Goal: Communication & Community: Answer question/provide support

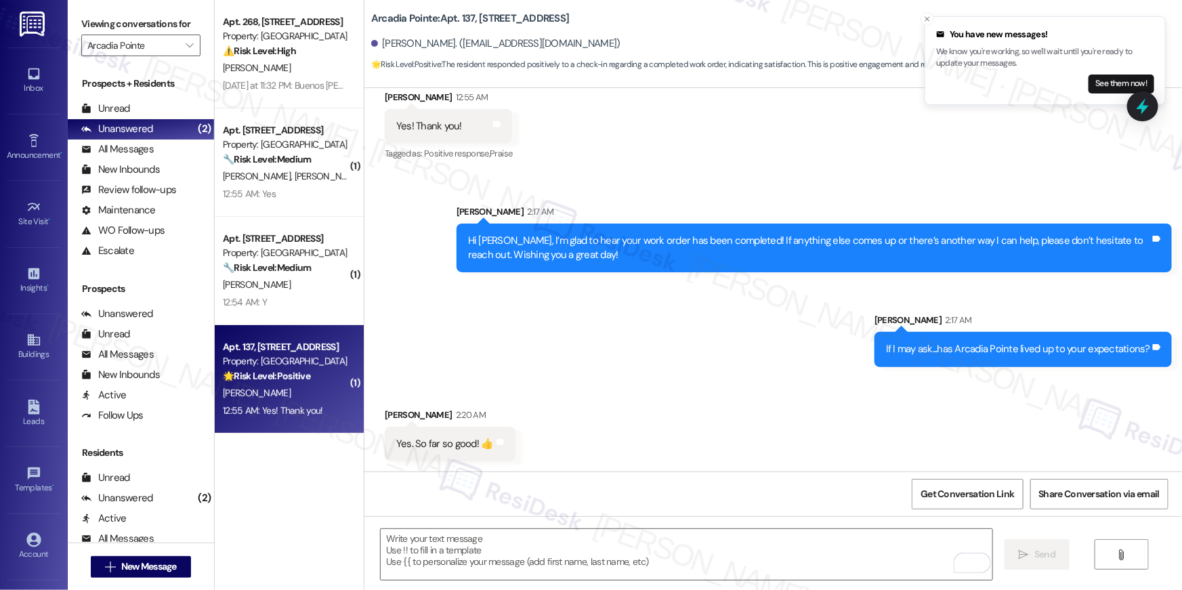
scroll to position [738, 0]
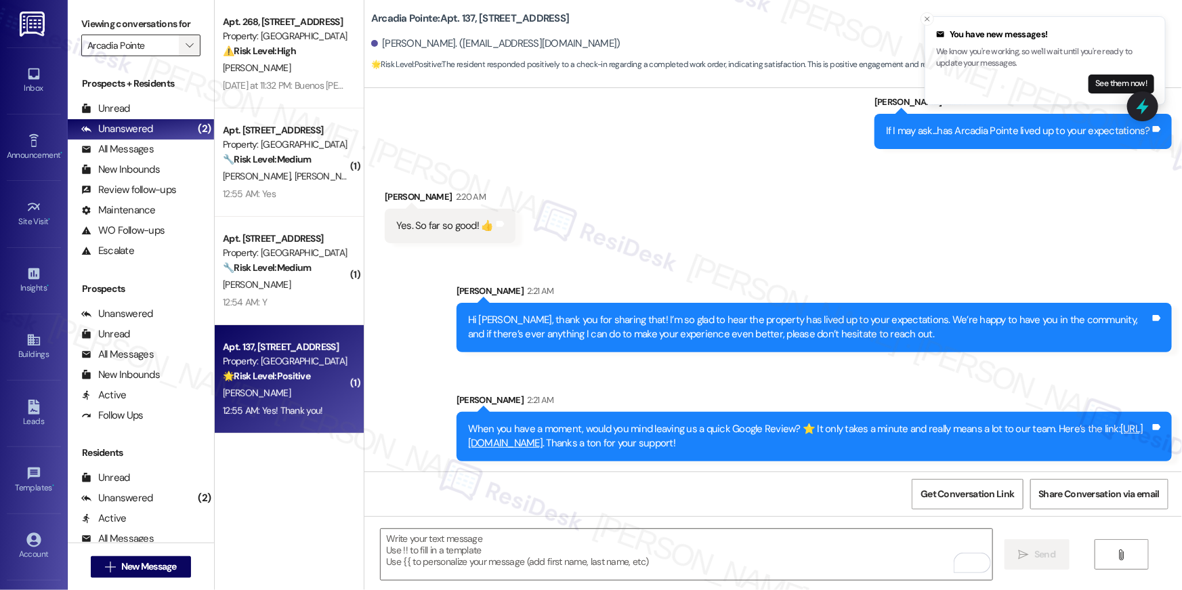
click at [183, 49] on span "" at bounding box center [189, 46] width 13 height 22
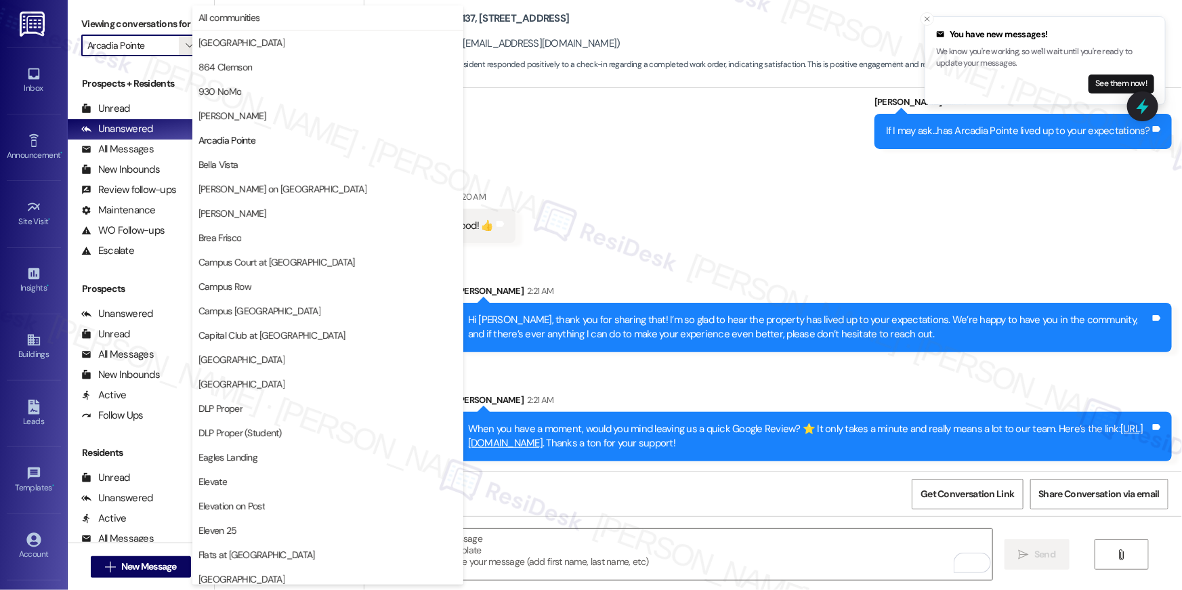
scroll to position [1225, 0]
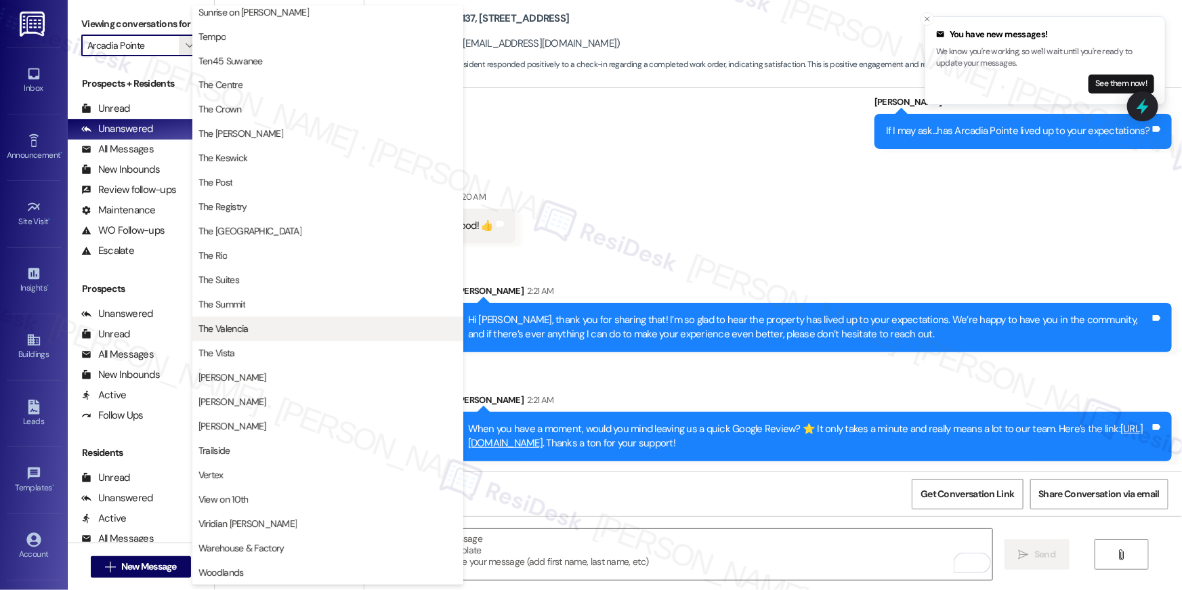
click at [276, 337] on button "The Valencia" at bounding box center [327, 329] width 271 height 24
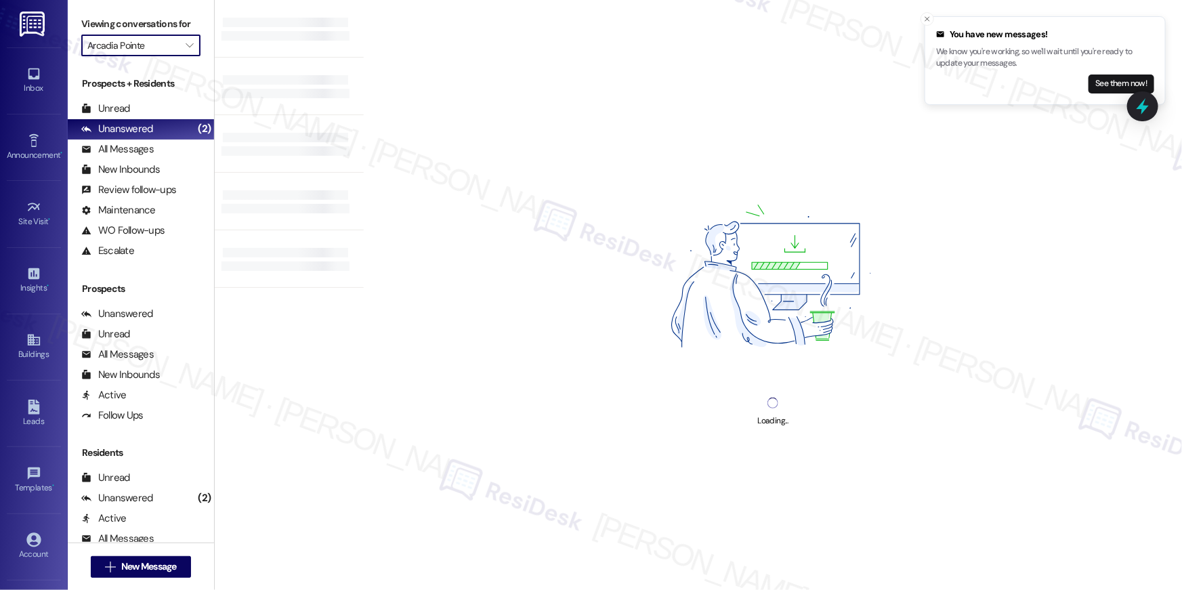
type input "The Valencia"
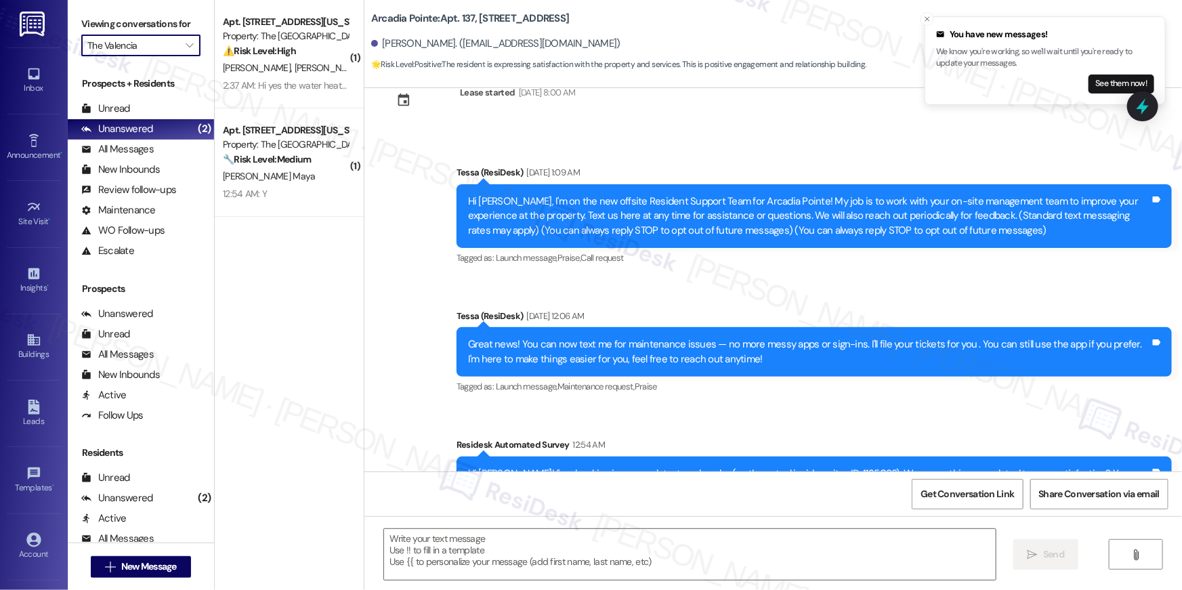
scroll to position [474, 0]
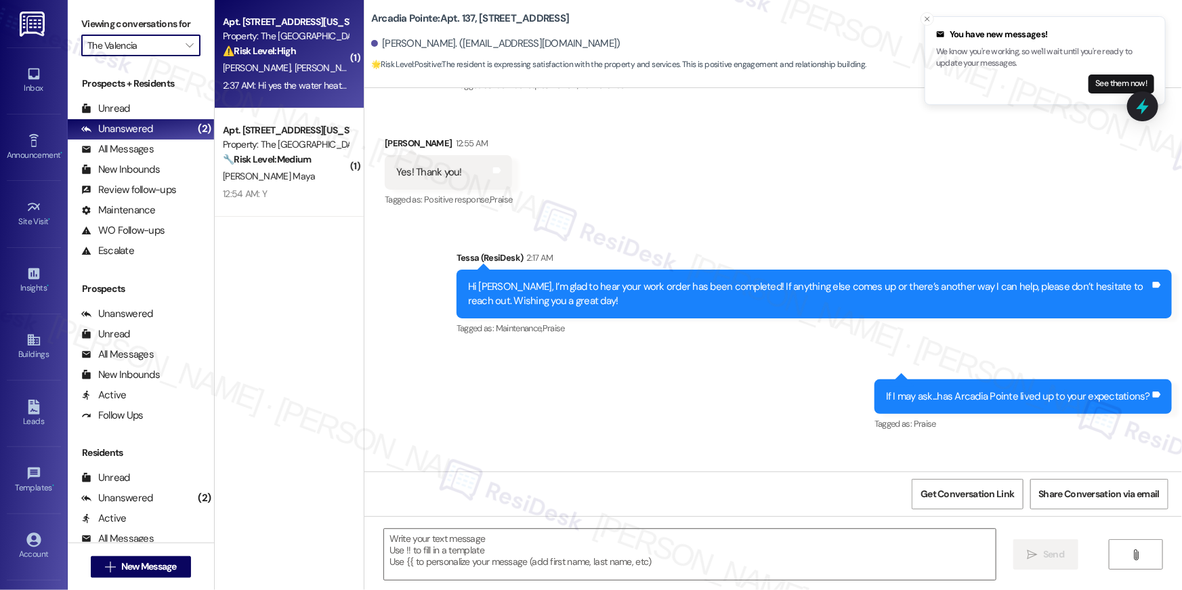
click at [295, 62] on span "[PERSON_NAME]" at bounding box center [329, 68] width 68 height 12
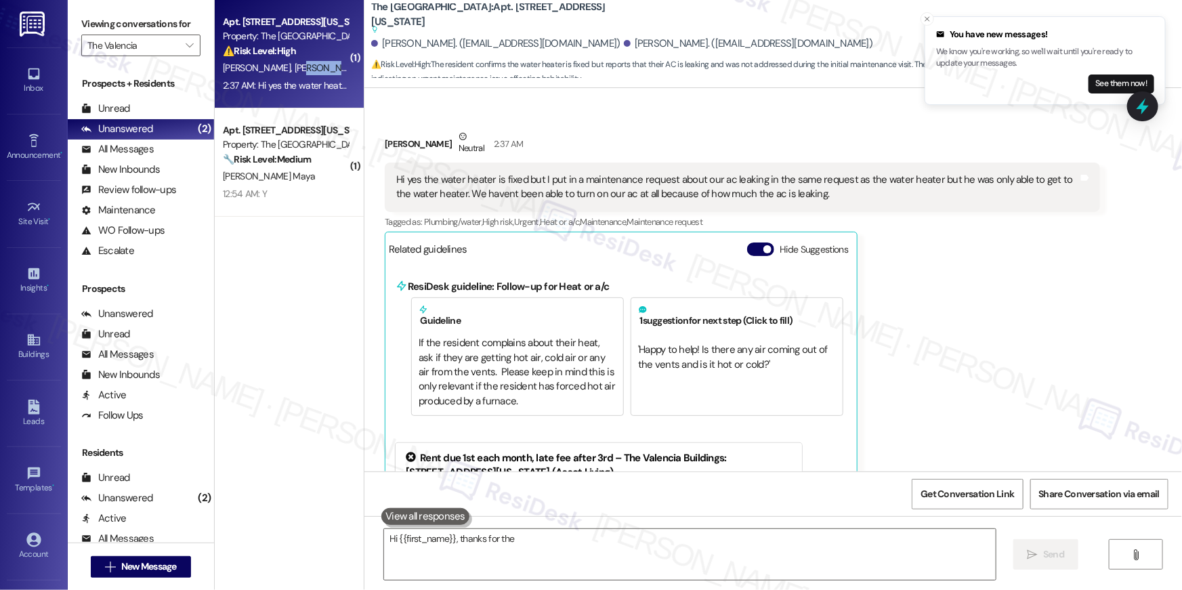
scroll to position [423, 0]
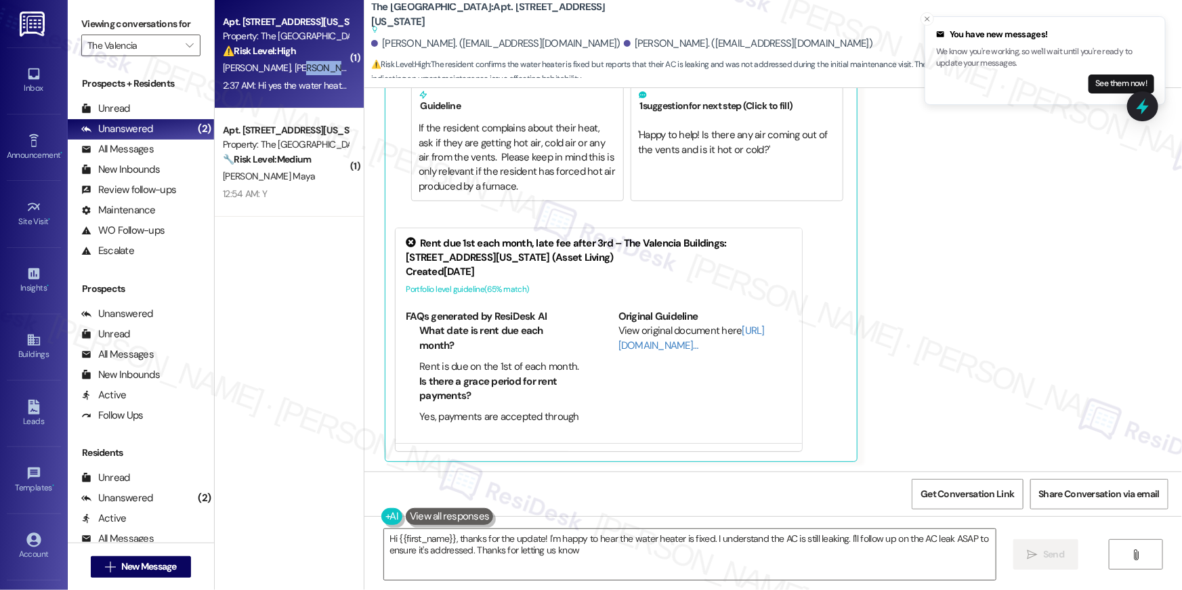
type textarea "Hi {{first_name}}, thanks for the update! I'm happy to hear the water heater is…"
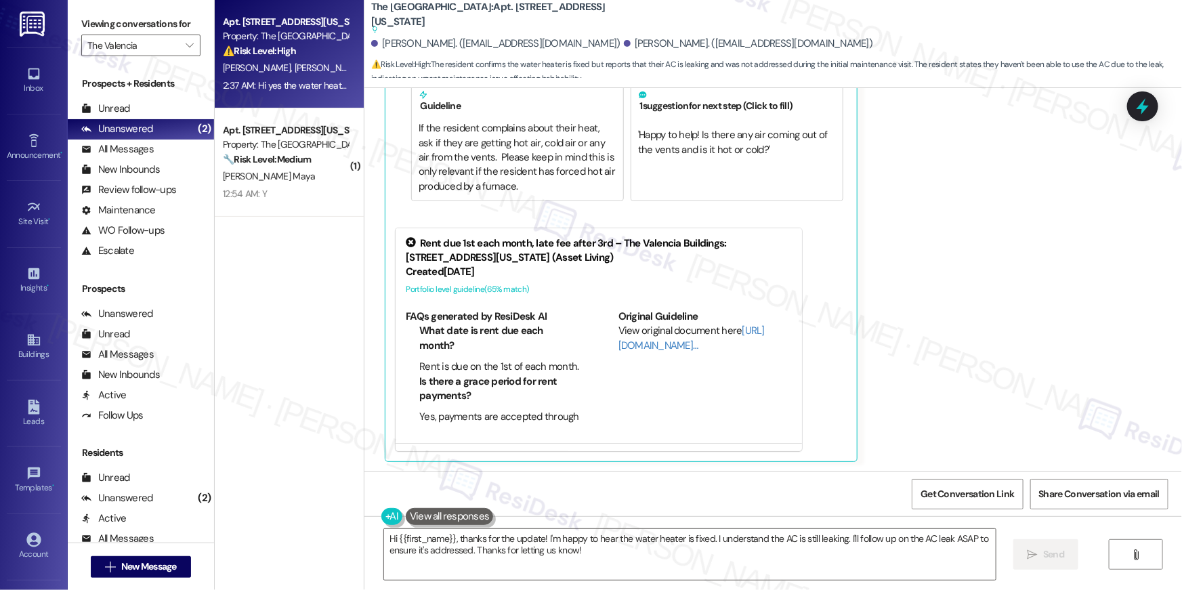
scroll to position [150, 0]
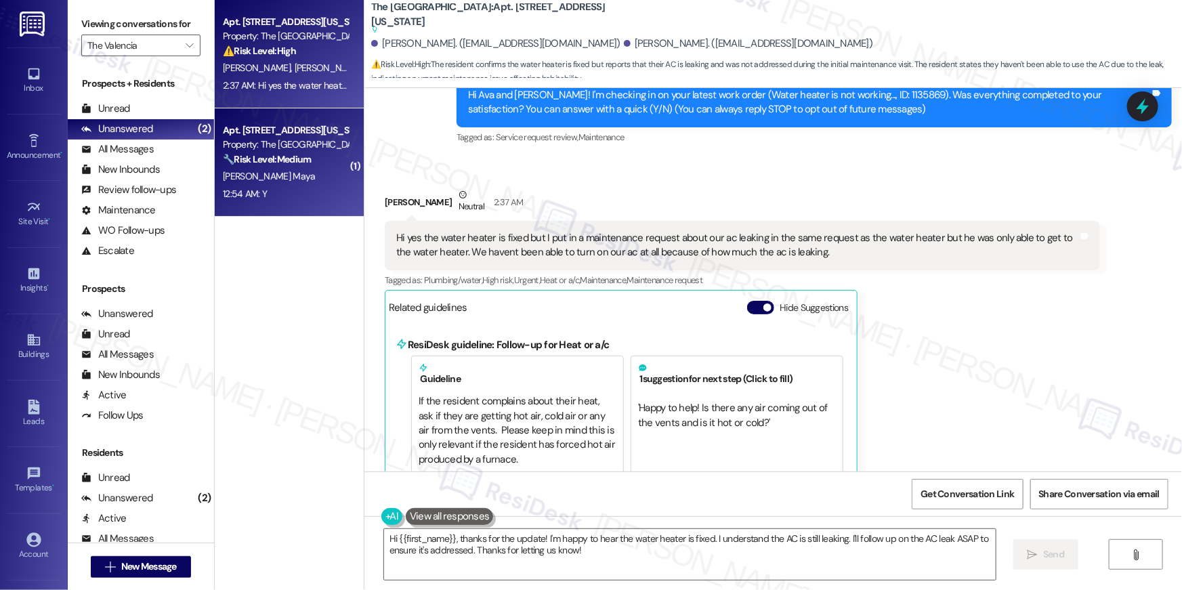
click at [337, 160] on div "🔧 Risk Level: Medium The resident responded 'Y' indicating the work order was c…" at bounding box center [285, 159] width 125 height 14
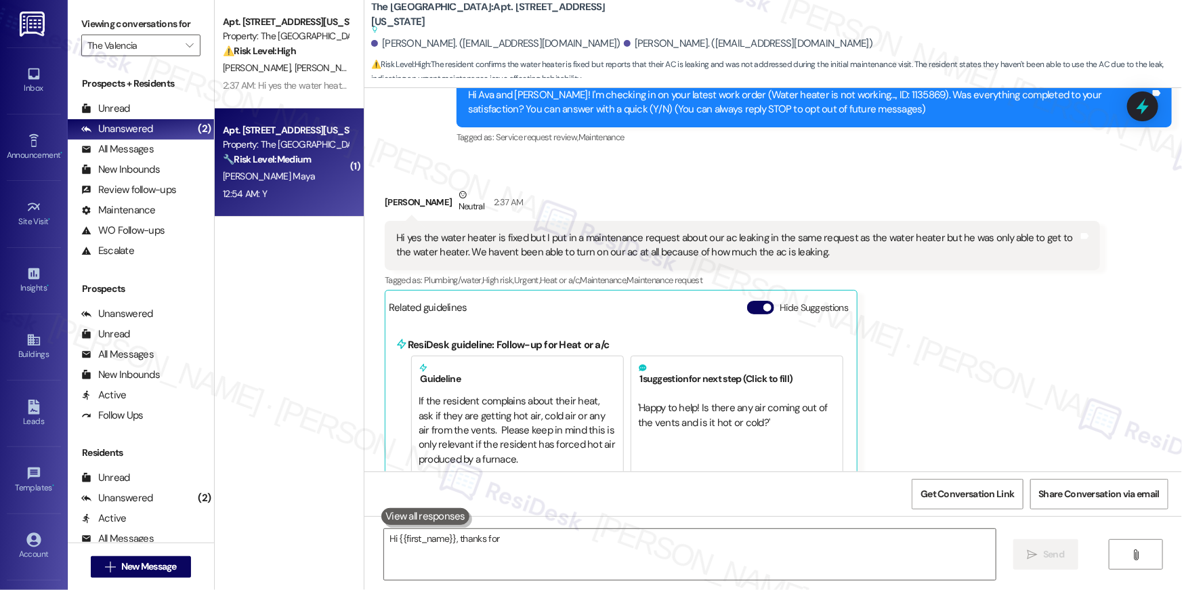
type textarea "Hi {{first_name}}, thanks for"
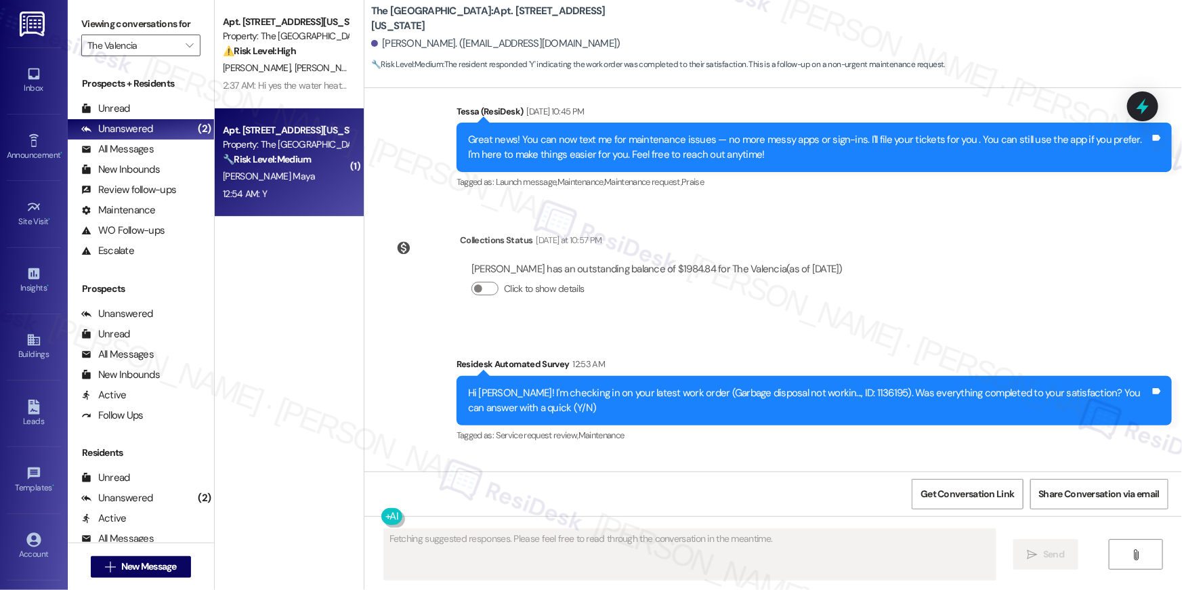
type textarea "Fetching suggested responses. Please feel free to read through the conversation…"
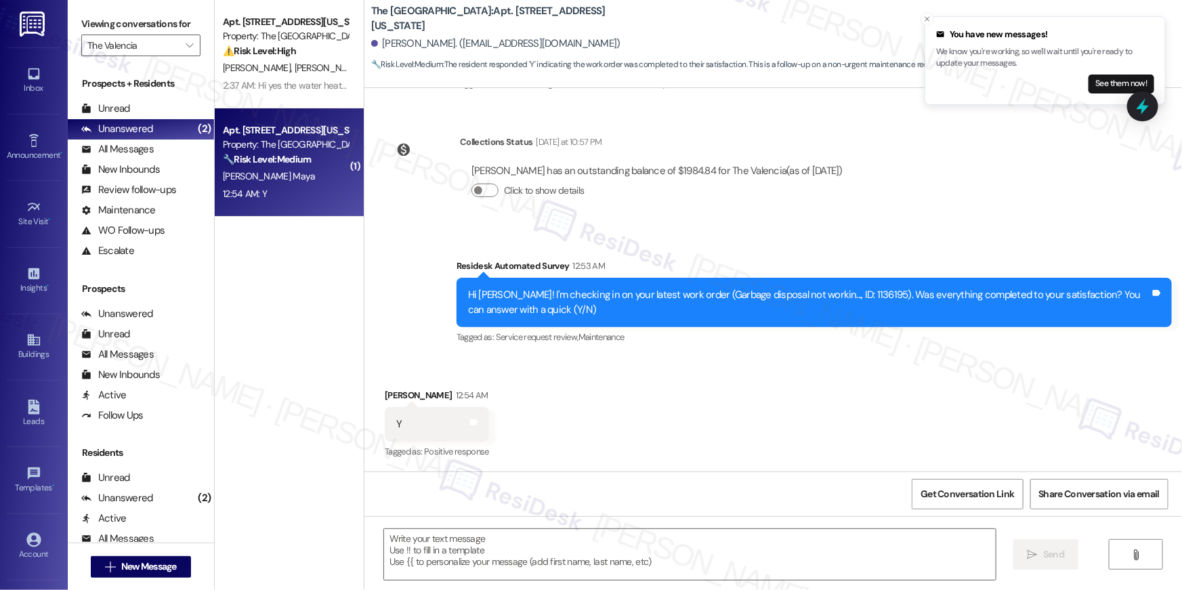
click at [611, 406] on div "Received via SMS [PERSON_NAME] 12:54 AM Y Tags and notes Tagged as: Positive re…" at bounding box center [772, 415] width 817 height 114
click at [568, 541] on textarea at bounding box center [690, 554] width 612 height 51
paste textarea "Hi {{first_name}}, I’m glad to hear your work order has been completed! If anyt…"
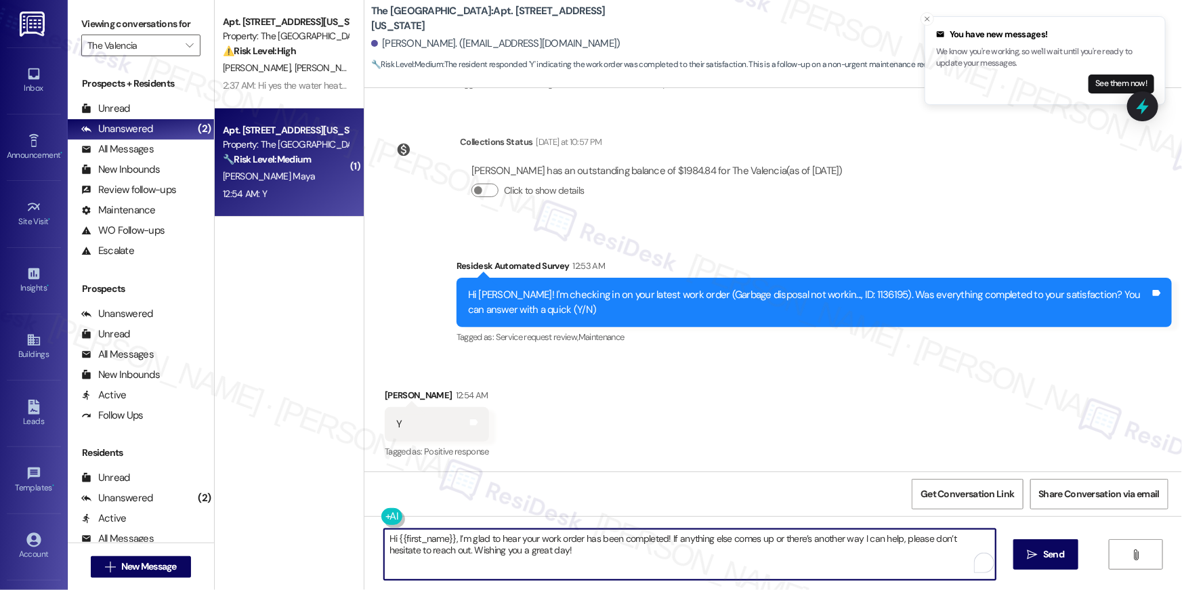
click at [740, 569] on textarea "Hi {{first_name}}, I’m glad to hear your work order has been completed! If anyt…" at bounding box center [690, 554] width 612 height 51
type textarea "Hi {{first_name}}, I’m glad to hear your work order has been completed! If anyt…"
click at [1025, 544] on button " Send" at bounding box center [1037, 554] width 66 height 30
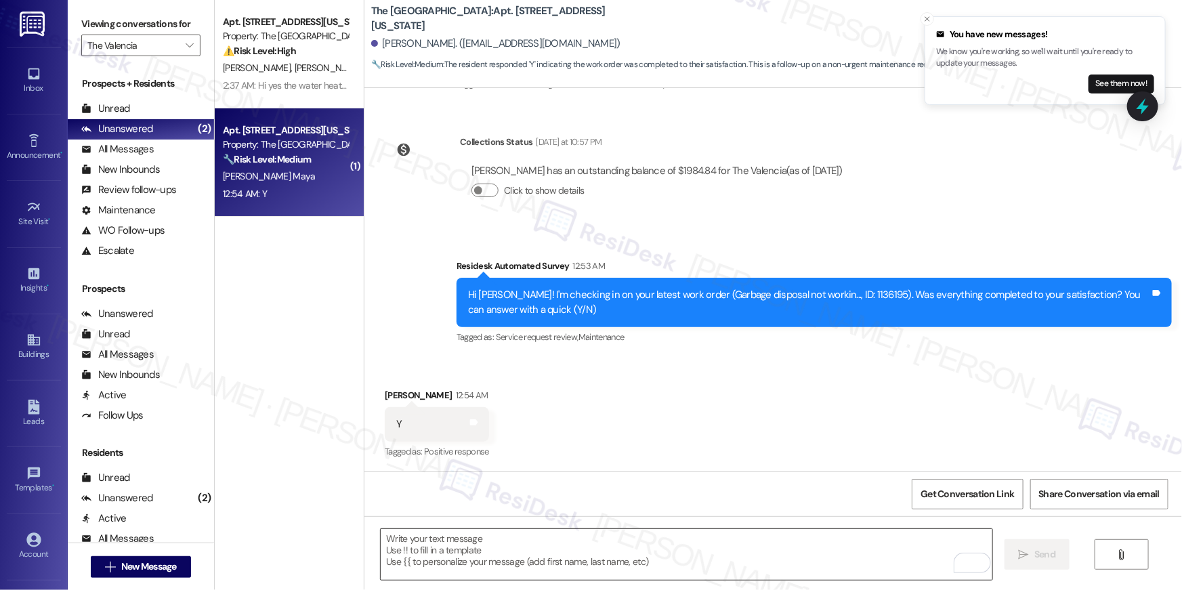
click at [566, 554] on textarea "To enrich screen reader interactions, please activate Accessibility in Grammarl…" at bounding box center [687, 554] width 612 height 51
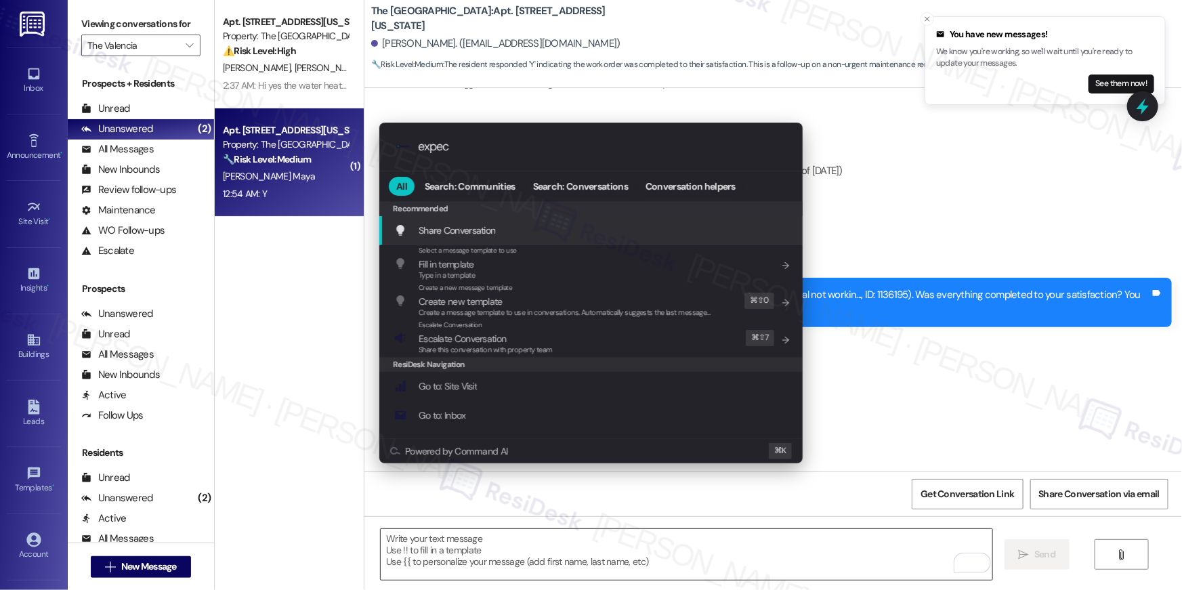
type input "expect"
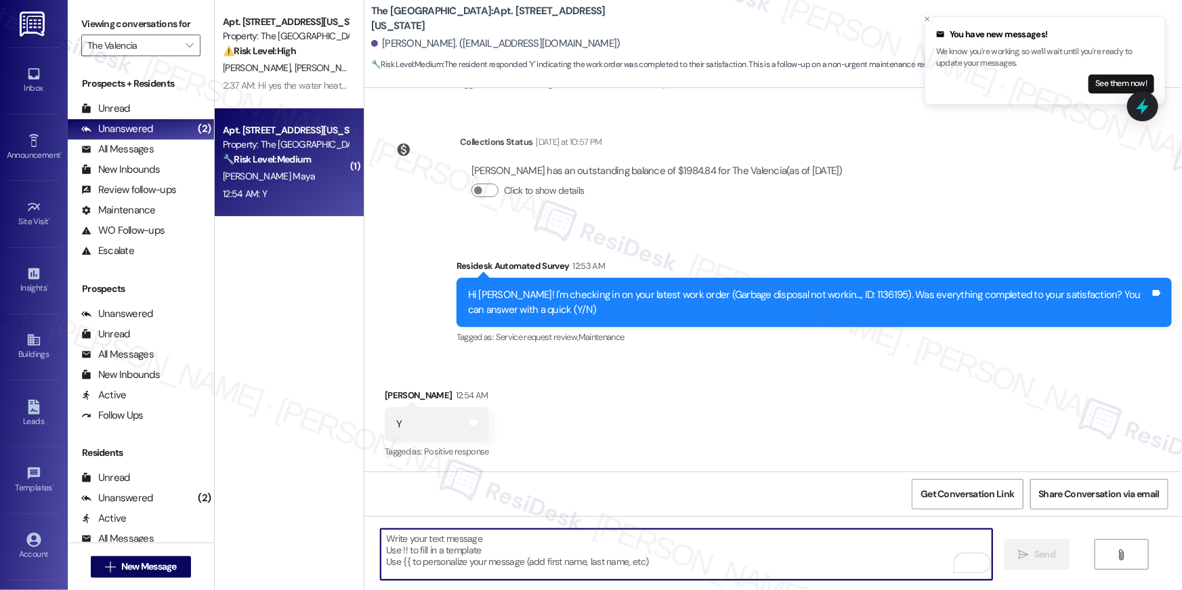
type textarea "If I may ask...has {{property}} lived up to your expectations?"
click at [186, 44] on icon "" at bounding box center [189, 45] width 7 height 11
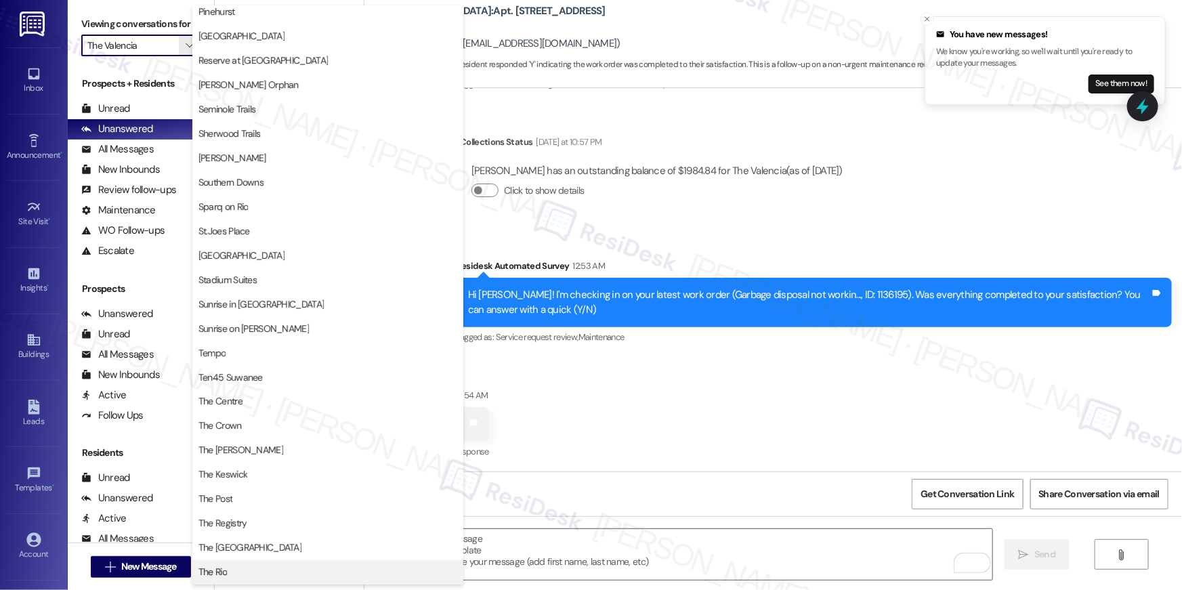
scroll to position [632, 0]
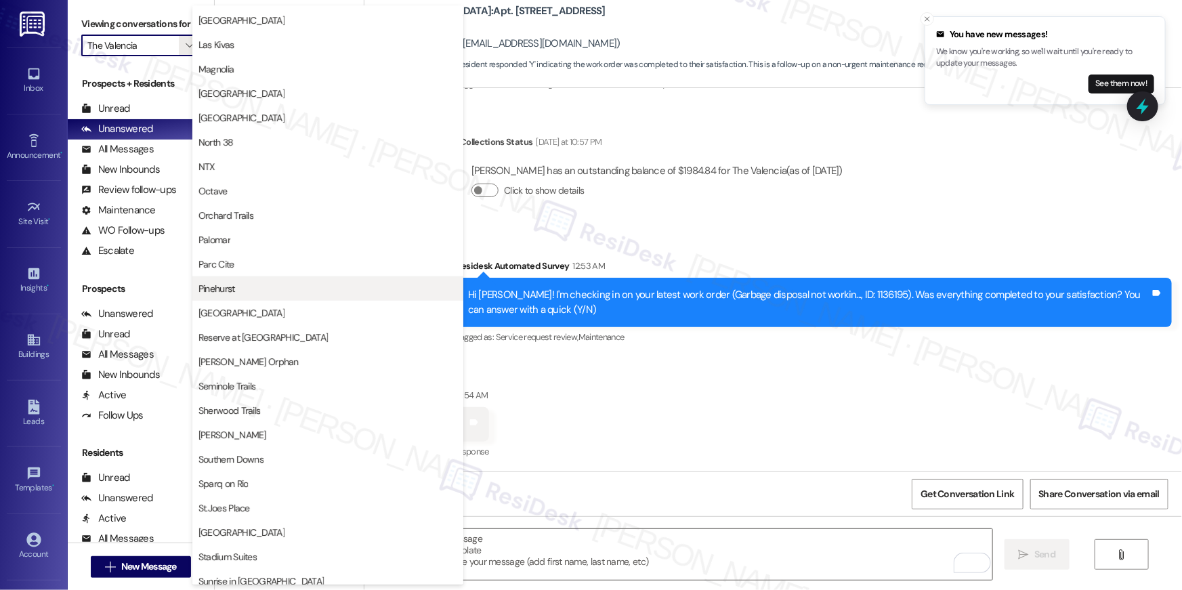
click at [273, 286] on span "Pinehurst" at bounding box center [327, 289] width 259 height 14
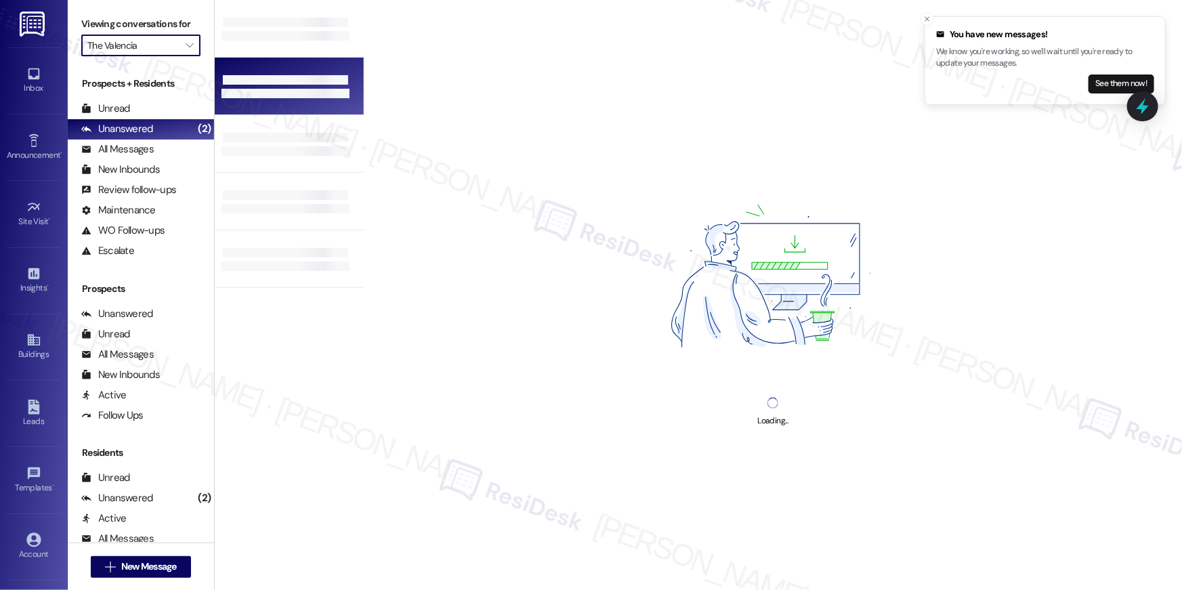
type input "Pinehurst"
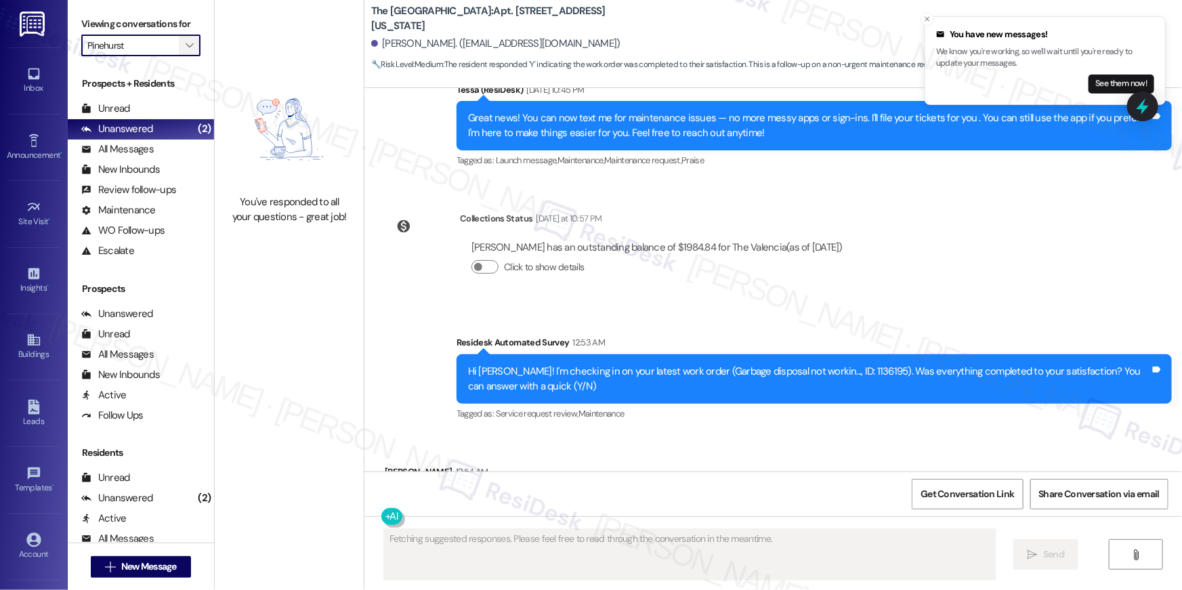
scroll to position [347, 0]
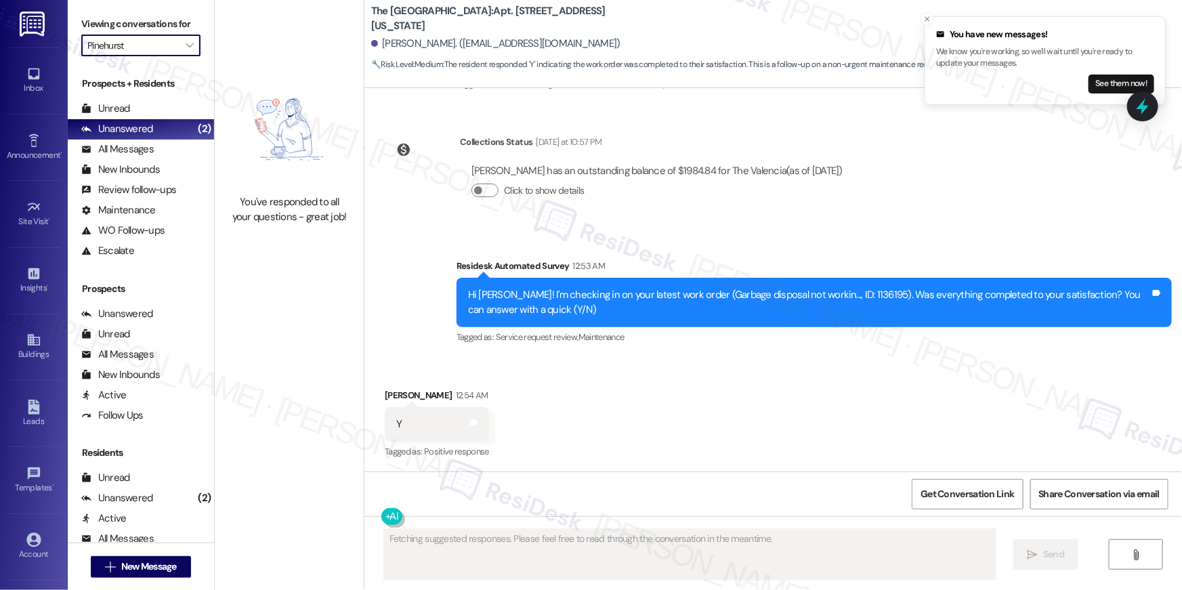
click at [661, 365] on div "Received via SMS [PERSON_NAME] 12:54 AM Y Tags and notes Tagged as: Positive re…" at bounding box center [772, 415] width 817 height 114
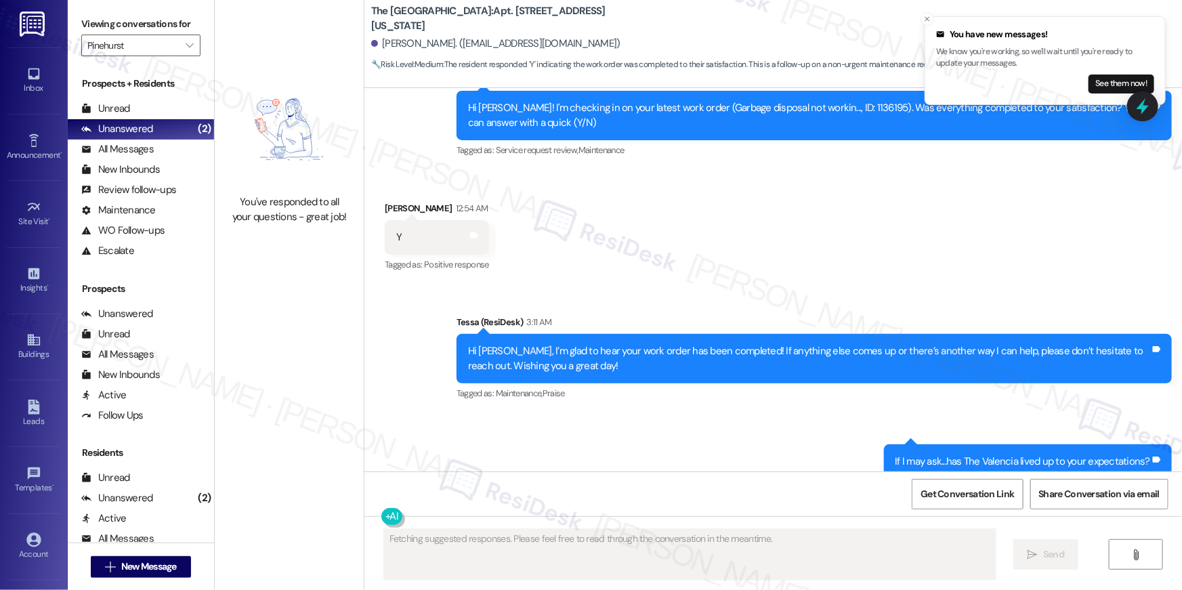
scroll to position [571, 0]
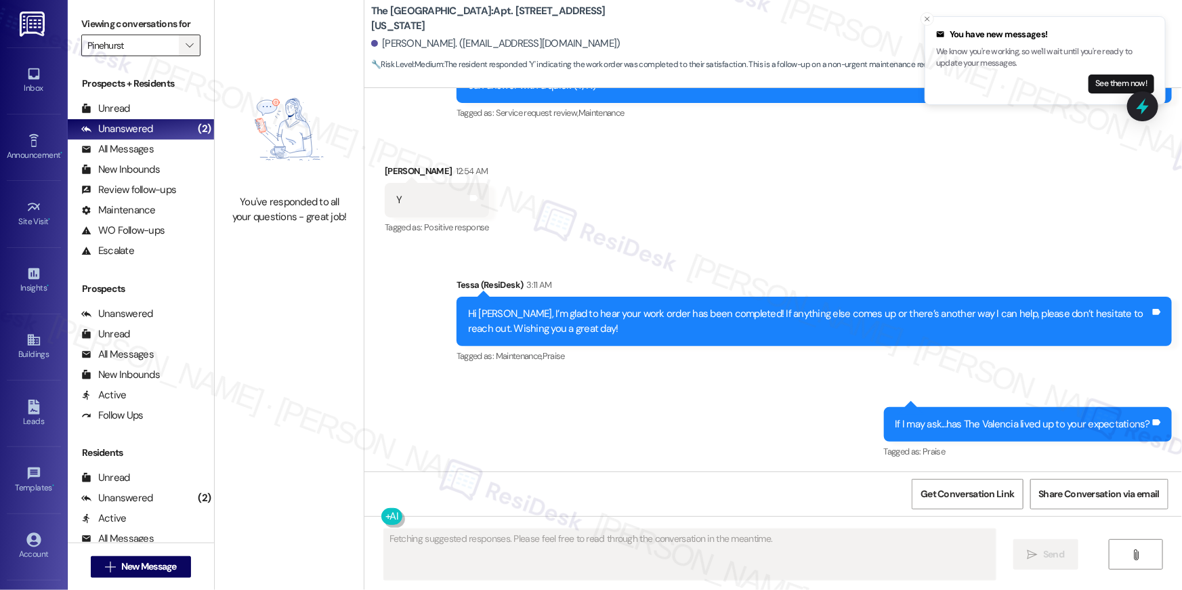
click at [183, 37] on span "" at bounding box center [189, 46] width 13 height 22
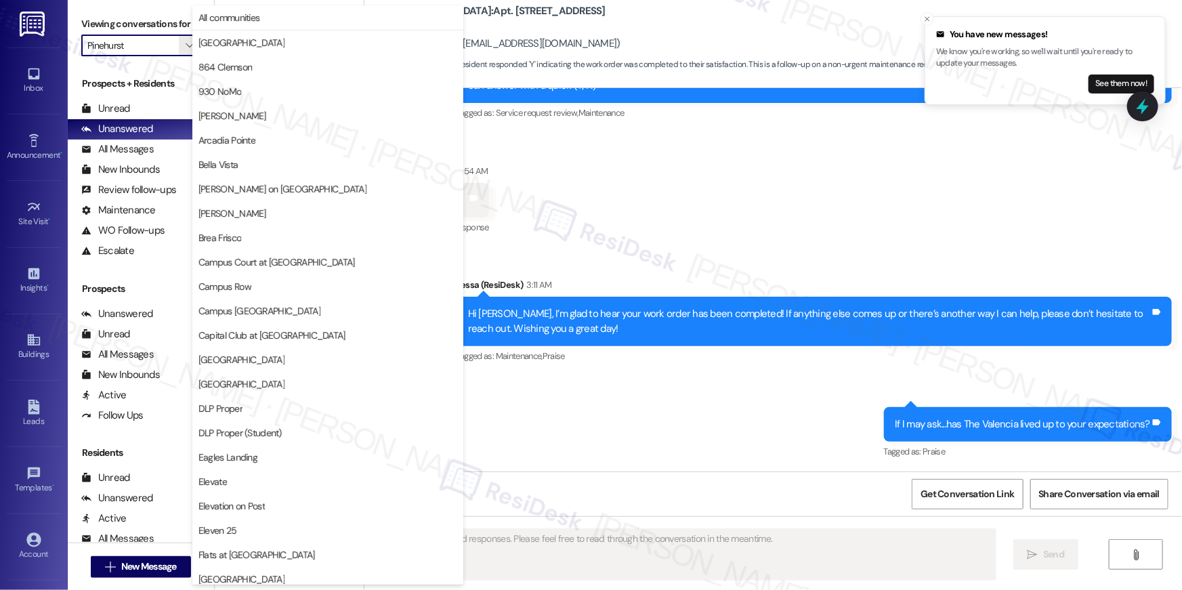
scroll to position [708, 0]
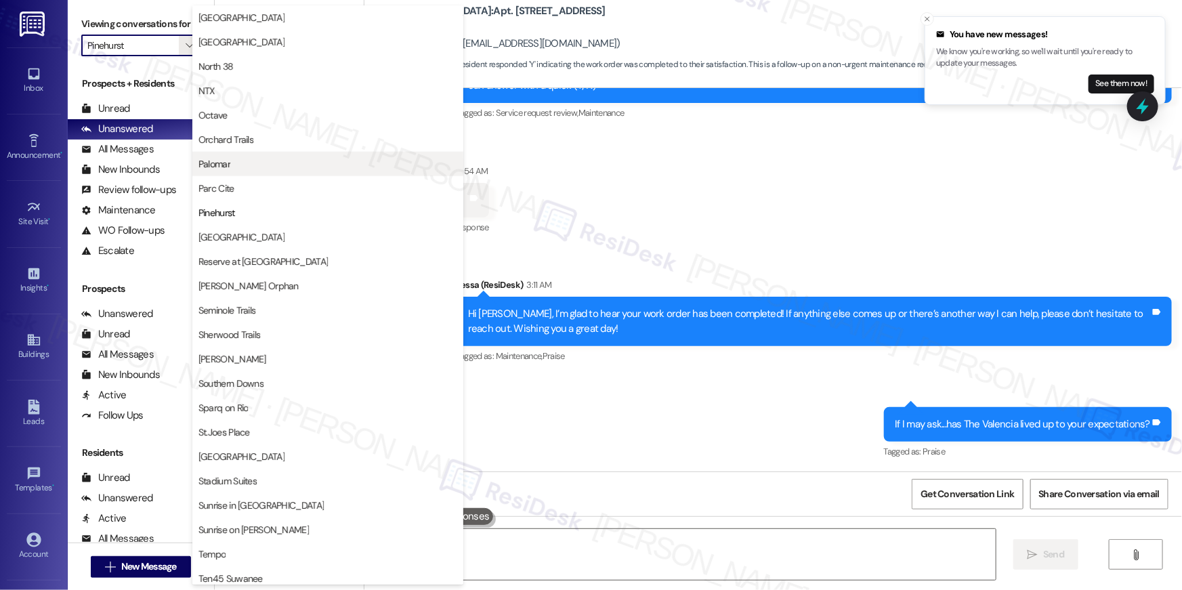
click at [242, 161] on span "Palomar" at bounding box center [327, 164] width 259 height 14
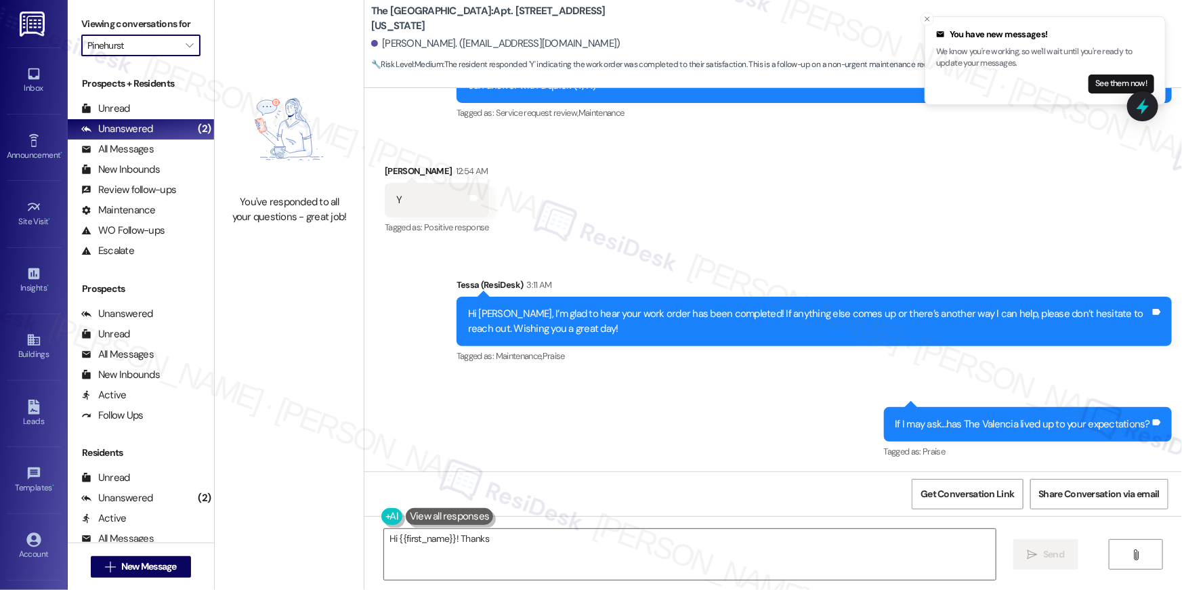
type textarea "Hi {{first_name}}! Thanks"
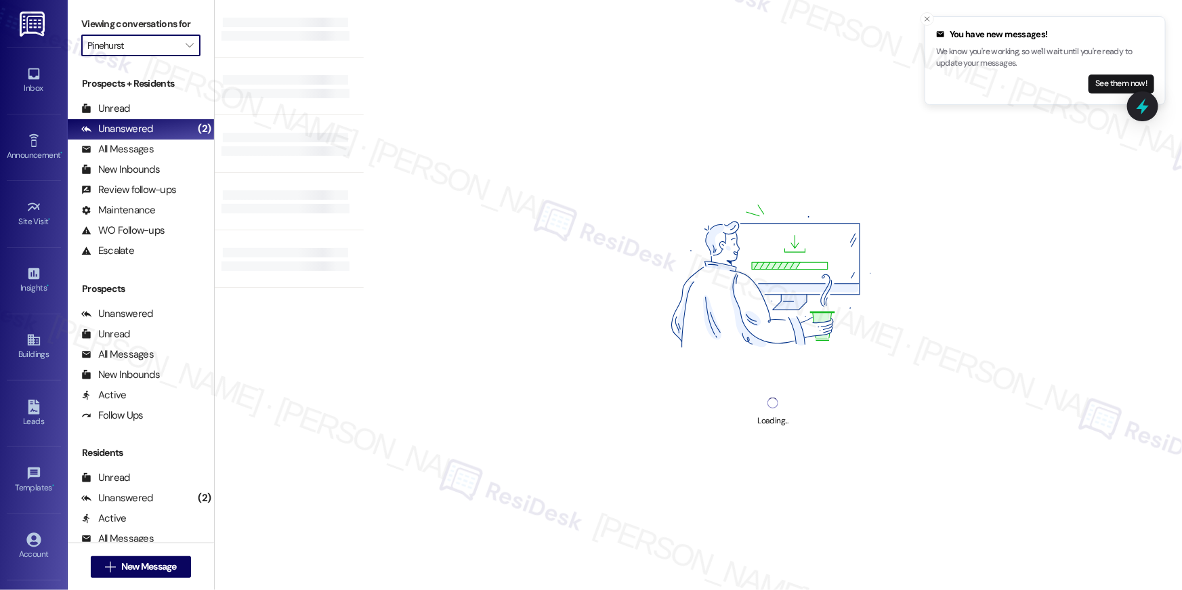
type input "Palomar"
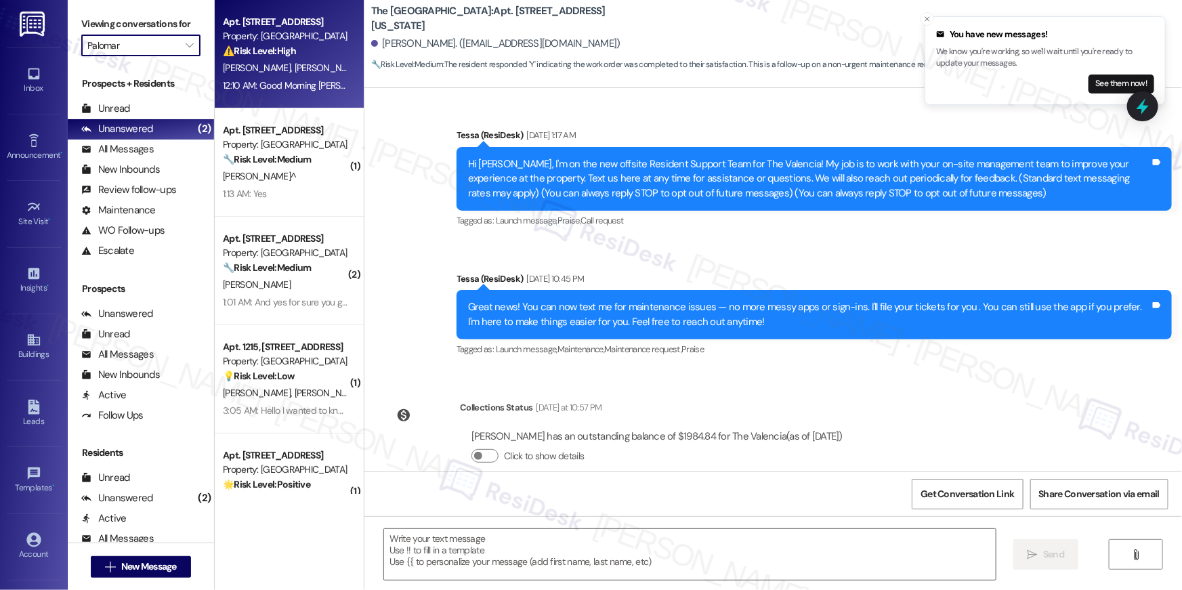
click at [301, 74] on div "[PERSON_NAME] [PERSON_NAME]^" at bounding box center [285, 68] width 128 height 17
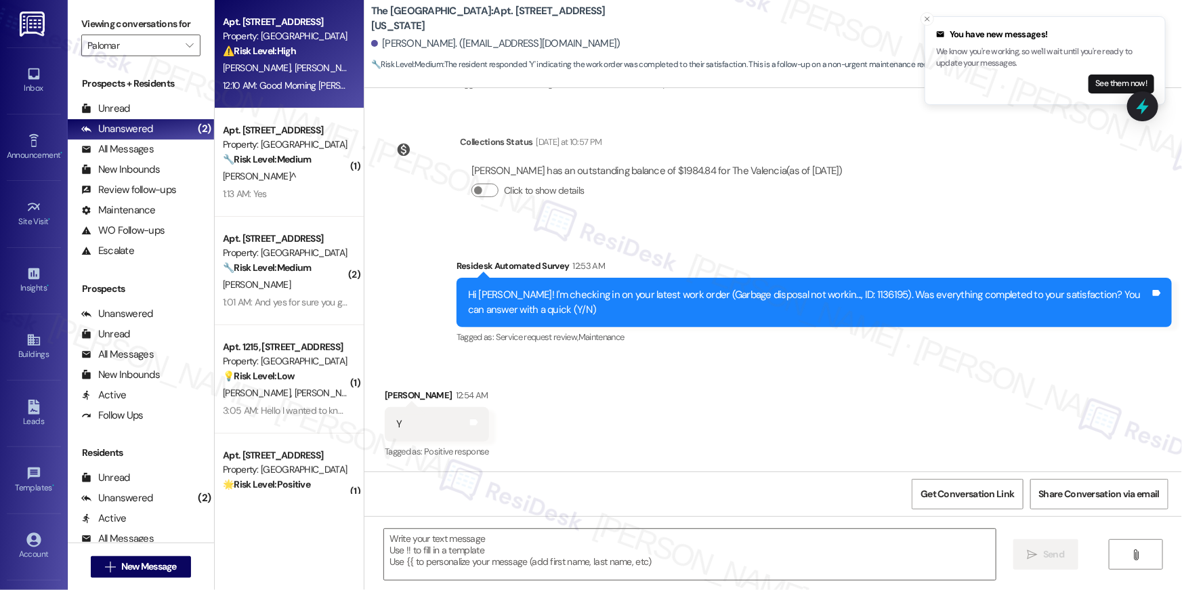
type textarea "Fetching suggested responses. Please feel free to read through the conversation…"
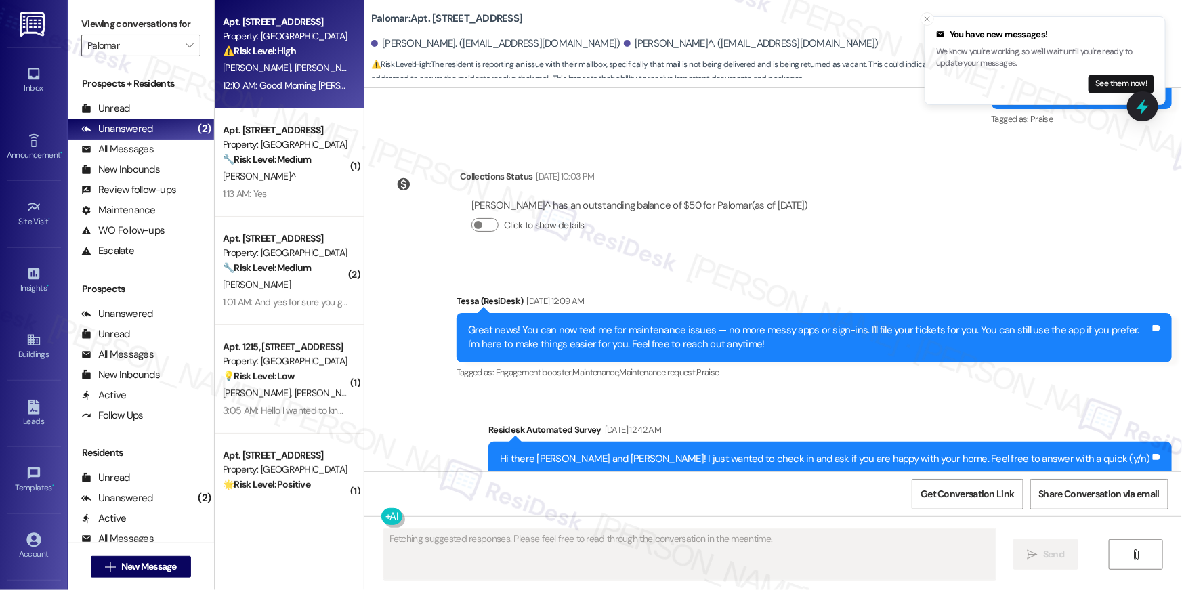
scroll to position [2058, 0]
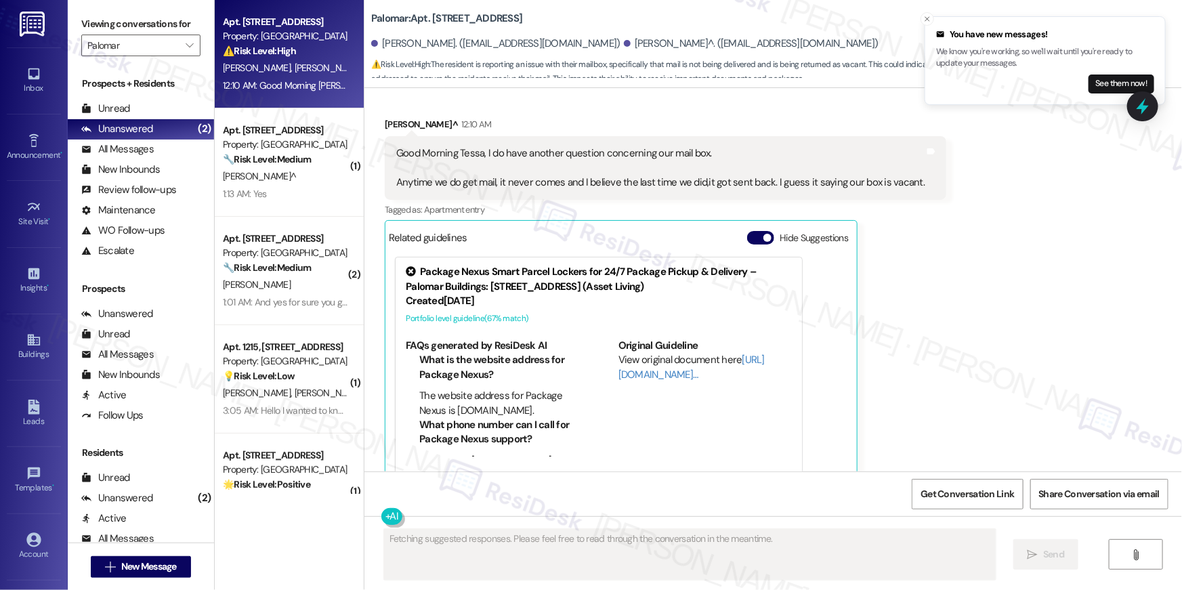
click at [956, 306] on div "Received via SMS [PERSON_NAME]^ 12:10 AM Good Morning Tessa, I do have another …" at bounding box center [772, 294] width 817 height 414
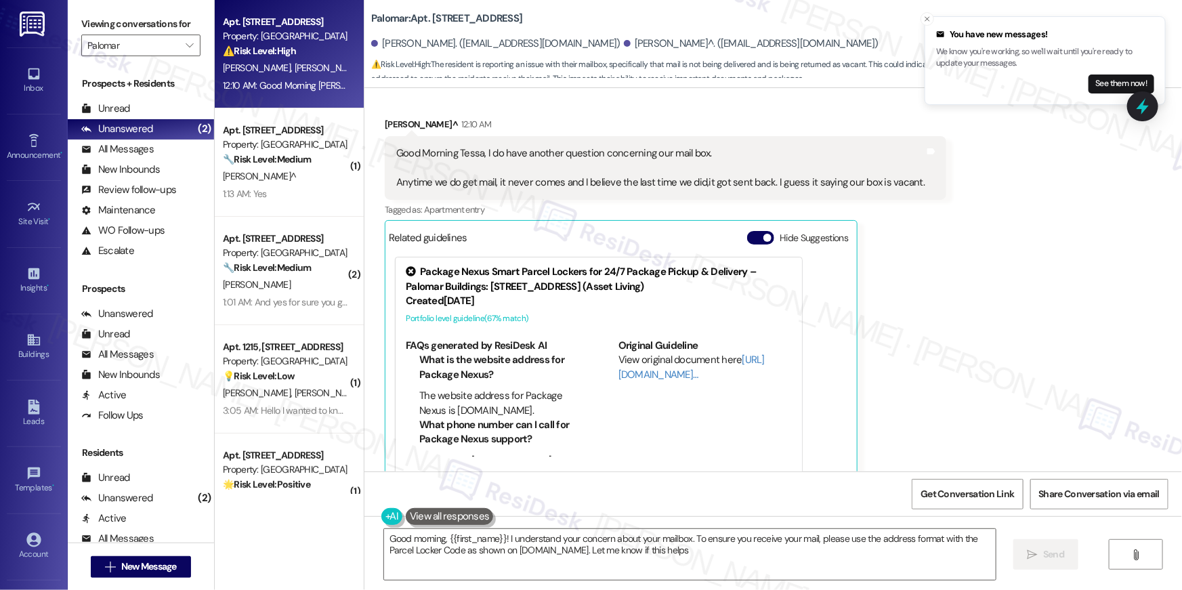
type textarea "Good morning, {{first_name}}! I understand your concern about your mailbox. To …"
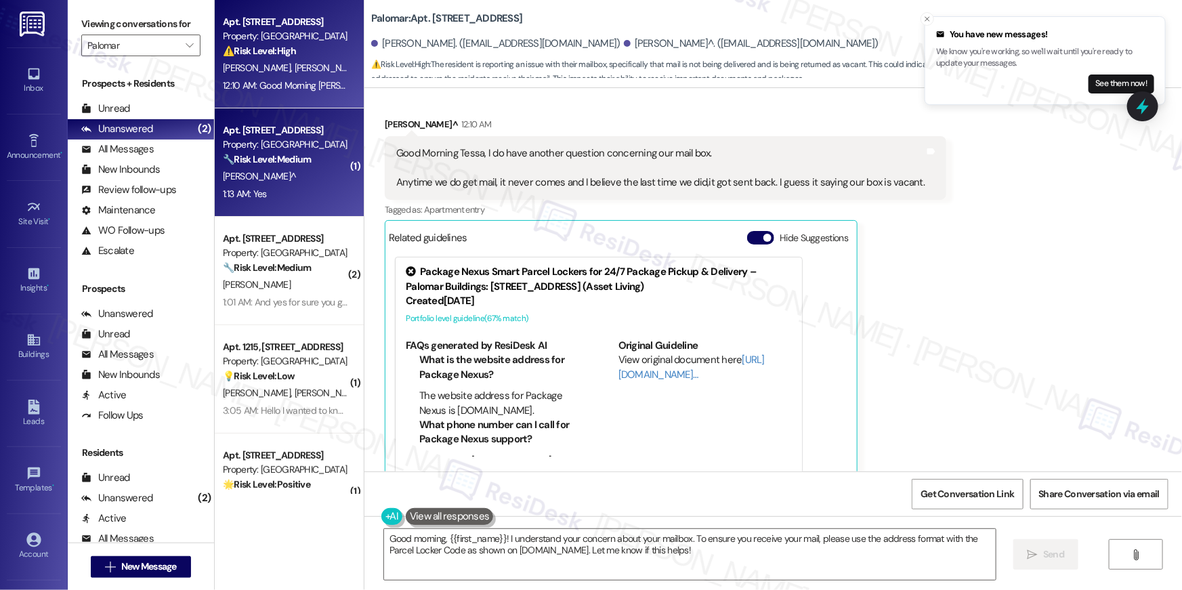
click at [268, 189] on div "1:13 AM: Yes 1:13 AM: Yes" at bounding box center [285, 194] width 128 height 17
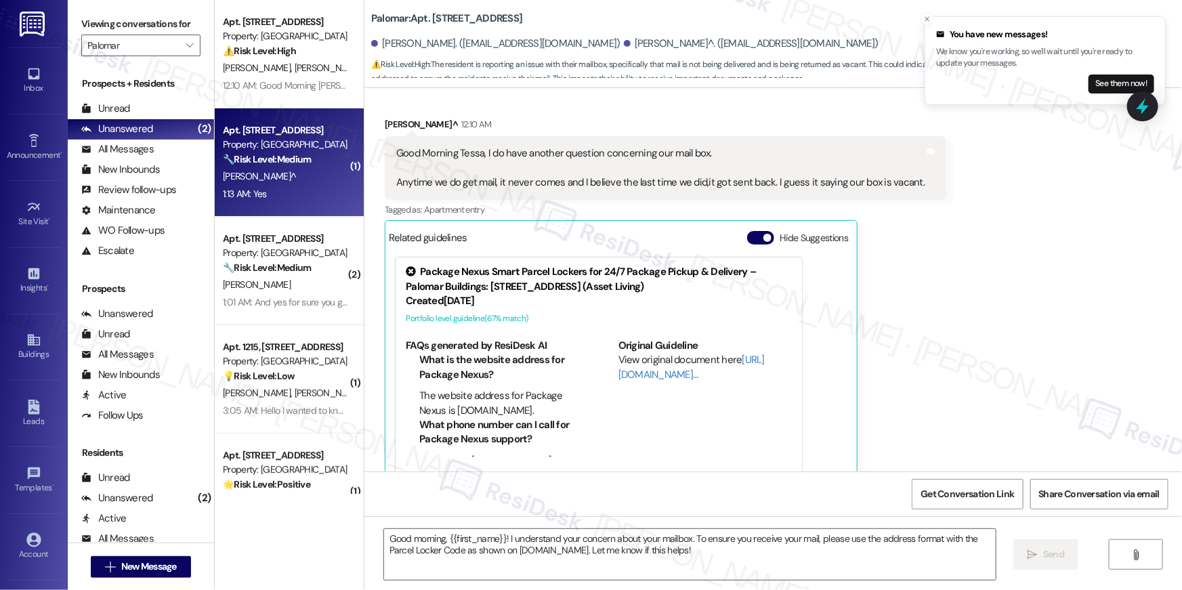
type textarea "Fetching suggested responses. Please feel free to read through the conversation…"
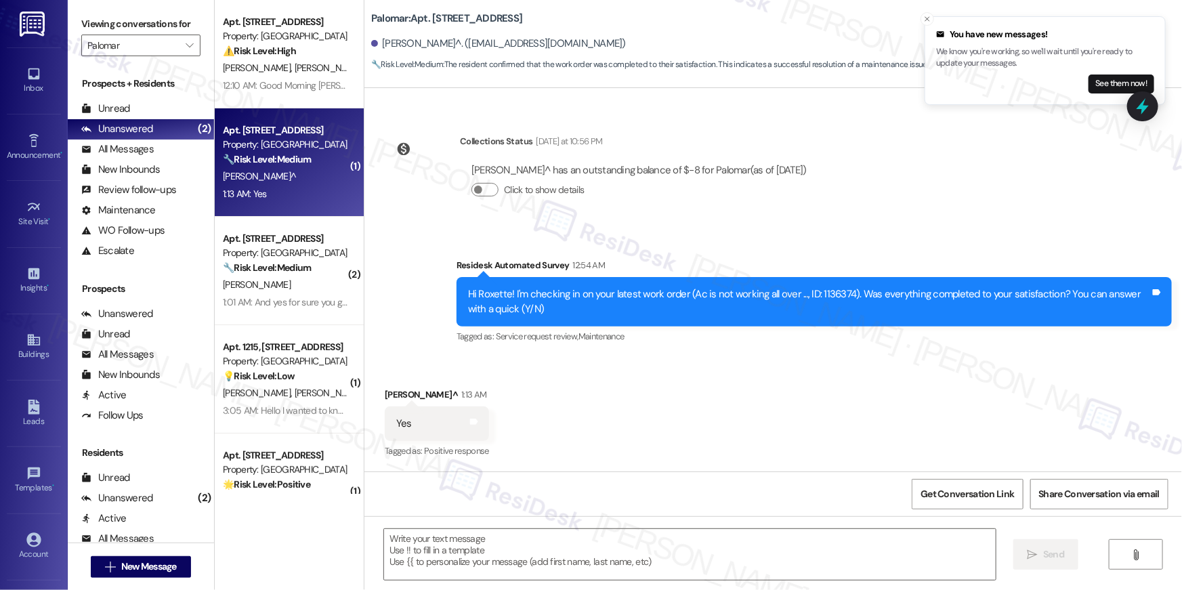
scroll to position [347, 0]
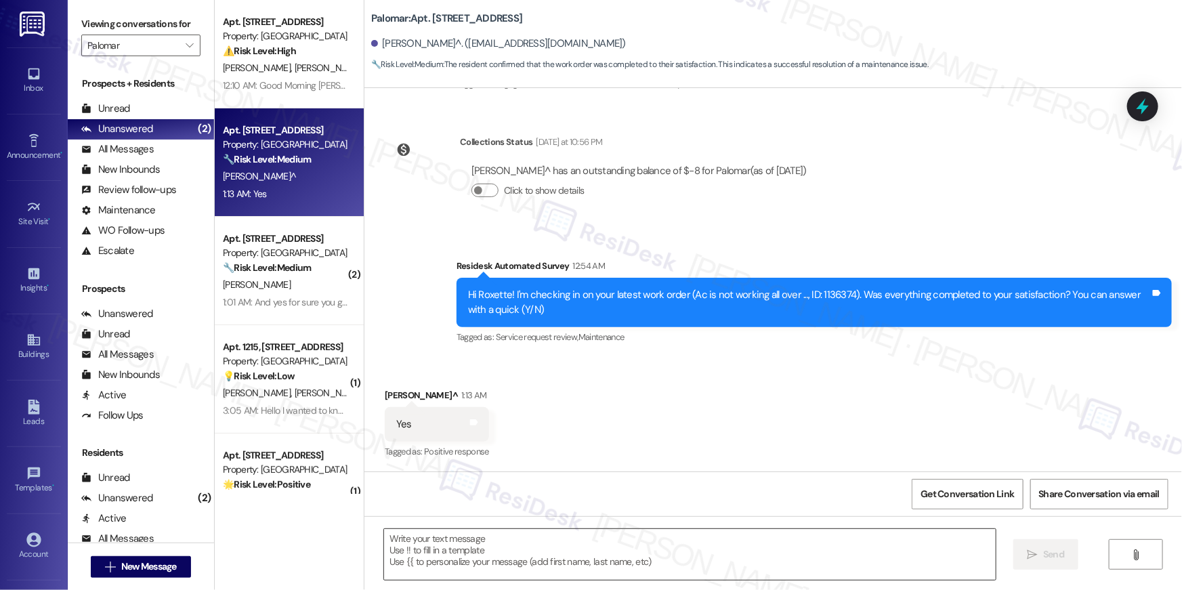
click at [625, 544] on textarea at bounding box center [690, 554] width 612 height 51
click at [606, 540] on textarea at bounding box center [690, 554] width 612 height 51
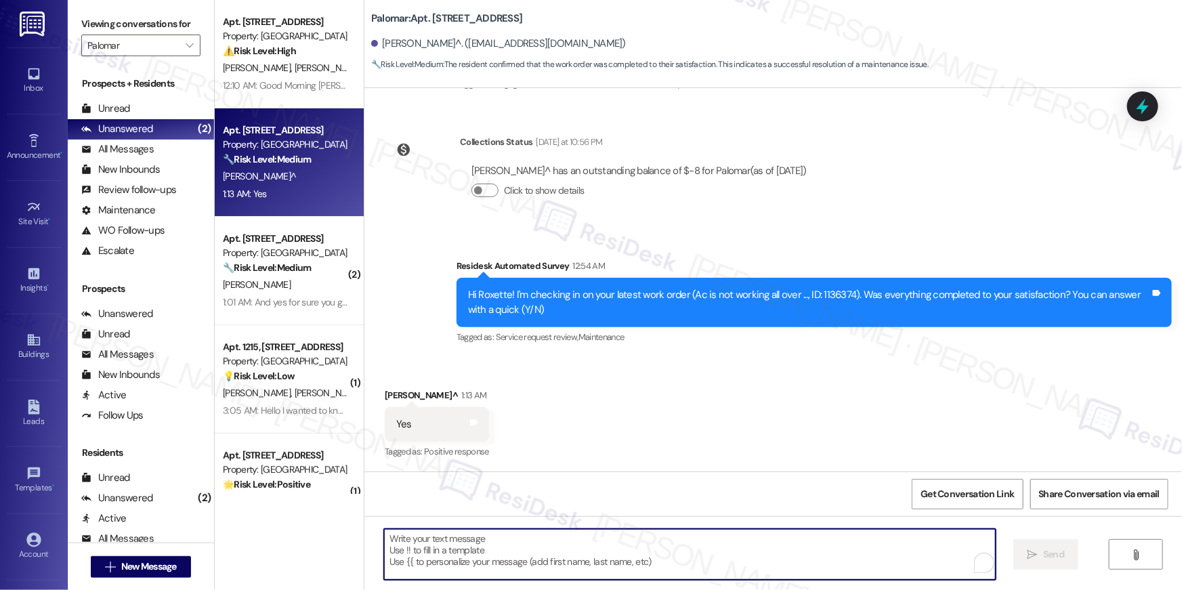
paste textarea "Hi {{first_name}}, I’m glad to hear your work order has been completed! If anyt…"
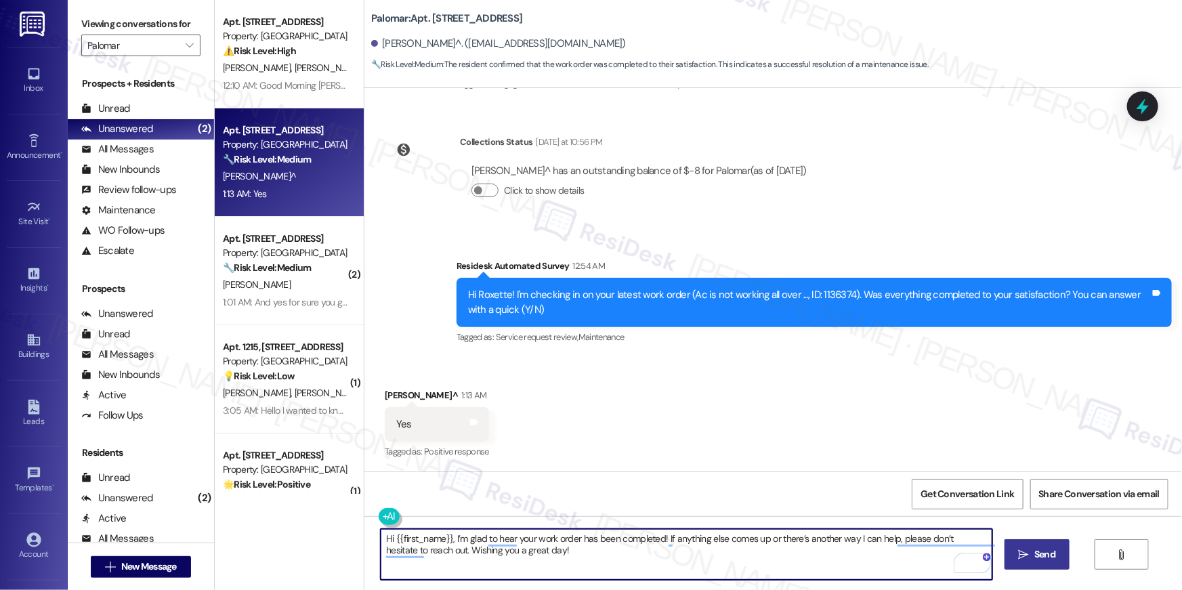
scroll to position [0, 0]
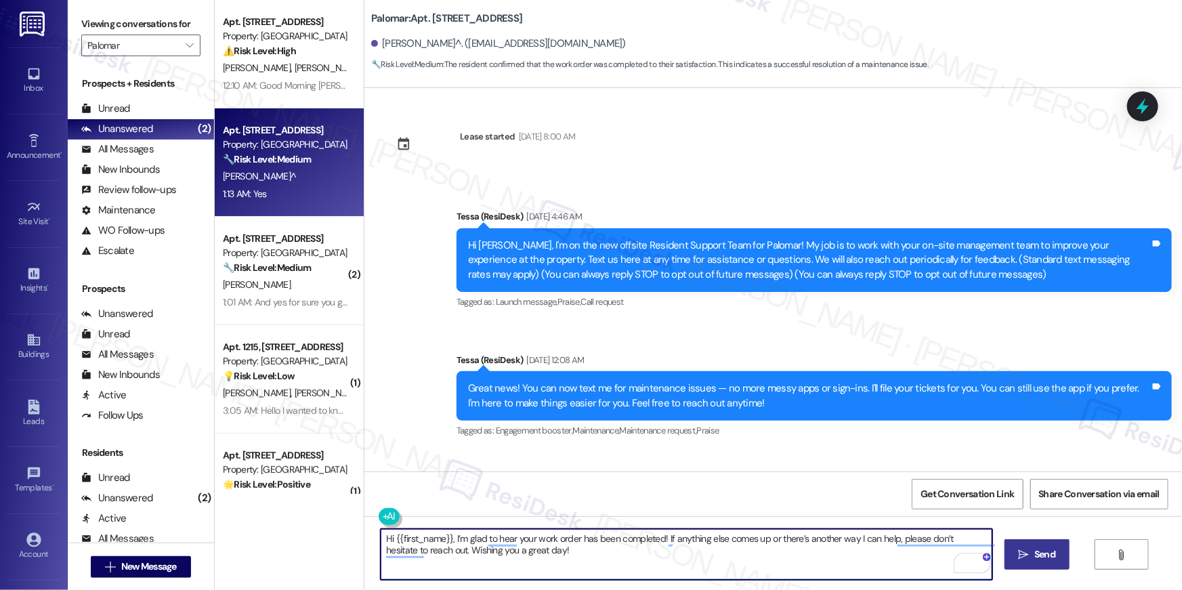
type textarea "Hi {{first_name}}, I’m glad to hear your work order has been completed! If anyt…"
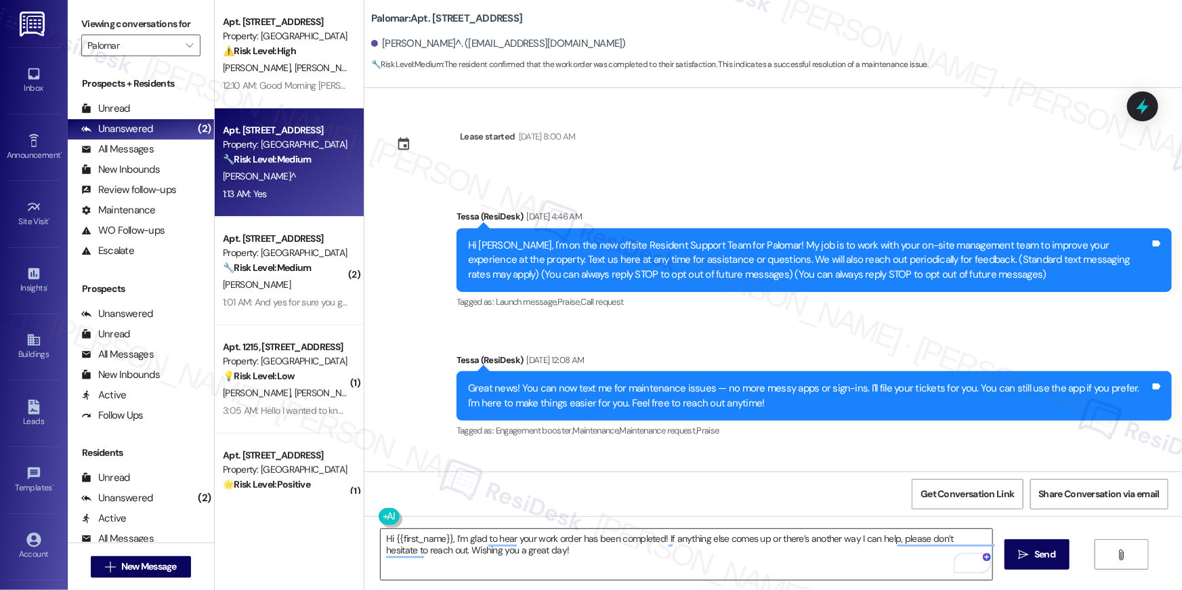
drag, startPoint x: 1021, startPoint y: 559, endPoint x: 799, endPoint y: 538, distance: 222.5
click at [1021, 559] on icon "" at bounding box center [1024, 554] width 10 height 11
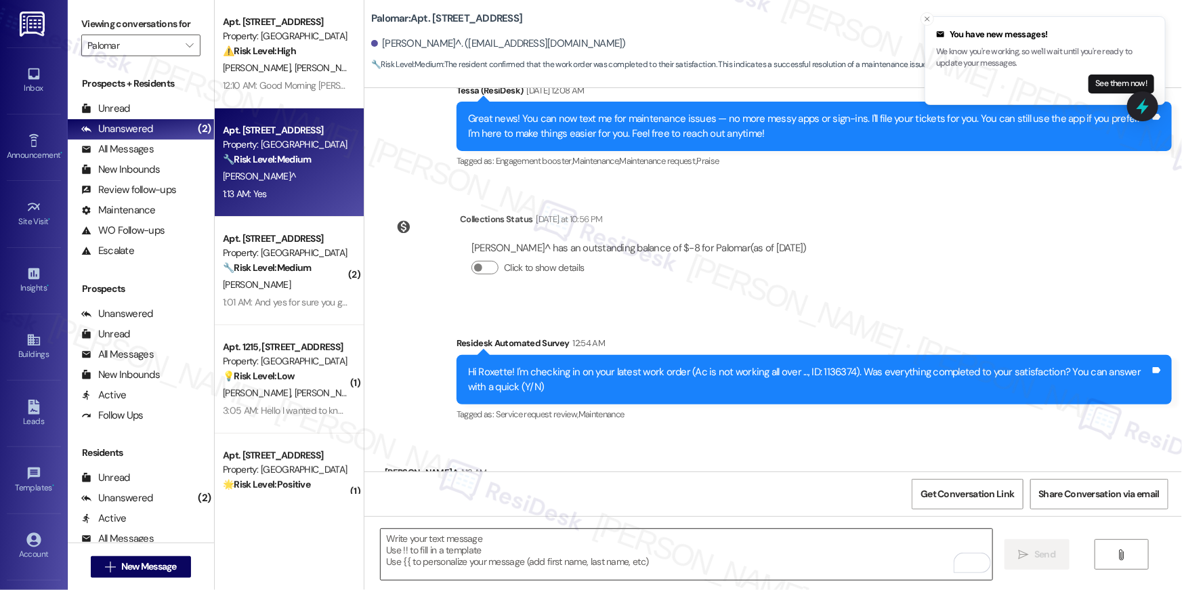
scroll to position [347, 0]
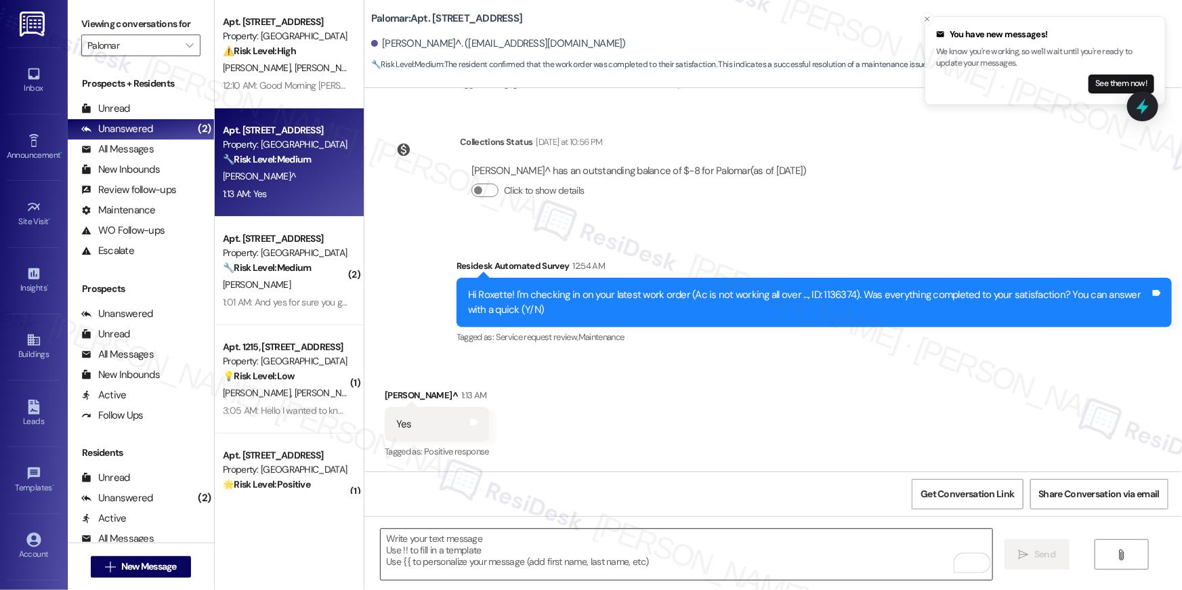
click at [704, 558] on textarea "To enrich screen reader interactions, please activate Accessibility in Grammarl…" at bounding box center [687, 554] width 612 height 51
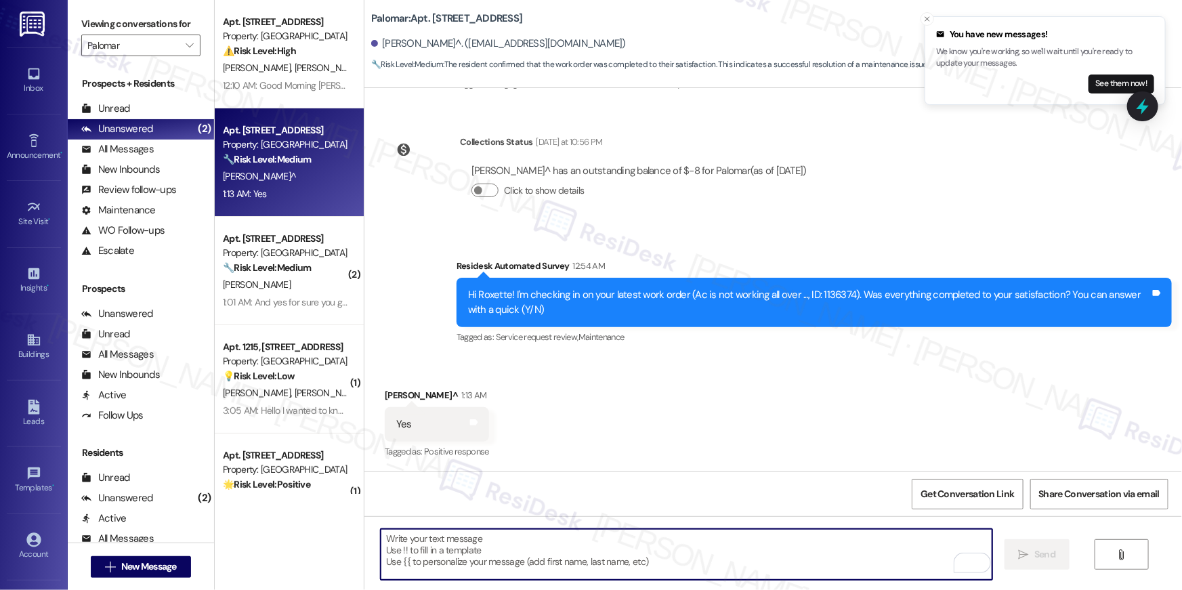
click at [704, 558] on textarea "To enrich screen reader interactions, please activate Accessibility in Grammarl…" at bounding box center [687, 554] width 612 height 51
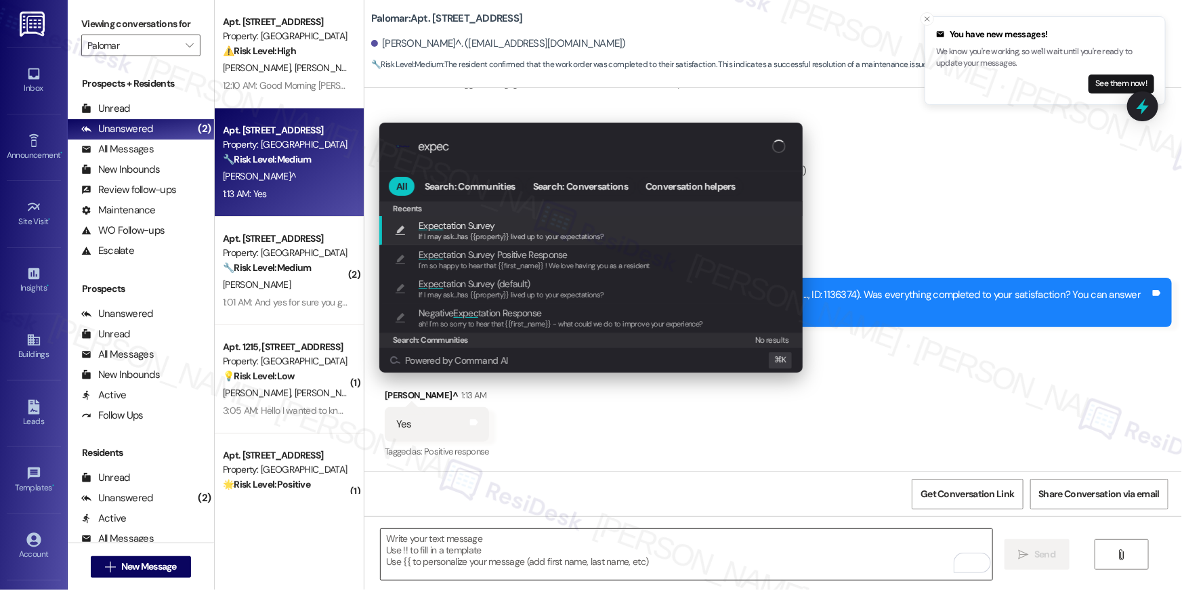
type input "expect"
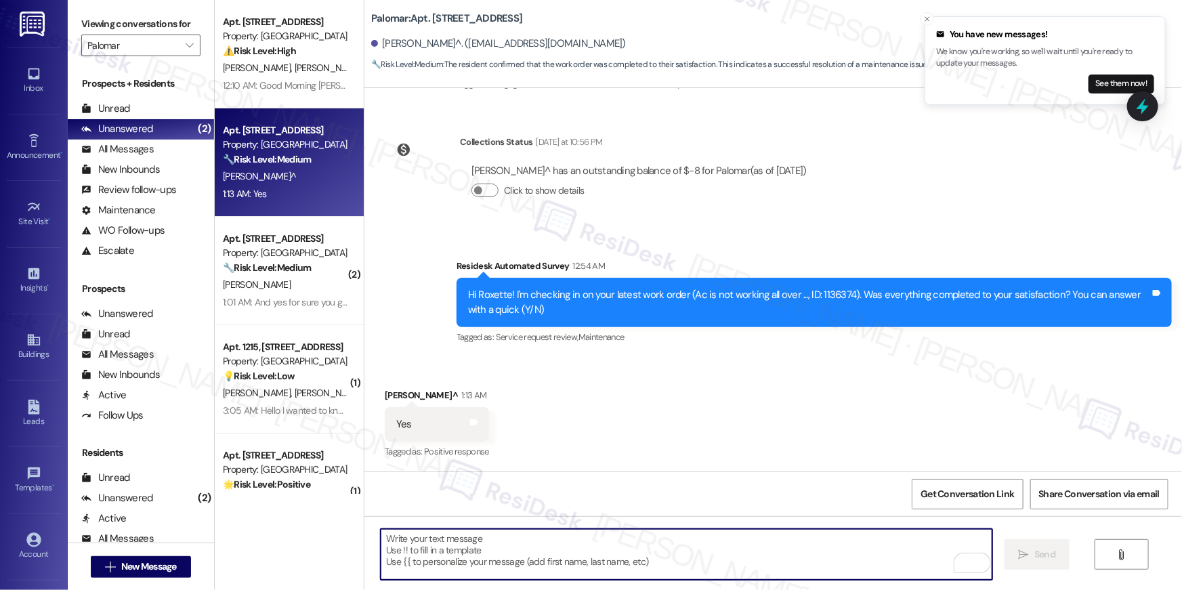
type textarea "If I may ask...has {{property}} lived up to your expectations?"
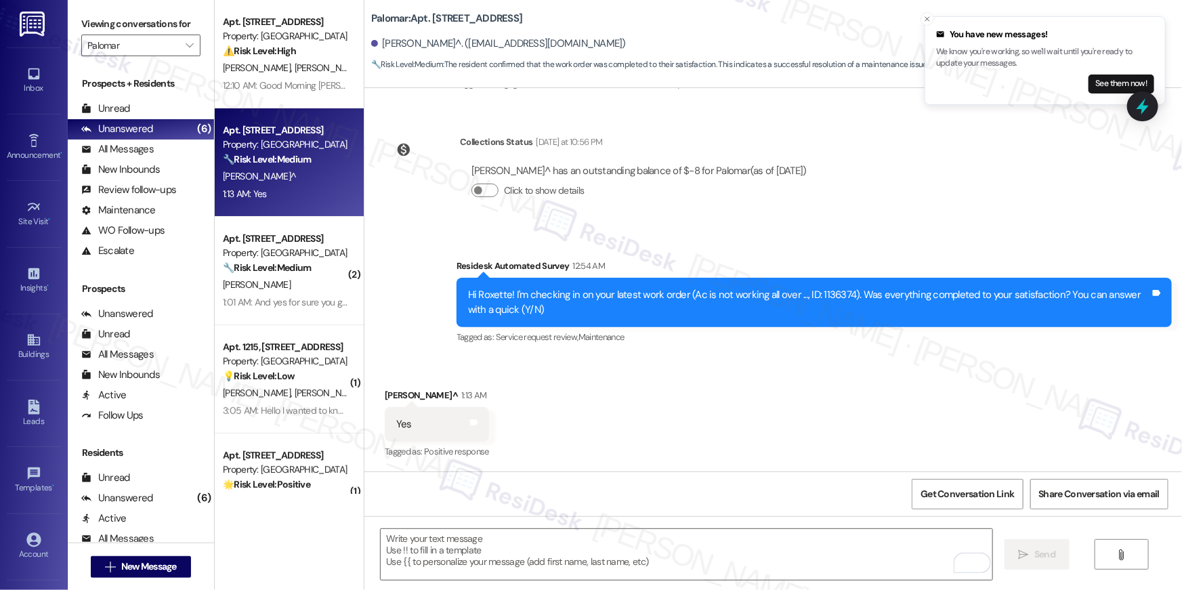
click at [683, 365] on div "Received via SMS [PERSON_NAME]^ 1:13 AM Yes Tags and notes Tagged as: Positive …" at bounding box center [772, 415] width 817 height 114
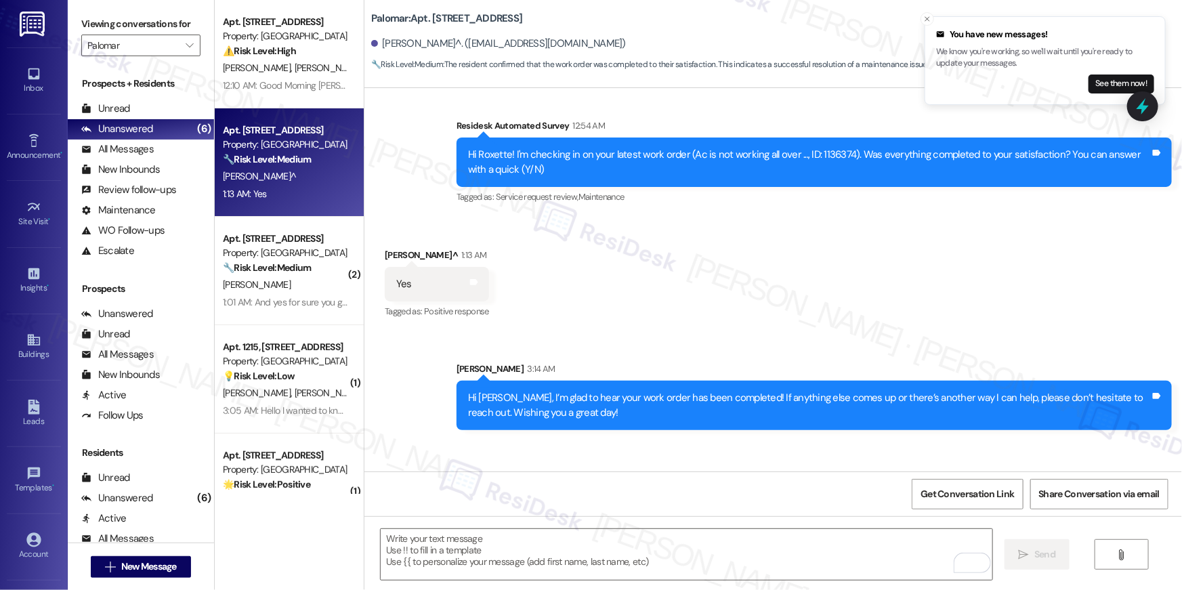
scroll to position [550, 0]
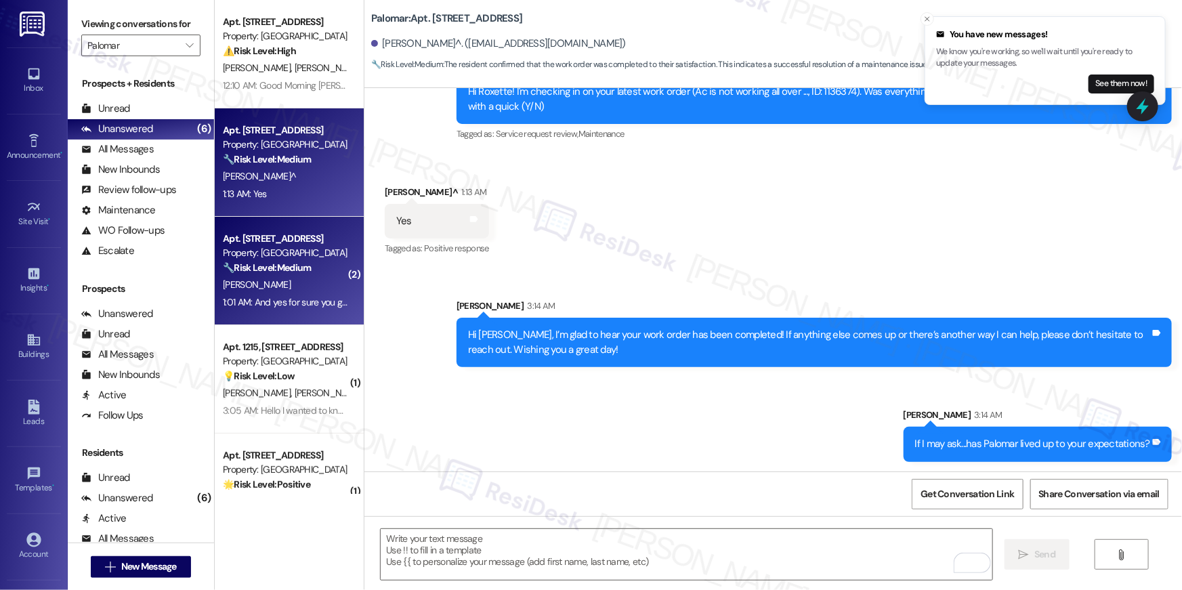
click at [268, 267] on strong "🔧 Risk Level: Medium" at bounding box center [267, 267] width 88 height 12
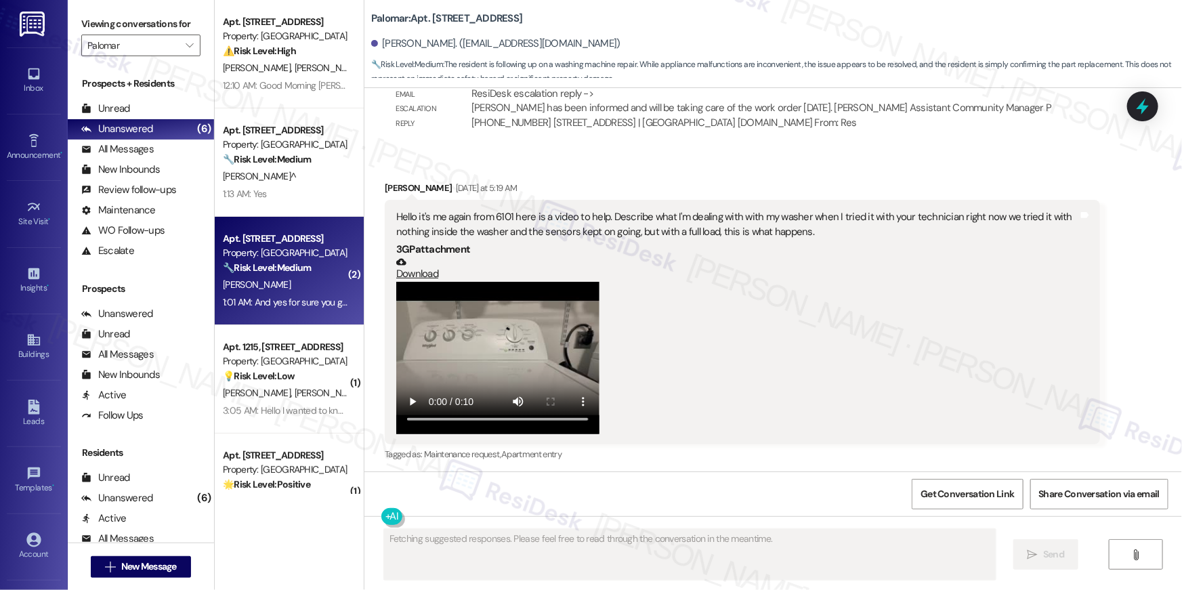
scroll to position [1884, 0]
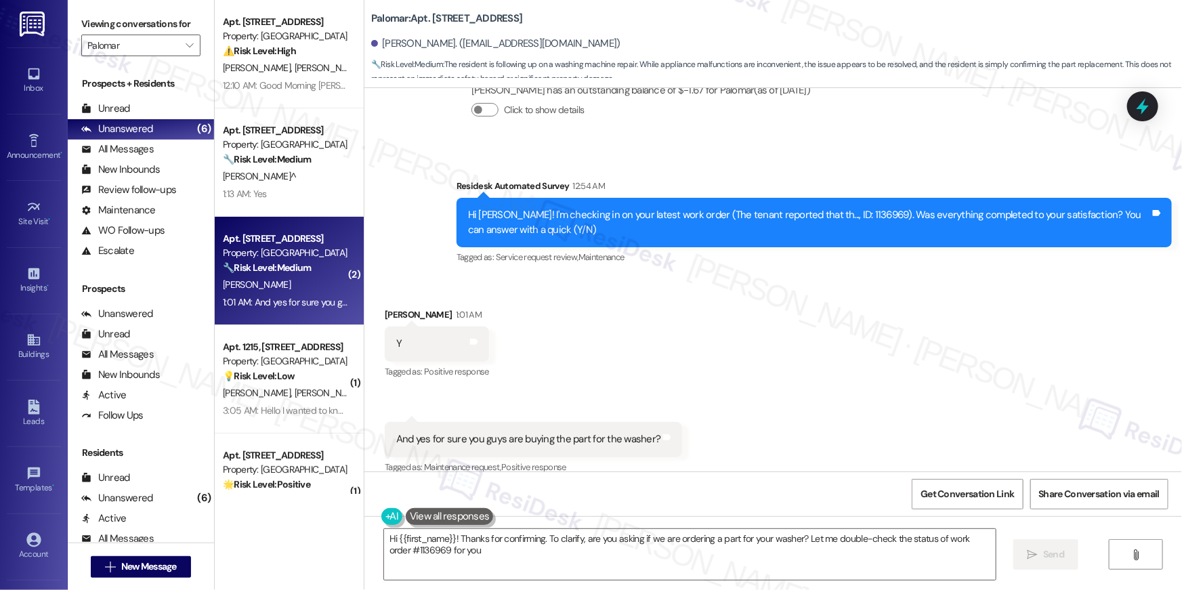
type textarea "Hi {{first_name}}! Thanks for confirming. To clarify, are you asking if we are …"
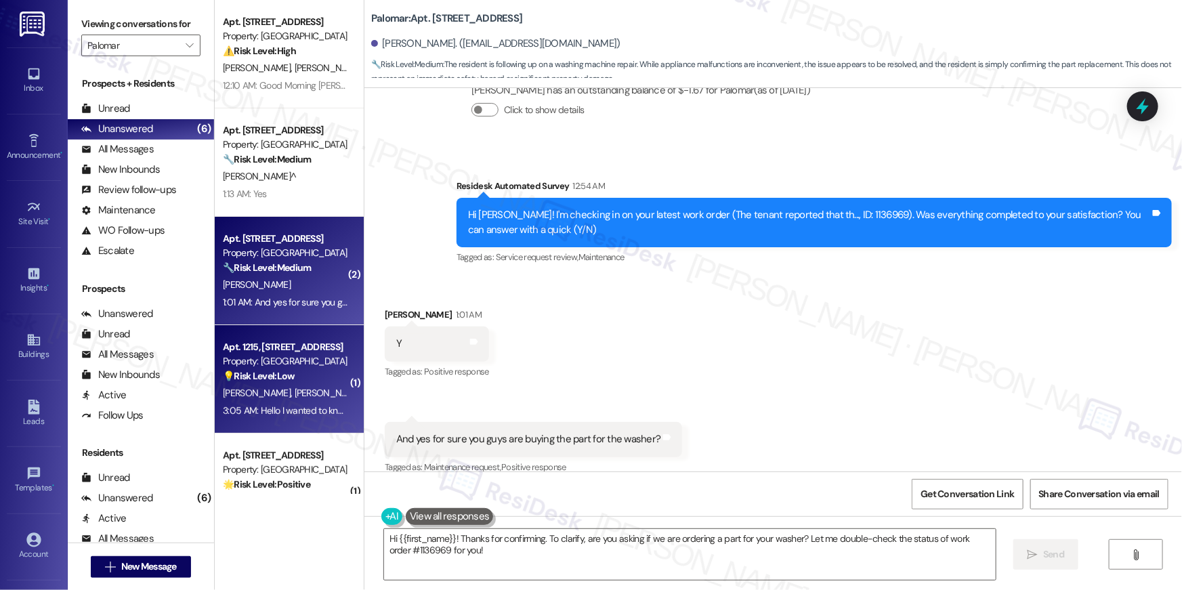
click at [271, 400] on div "[PERSON_NAME] [PERSON_NAME]" at bounding box center [285, 393] width 128 height 17
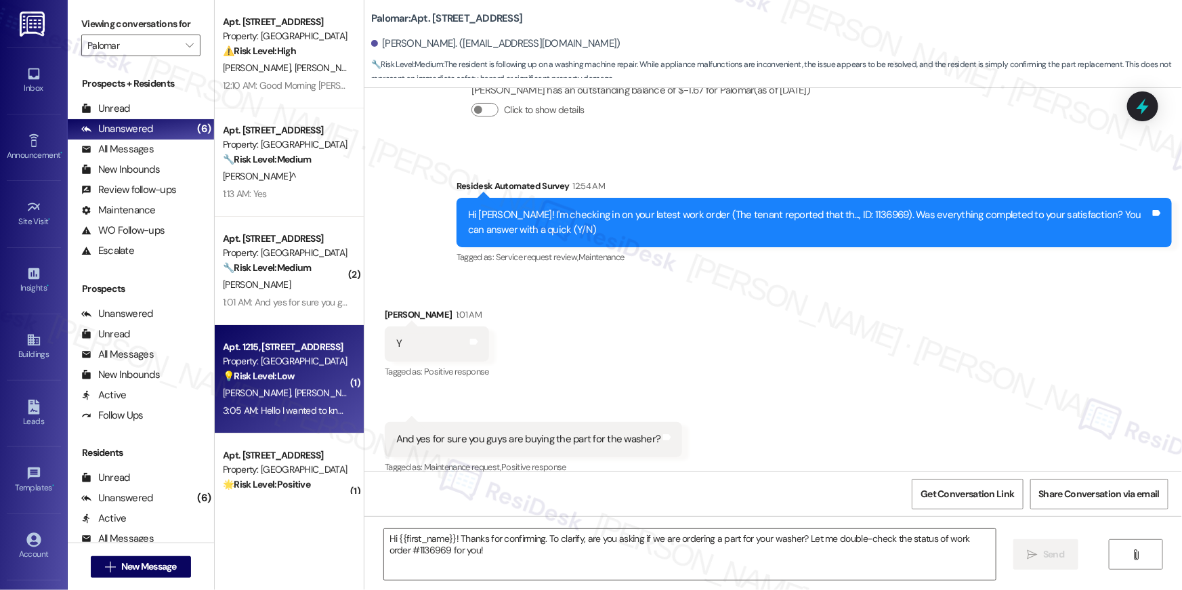
type textarea "Fetching suggested responses. Please feel free to read through the conversation…"
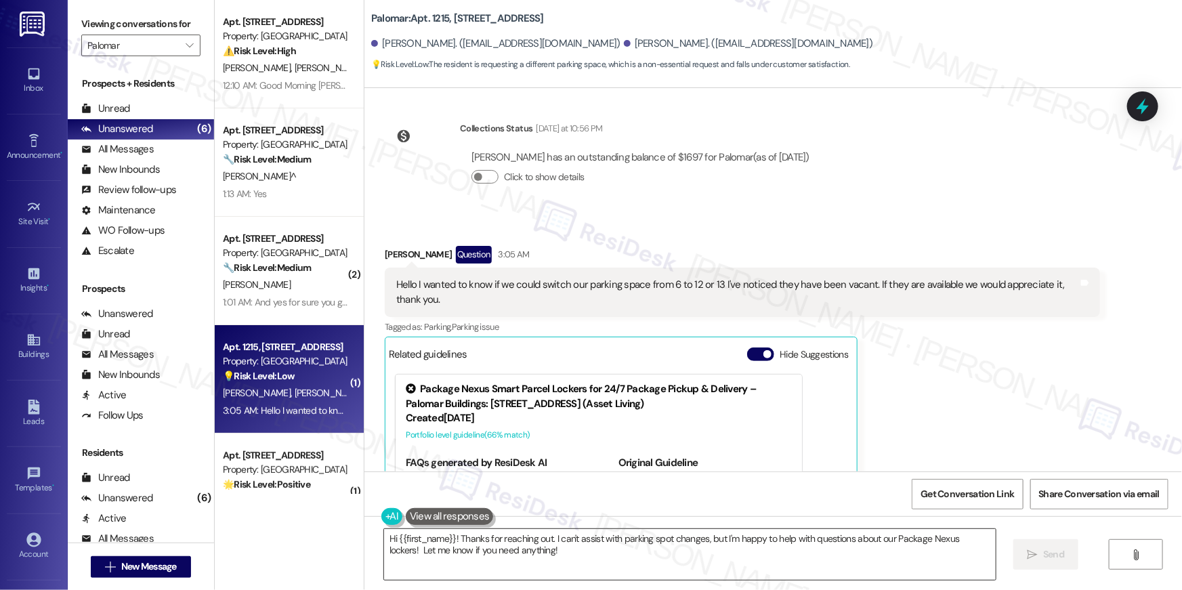
scroll to position [532, 0]
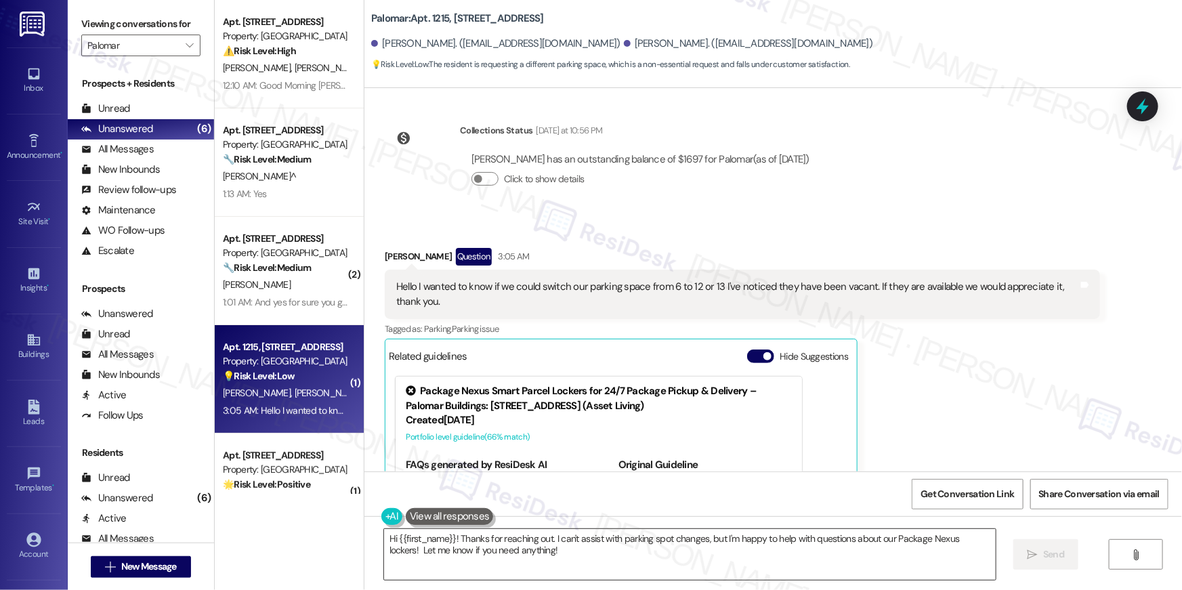
click at [569, 561] on textarea "Hi {{first_name}}! Thanks for reaching out. I can't assist with parking spot ch…" at bounding box center [690, 554] width 612 height 51
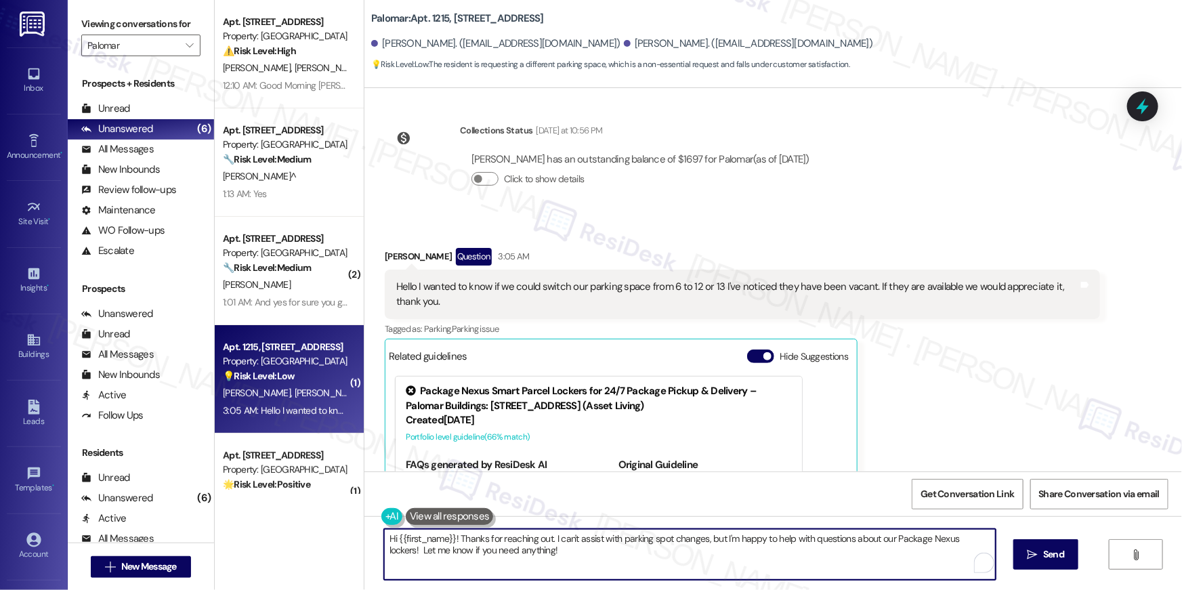
click at [603, 547] on textarea "Hi {{first_name}}! Thanks for reaching out. I can't assist with parking spot ch…" at bounding box center [690, 554] width 612 height 51
click at [762, 547] on textarea "Hi {{first_name}}! Thanks for reaching out. I can't assist with parking spot ch…" at bounding box center [690, 554] width 612 height 51
click at [710, 538] on textarea "Hi {{first_name}}! Thanks for reaching out. I can't assist with parking spot ch…" at bounding box center [687, 554] width 612 height 51
drag, startPoint x: 614, startPoint y: 545, endPoint x: 650, endPoint y: 545, distance: 35.9
click at [614, 545] on textarea "Hi {{first_name}}! Thanks for reaching out. I can't assist with parking spot ch…" at bounding box center [687, 554] width 612 height 51
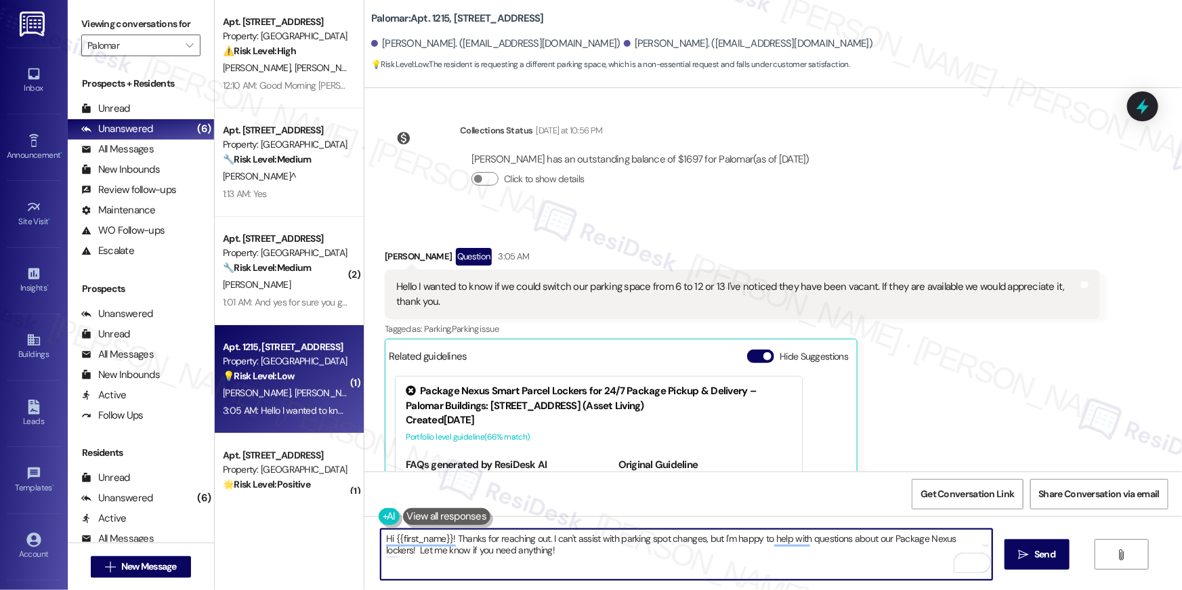
click at [796, 547] on textarea "Hi {{first_name}}! Thanks for reaching out. I can't assist with parking spot ch…" at bounding box center [687, 554] width 612 height 51
drag, startPoint x: 866, startPoint y: 549, endPoint x: 824, endPoint y: 549, distance: 42.0
click at [865, 550] on textarea "Hi {{first_name}}! Thanks for reaching out. I can't assist with parking spot ch…" at bounding box center [687, 554] width 612 height 51
click at [711, 549] on textarea "Hi {{first_name}}! Thanks for reaching out. I can't assist with parking spot ch…" at bounding box center [687, 554] width 612 height 51
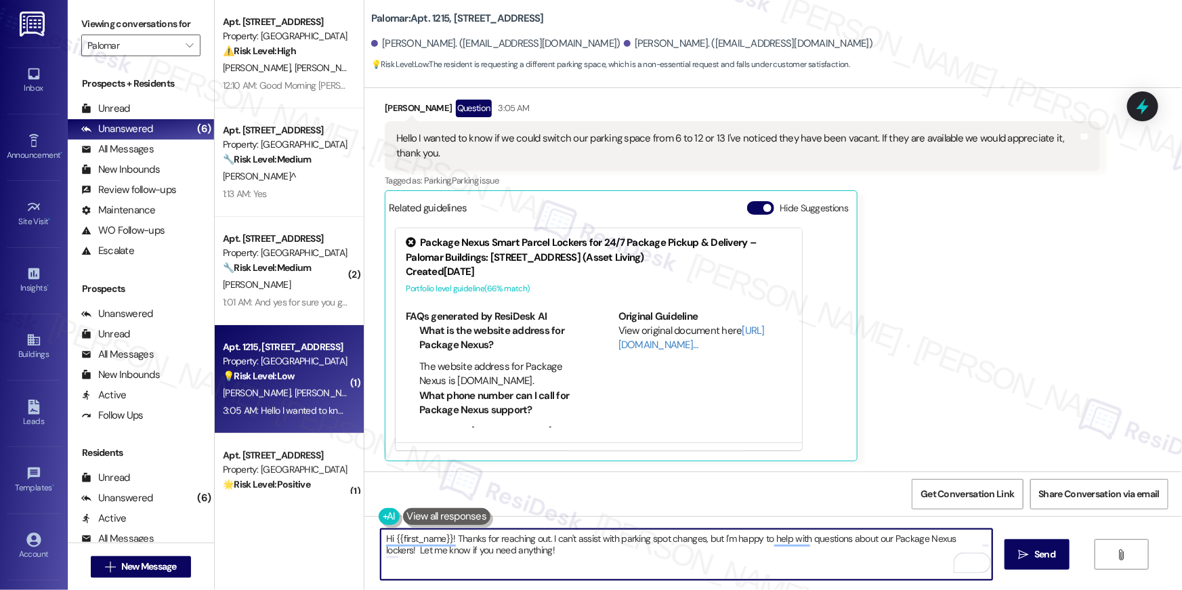
click at [614, 547] on textarea "Hi {{first_name}}! Thanks for reaching out. I can't assist with parking spot ch…" at bounding box center [687, 554] width 612 height 51
click at [702, 540] on textarea "Hi {{first_name}}! Thanks for reaching out. I can't assist with parking spot ch…" at bounding box center [687, 554] width 612 height 51
drag, startPoint x: 702, startPoint y: 550, endPoint x: 703, endPoint y: 561, distance: 10.9
click at [703, 561] on textarea "Hi {{first_name}}! Thanks for reaching out. I can't assist with parking spot ch…" at bounding box center [687, 554] width 612 height 51
type textarea "Hi {{first_name}}! Thanks for reaching out. I can't assist with parking spot ch…"
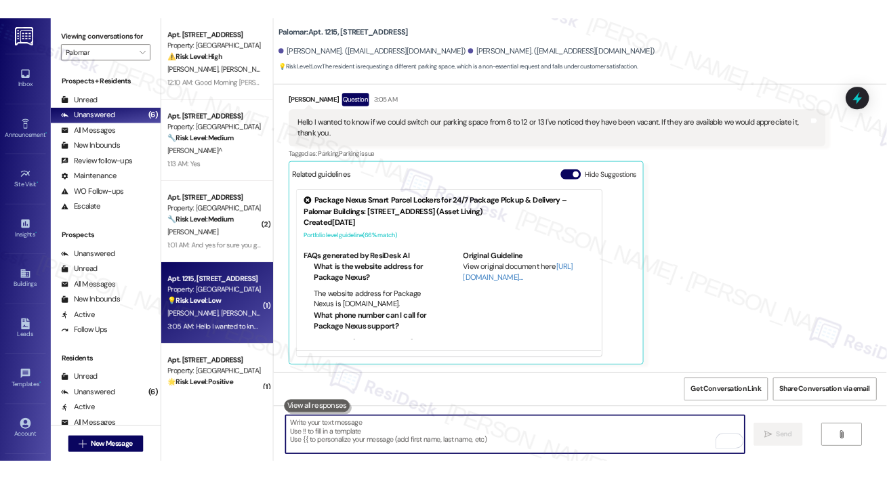
scroll to position [680, 0]
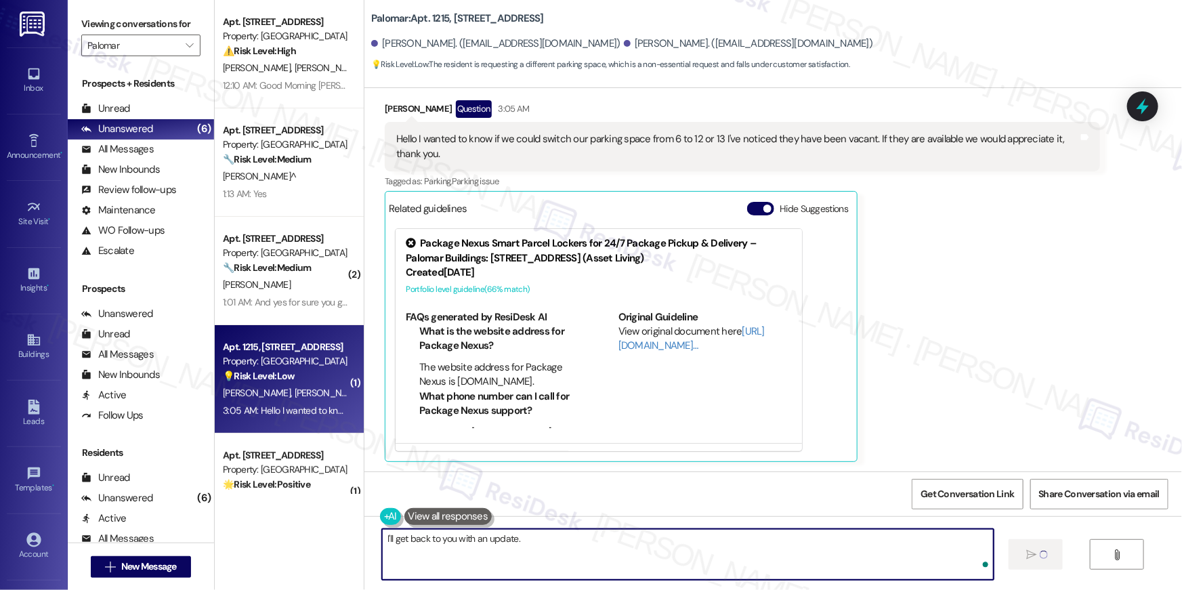
type textarea "I'll get back to you with an update."
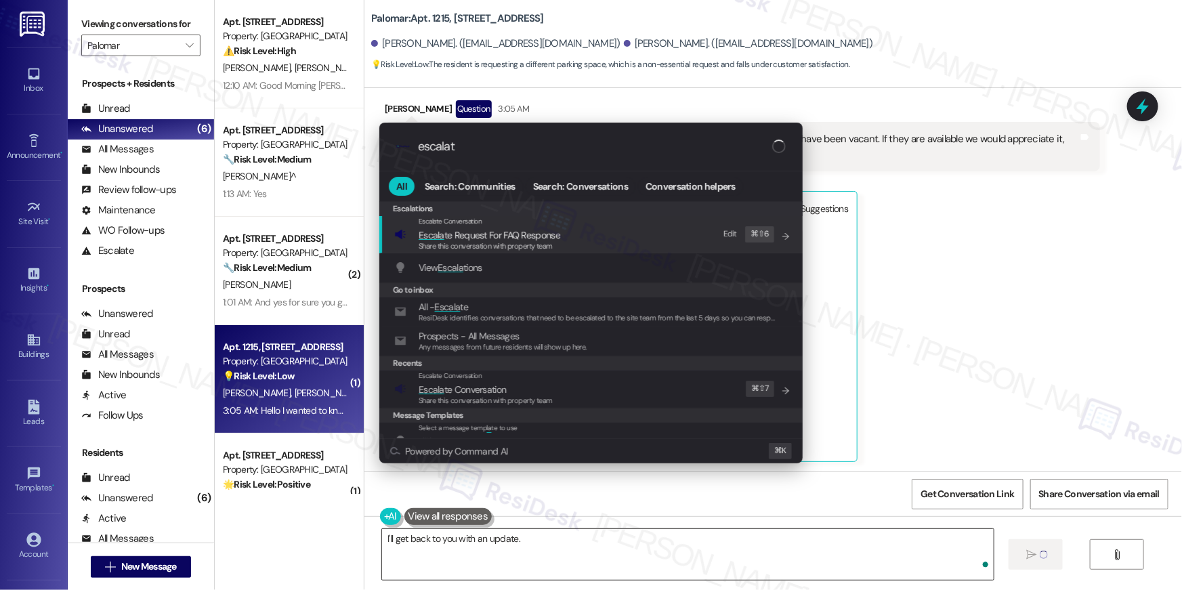
type input "escalate"
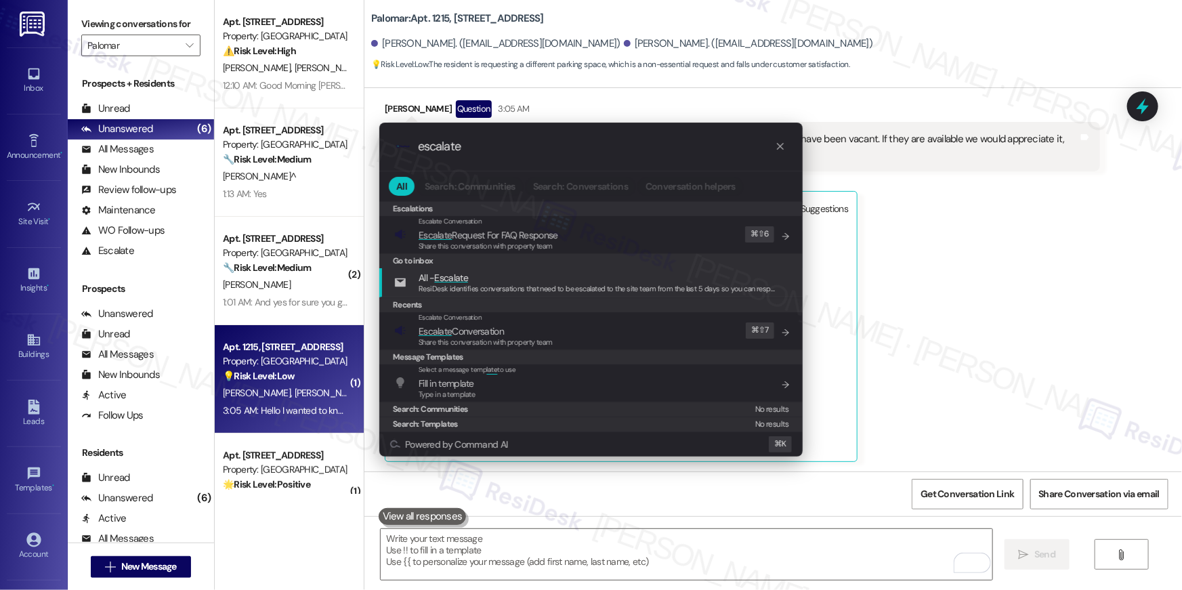
type input "escalate"
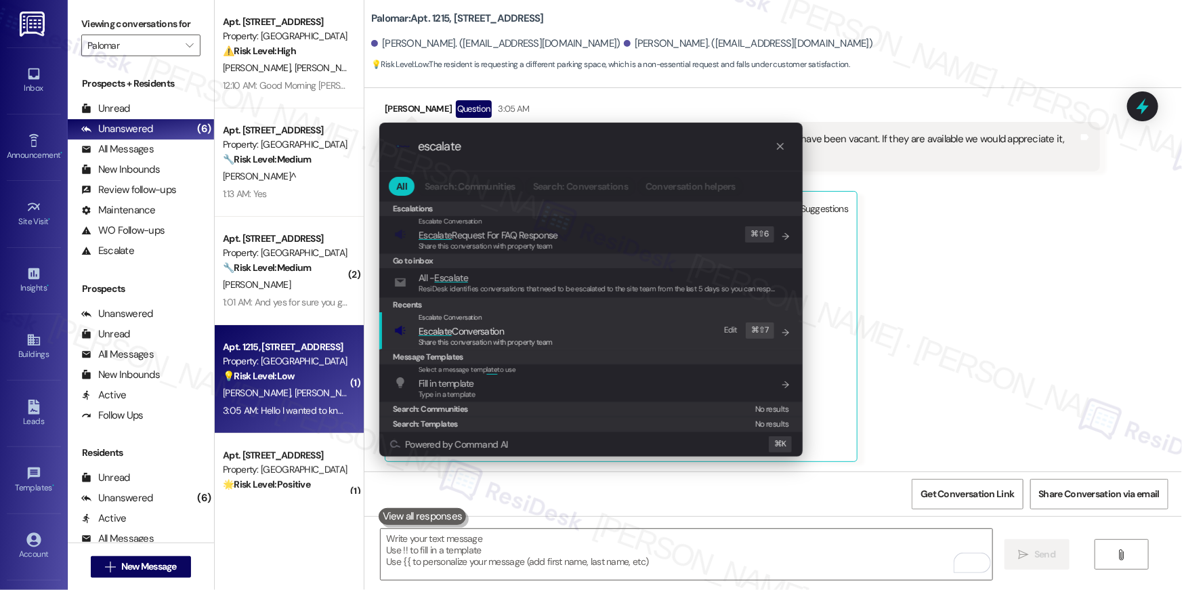
click at [478, 322] on div "Escalate Conversation" at bounding box center [486, 317] width 134 height 11
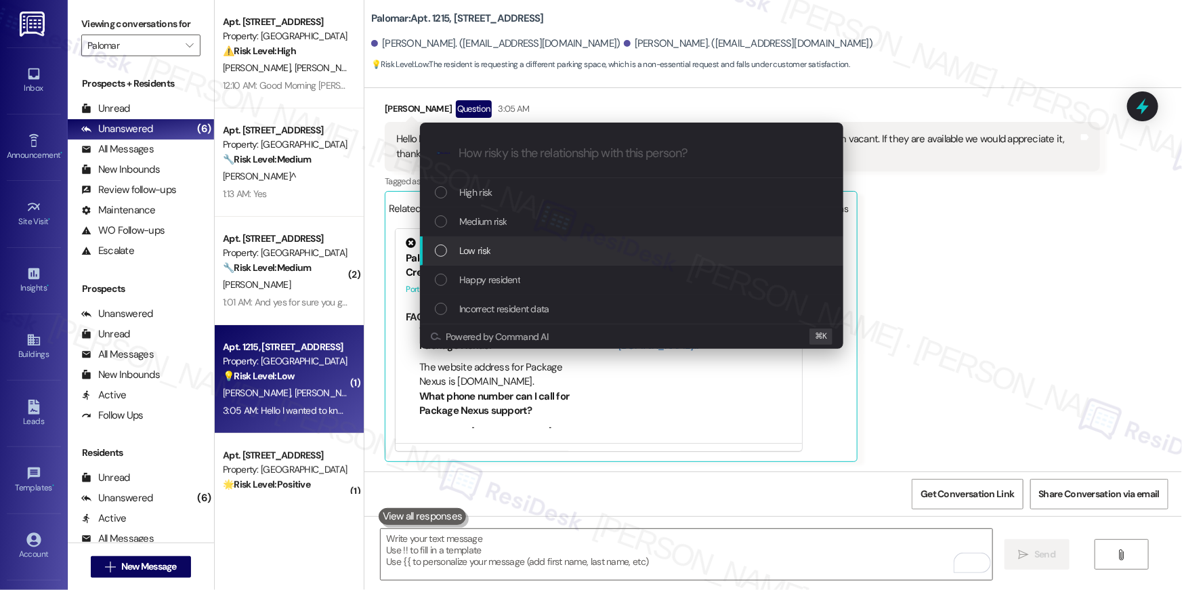
click at [488, 253] on span "Low risk" at bounding box center [474, 250] width 31 height 15
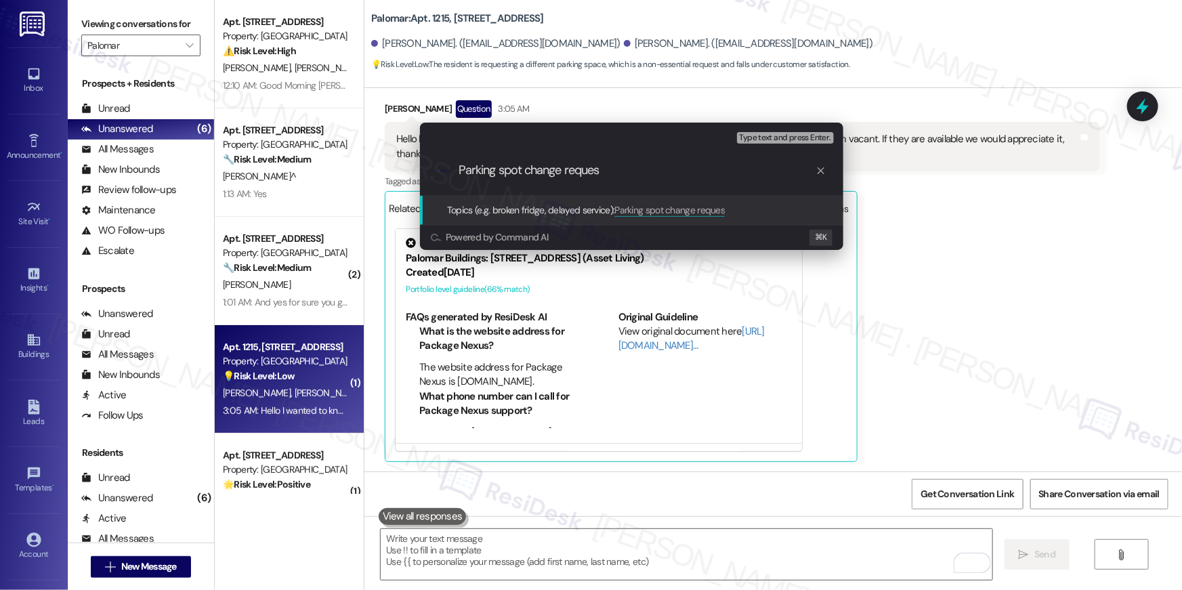
type input "Parking spot change request"
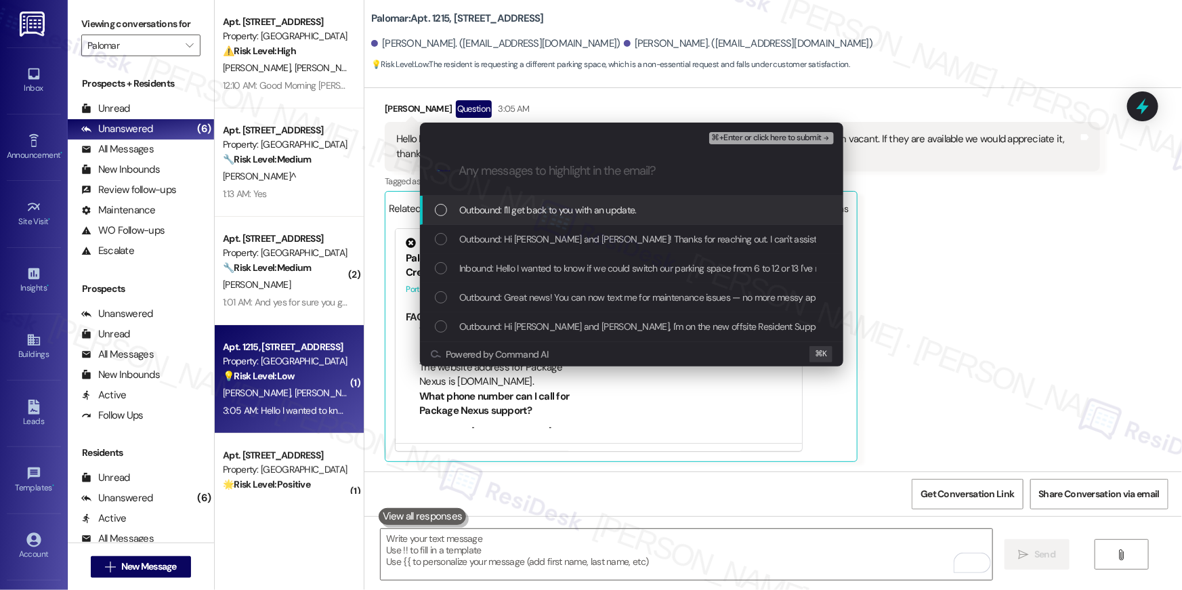
click at [490, 211] on span "Outbound: I'll get back to you with an update." at bounding box center [547, 210] width 177 height 15
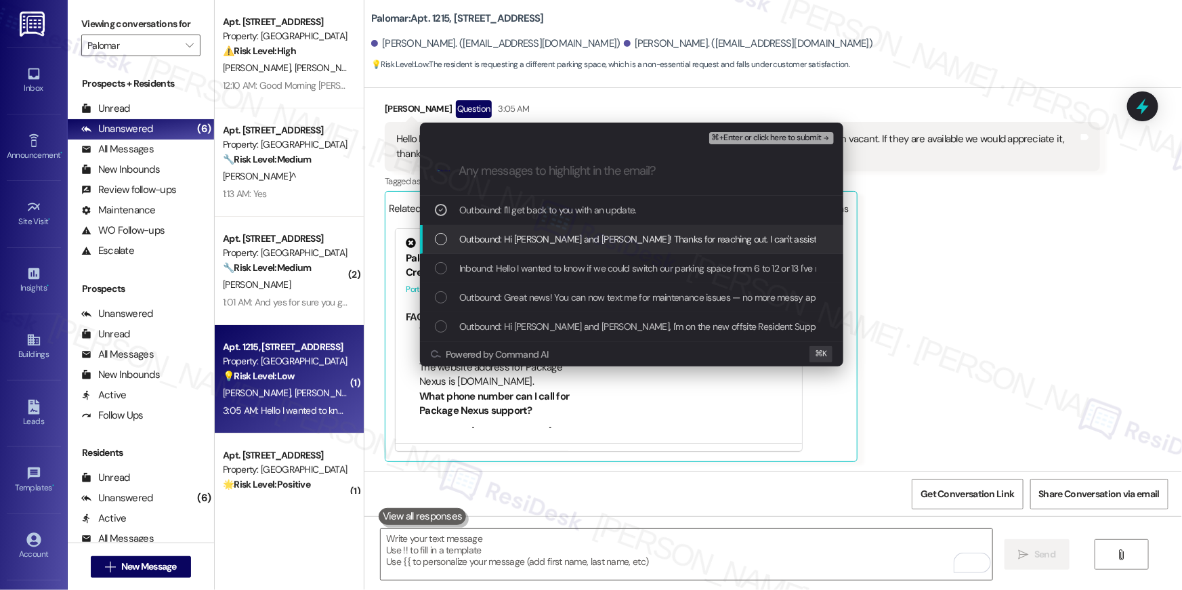
click at [490, 234] on span "Outbound: Hi [PERSON_NAME] and [PERSON_NAME]! Thanks for reaching out. I can't …" at bounding box center [805, 239] width 693 height 15
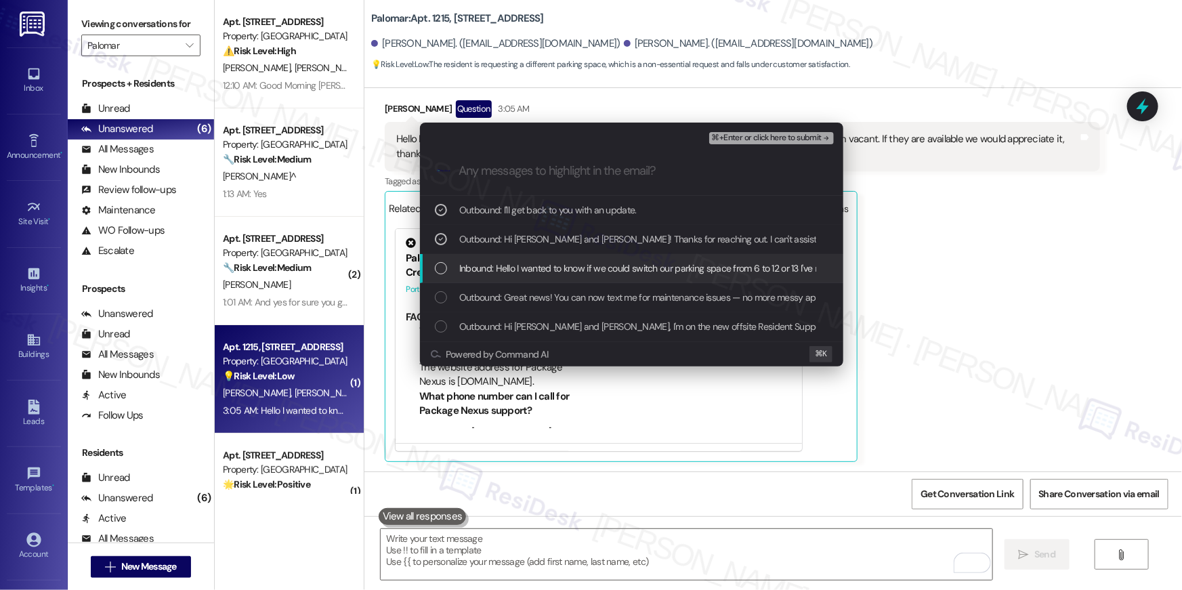
click at [491, 263] on span "Inbound: Hello I wanted to know if we could switch our parking space from 6 to …" at bounding box center [807, 268] width 696 height 15
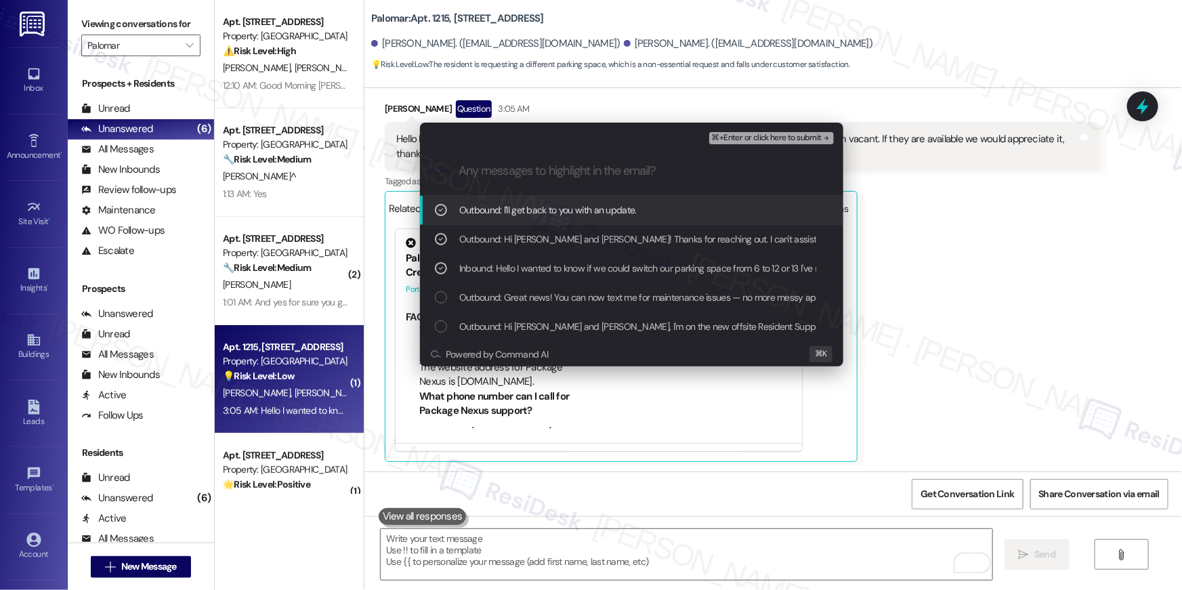
click at [748, 130] on div "⌘+Enter or click here to submit" at bounding box center [772, 138] width 127 height 18
click at [748, 135] on span "⌘+Enter or click here to submit" at bounding box center [767, 137] width 110 height 9
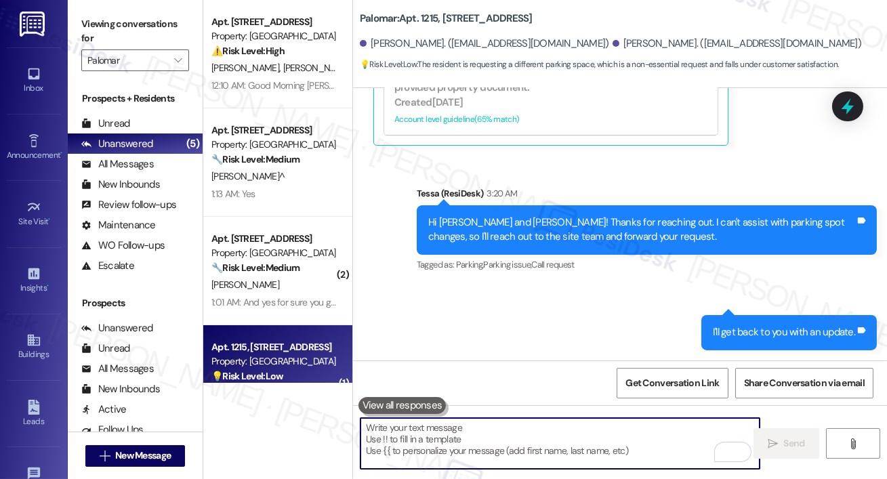
scroll to position [268, 0]
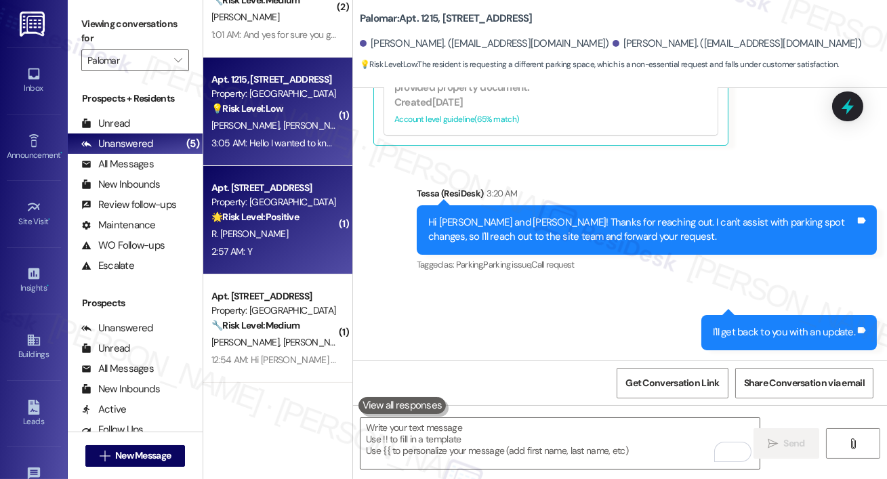
click at [292, 259] on div "2:57 AM: Y 2:57 AM: Y" at bounding box center [274, 251] width 128 height 17
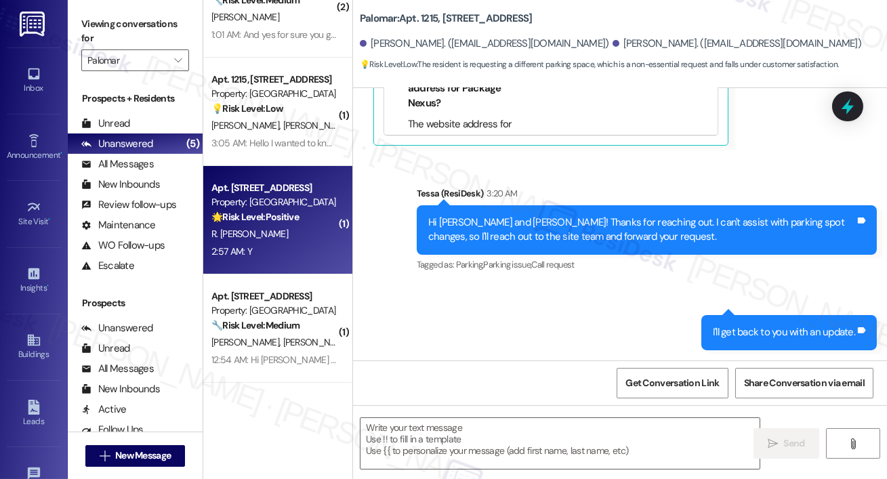
type textarea "Fetching suggested responses. Please feel free to read through the conversation…"
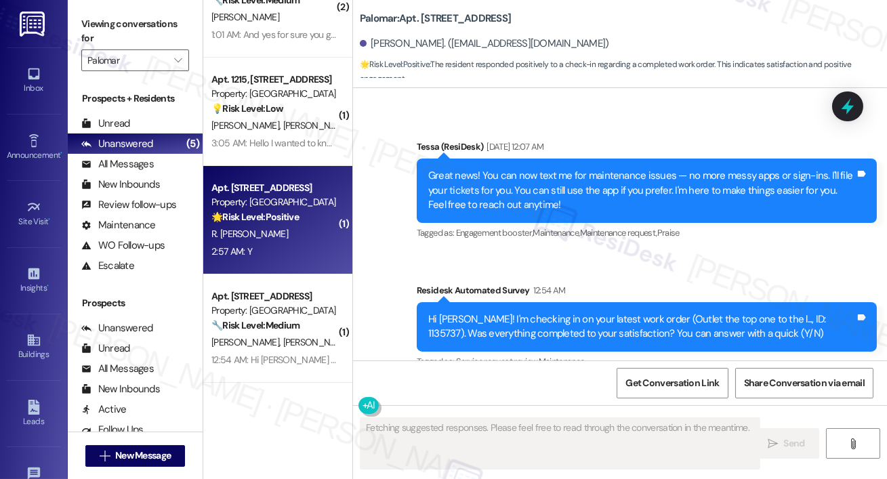
type textarea "Fetching suggested responses. Please feel free to read through the conversation…"
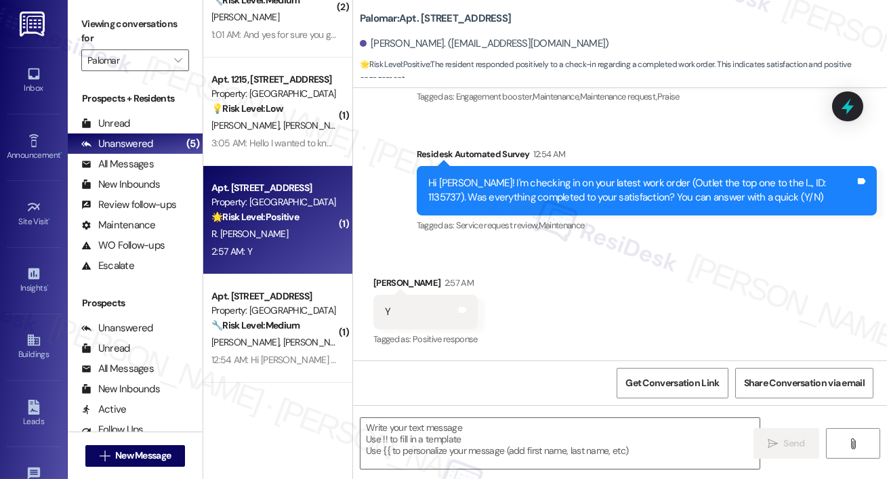
scroll to position [645, 0]
click at [502, 438] on textarea at bounding box center [559, 443] width 399 height 51
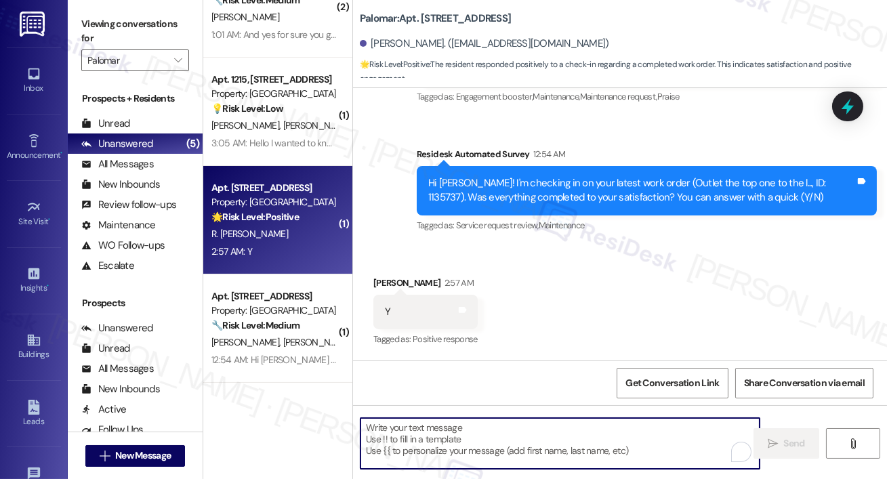
paste textarea "Hi {{first_name}}, I’m glad to hear your work order has been completed! If anyt…"
type textarea "Hi {{first_name}}, I’m glad to hear your work order has been completed! If anyt…"
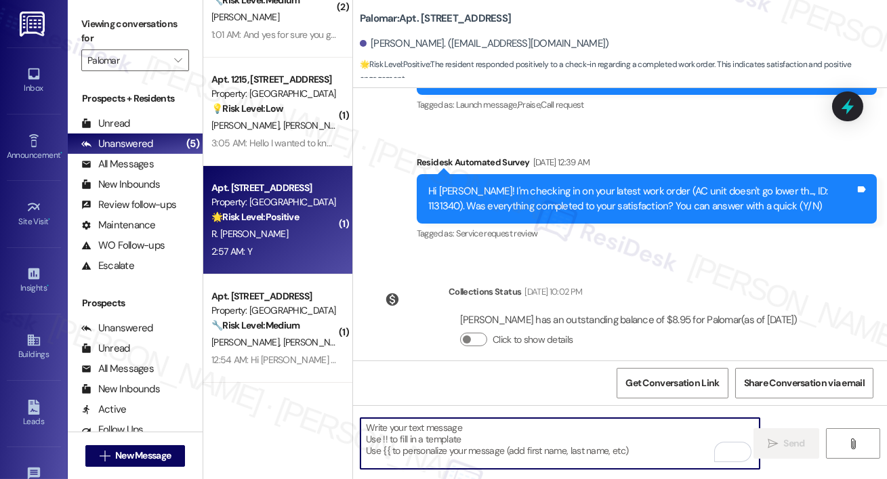
scroll to position [0, 0]
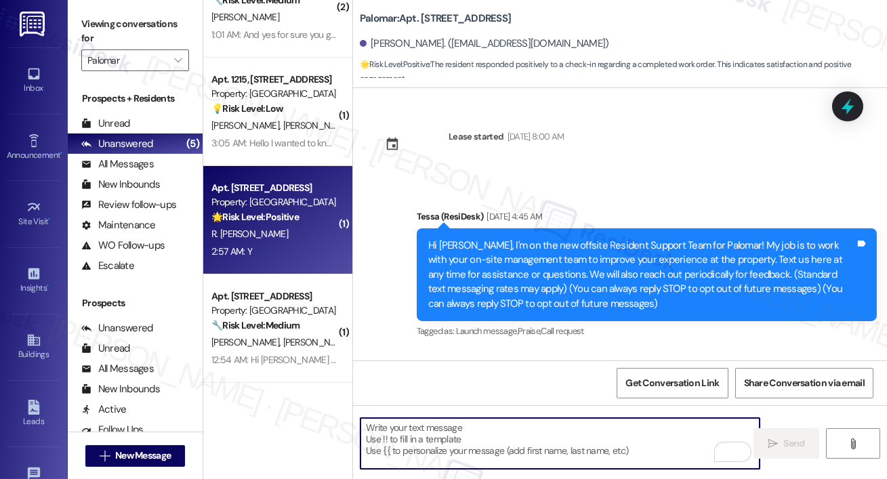
click at [440, 424] on textarea "To enrich screen reader interactions, please activate Accessibility in Grammarl…" at bounding box center [559, 443] width 399 height 51
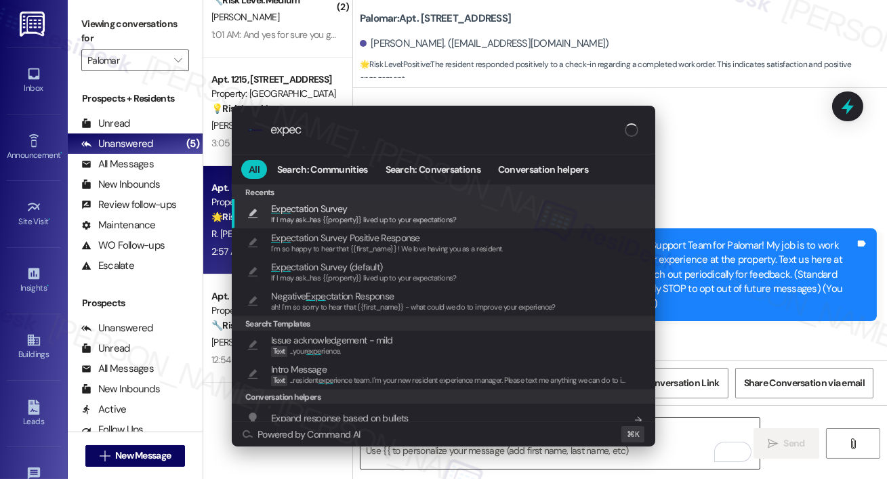
type input "expect"
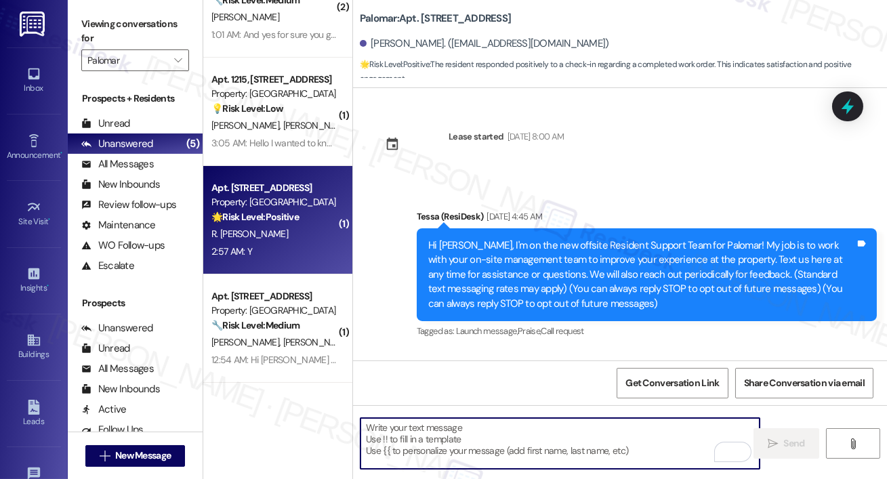
type textarea "If I may ask...has {{property}} lived up to your expectations?"
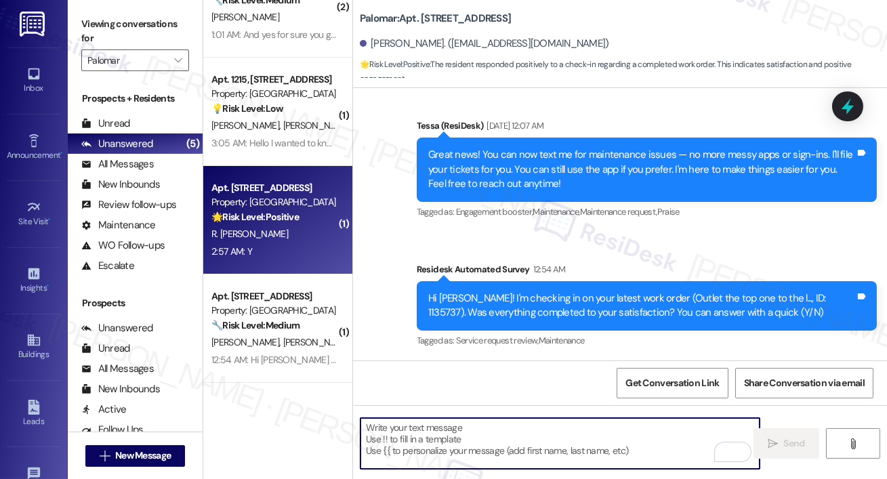
scroll to position [645, 0]
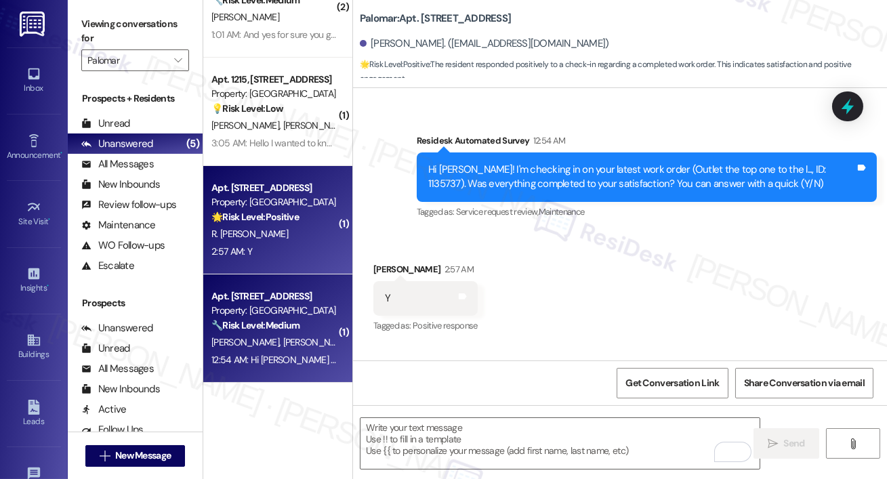
click at [270, 360] on div "12:54 AM: Hi Gustavo and Olga! I'm checking in on your latest work order (Resid…" at bounding box center [640, 360] width 859 height 12
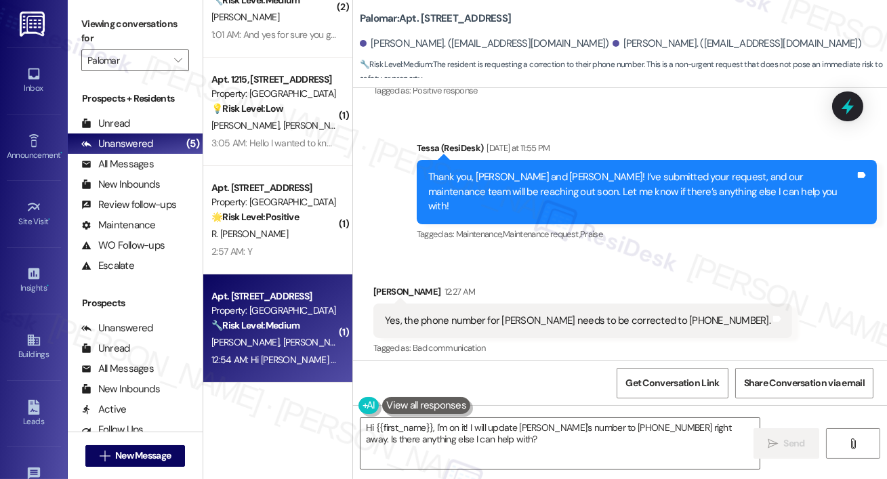
scroll to position [2232, 0]
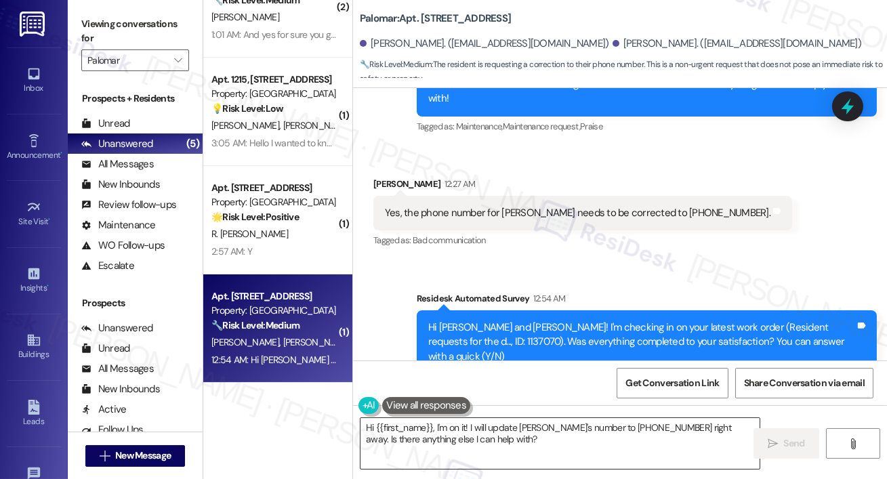
click at [522, 421] on textarea "Hi {{first_name}}, I'm on it! I will update Gustavo's number to 520-210-2714 ri…" at bounding box center [559, 443] width 399 height 51
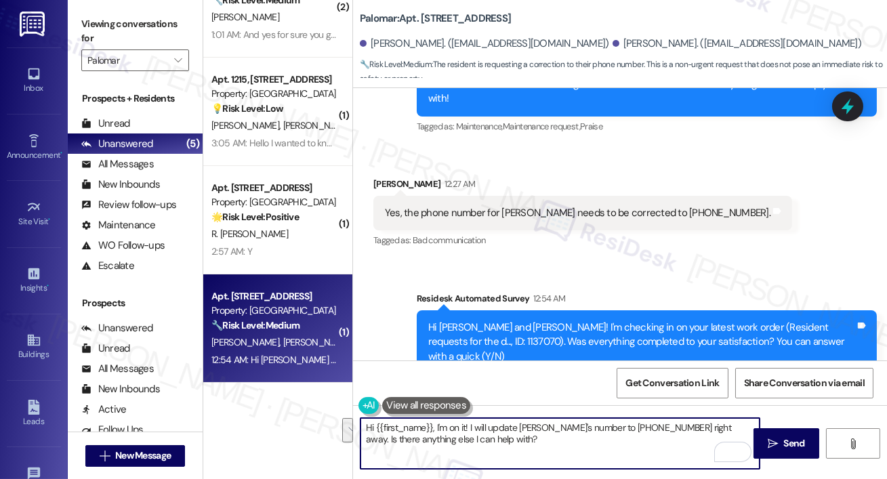
drag, startPoint x: 515, startPoint y: 442, endPoint x: 335, endPoint y: 423, distance: 180.5
click at [335, 423] on div "Apt. 3205, 6250 S Commerce Ct Property: Palomar ⚠️ Risk Level: High The residen…" at bounding box center [544, 239] width 683 height 479
click at [507, 427] on textarea "Hi Olga, I checked with the site team and they have advised that the phone numb…" at bounding box center [559, 443] width 399 height 51
click at [496, 441] on textarea "Hi Olga, I checked with the site team, and they have advised that the phone num…" at bounding box center [559, 443] width 399 height 51
click at [405, 442] on textarea "Hi Olga, I checked with the site team, and they have advised that the phone num…" at bounding box center [559, 443] width 399 height 51
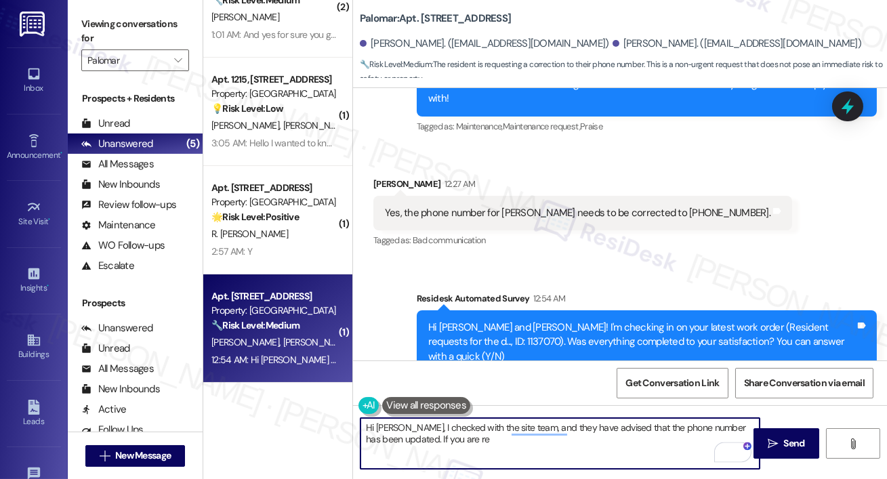
click at [404, 438] on textarea "Hi Olga, I checked with the site team, and they have advised that the phone num…" at bounding box center [559, 443] width 399 height 51
click at [403, 440] on textarea "Hi Olga, I checked with the site team, and they have advised that the phone num…" at bounding box center [559, 443] width 399 height 51
type textarea "Hi Olga, I checked with the site team, and they have advised that the phone num…"
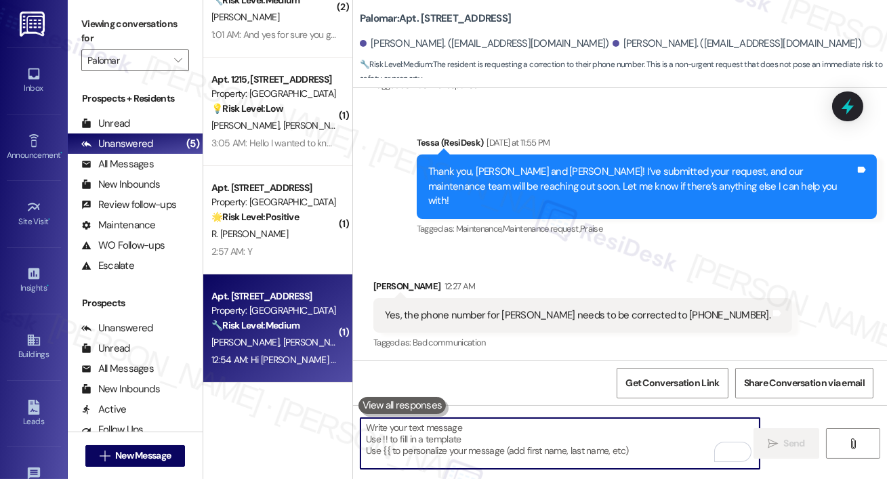
scroll to position [2103, 0]
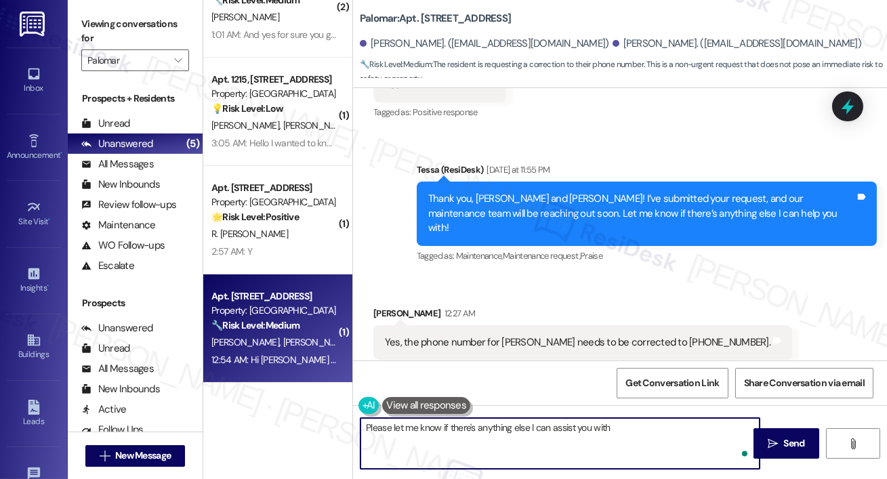
type textarea "Please let me know if there's anything else I can assist you with!"
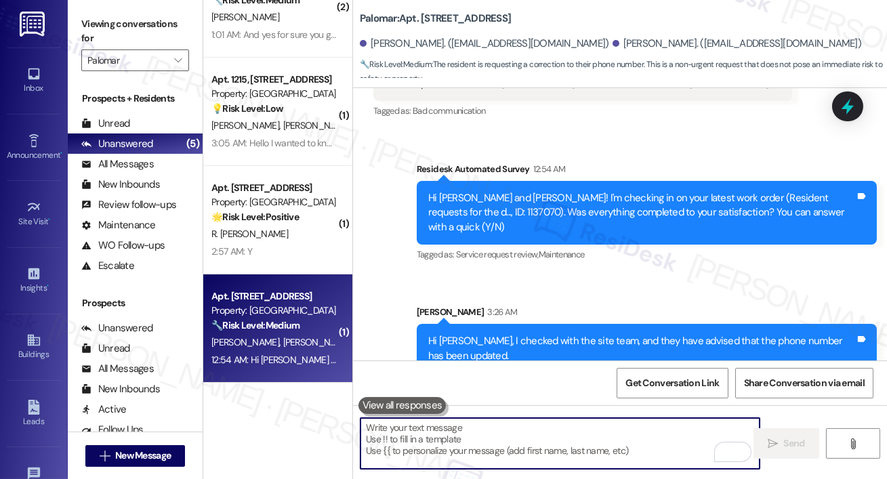
scroll to position [2436, 0]
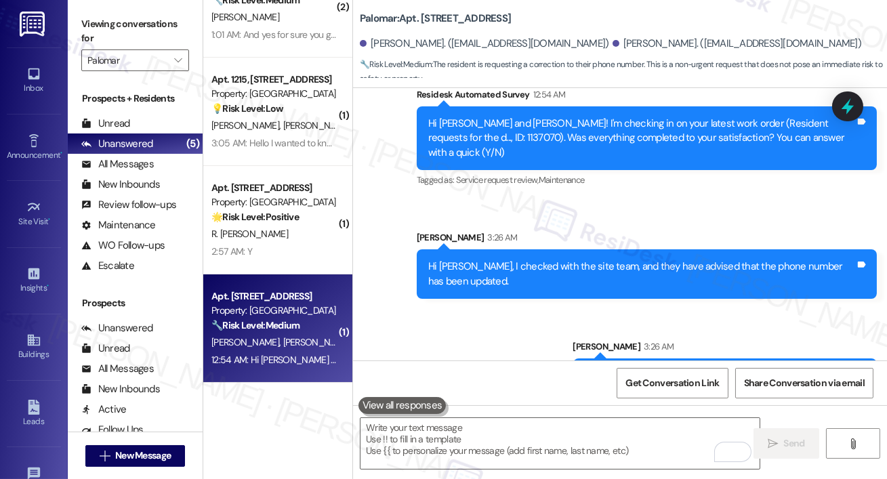
click at [260, 280] on div "Apt. 1202, 6250 S Commerce Ct Property: Palomar 🔧 Risk Level: Medium The reside…" at bounding box center [277, 328] width 149 height 108
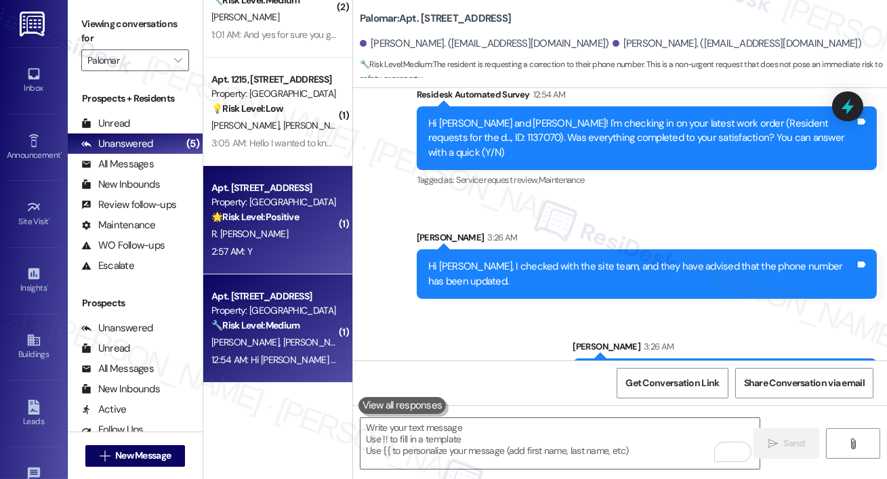
click at [261, 262] on div "Apt. 1108, 6250 S Commerce Ct Property: Palomar 🌟 Risk Level: Positive The resi…" at bounding box center [277, 220] width 149 height 108
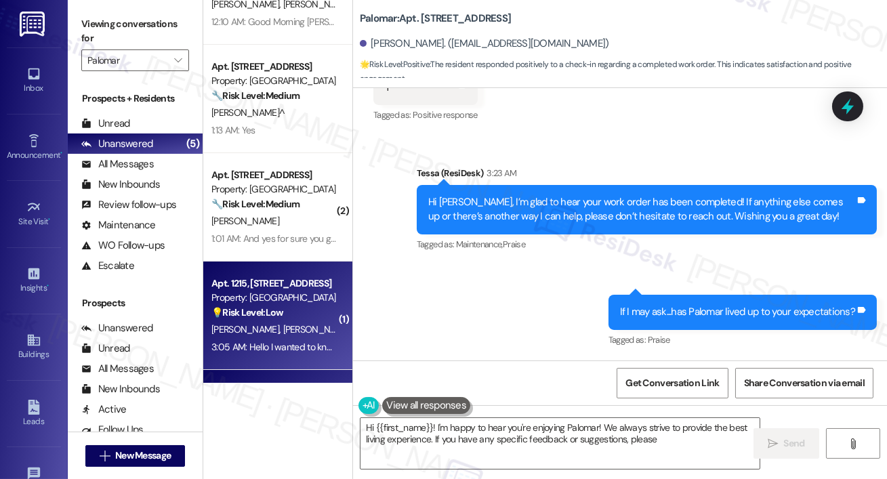
scroll to position [0, 0]
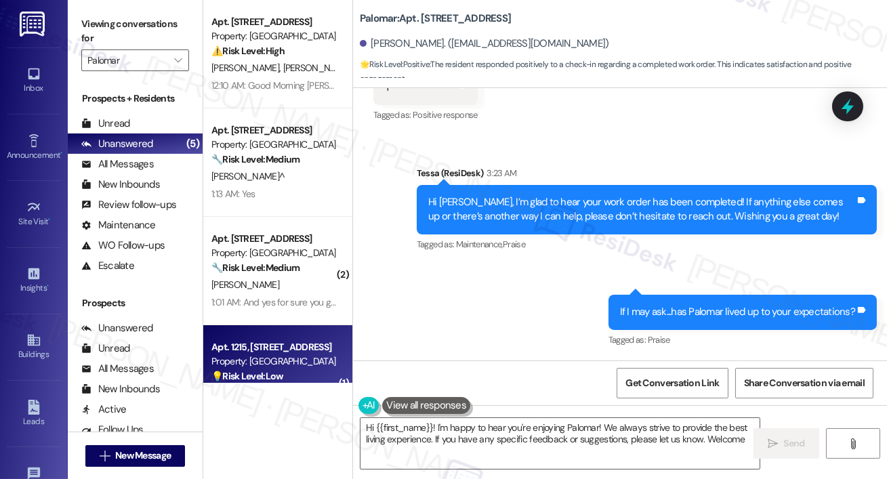
type textarea "Hi {{first_name}}! I'm happy to hear you're enjoying Palomar! We always strive …"
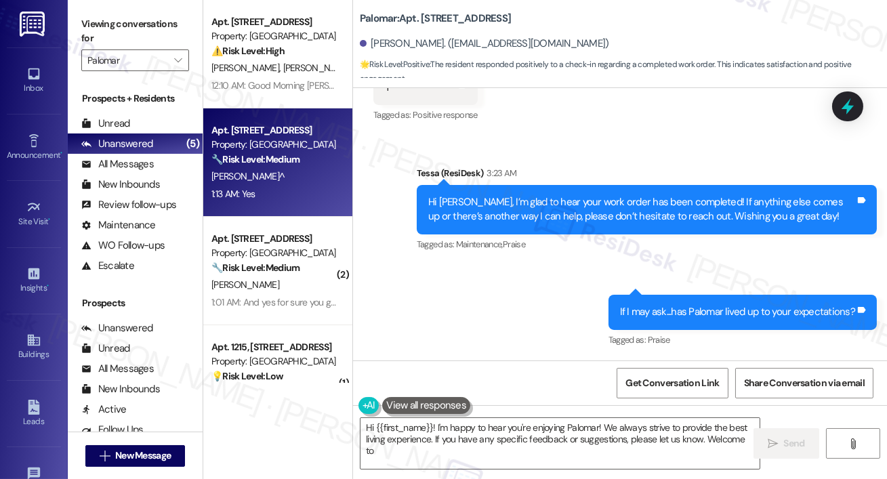
click at [288, 167] on div "Apt. 4206, 6250 S Commerce Ct Property: Palomar 🔧 Risk Level: Medium The reside…" at bounding box center [274, 145] width 128 height 46
type textarea "Fetching suggested responses. Please feel free to read through the conversation…"
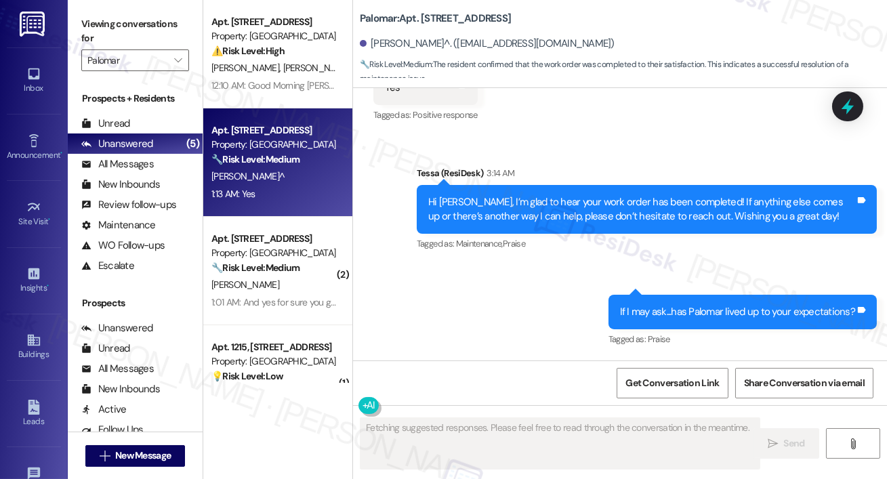
scroll to position [741, 0]
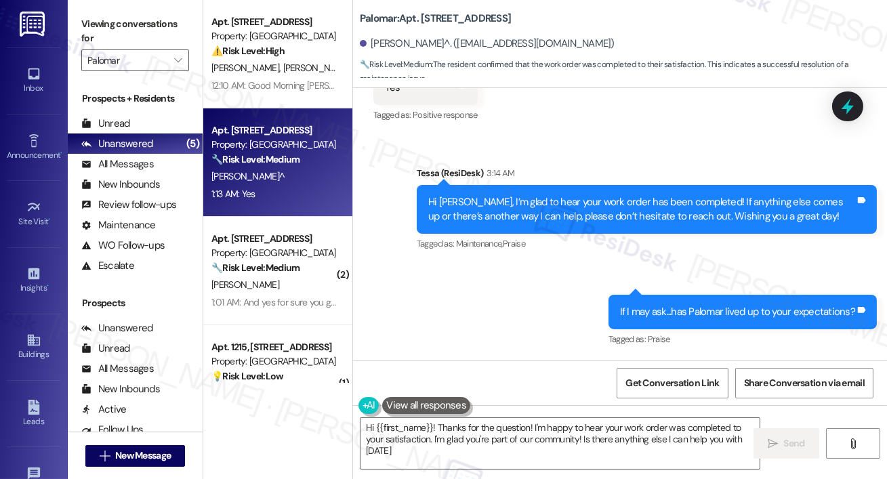
type textarea "Hi {{first_name}}! Thanks for the question! I'm happy to hear your work order w…"
click at [179, 59] on icon "" at bounding box center [177, 60] width 7 height 11
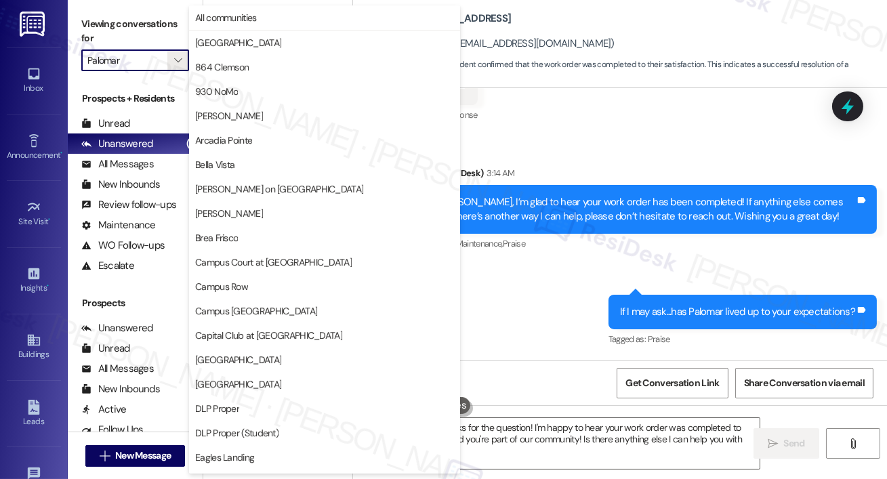
scroll to position [708, 0]
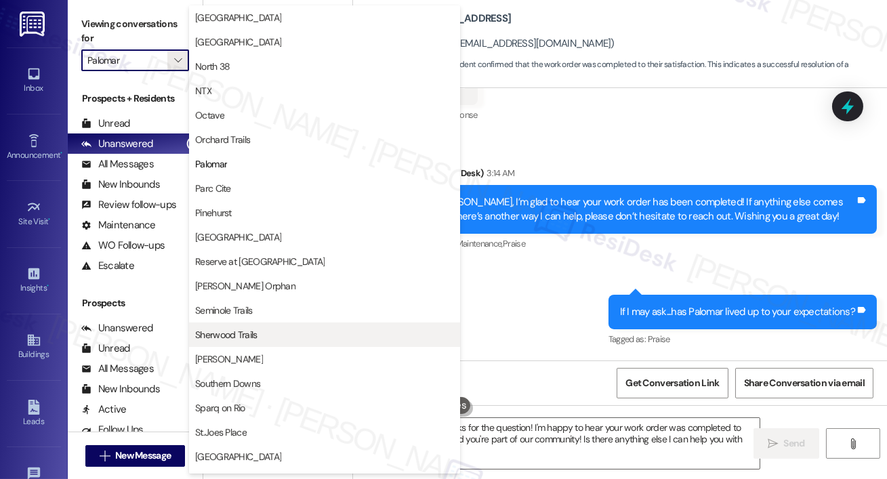
click at [233, 333] on span "Sherwood Trails" at bounding box center [226, 335] width 62 height 14
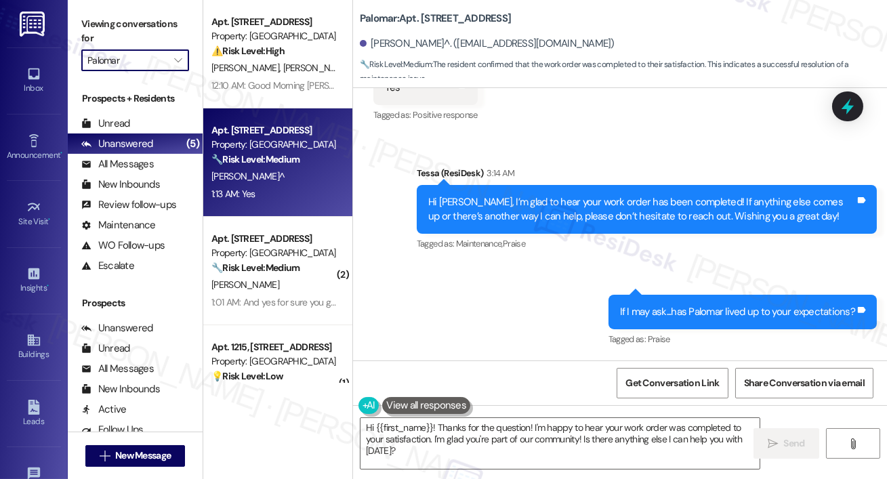
type input "Sherwood Trails"
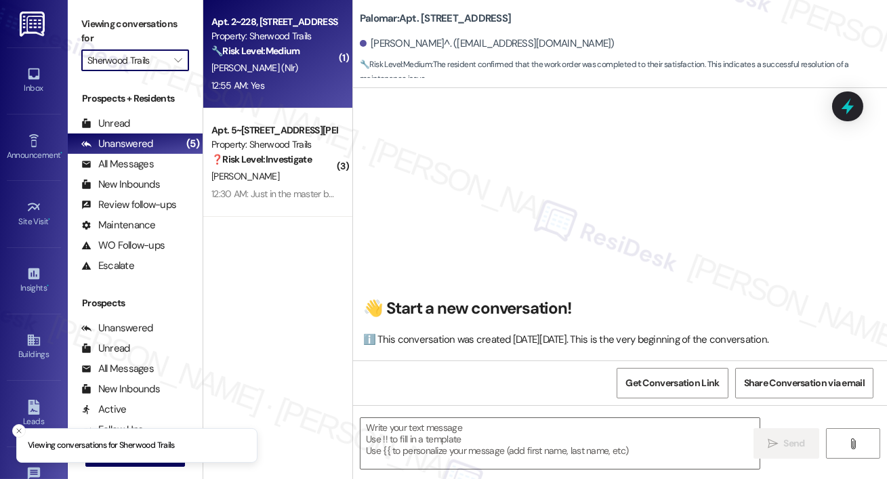
click at [289, 102] on div "Apt. 2~228, 10401 Brockington Road Property: Sherwood Trails 🔧 Risk Level: Medi…" at bounding box center [277, 54] width 149 height 108
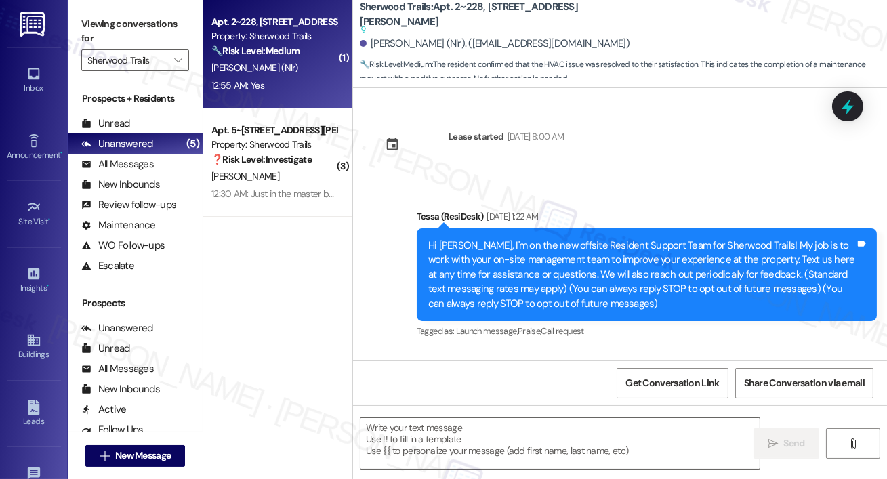
type textarea "Fetching suggested responses. Please feel free to read through the conversation…"
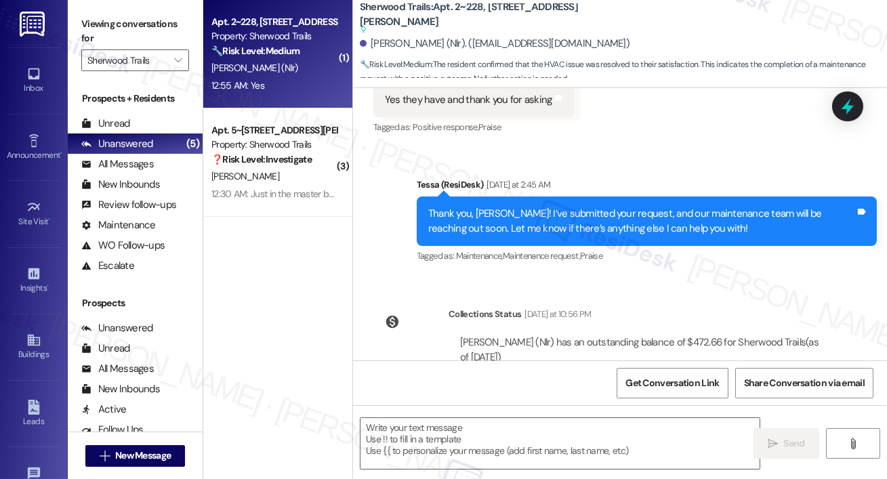
scroll to position [1844, 0]
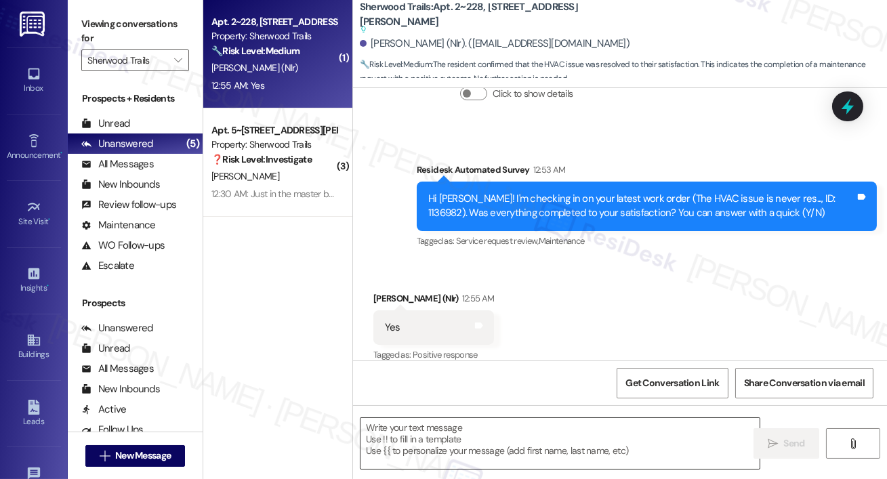
click at [528, 429] on textarea at bounding box center [559, 443] width 399 height 51
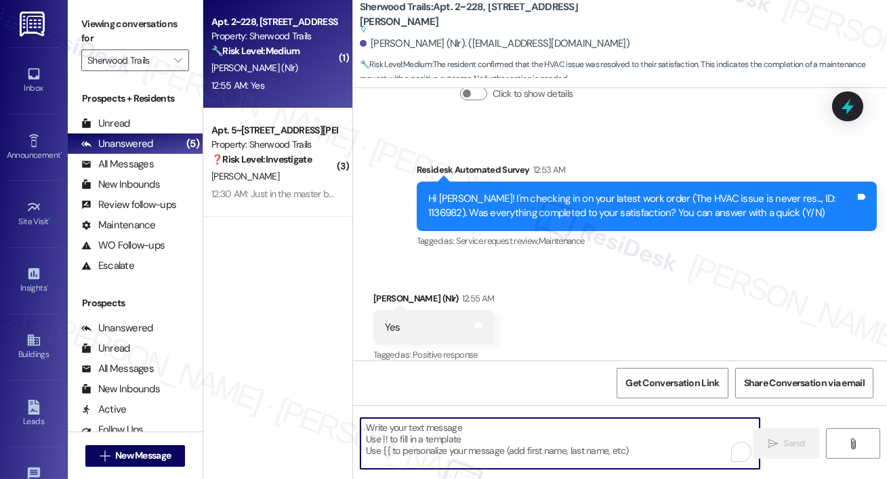
paste textarea "Hi {{first_name}}, I’m glad to hear your work order has been completed! If anyt…"
type textarea "Hi {{first_name}}, I’m glad to hear your work order has been completed! If anyt…"
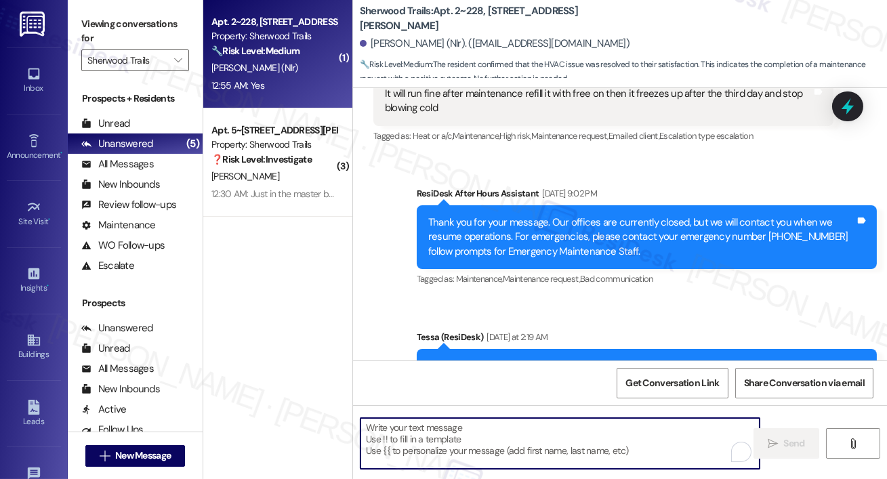
scroll to position [660, 0]
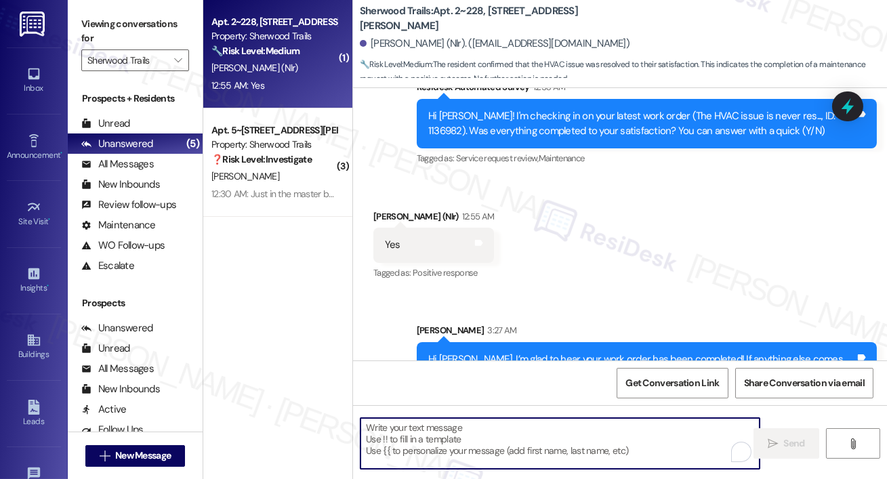
scroll to position [1918, 0]
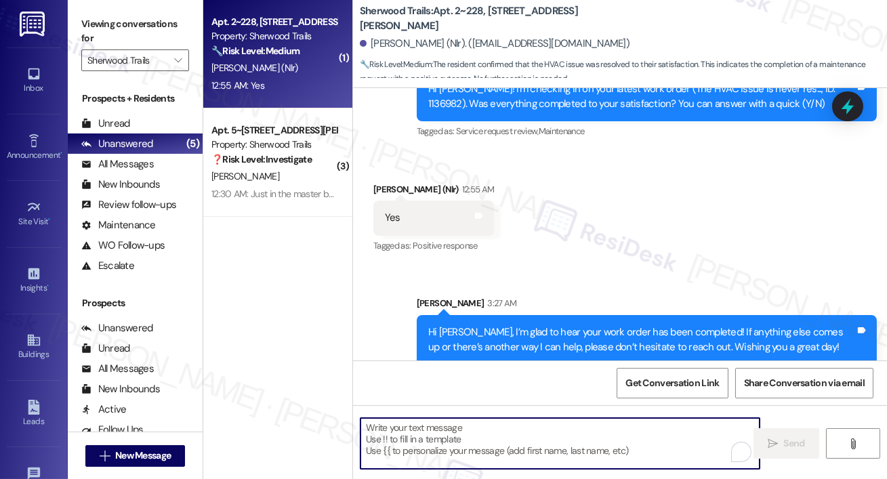
click at [496, 441] on textarea "To enrich screen reader interactions, please activate Accessibility in Grammarl…" at bounding box center [559, 443] width 399 height 51
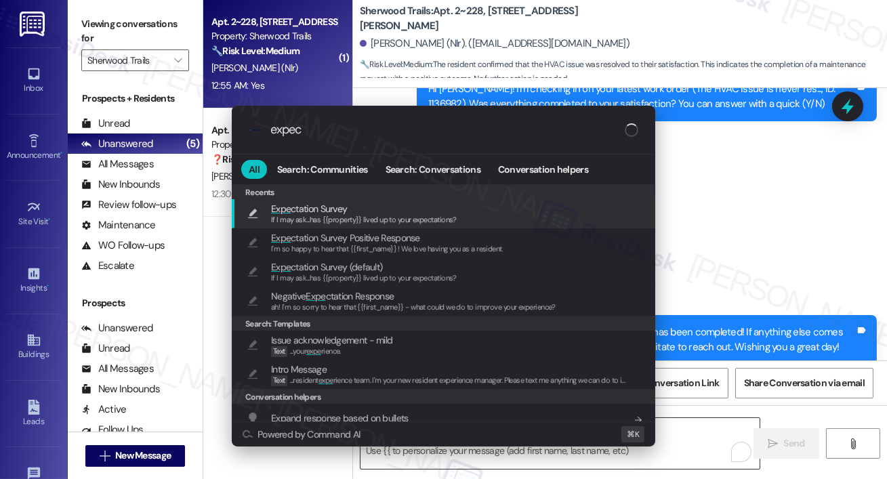
type input "expect"
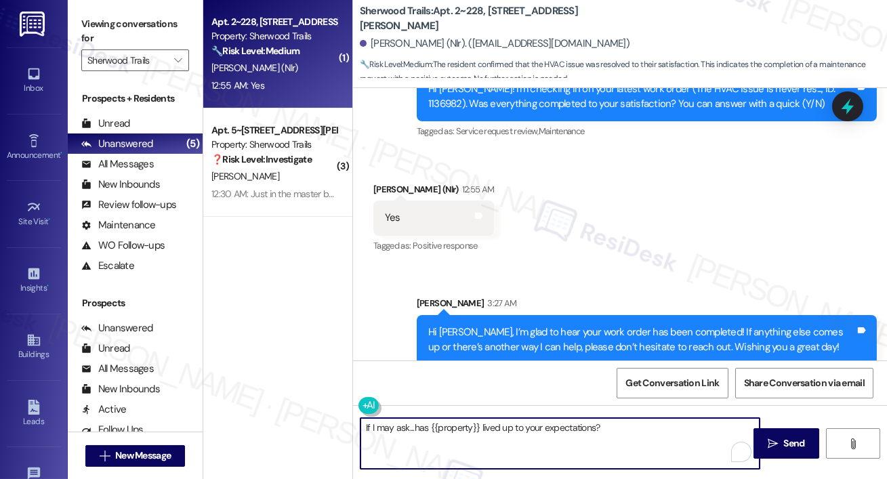
type textarea "If I may ask...has {{property}} lived up to your expectations?"
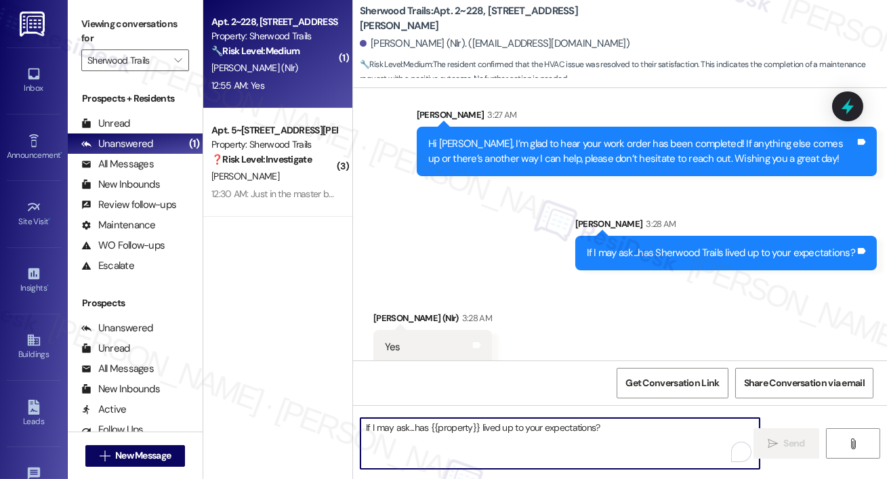
scroll to position [2107, 0]
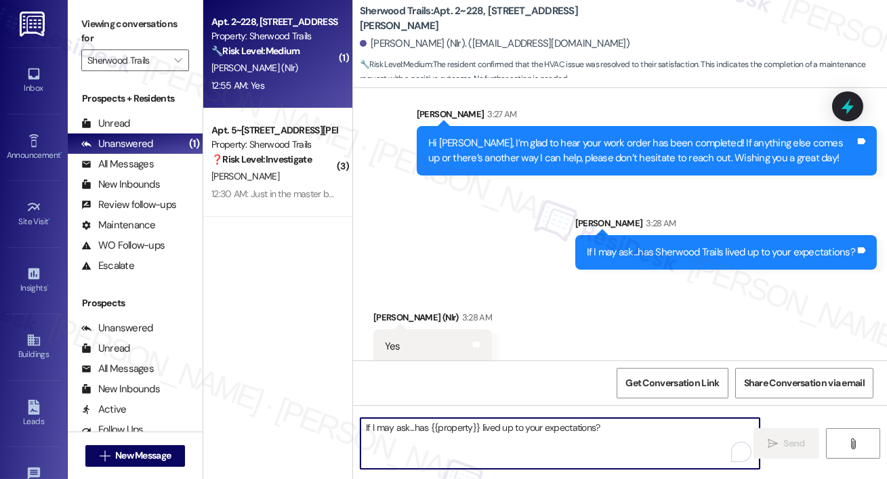
click at [457, 442] on textarea "If I may ask...has {{property}} lived up to your expectations?" at bounding box center [559, 443] width 399 height 51
click at [397, 419] on textarea "If I may ask...has {{property}} lived up to your expectations?" at bounding box center [559, 443] width 399 height 51
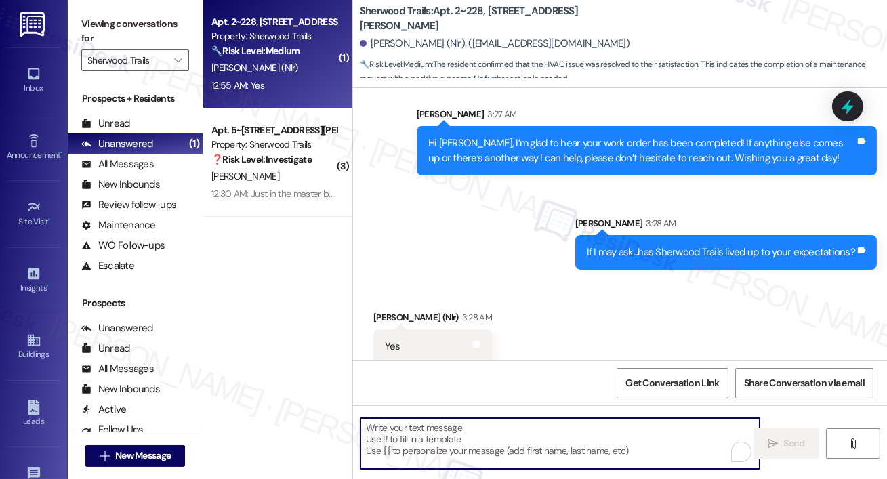
click at [403, 442] on textarea "To enrich screen reader interactions, please activate Accessibility in Grammarl…" at bounding box center [559, 443] width 399 height 51
paste textarea "Hi {{first_name}}, thank you for sharing that! I’m so glad to hear the property…"
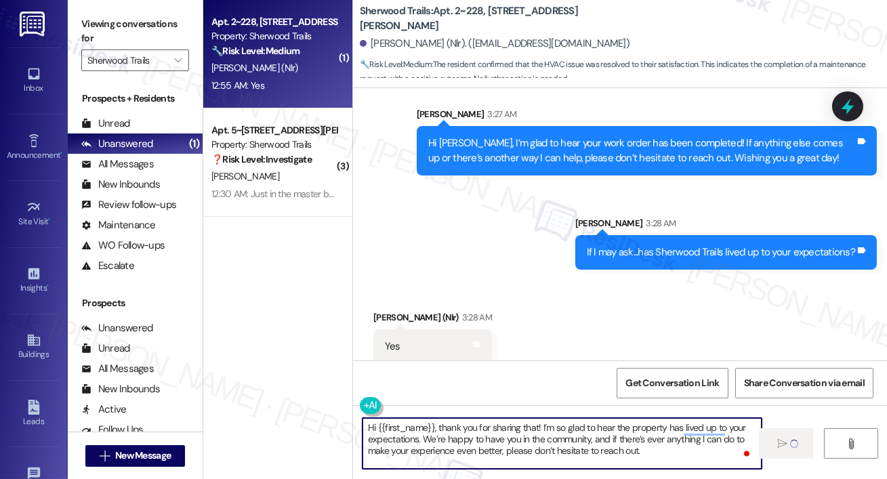
type textarea "Hi {{first_name}}, thank you for sharing that! I’m so glad to hear the property…"
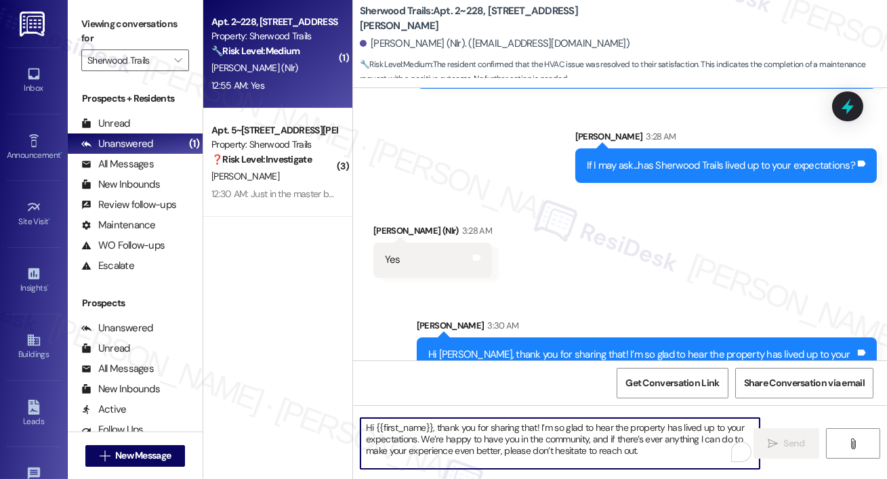
scroll to position [2230, 0]
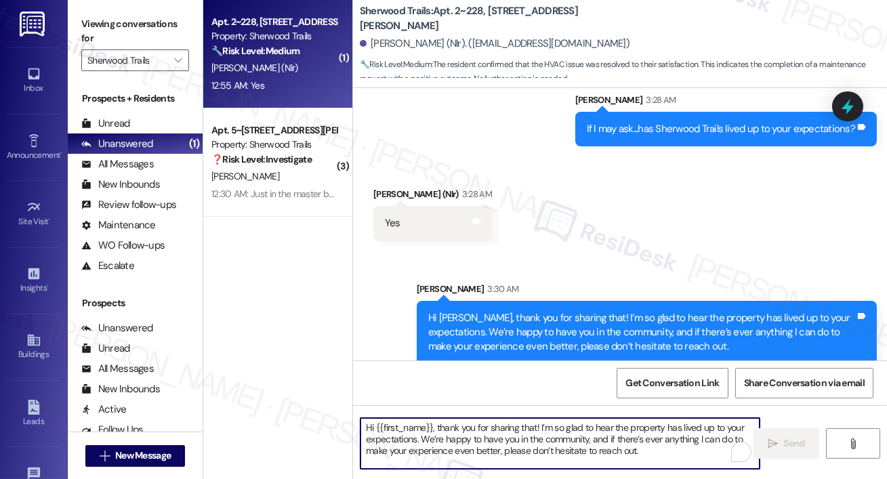
click at [593, 436] on textarea "Hi {{first_name}}, thank you for sharing that! I’m so glad to hear the property…" at bounding box center [559, 443] width 399 height 51
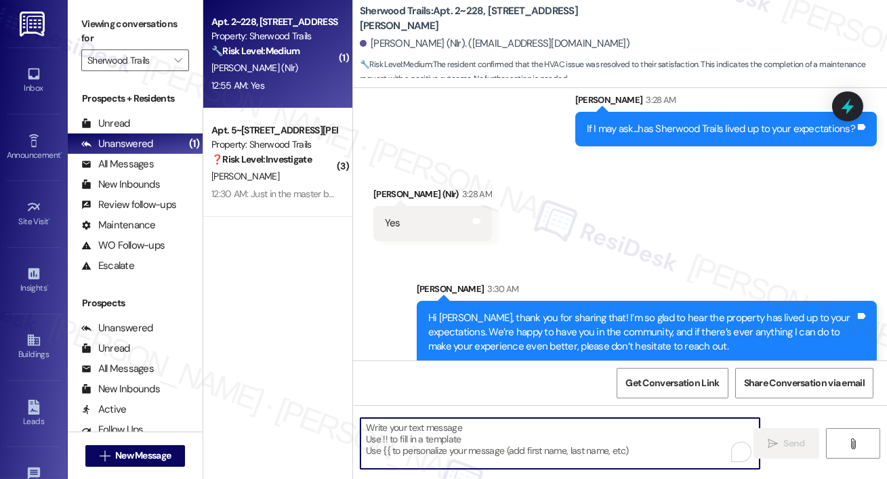
paste textarea "When you have a moment, would you mind leaving us a quick Google Review? ⭐ It o…"
type textarea "When you have a moment, would you mind leaving us a quick Google Review? ⭐ It o…"
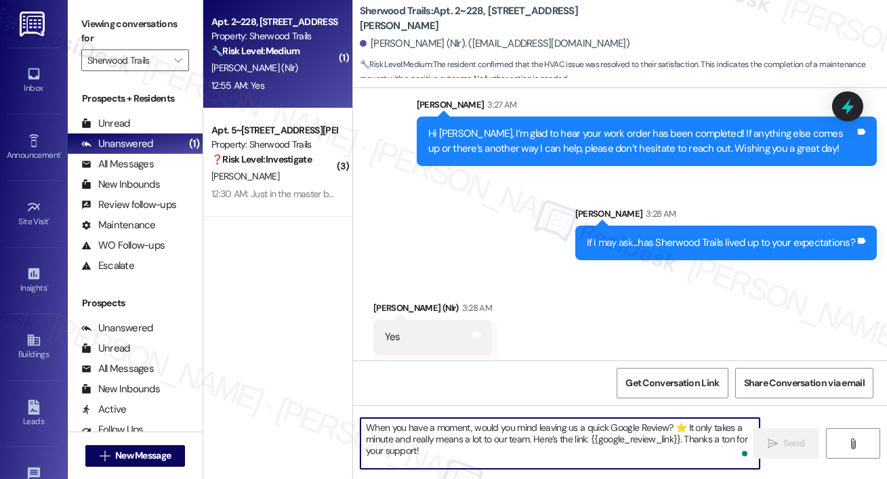
scroll to position [2106, 0]
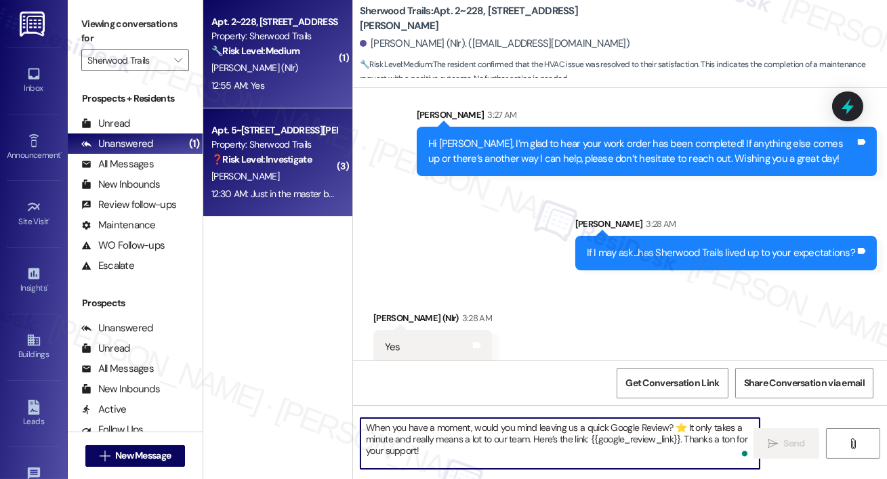
click at [263, 153] on strong "❓ Risk Level: Investigate" at bounding box center [261, 159] width 100 height 12
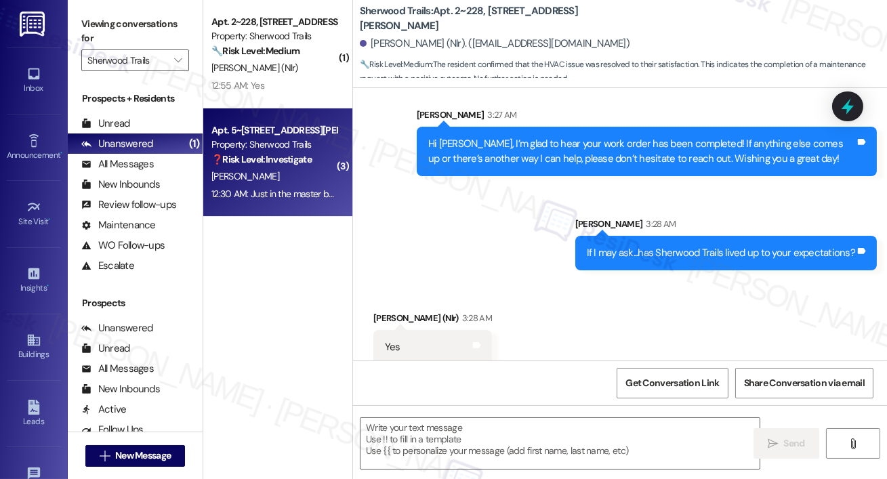
type textarea "Fetching suggested responses. Please feel free to read through the conversation…"
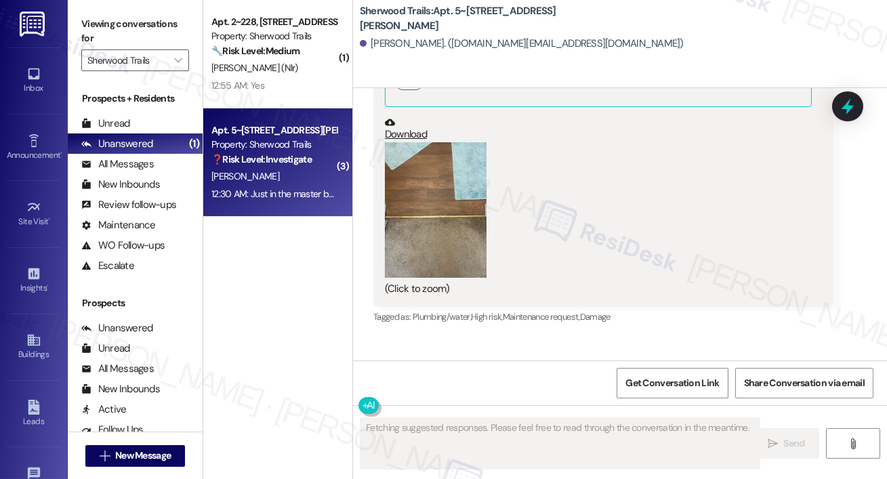
scroll to position [11047, 0]
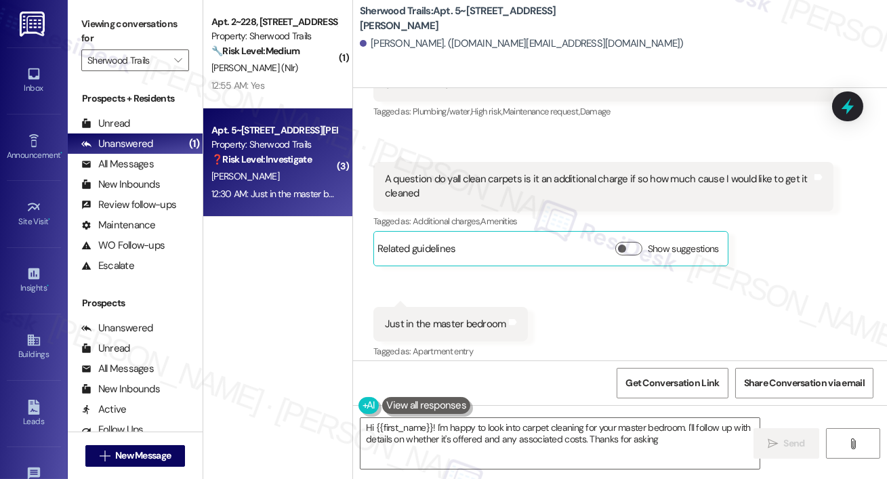
type textarea "Hi {{first_name}}! I'm happy to look into carpet cleaning for your master bedro…"
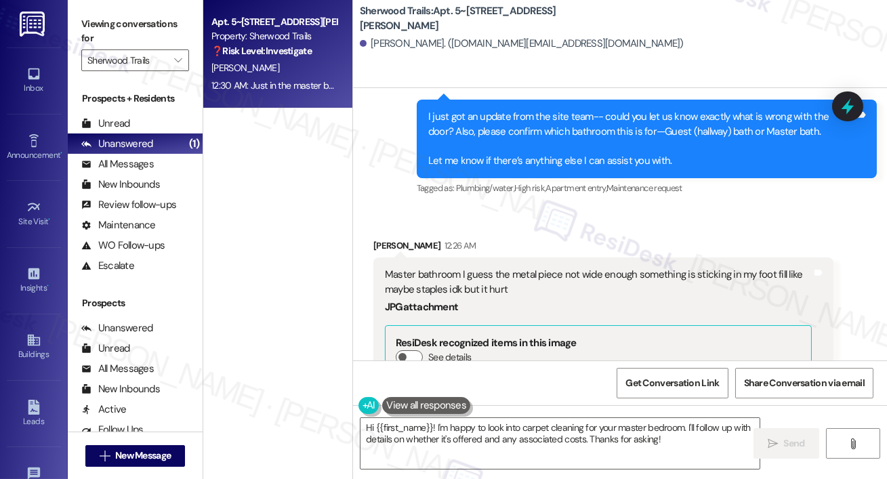
scroll to position [10567, 0]
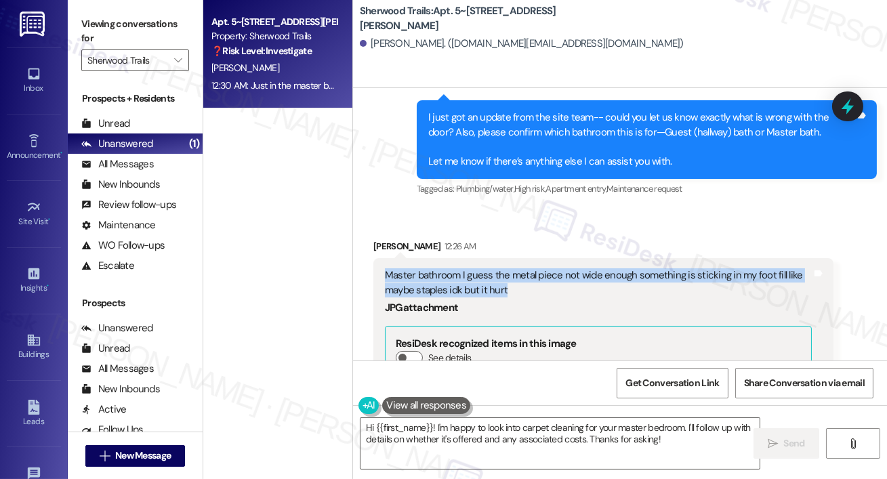
drag, startPoint x: 527, startPoint y: 198, endPoint x: 387, endPoint y: 179, distance: 141.5
click at [387, 268] on div "Master bathroom I guess the metal piece not wide enough something is sticking i…" at bounding box center [598, 282] width 427 height 29
copy div "Master bathroom I guess the metal piece not wide enough something is sticking i…"
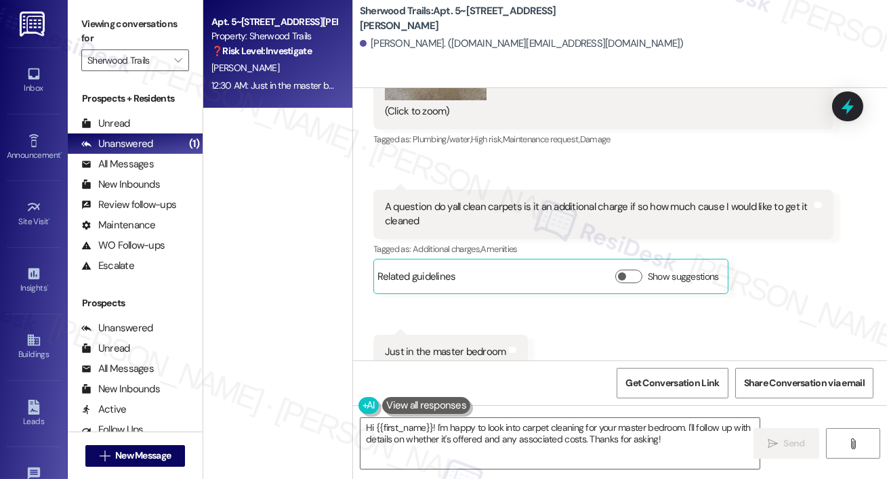
scroll to position [11003, 0]
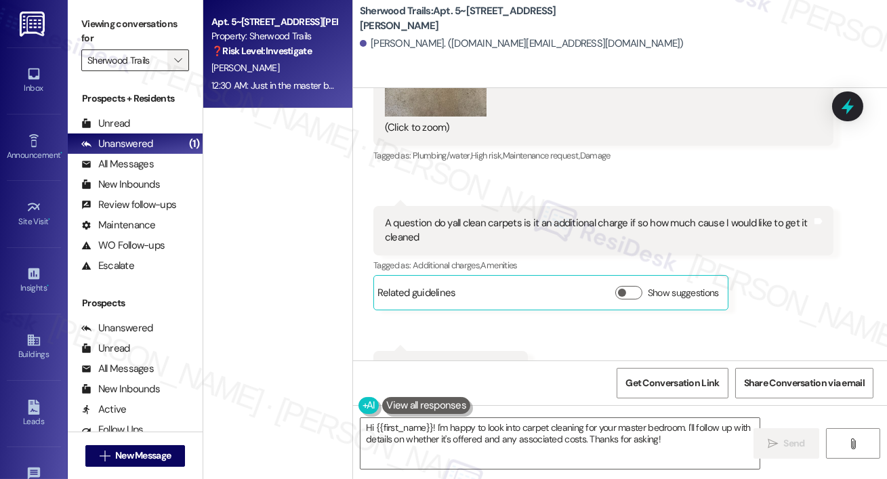
click at [184, 57] on span "" at bounding box center [177, 60] width 13 height 22
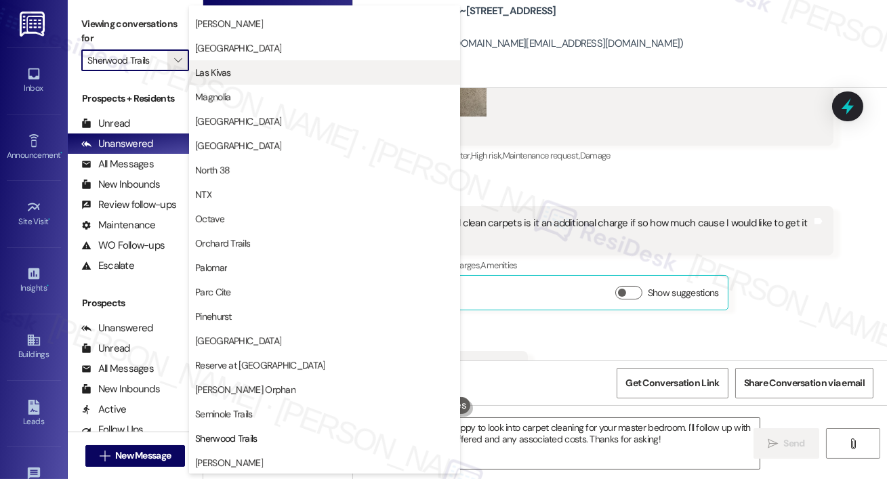
scroll to position [603, 0]
click at [228, 77] on span "Las Kivas" at bounding box center [213, 73] width 36 height 14
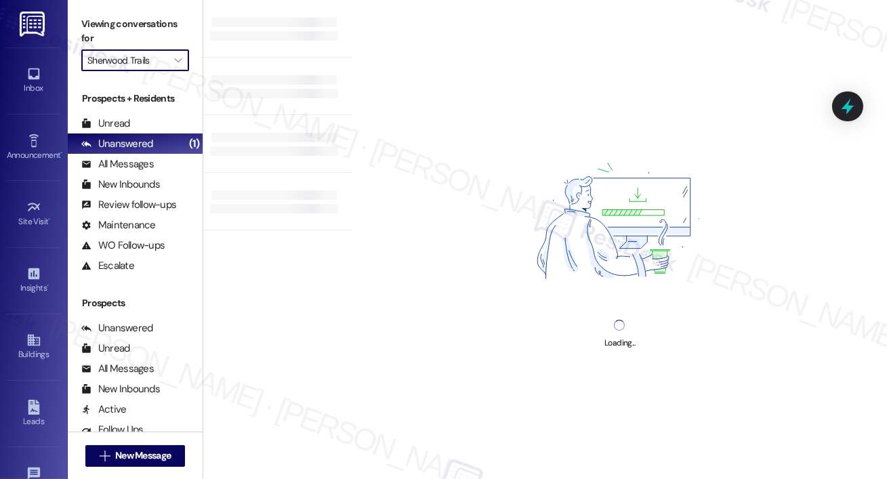
type input "Las Kivas"
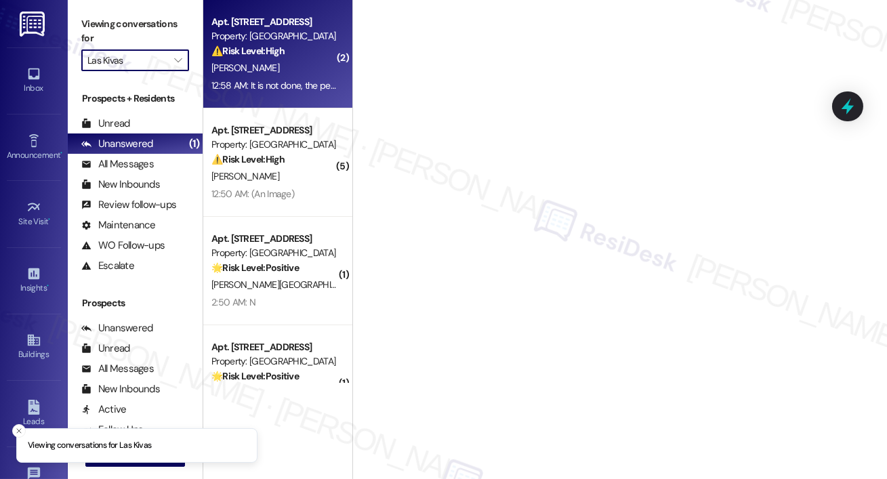
click at [285, 68] on div "P. Morrison" at bounding box center [274, 68] width 128 height 17
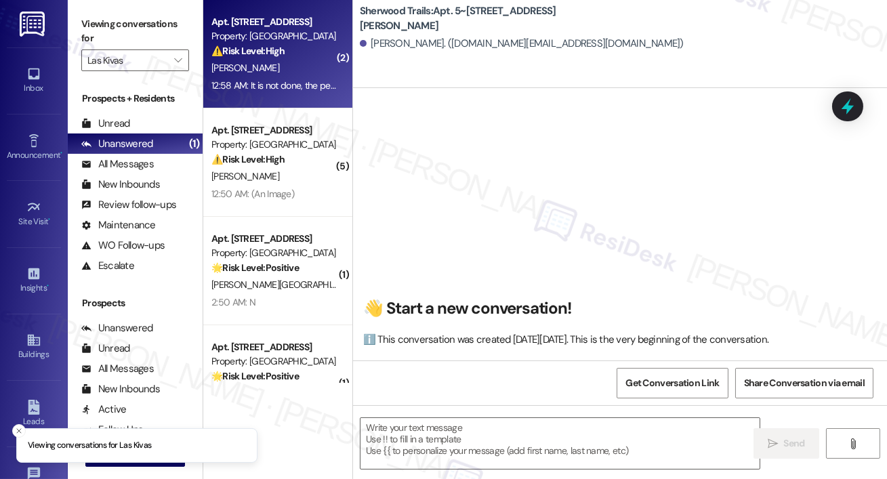
click at [285, 68] on div "P. Morrison" at bounding box center [274, 68] width 128 height 17
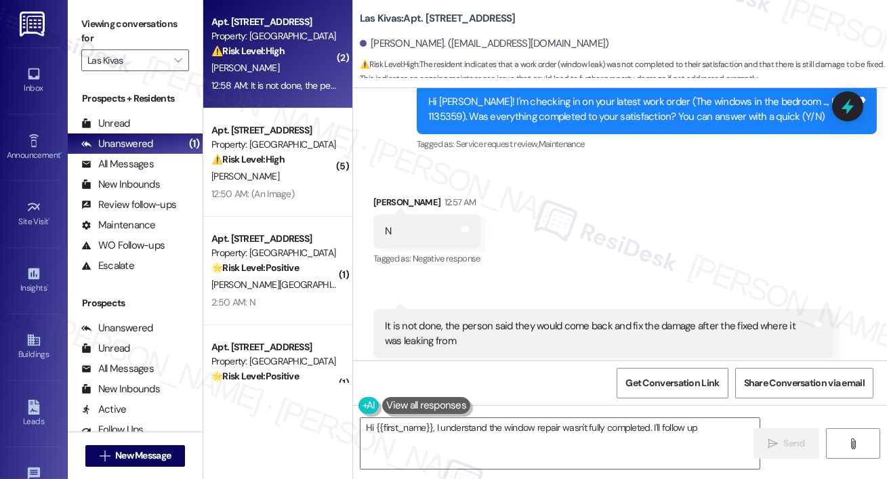
scroll to position [5066, 0]
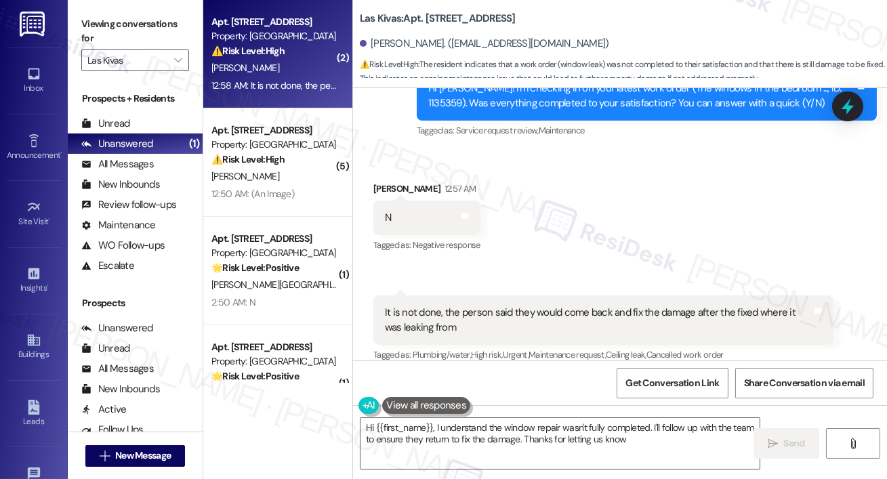
type textarea "Hi {{first_name}}, I understand the window repair wasn't fully completed. I'll …"
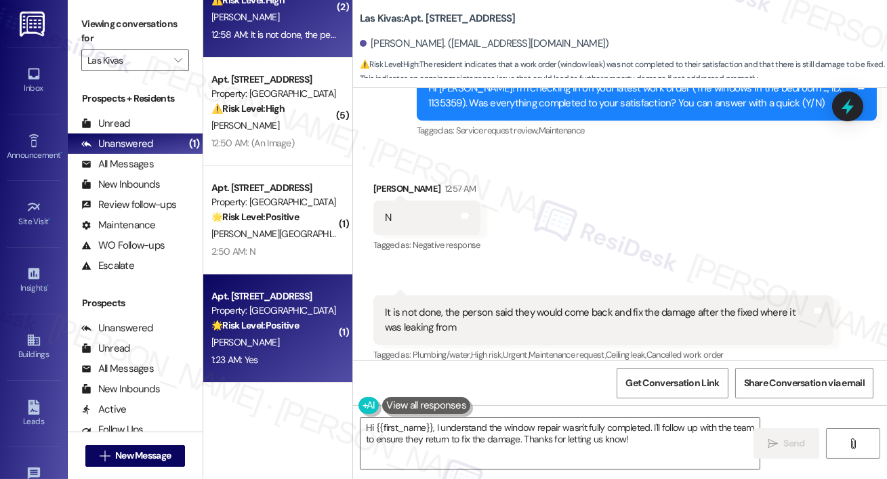
click at [303, 322] on div "🌟 Risk Level: Positive The message is a follow-up on a completed work order and…" at bounding box center [273, 325] width 125 height 14
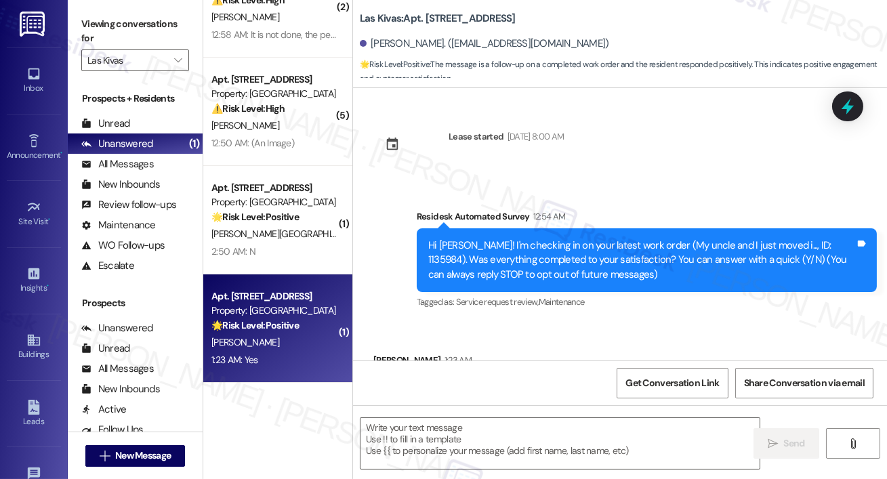
scroll to position [76, 0]
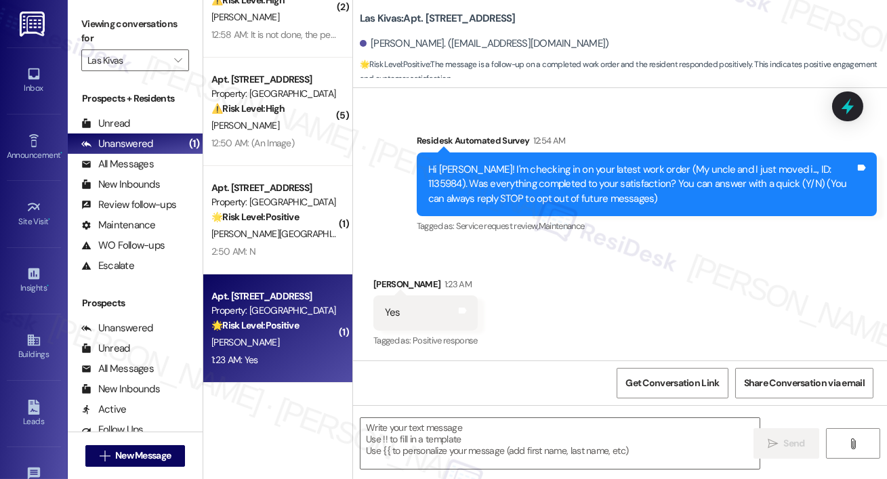
type textarea "Fetching suggested responses. Please feel free to read through the conversation…"
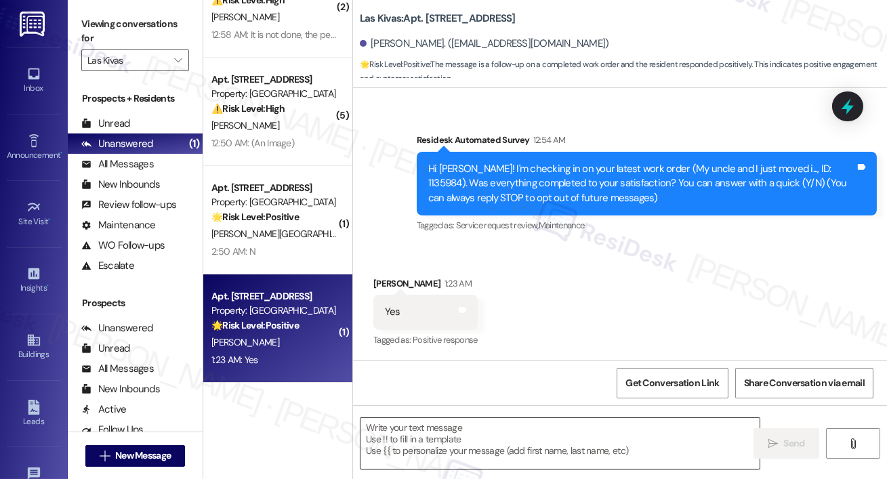
click at [578, 436] on textarea at bounding box center [559, 443] width 399 height 51
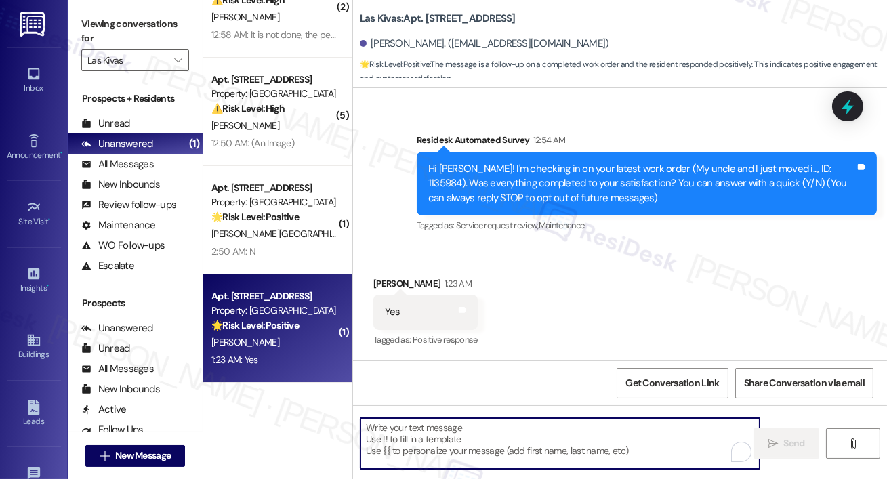
paste textarea "Master bathroom I guess the metal piece not wide enough something is sticking i…"
type textarea "Master bathroom I guess the metal piece not wide enough something is sticking i…"
click at [461, 432] on textarea "To enrich screen reader interactions, please activate Accessibility in Grammarl…" at bounding box center [559, 443] width 399 height 51
paste textarea "Hi {{first_name}}, I’m glad to hear your work order has been completed! If anyt…"
type textarea "Hi {{first_name}}, I’m glad to hear your work order has been completed! If anyt…"
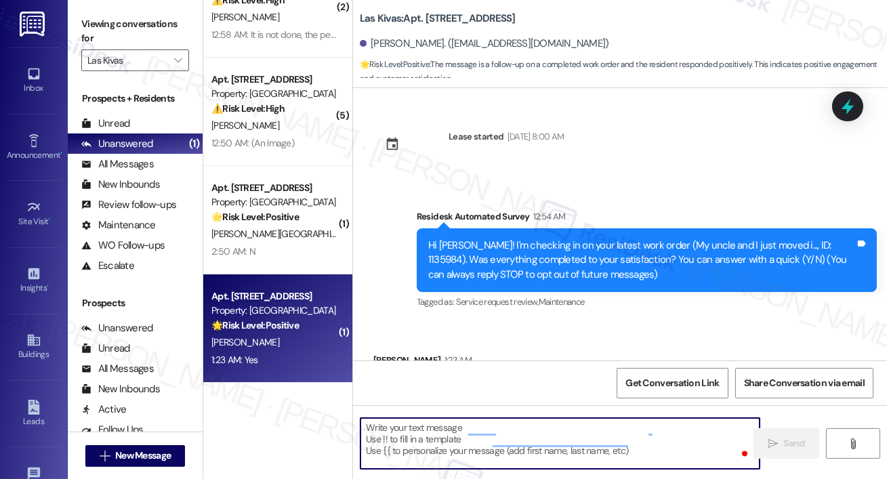
scroll to position [76, 0]
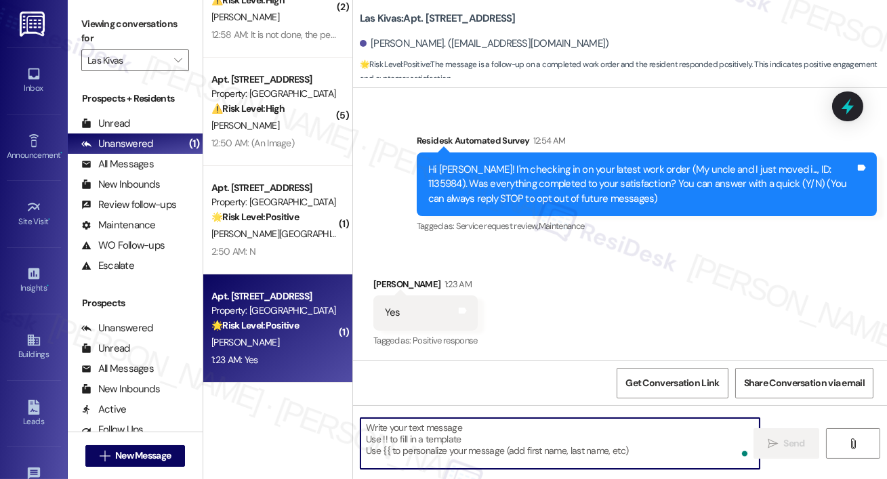
click at [440, 440] on textarea "To enrich screen reader interactions, please activate Accessibility in Grammarl…" at bounding box center [559, 443] width 399 height 51
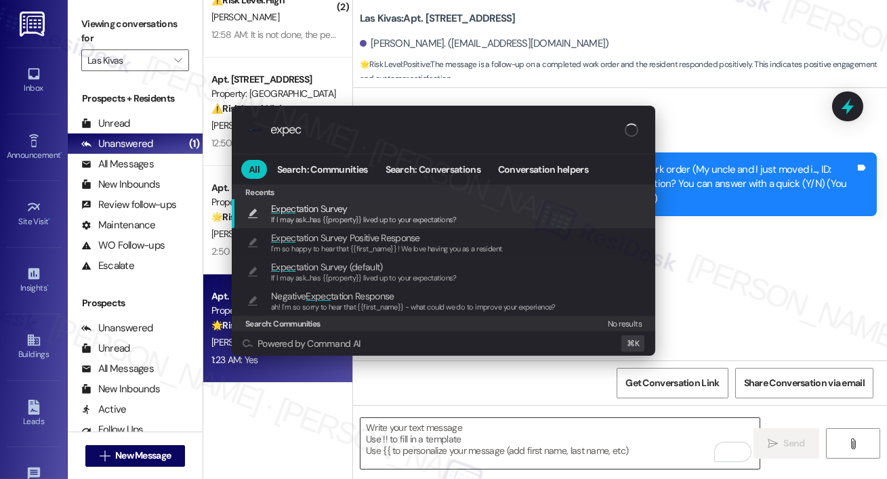
type input "expect"
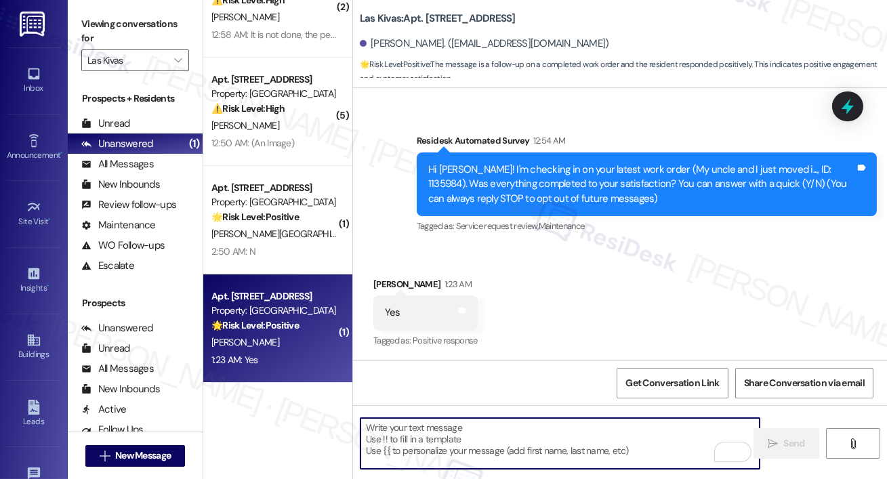
type textarea "If I may ask...has {{property}} lived up to your expectations?"
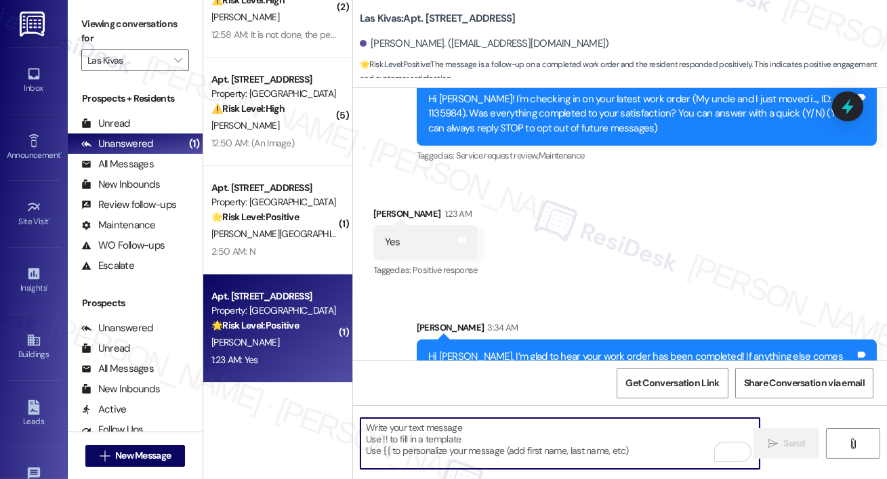
scroll to position [280, 0]
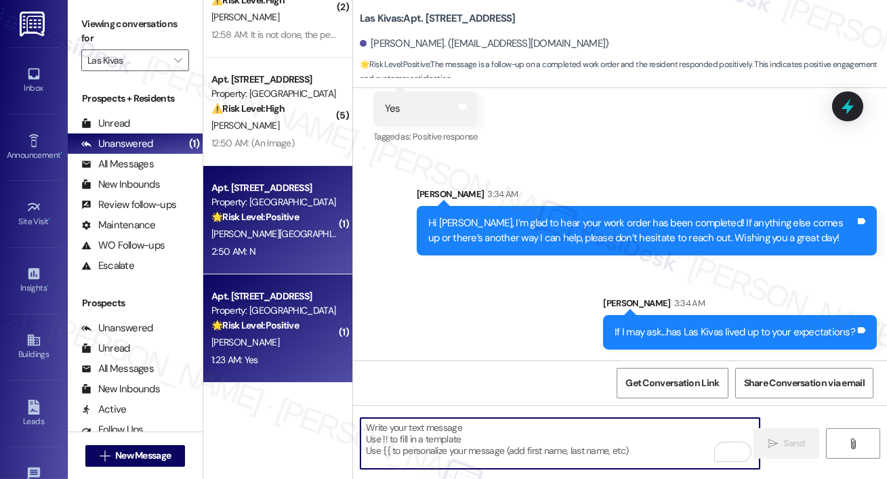
click at [299, 254] on div "2:50 AM: N 2:50 AM: N" at bounding box center [274, 251] width 128 height 17
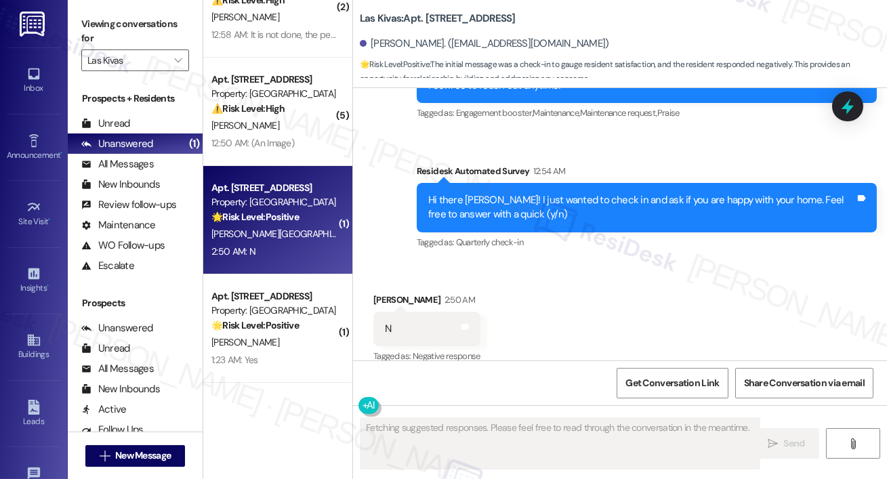
scroll to position [515, 0]
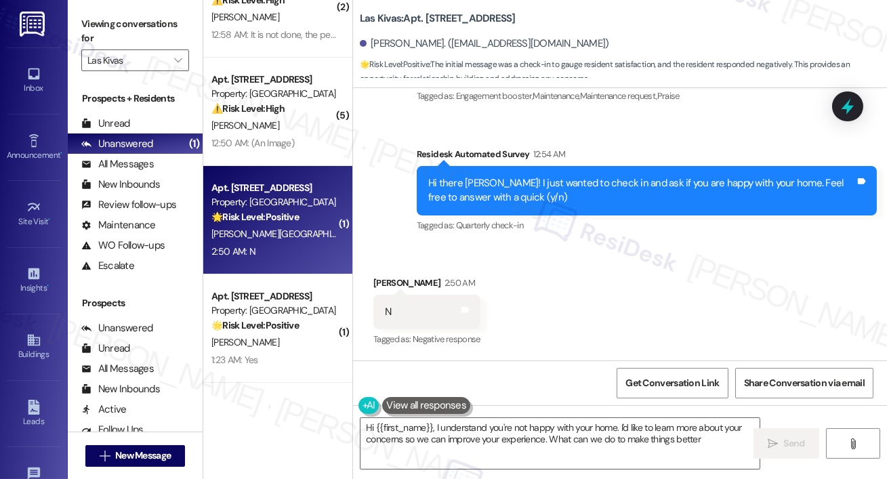
type textarea "Hi {{first_name}}, I understand you're not happy with your home. I'd like to le…"
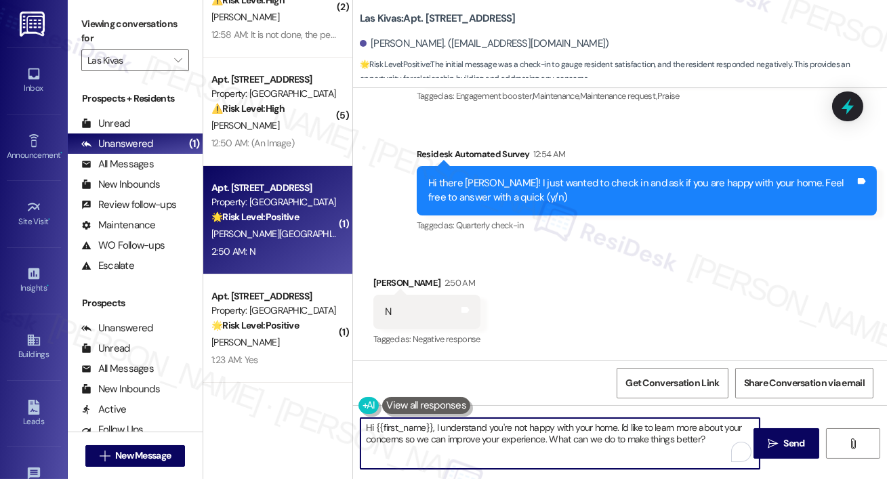
click at [508, 444] on textarea "Hi {{first_name}}, I understand you're not happy with your home. I'd like to le…" at bounding box center [559, 443] width 399 height 51
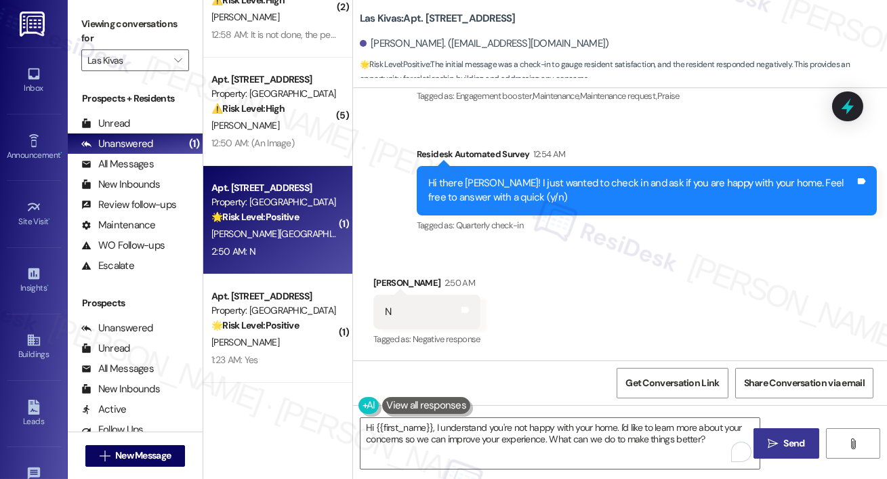
click at [767, 439] on icon "" at bounding box center [772, 443] width 10 height 11
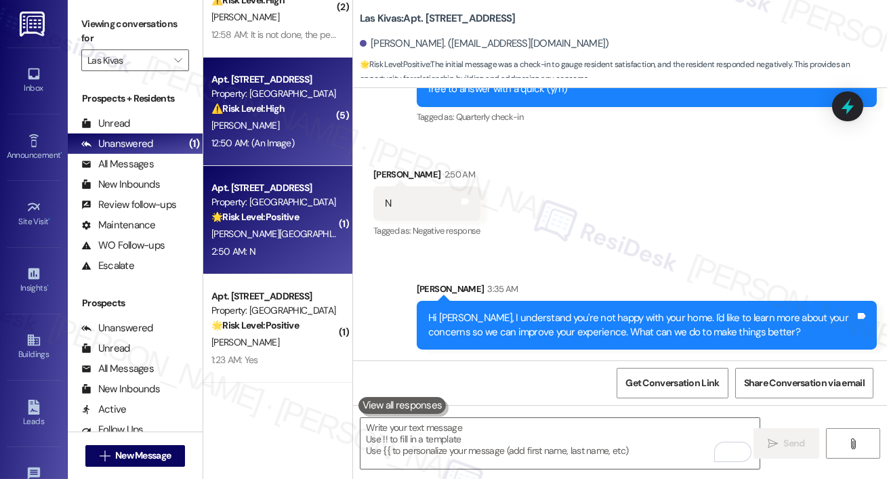
scroll to position [0, 0]
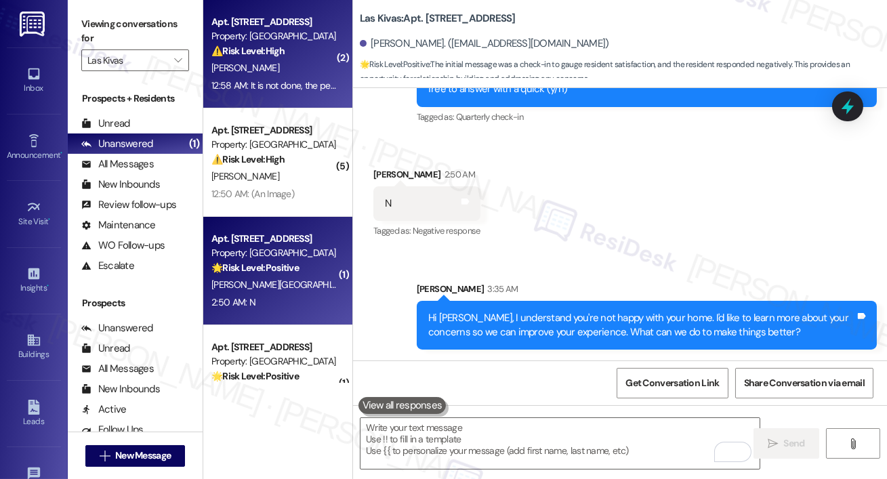
click at [251, 72] on span "P. Morrison" at bounding box center [245, 68] width 68 height 12
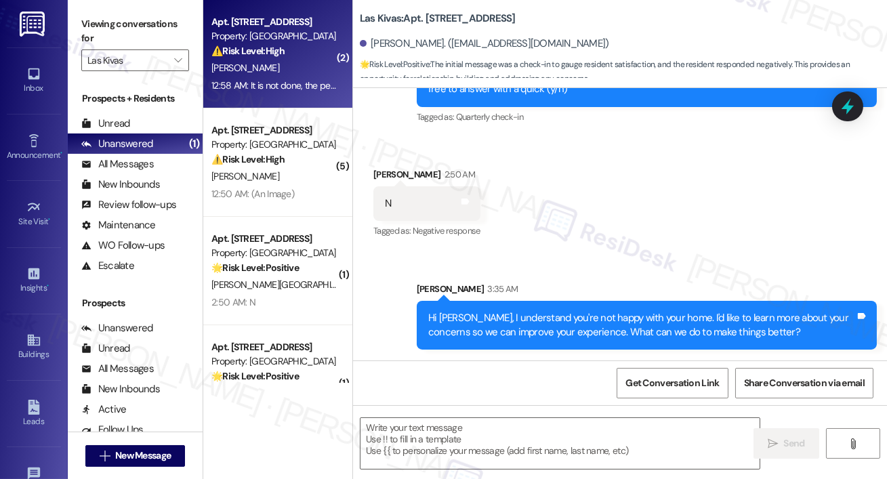
type textarea "Fetching suggested responses. Please feel free to read through the conversation…"
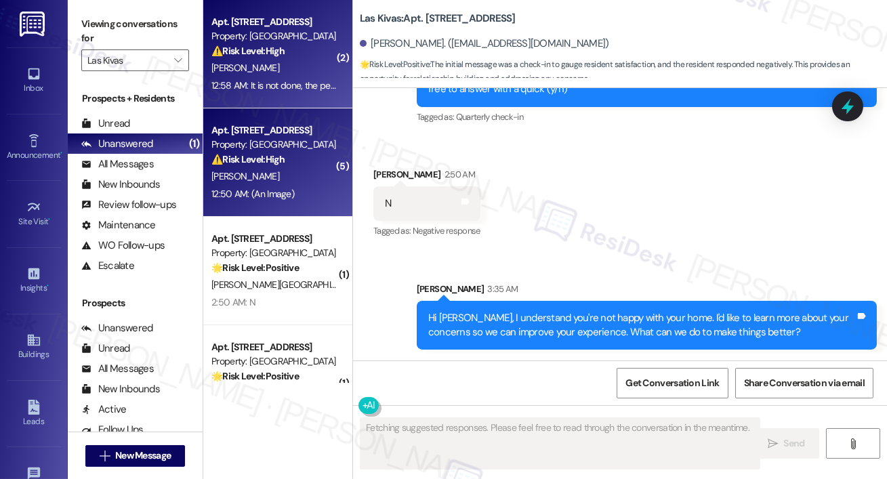
click at [272, 159] on strong "⚠️ Risk Level: High" at bounding box center [247, 159] width 73 height 12
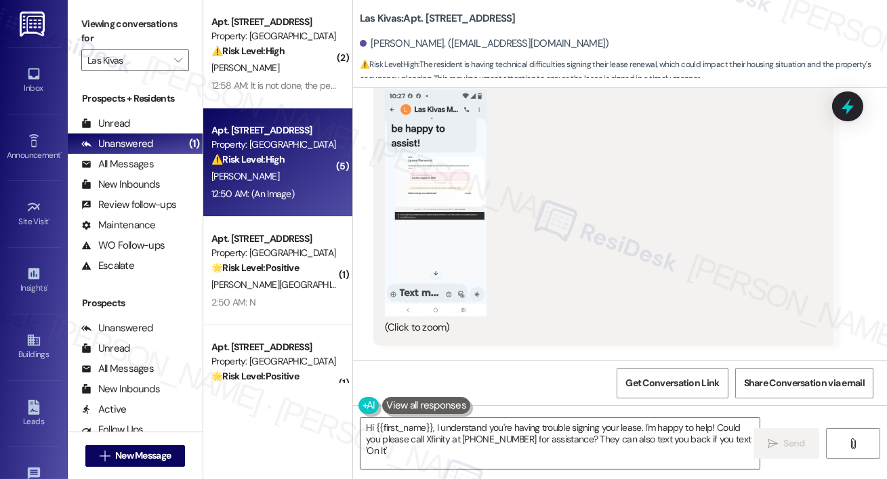
scroll to position [2570, 0]
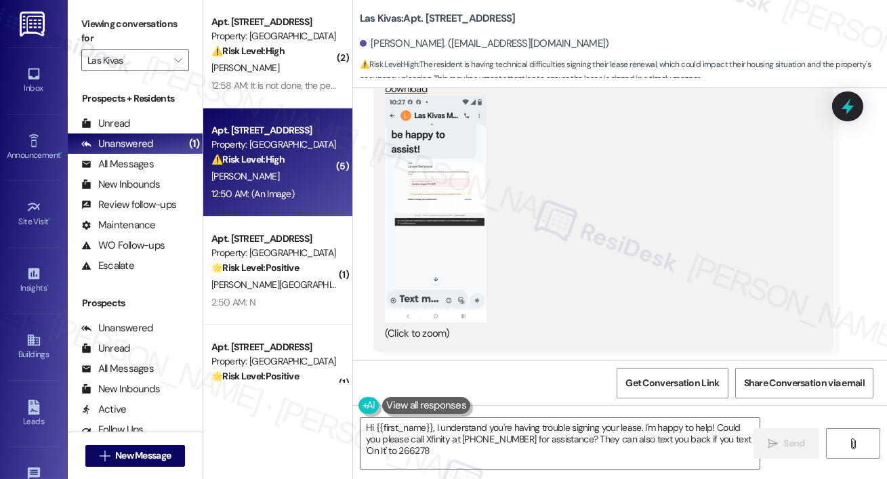
type textarea "Hi {{first_name}}, I understand you're having trouble signing your lease. I'm h…"
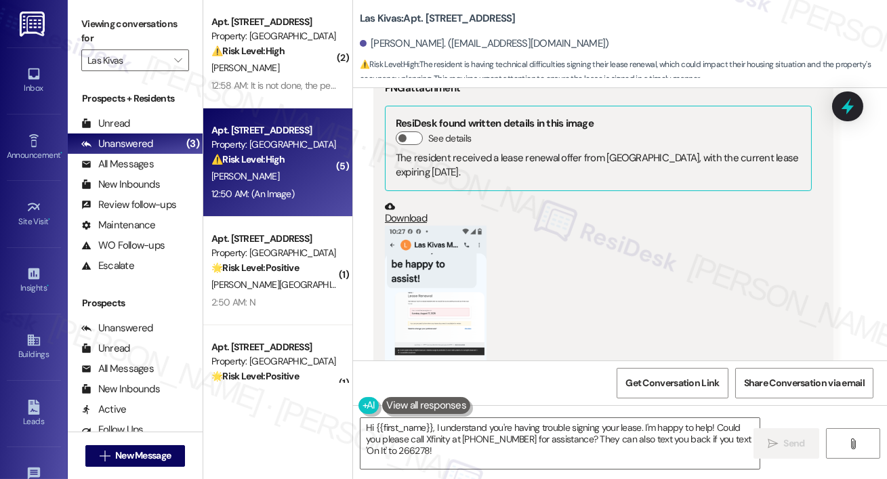
scroll to position [2509, 0]
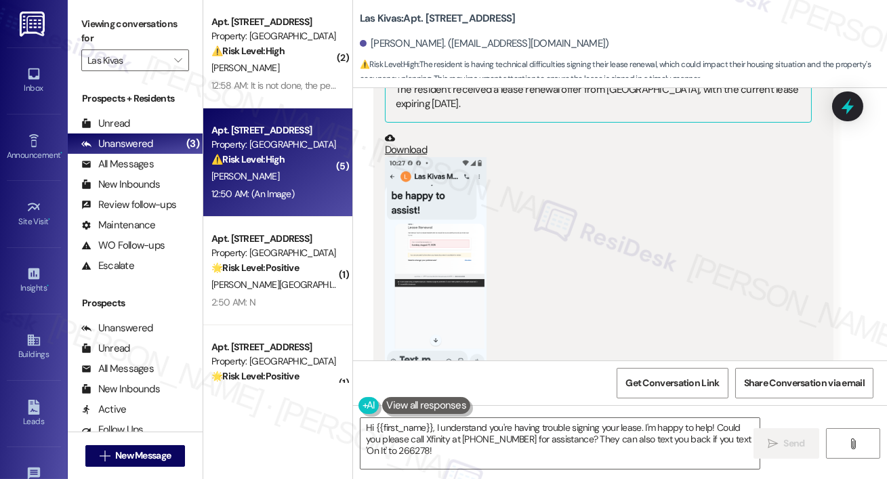
click at [435, 199] on button "Zoom image" at bounding box center [436, 270] width 102 height 226
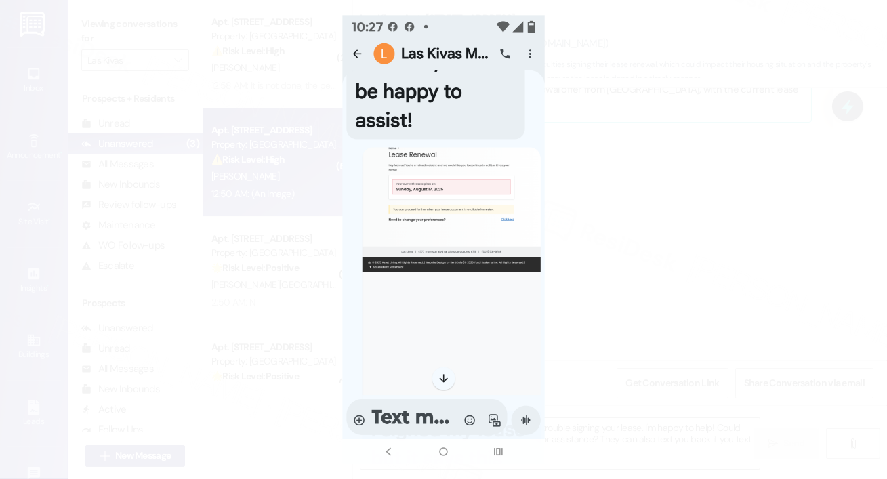
click at [462, 195] on button "Unzoom image" at bounding box center [443, 239] width 887 height 479
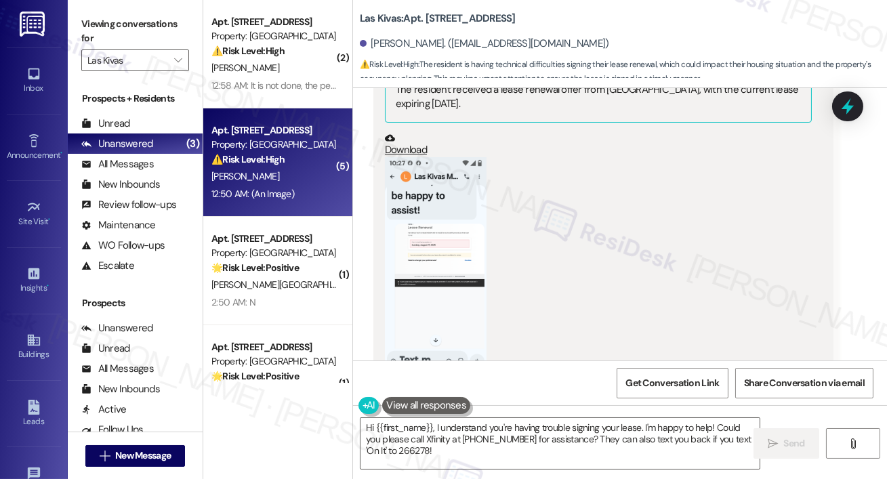
click at [462, 195] on button "Zoom image" at bounding box center [436, 270] width 102 height 226
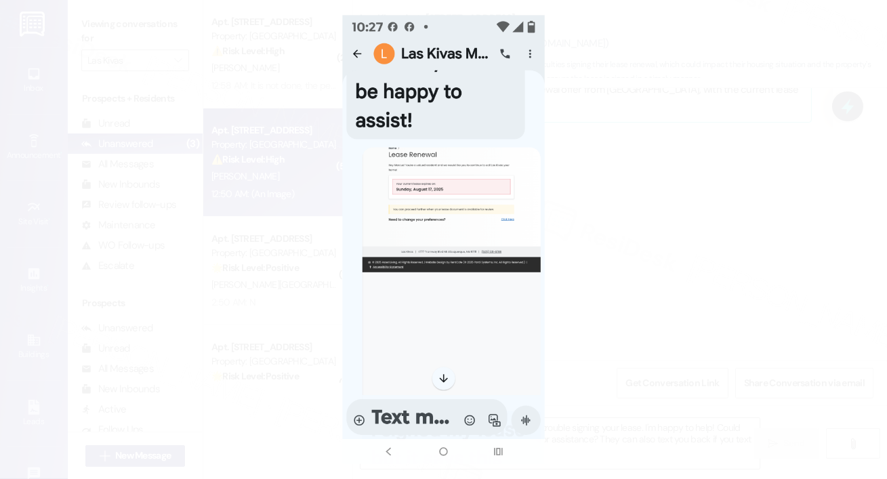
click at [576, 175] on button "Unzoom image" at bounding box center [443, 239] width 887 height 479
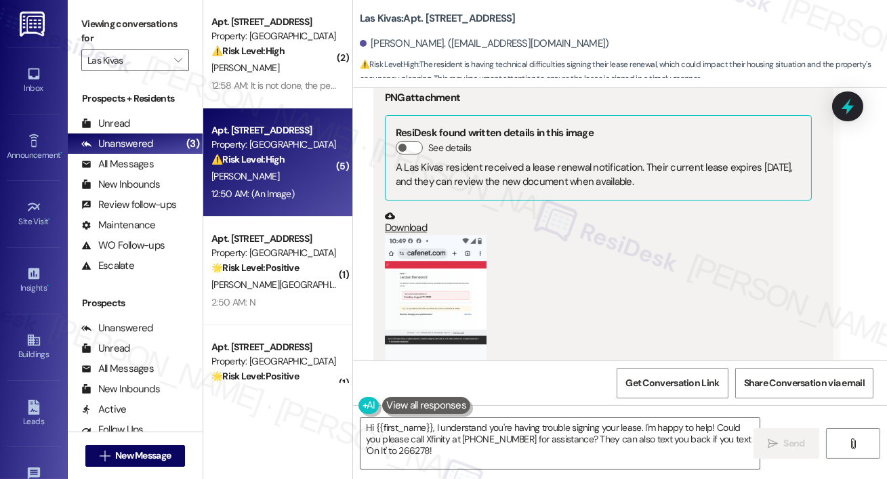
scroll to position [3634, 0]
click at [448, 261] on button "Zoom image" at bounding box center [436, 347] width 102 height 226
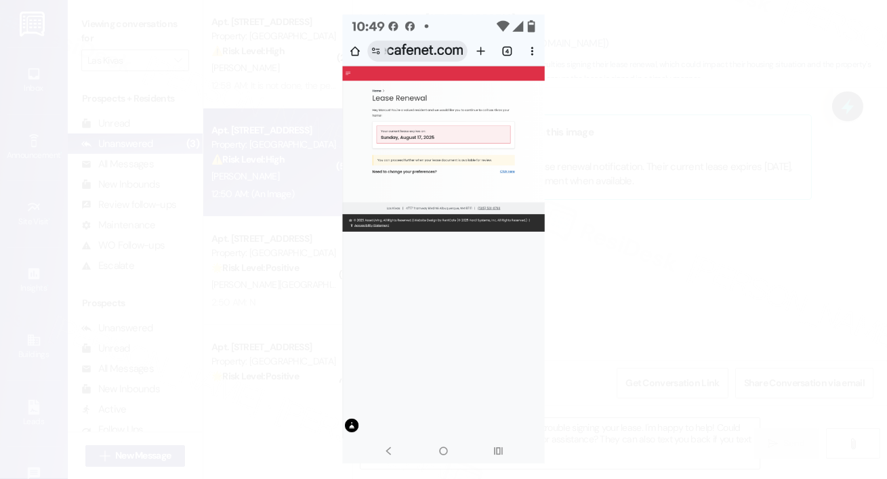
click at [563, 138] on button "Unzoom image" at bounding box center [443, 239] width 887 height 479
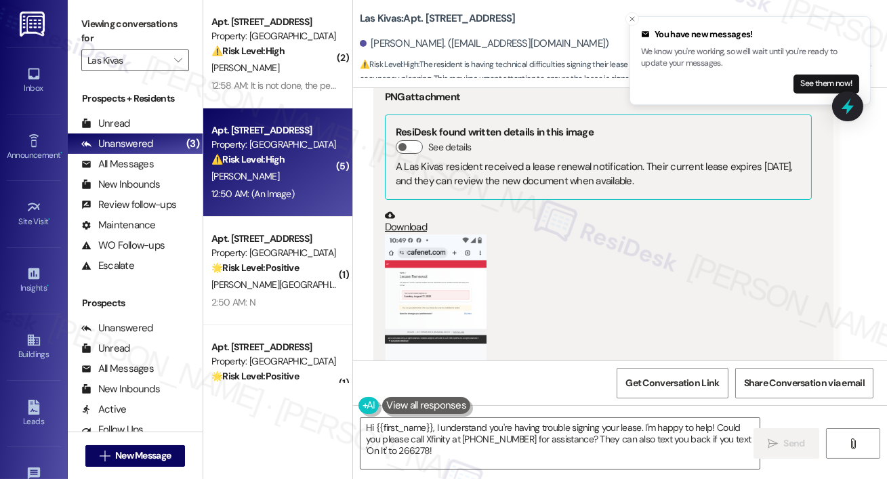
scroll to position [51, 0]
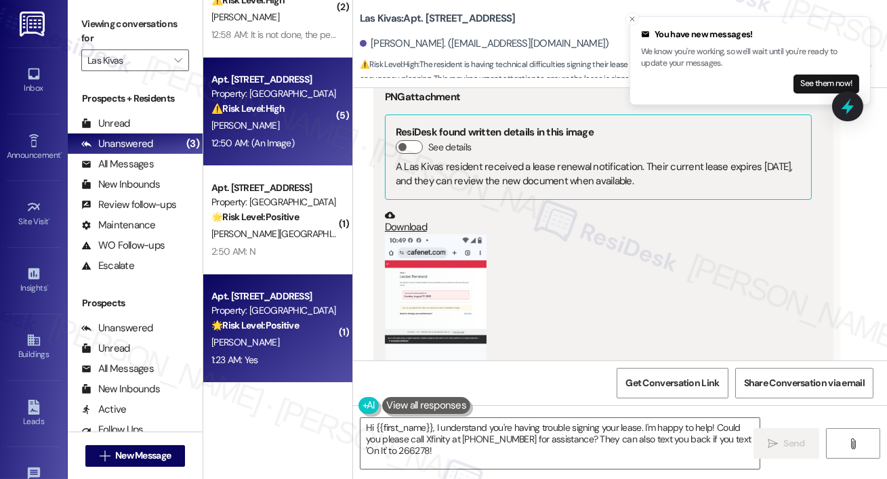
click at [247, 344] on div "C. Kelly" at bounding box center [274, 342] width 128 height 17
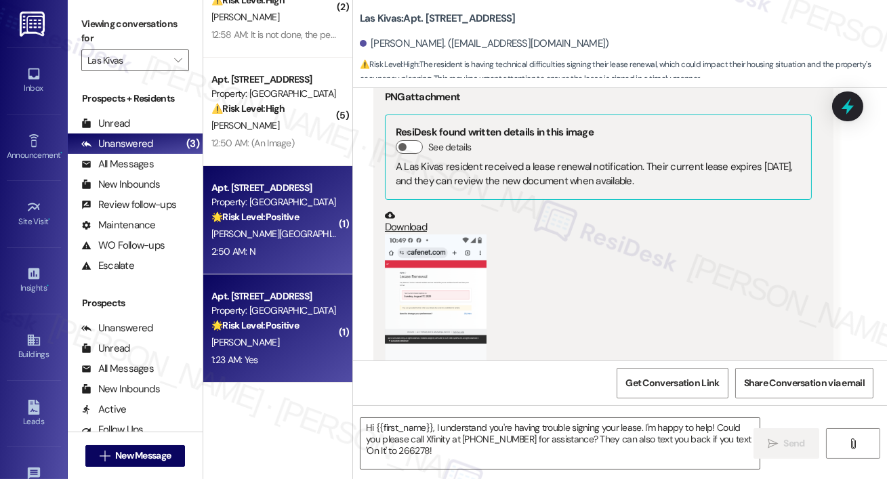
type textarea "Fetching suggested responses. Please feel free to read through the conversation…"
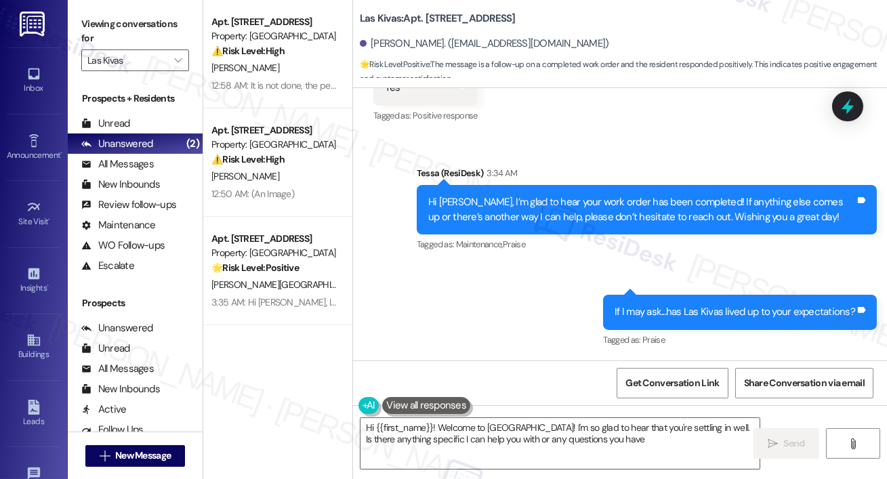
scroll to position [0, 0]
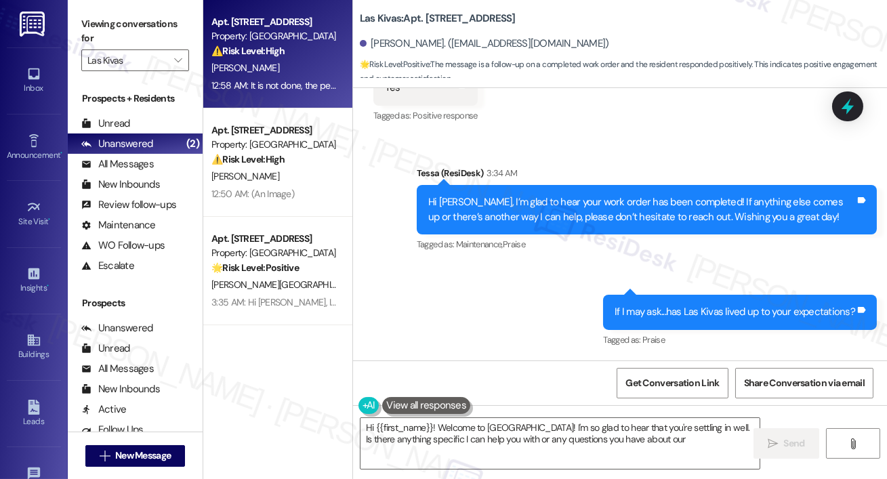
type textarea "Hi {{first_name}}! Welcome to Las Kivas! I'm so glad to hear that you're settli…"
click at [259, 81] on div "12:58 AM: It is not done, the person said they would come back and fix the dama…" at bounding box center [454, 85] width 486 height 12
type textarea "Fetching suggested responses. Please feel free to read through the conversation…"
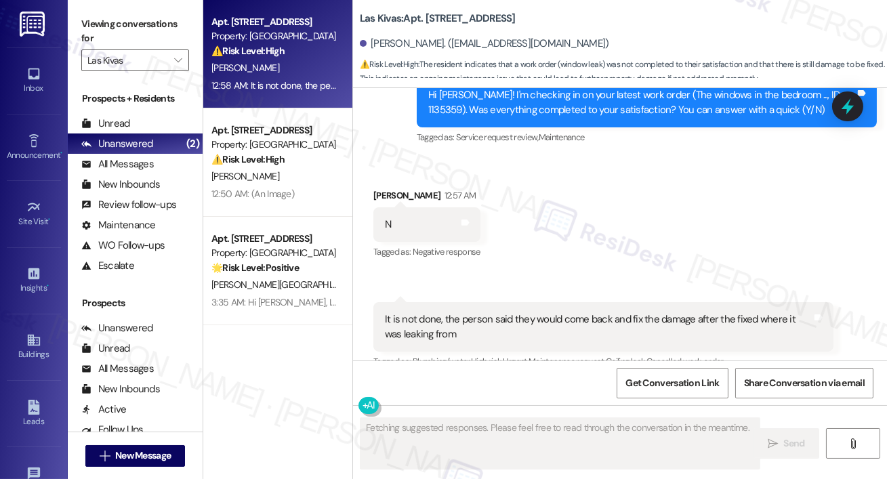
scroll to position [5066, 0]
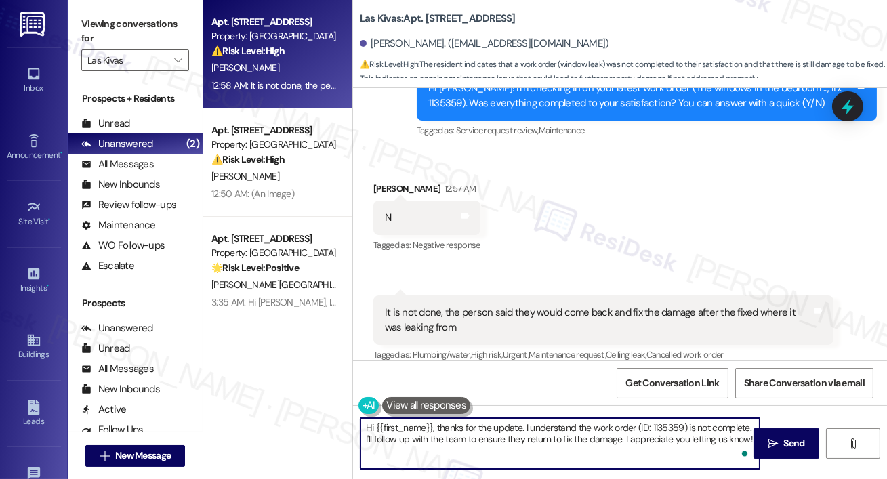
drag, startPoint x: 634, startPoint y: 430, endPoint x: 633, endPoint y: 461, distance: 30.5
click at [633, 462] on textarea "Hi {{first_name}}, thanks for the update. I understand the work order (ID: 1135…" at bounding box center [559, 443] width 399 height 51
type textarea "Hi {{first_name}}, thanks for the update. I understand the work order was not c…"
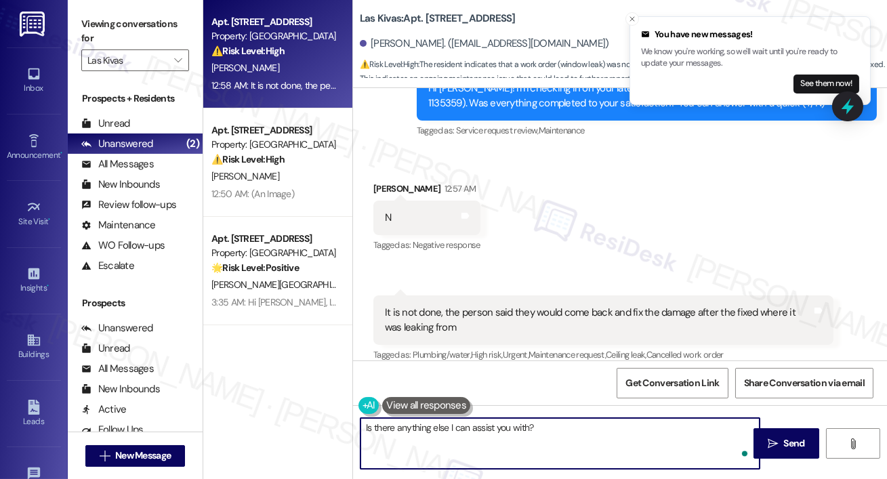
type textarea "Is there anything else I can assist you with?"
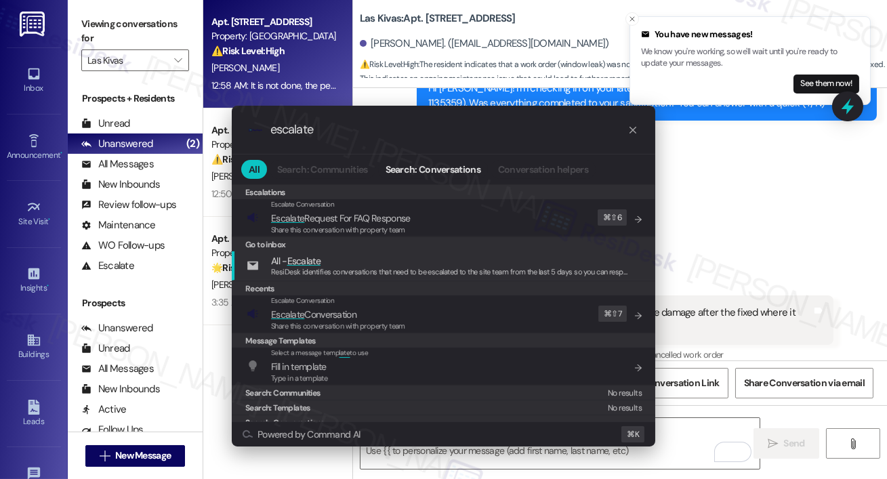
type input "escalate"
click at [809, 219] on div ".cls-1{fill:#0a055f;}.cls-2{fill:#0cc4c4;} resideskLogoBlueOrange escalate All …" at bounding box center [443, 239] width 887 height 479
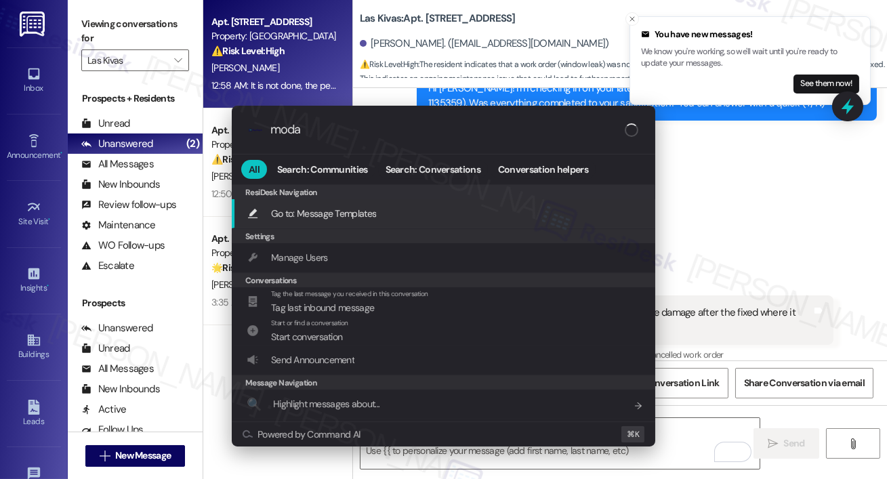
type input "modal"
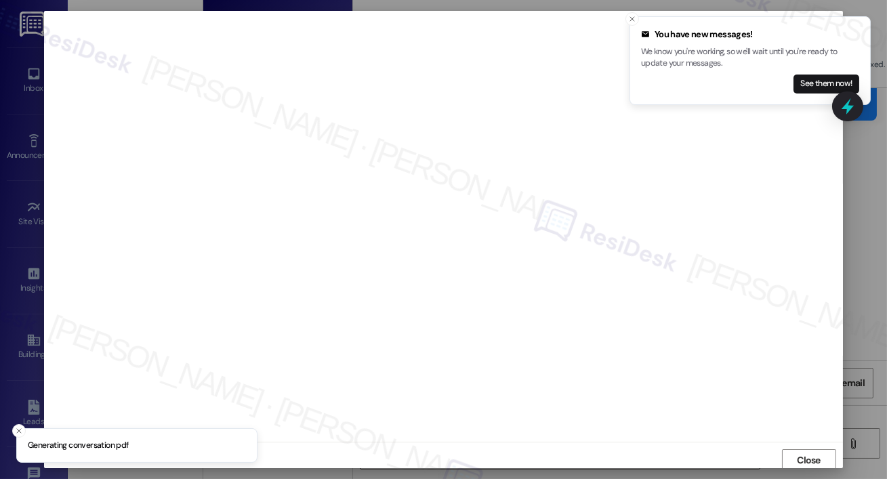
scroll to position [3, 0]
click at [634, 22] on icon "Close toast" at bounding box center [632, 19] width 8 height 8
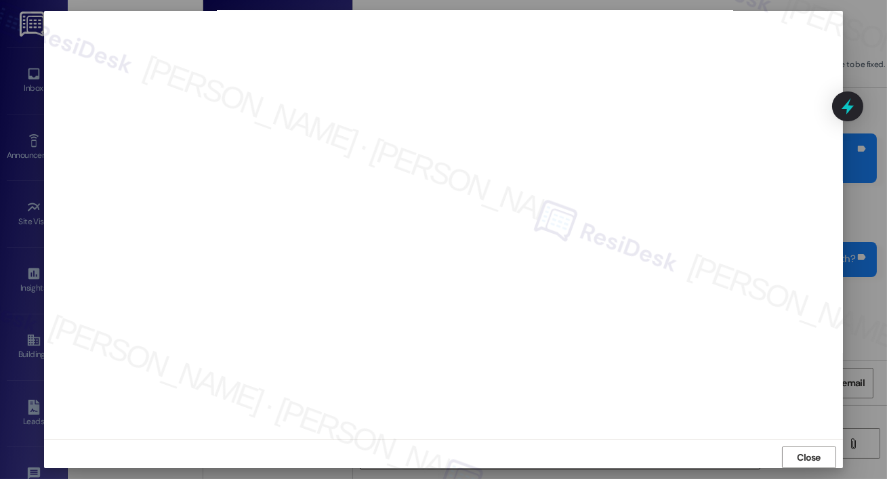
scroll to position [5363, 0]
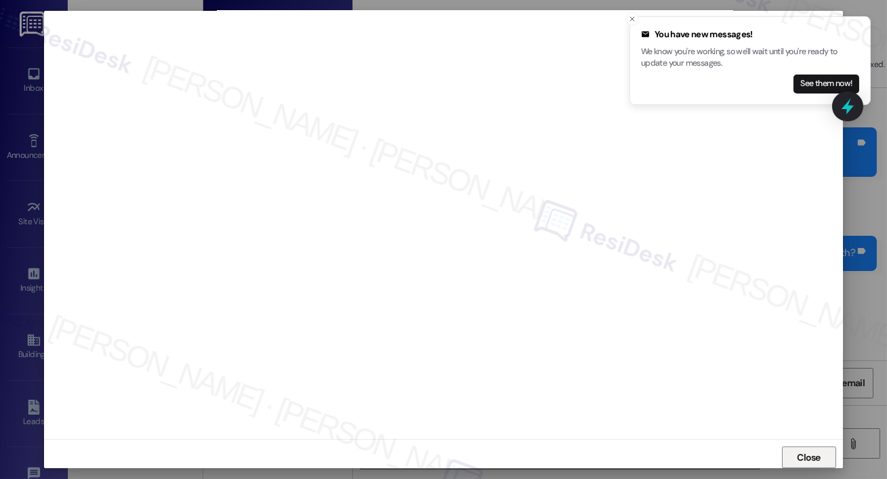
click at [804, 467] on span "Close" at bounding box center [808, 457] width 29 height 20
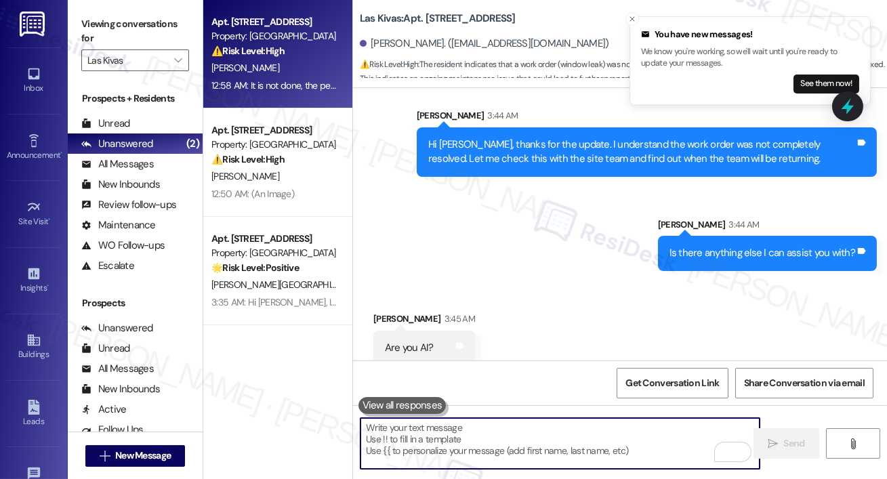
scroll to position [5364, 0]
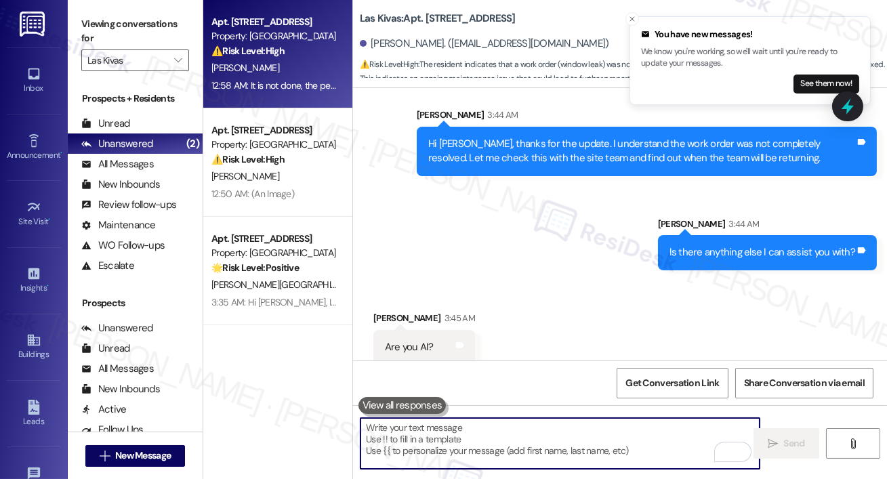
click at [525, 447] on textarea "To enrich screen reader interactions, please activate Accessibility in Grammarl…" at bounding box center [559, 443] width 399 height 51
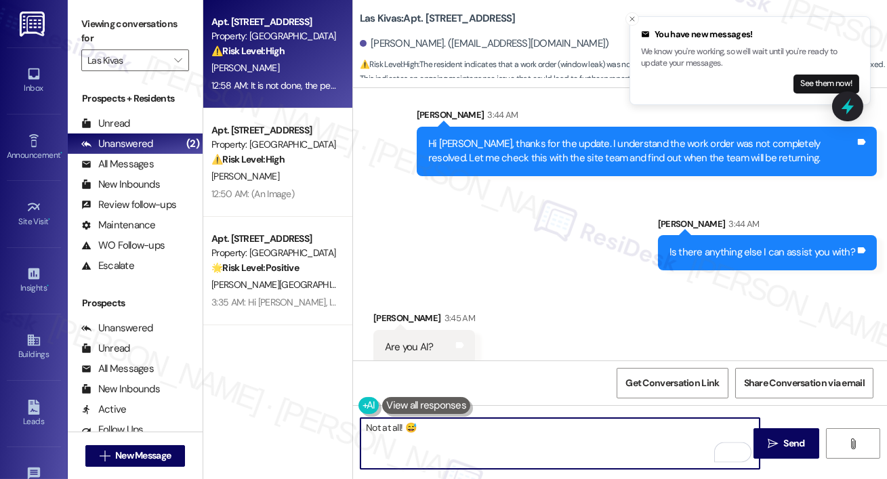
click at [565, 446] on textarea "Not at all! 😅" at bounding box center [559, 443] width 399 height 51
type textarea "Not at all! 😅 We do send automated messages once in a while, but the person res…"
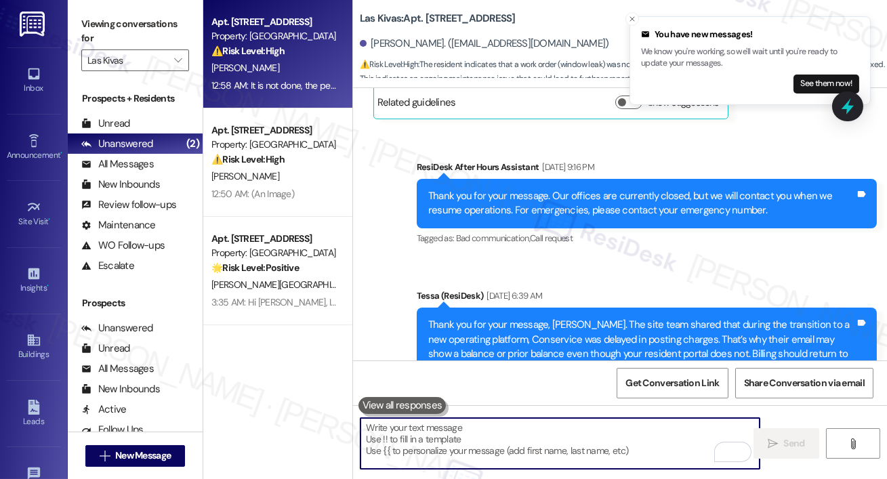
scroll to position [3779, 0]
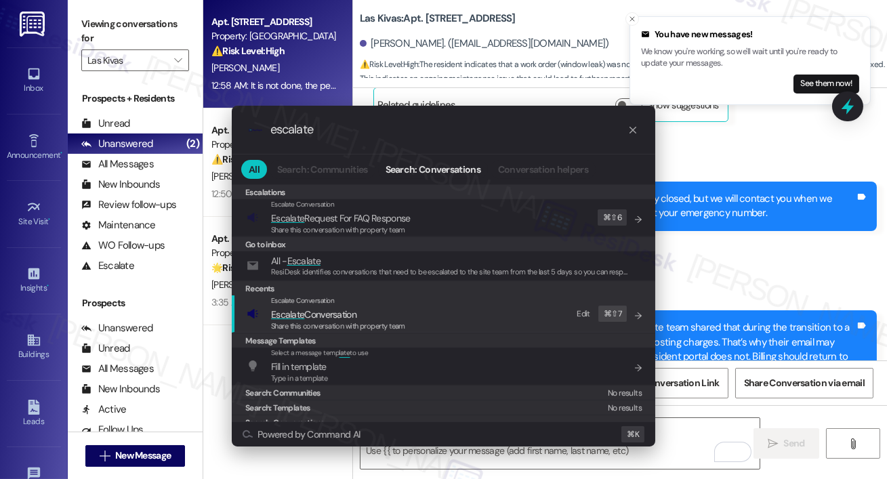
type input "escalate"
click at [370, 324] on span "Share this conversation with property team" at bounding box center [338, 325] width 134 height 9
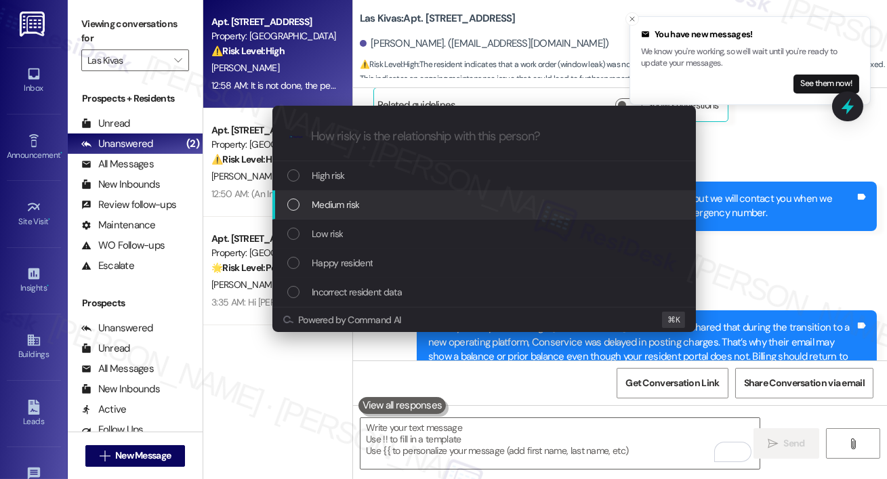
click at [366, 213] on div "Medium risk" at bounding box center [483, 204] width 423 height 29
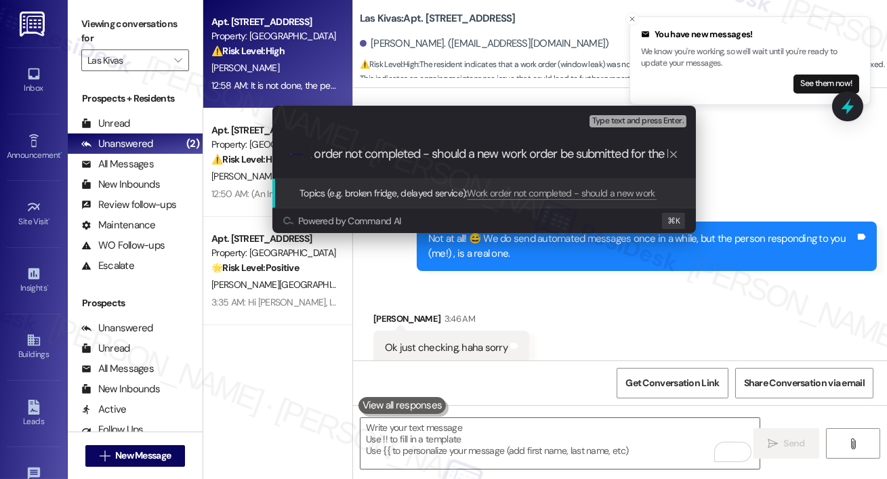
scroll to position [0, 36]
type input "Work order not completed - should a new work order be submitted for the leak re…"
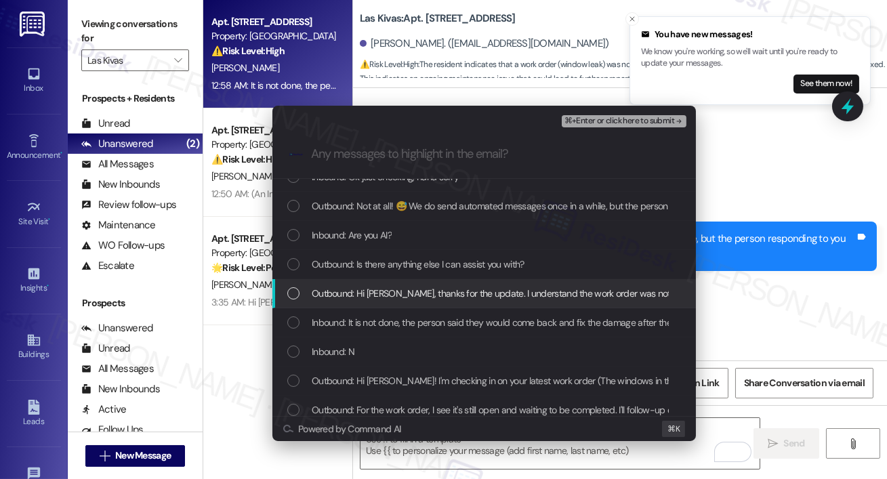
scroll to position [0, 0]
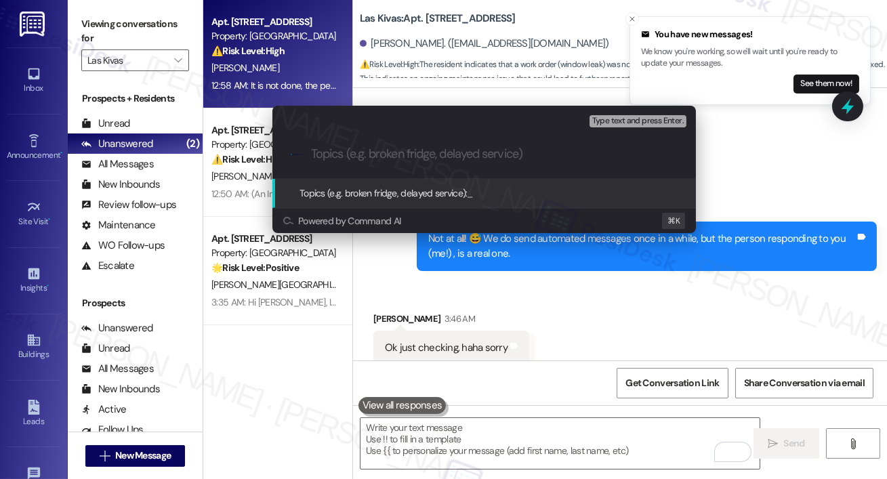
paste input "Work order not completed - should a new work order be submitted for the leak re…"
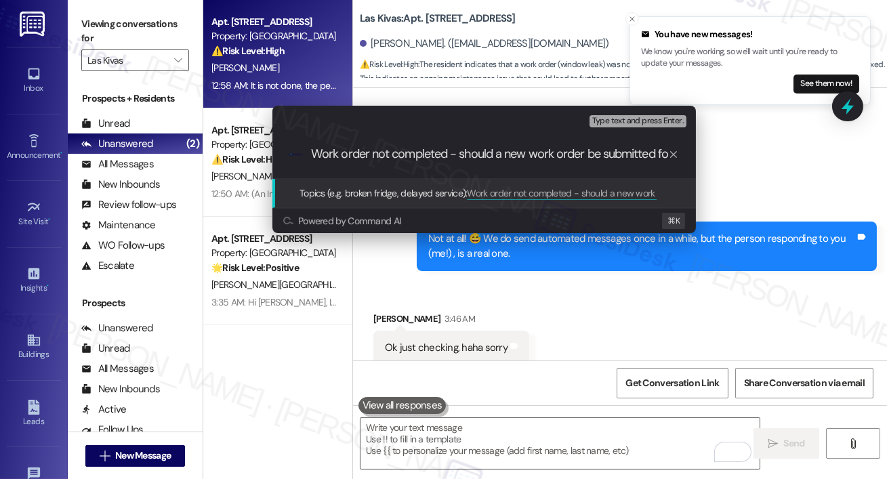
scroll to position [0, 88]
click at [611, 154] on input "Work order not completed - should a new work order be submitted for the leak re…" at bounding box center [489, 154] width 357 height 14
type input "Work order not completed - should a new work order be submitted for the damage …"
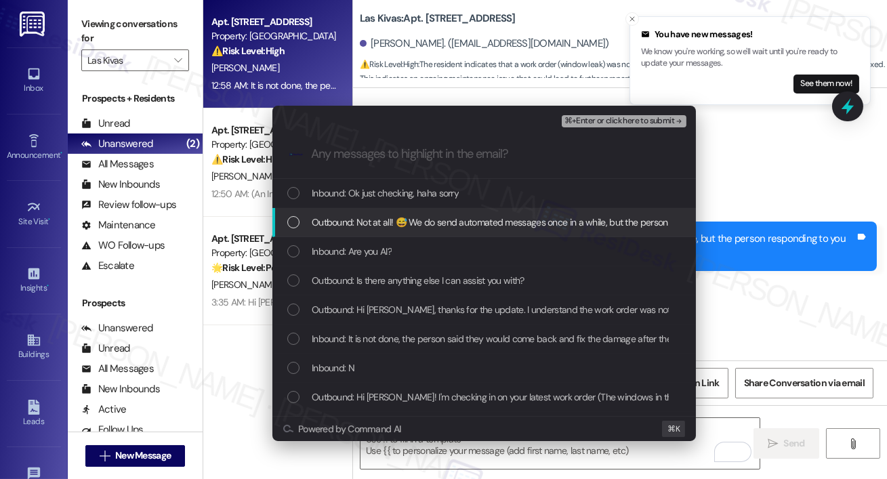
click at [304, 219] on div "Outbound: Not at all! 😅 We do send automated messages once in a while, but the …" at bounding box center [485, 222] width 396 height 15
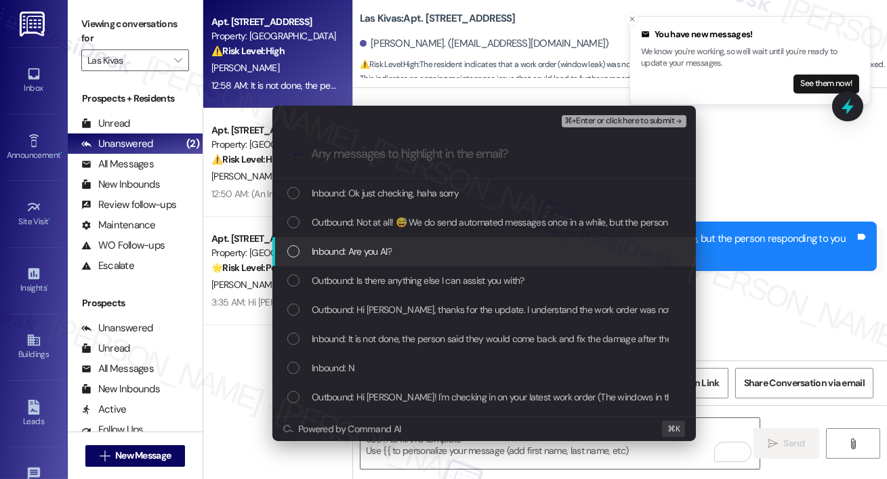
click at [295, 278] on div "List of options" at bounding box center [293, 280] width 12 height 12
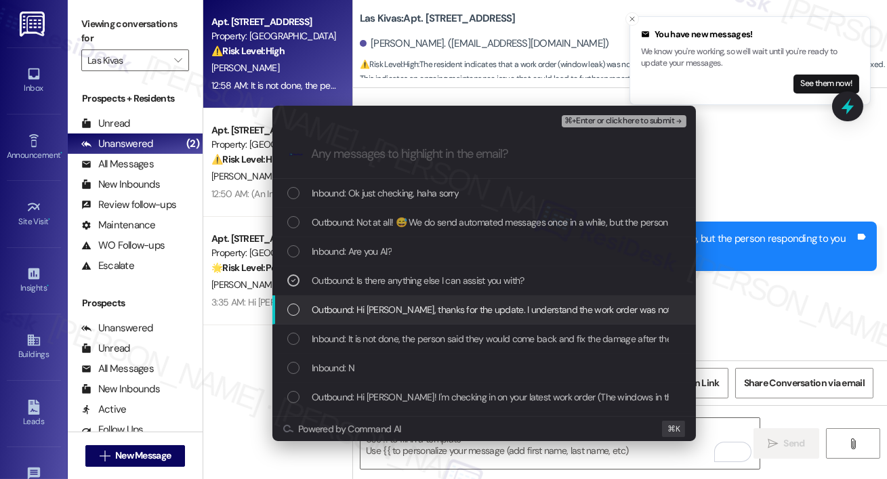
click at [289, 305] on div "List of options" at bounding box center [293, 309] width 12 height 12
click at [289, 330] on div "Inbound: It is not done, the person said they would come back and fix the damag…" at bounding box center [483, 338] width 423 height 29
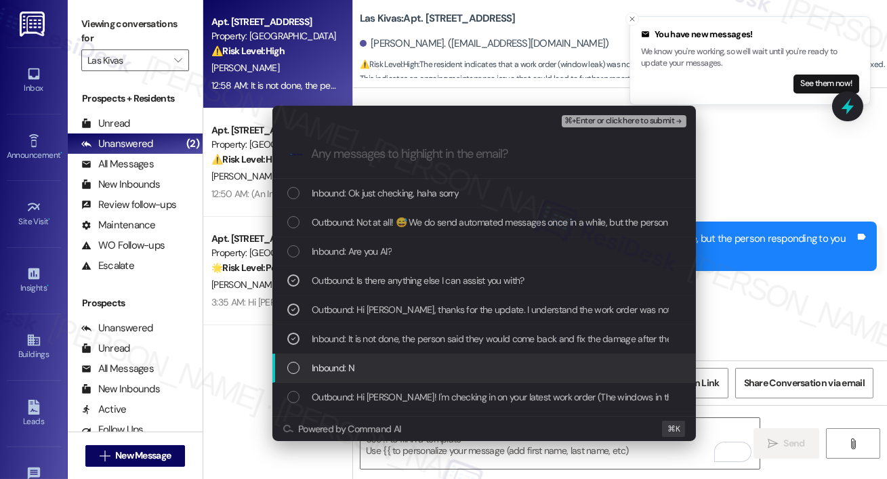
click at [293, 369] on div "List of options" at bounding box center [293, 368] width 12 height 12
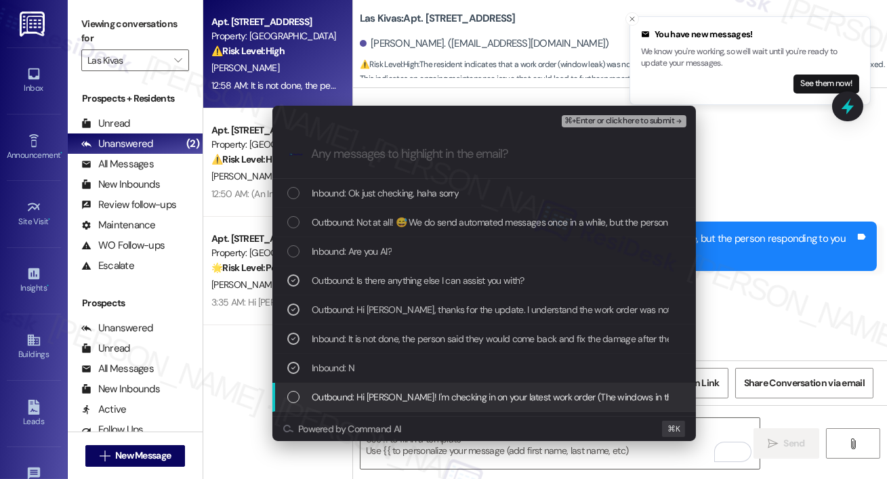
click at [303, 397] on div "Outbound: Hi Phillip! I'm checking in on your latest work order (The windows in…" at bounding box center [485, 396] width 396 height 15
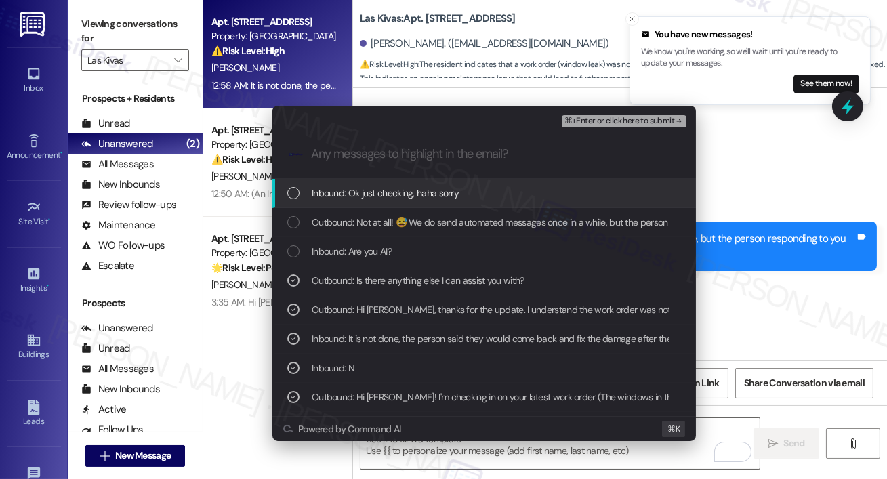
click at [613, 125] on span "⌘+Enter or click here to submit" at bounding box center [619, 120] width 110 height 9
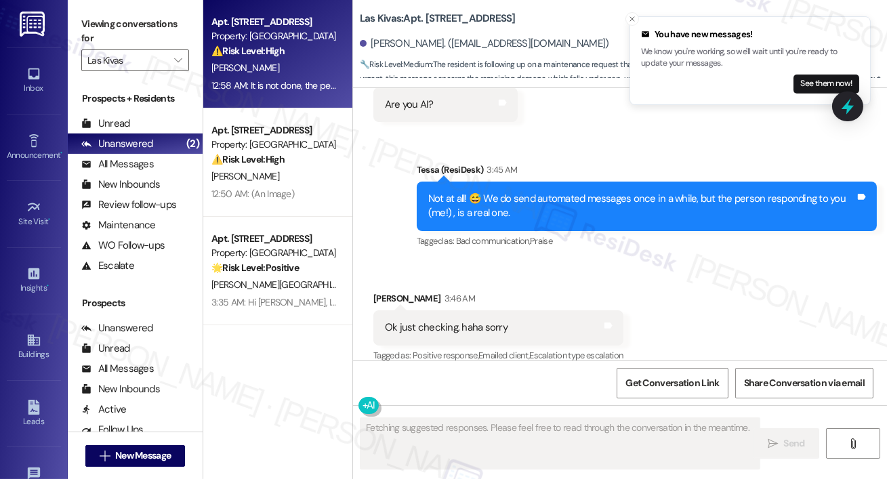
scroll to position [5631, 0]
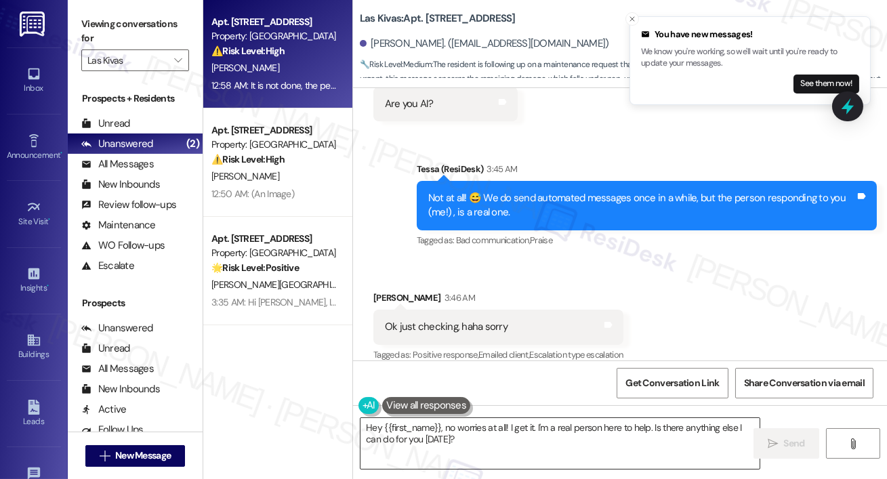
click at [498, 444] on textarea "Hey {{first_name}}, no worries at all! I get it. I'm a real person here to help…" at bounding box center [559, 443] width 399 height 51
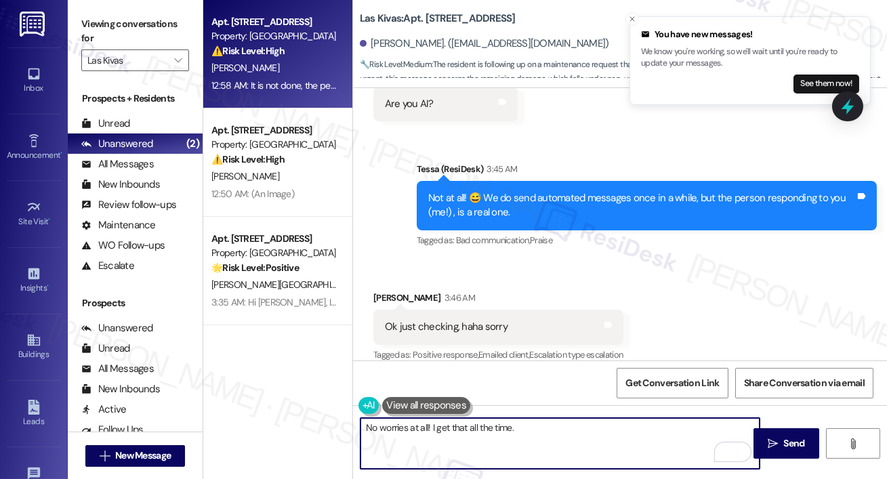
click at [318, 478] on div "Apt. 504, 4777 Tramway Blvd NE Property: Las Kivas ⚠️ Risk Level: High The resi…" at bounding box center [277, 239] width 149 height 479
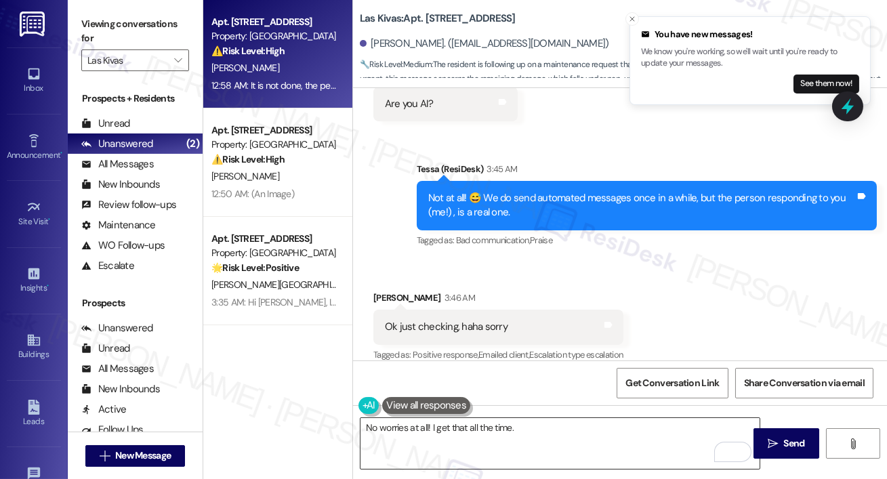
click at [516, 442] on textarea "No worries at all! I get that all the time." at bounding box center [559, 443] width 399 height 51
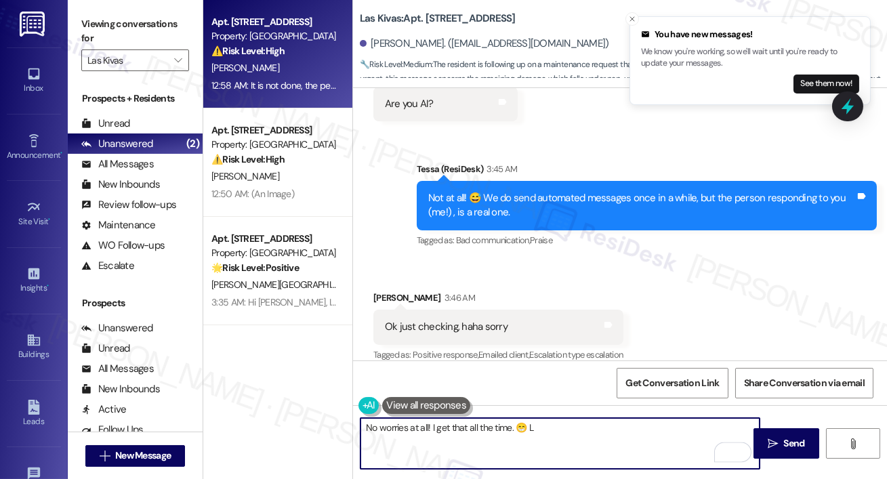
type textarea "No worries at all! I get that all the time. 😁"
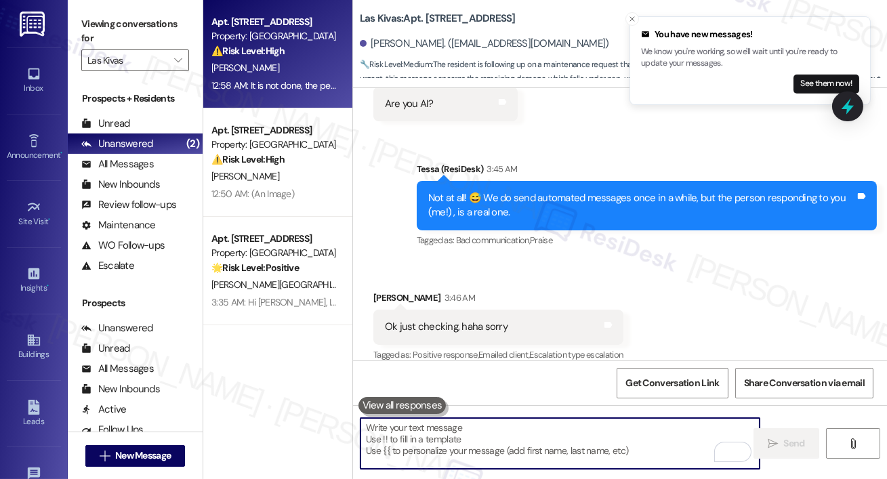
scroll to position [5630, 0]
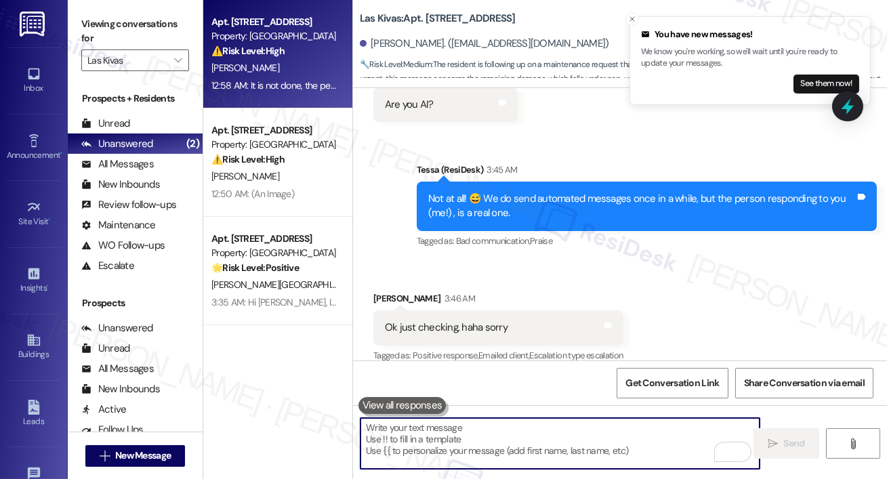
click at [570, 445] on textarea "To enrich screen reader interactions, please activate Accessibility in Grammarl…" at bounding box center [559, 443] width 399 height 51
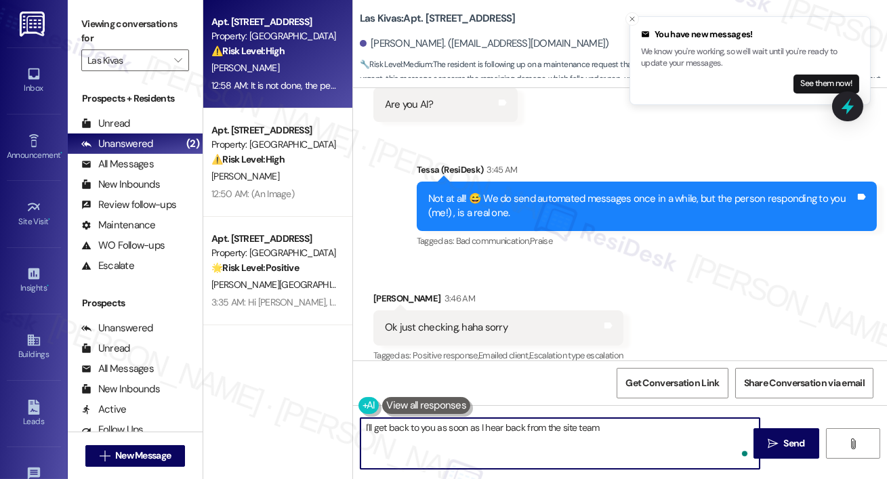
type textarea "I'll get back to you as soon as I hear back from the site team!"
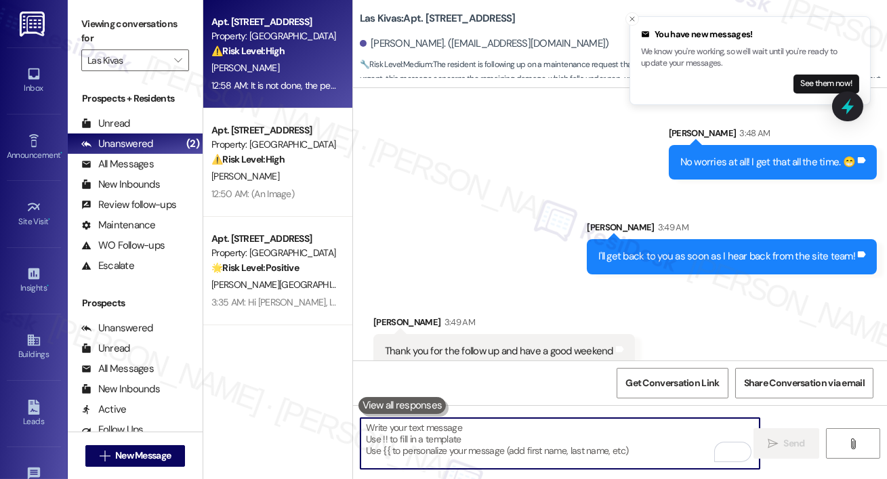
scroll to position [5913, 0]
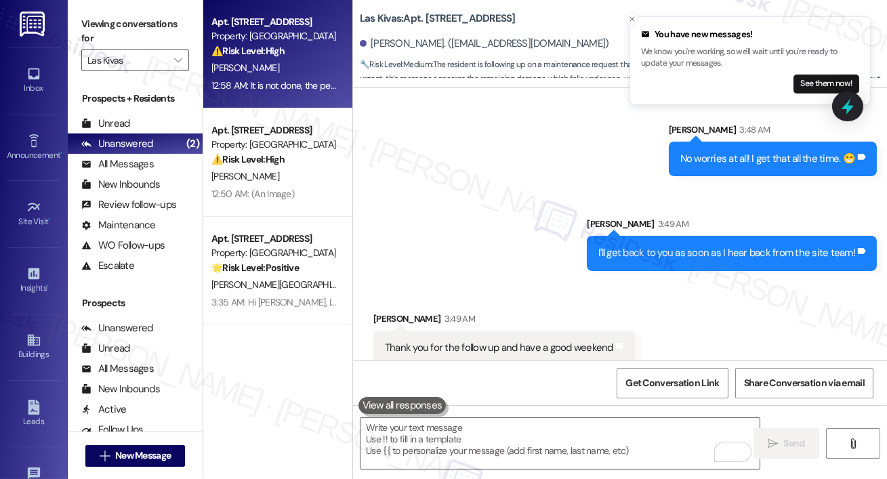
click at [463, 281] on div "Received via SMS Phillip Morrison 3:49 AM Thank you for the follow up and have …" at bounding box center [620, 328] width 534 height 94
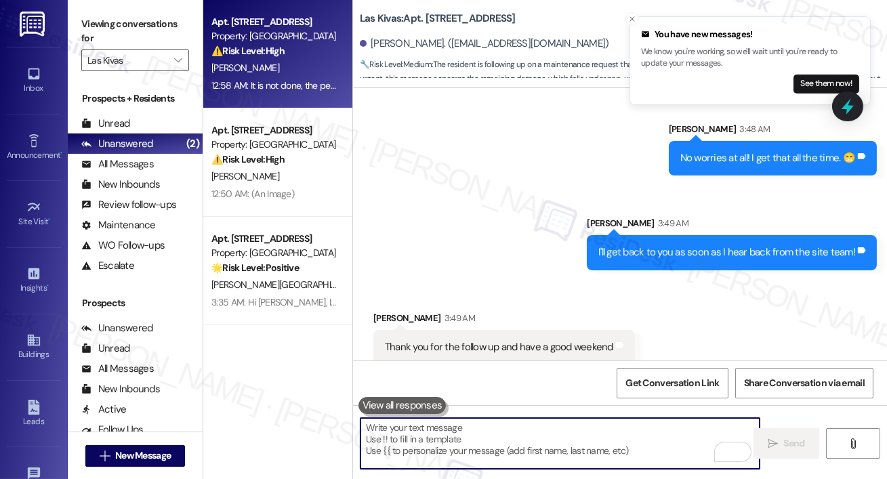
click at [465, 458] on textarea "To enrich screen reader interactions, please activate Accessibility in Grammarl…" at bounding box center [559, 443] width 399 height 51
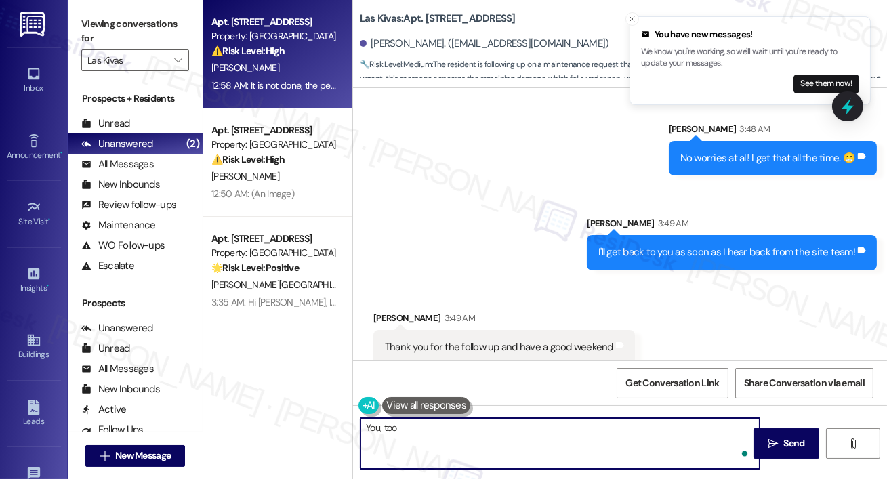
type textarea "You, too!"
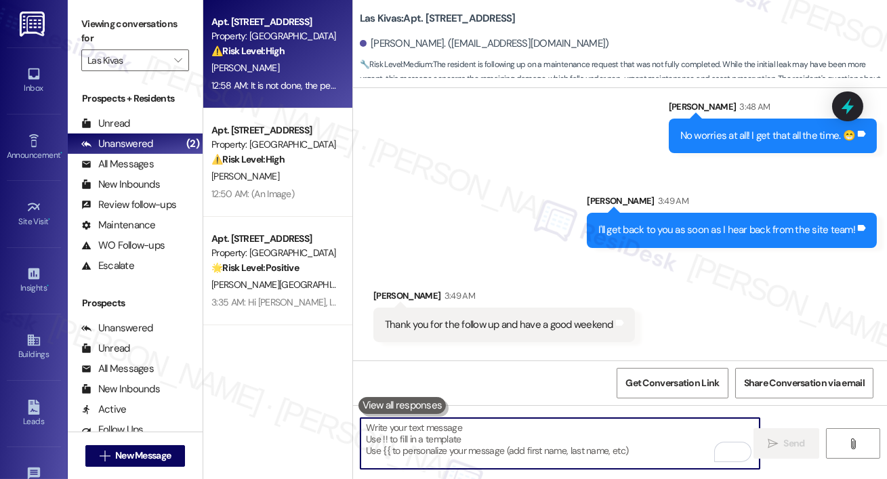
scroll to position [6008, 0]
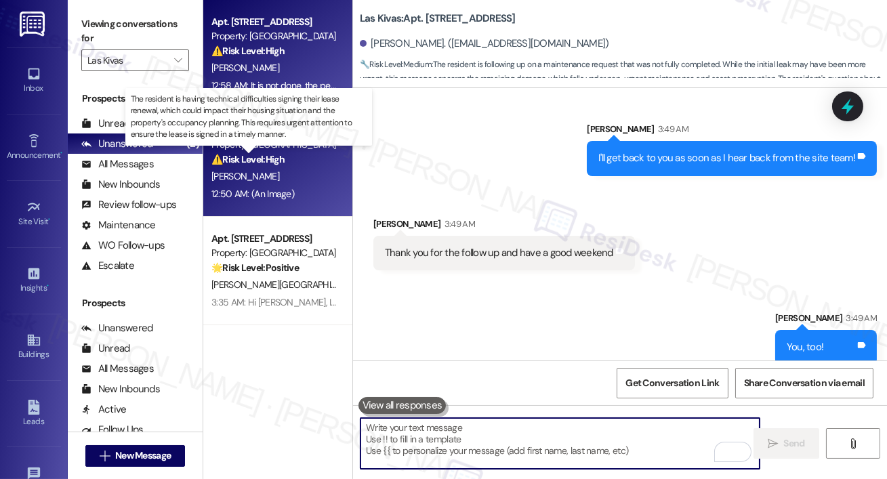
click at [265, 163] on strong "⚠️ Risk Level: High" at bounding box center [247, 159] width 73 height 12
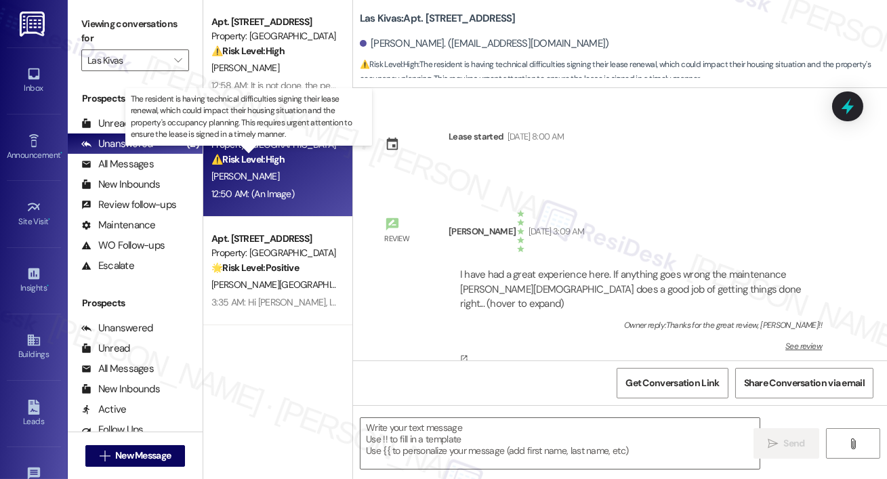
scroll to position [3796, 0]
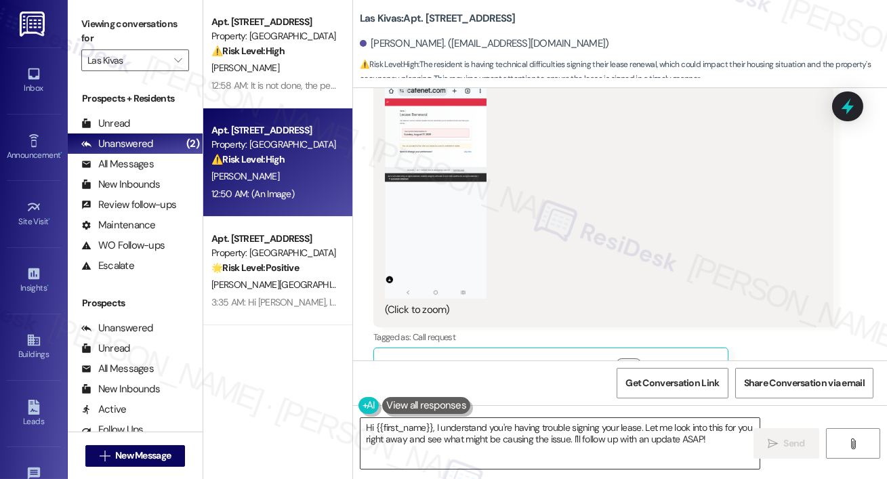
click at [529, 447] on textarea "Hi {{first_name}}, I understand you're having trouble signing your lease. Let m…" at bounding box center [559, 443] width 399 height 51
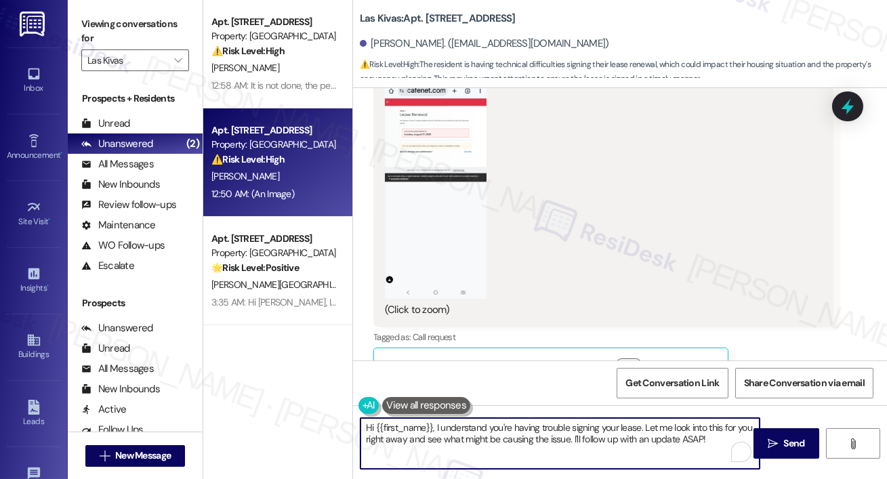
click at [529, 447] on textarea "Hi {{first_name}}, I understand you're having trouble signing your lease. Let m…" at bounding box center [559, 443] width 399 height 51
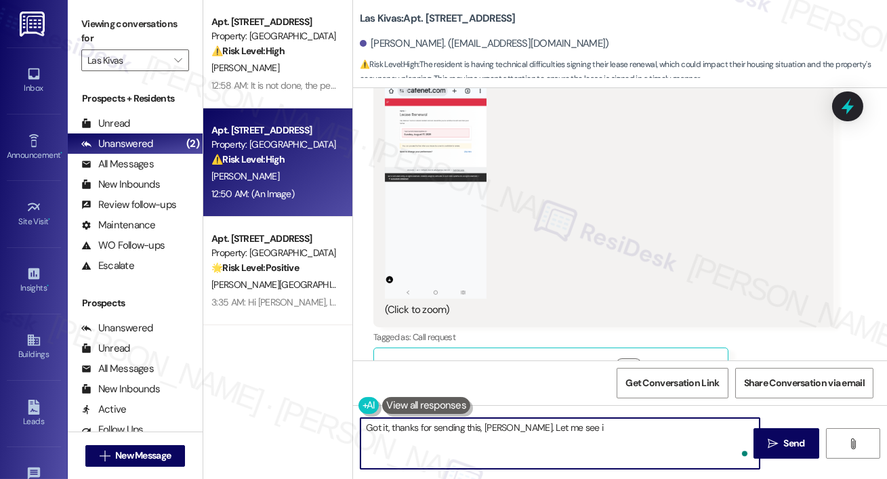
type textarea "Got it, thanks for sending this, Marcus. Let me see if"
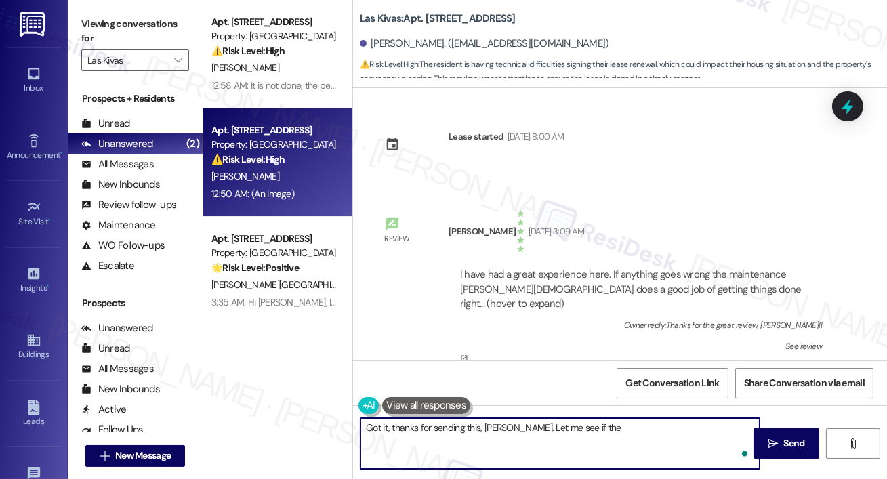
scroll to position [3796, 0]
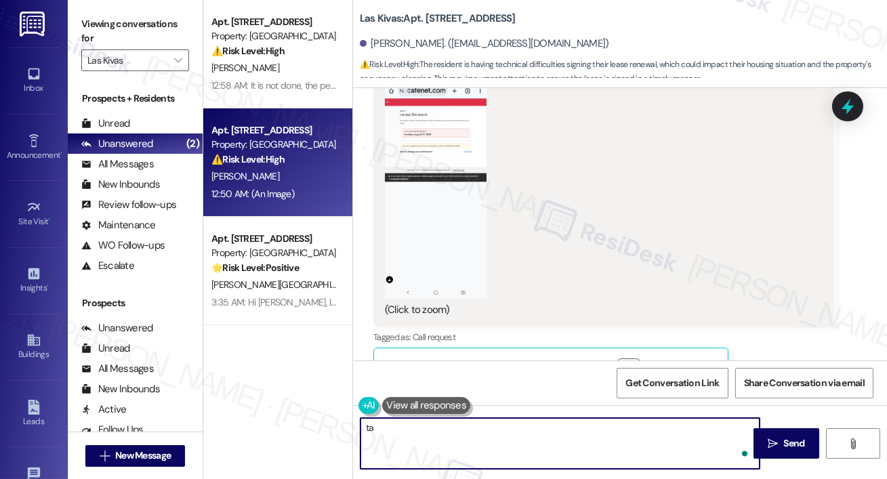
type textarea "t"
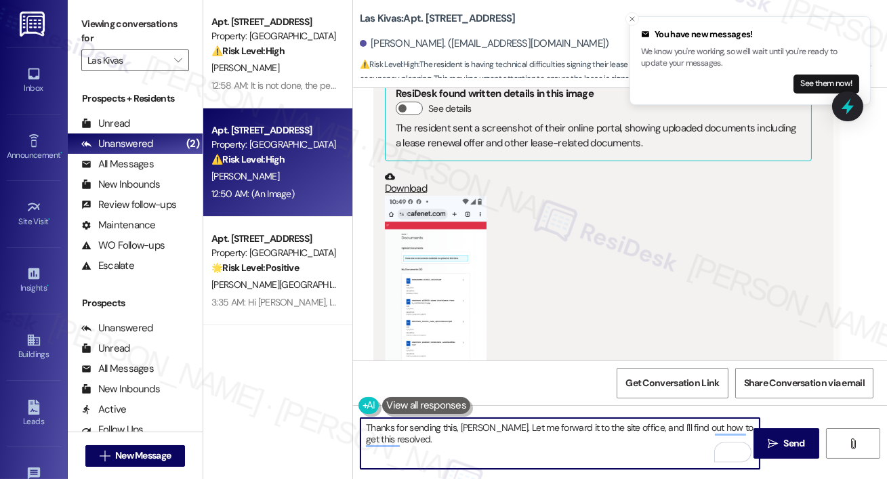
scroll to position [2947, 0]
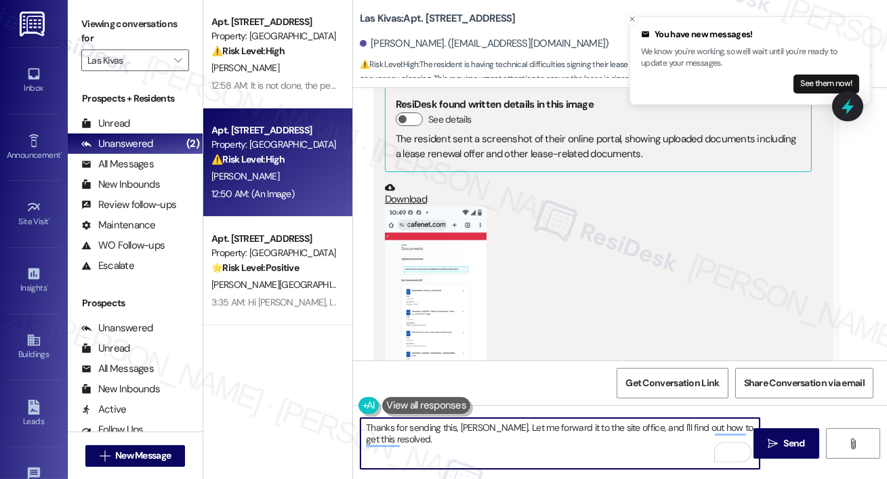
type textarea "Thanks for sending this, Marcus. Let me forward it to the site office, and I'll…"
click at [448, 263] on button "Zoom image" at bounding box center [436, 320] width 102 height 226
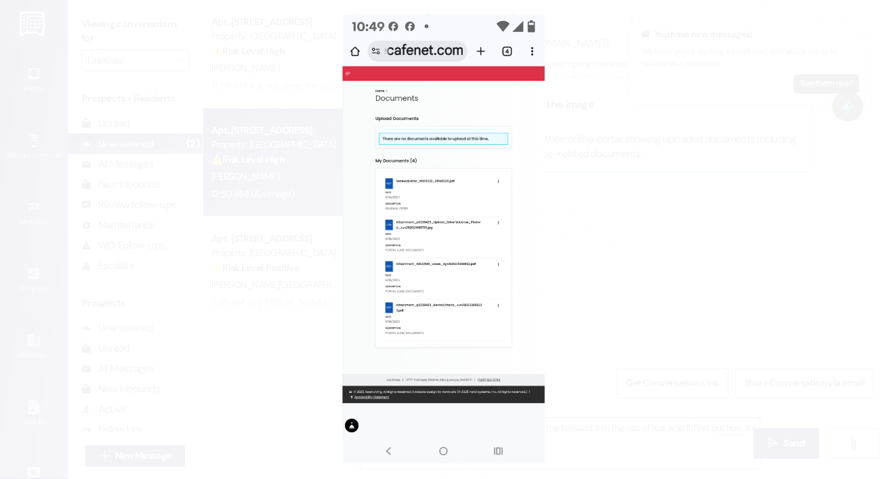
click at [546, 198] on button "Unzoom image" at bounding box center [443, 239] width 887 height 479
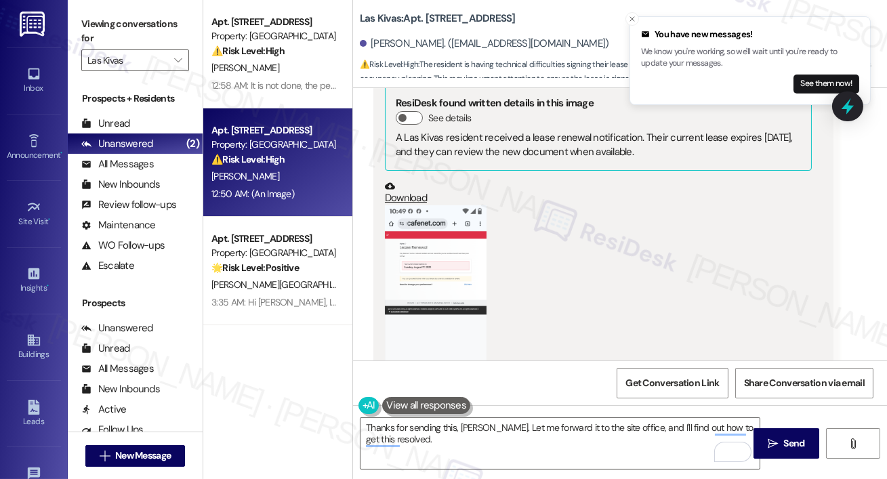
scroll to position [3796, 0]
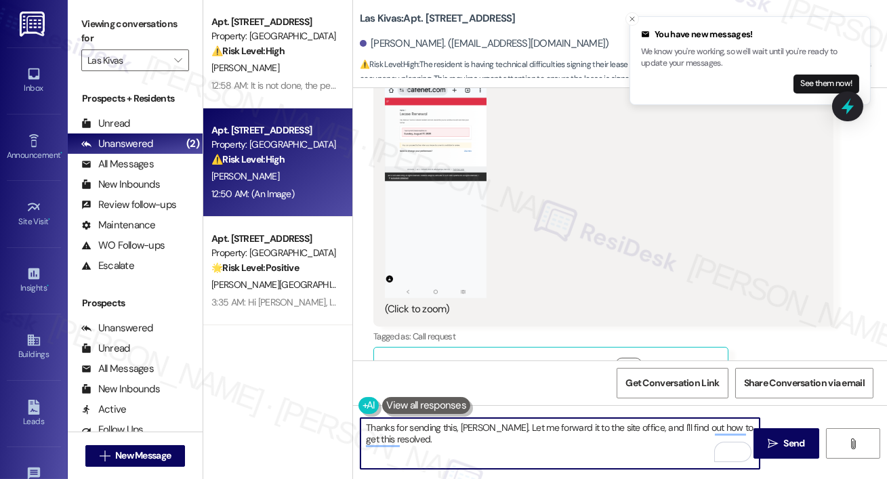
click at [425, 455] on textarea "Thanks for sending this, Marcus. Let me forward it to the site office, and I'll…" at bounding box center [559, 443] width 399 height 51
click at [433, 14] on b "Las Kivas: Apt. 203, 4777 Tramway Blvd NE" at bounding box center [438, 19] width 156 height 14
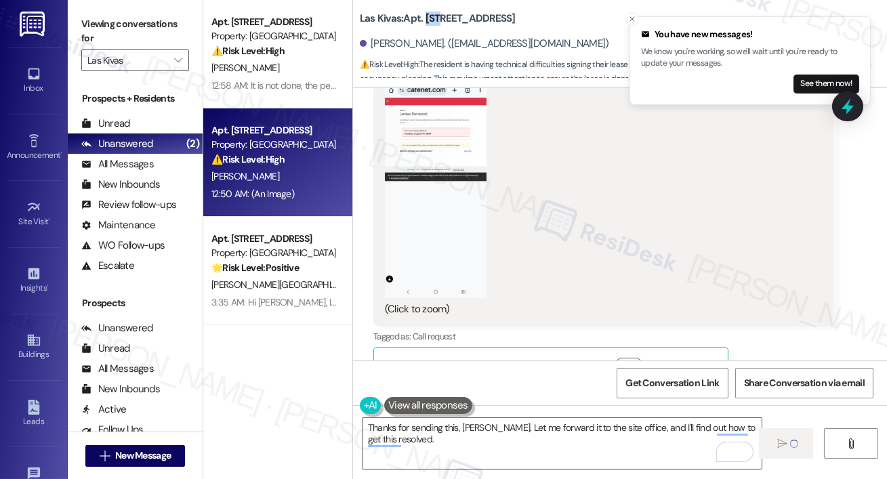
click at [433, 14] on b "Las Kivas: Apt. 203, 4777 Tramway Blvd NE" at bounding box center [438, 19] width 156 height 14
copy div "Las Kivas: Apt. 203, 4777 Tramway Blvd NE"
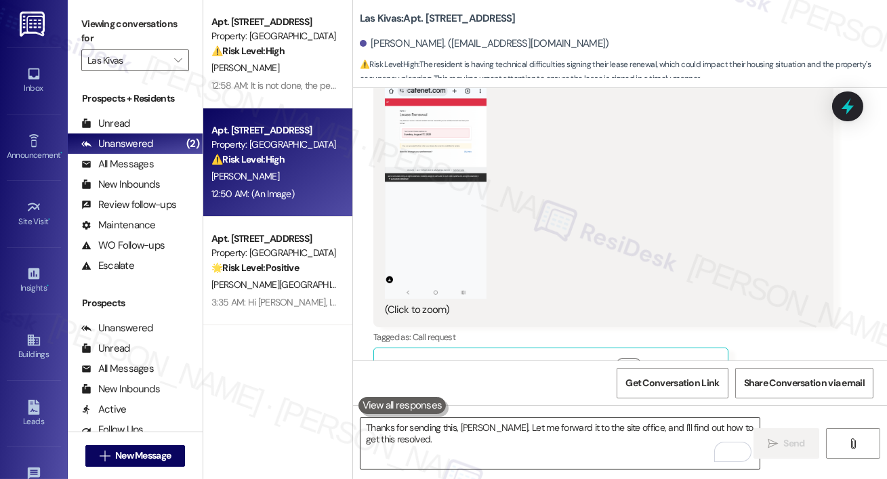
click at [465, 432] on textarea "Thanks for sending this, Marcus. Let me forward it to the site office, and I'll…" at bounding box center [559, 443] width 399 height 51
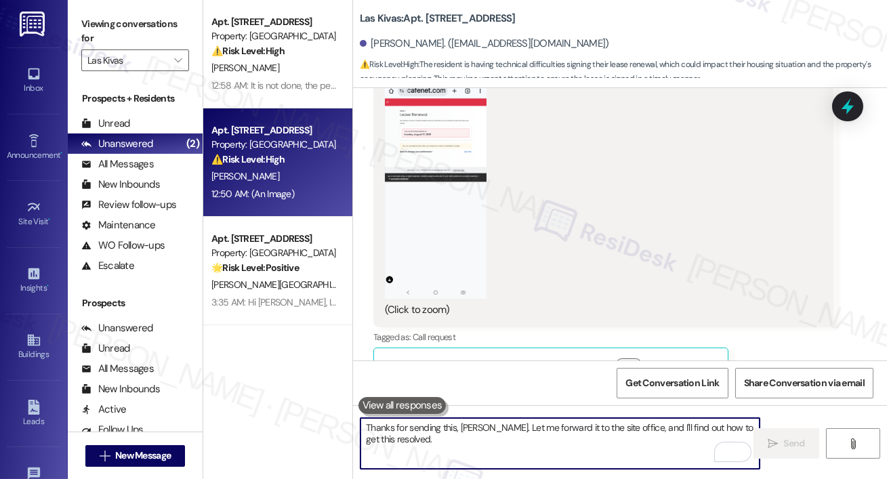
click at [465, 432] on textarea "Thanks for sending this, Marcus. Let me forward it to the site office, and I'll…" at bounding box center [559, 443] width 399 height 51
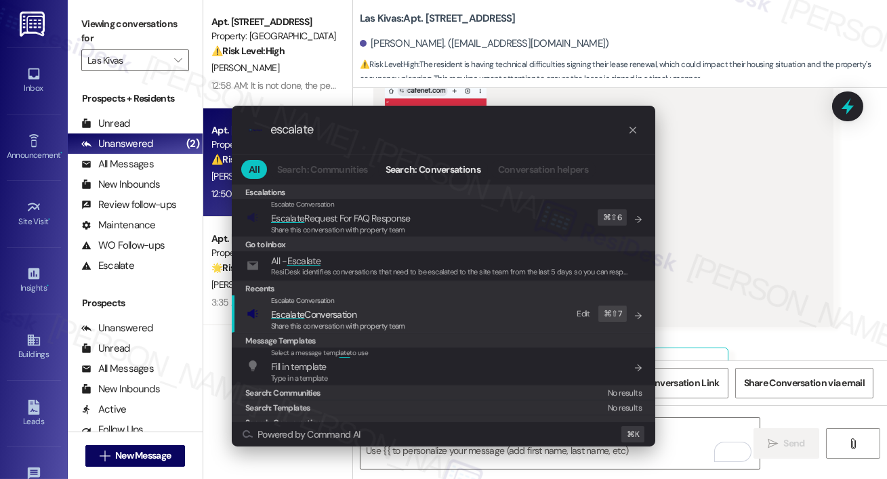
type input "escalate"
click at [339, 317] on span "Escalate Conversation" at bounding box center [313, 314] width 85 height 12
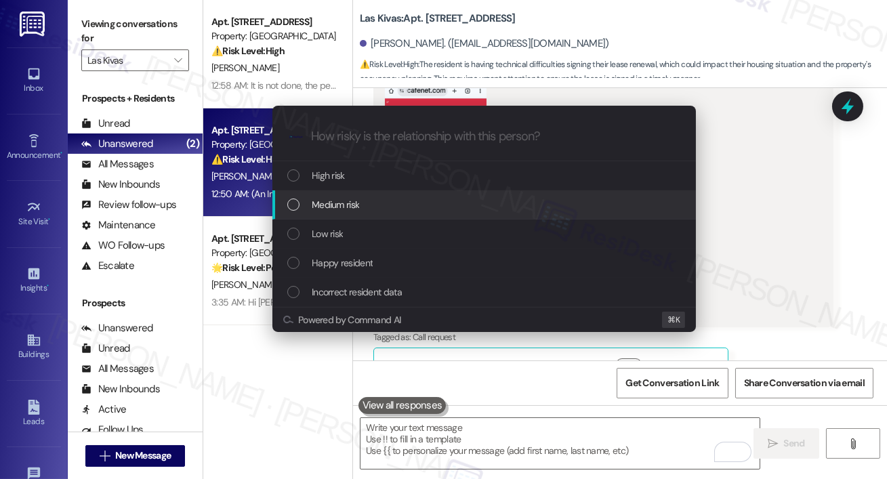
click at [366, 211] on div "Medium risk" at bounding box center [485, 204] width 396 height 15
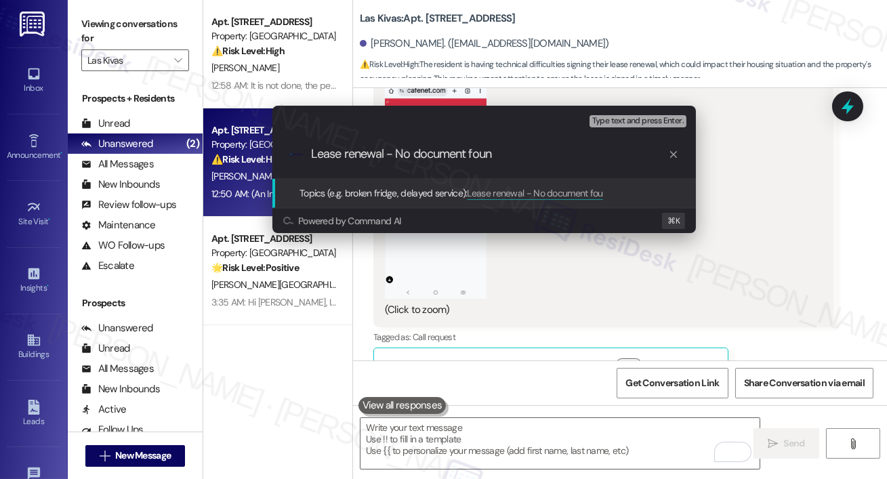
type input "Lease renewal - No document found"
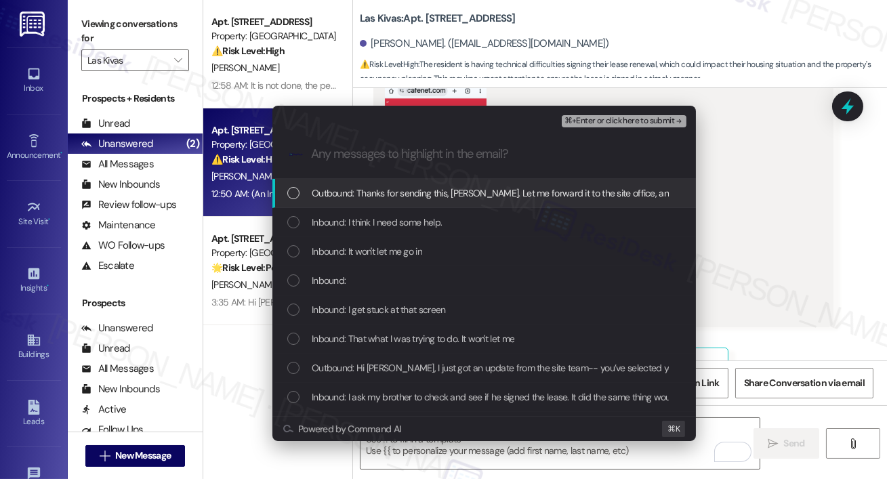
click at [332, 198] on span "Outbound: Thanks for sending this, Marcus. Let me forward it to the site office…" at bounding box center [562, 193] width 500 height 15
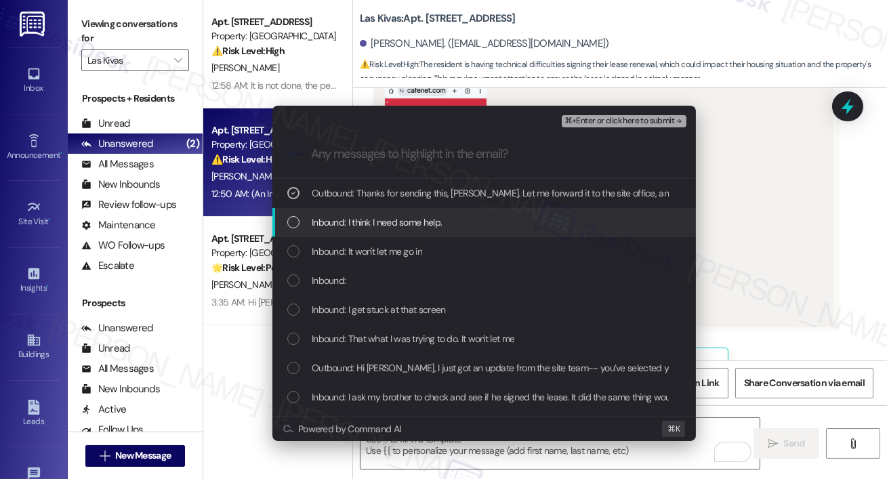
click at [332, 219] on span "Inbound: I think I need some help." at bounding box center [377, 222] width 130 height 15
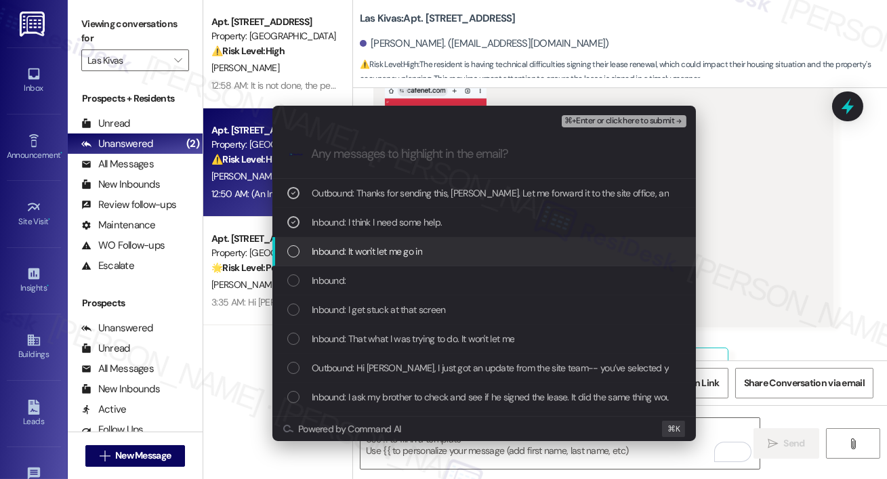
click at [332, 244] on span "Inbound: It won't let me go in" at bounding box center [367, 251] width 110 height 15
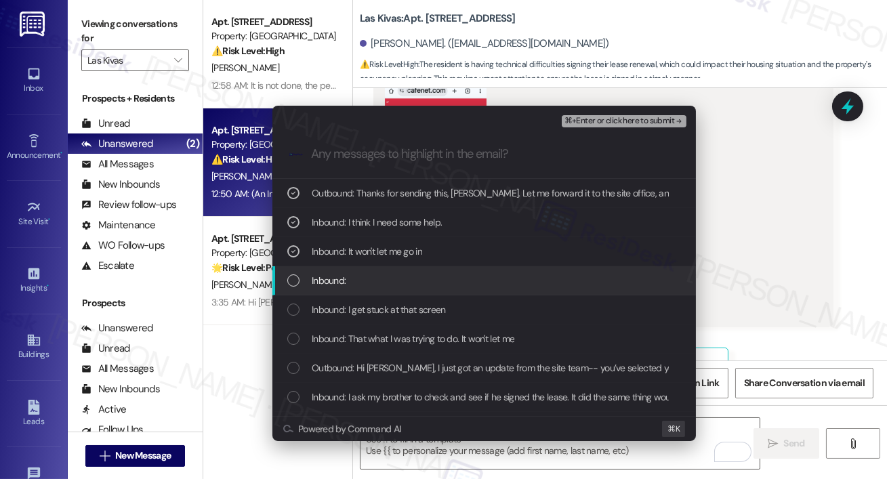
click at [320, 280] on span "Inbound:" at bounding box center [329, 280] width 34 height 15
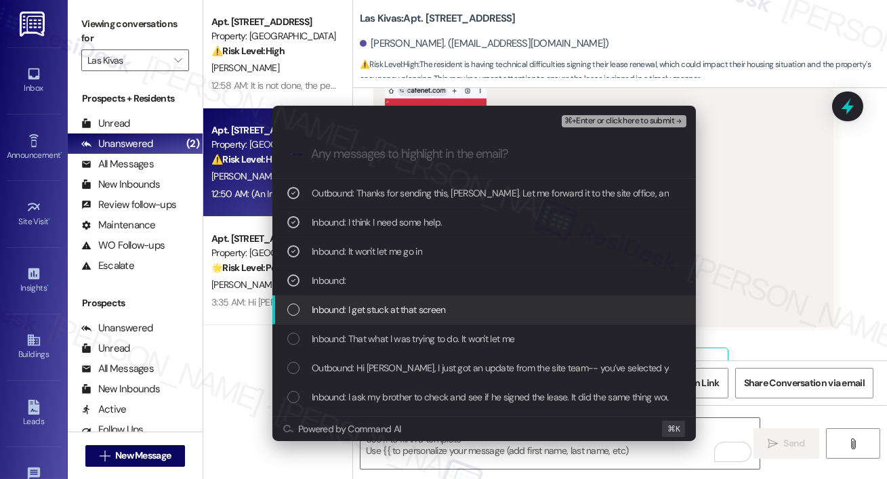
click at [320, 308] on span "Inbound: I get stuck at that screen" at bounding box center [379, 309] width 134 height 15
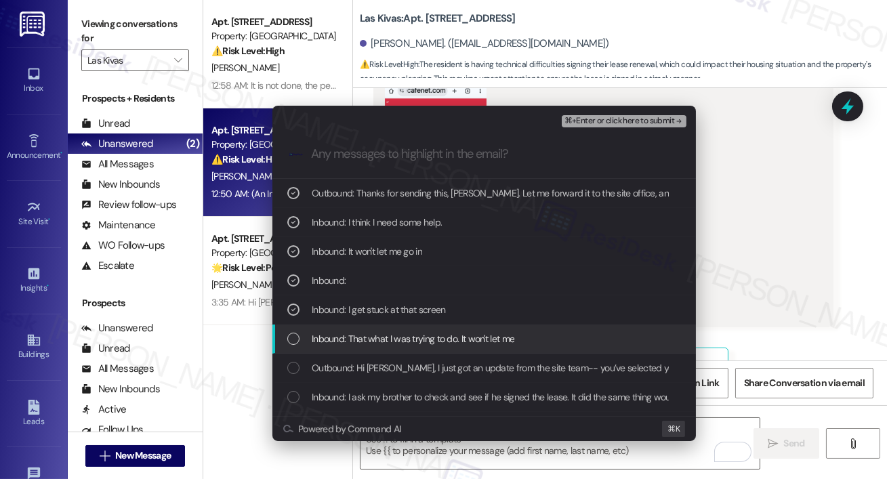
click at [361, 335] on span "Inbound: That what I was trying to do. It won't let me" at bounding box center [413, 338] width 203 height 15
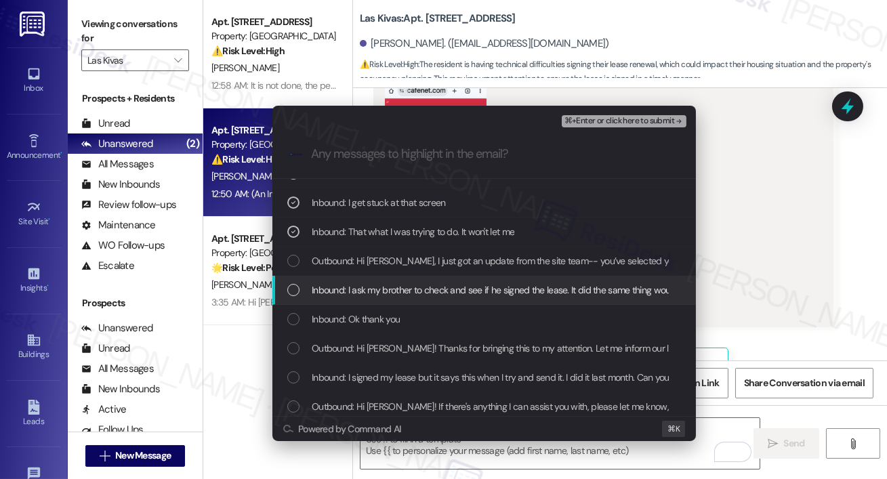
scroll to position [116, 0]
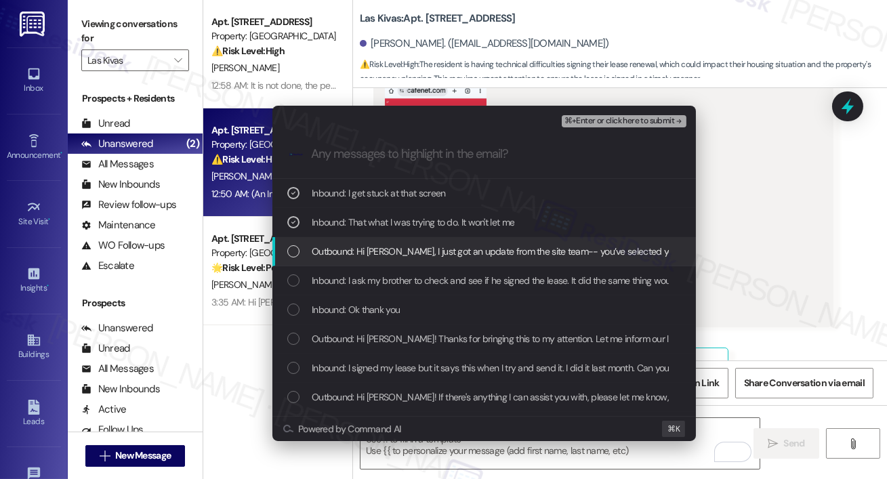
click at [397, 253] on span "Outbound: Hi Marcus, I just got an update from the site team-- you’ve selected …" at bounding box center [863, 251] width 1102 height 15
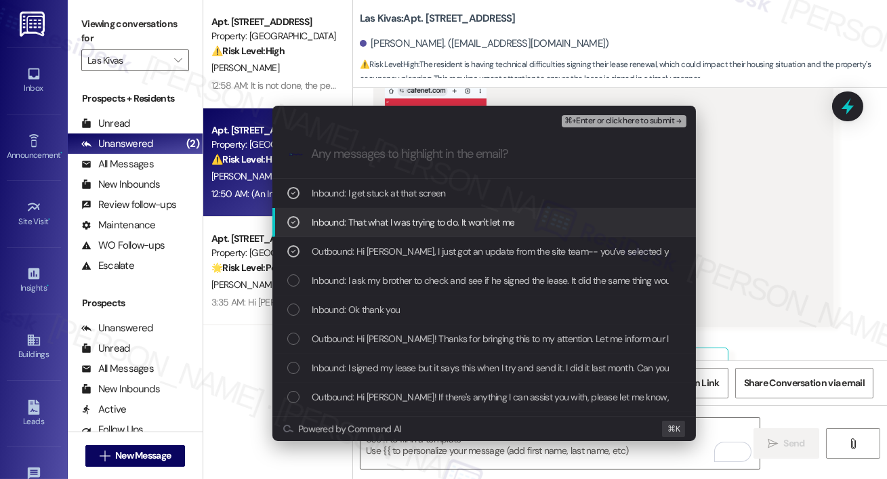
click at [590, 122] on span "⌘+Enter or click here to submit" at bounding box center [619, 120] width 110 height 9
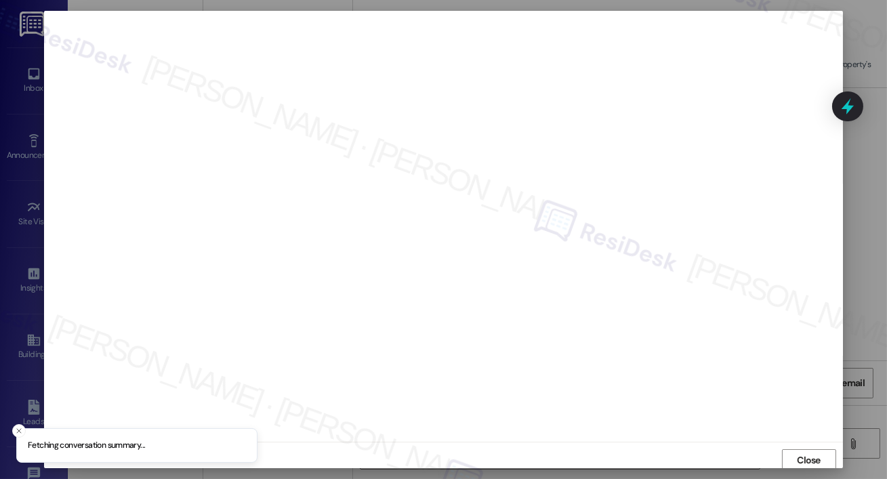
scroll to position [3, 0]
click at [796, 451] on span "Close" at bounding box center [808, 457] width 24 height 14
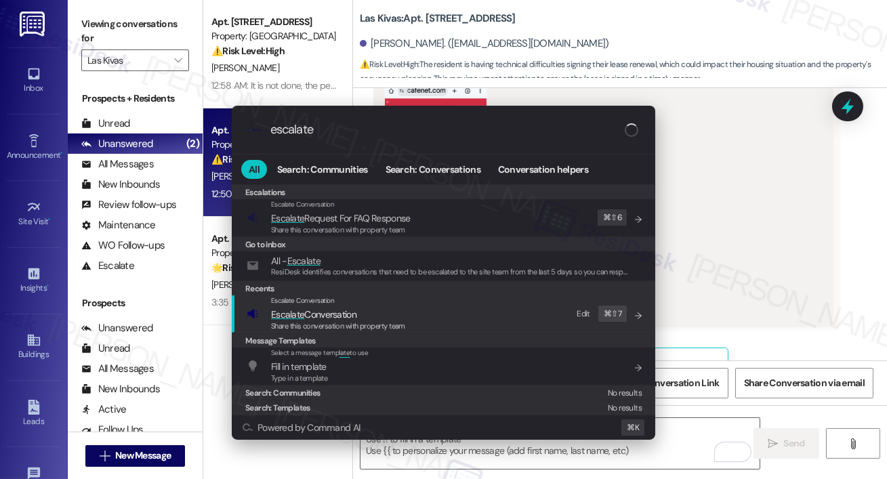
type input "escalate"
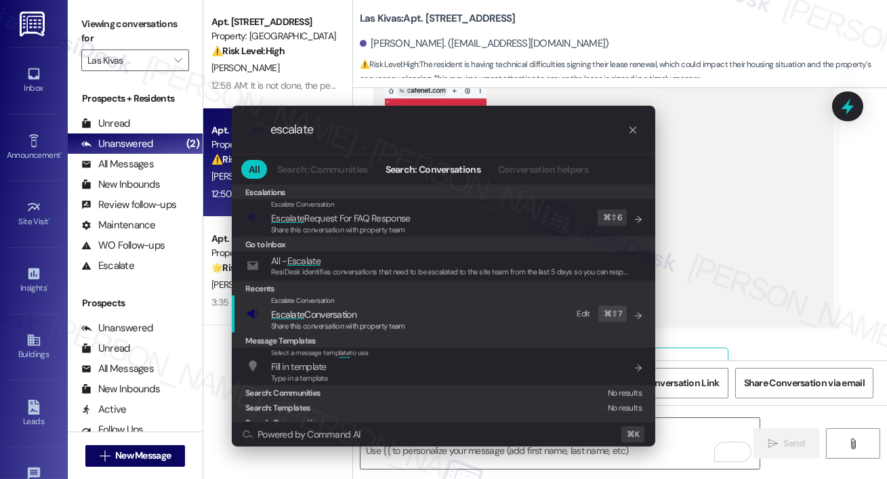
click at [373, 318] on span "Escalate Conversation" at bounding box center [338, 314] width 134 height 15
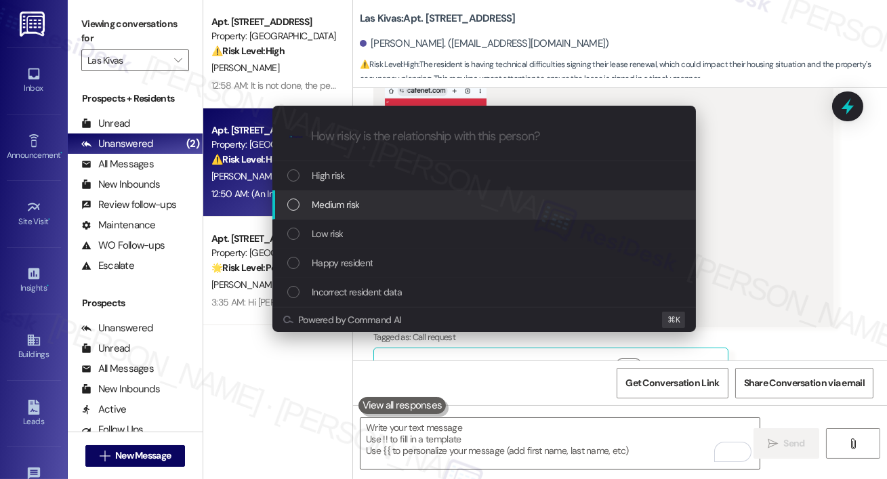
click at [335, 211] on span "Medium risk" at bounding box center [335, 204] width 47 height 15
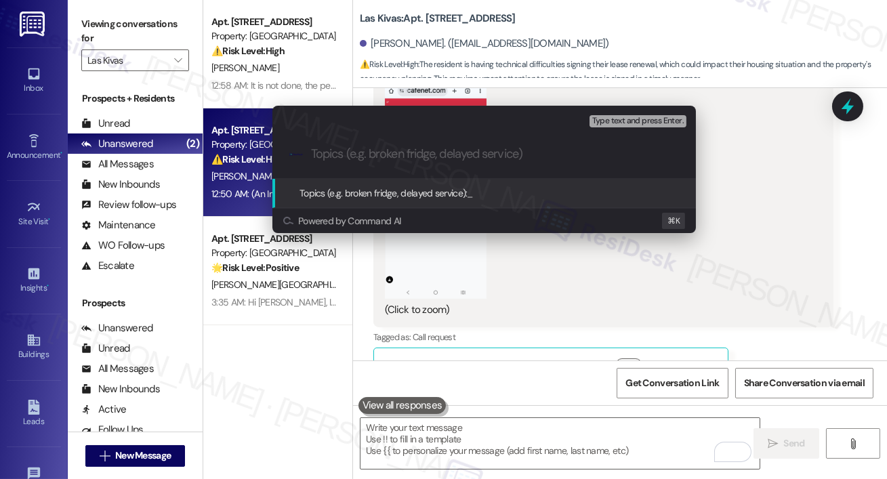
paste input "Lease renewal - No document found"
type input "Lease renewal - No document found"
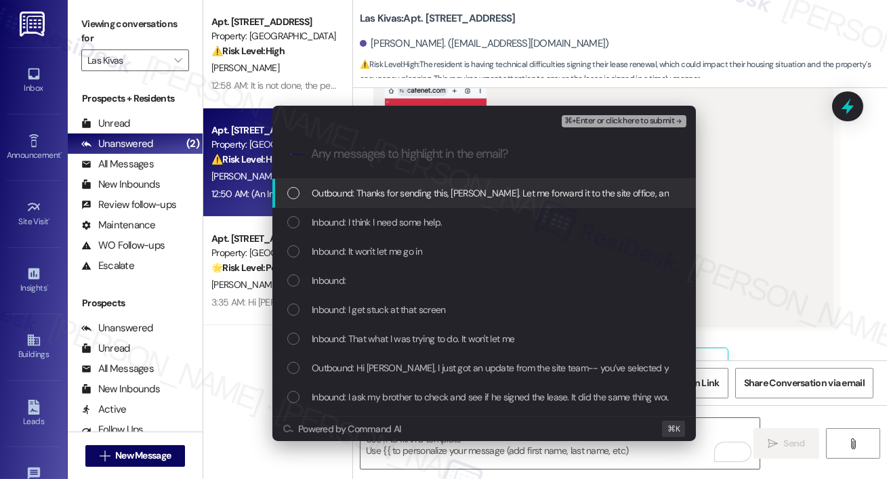
click at [339, 202] on div "Outbound: Thanks for sending this, Marcus. Let me forward it to the site office…" at bounding box center [483, 193] width 423 height 29
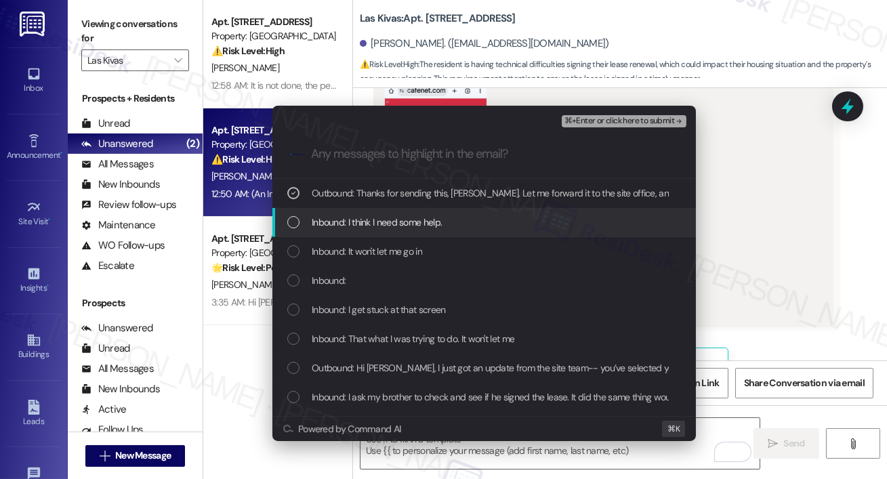
click at [339, 221] on span "Inbound: I think I need some help." at bounding box center [377, 222] width 130 height 15
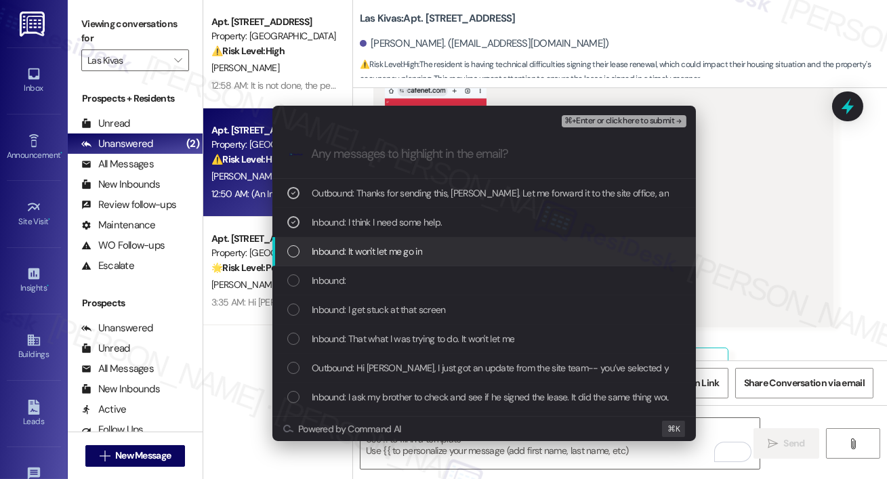
click at [339, 245] on span "Inbound: It won't let me go in" at bounding box center [367, 251] width 110 height 15
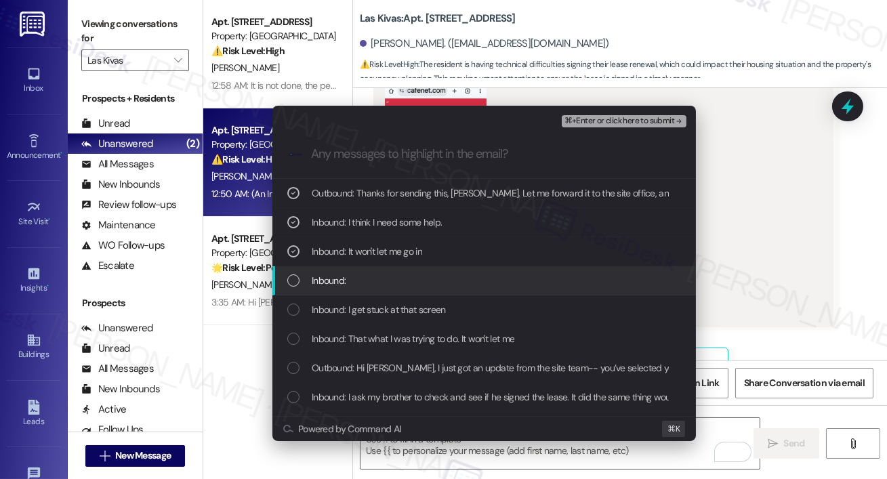
click at [325, 281] on span "Inbound:" at bounding box center [329, 280] width 34 height 15
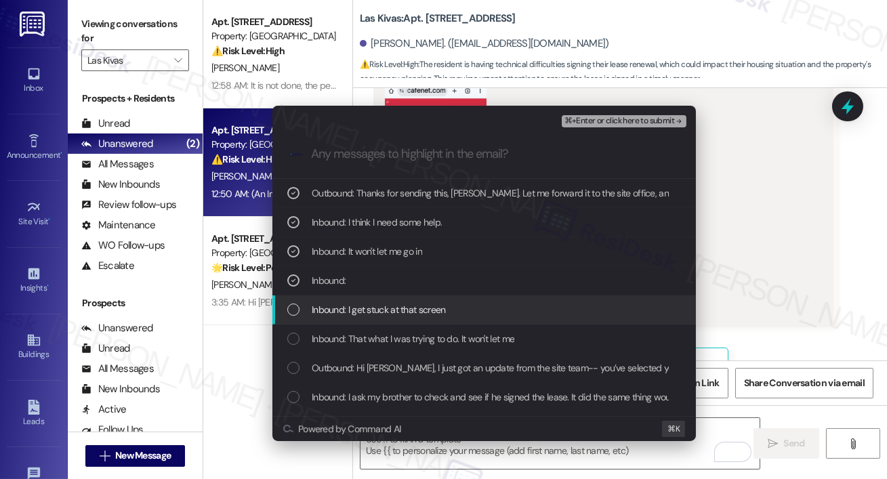
click at [325, 310] on span "Inbound: I get stuck at that screen" at bounding box center [379, 309] width 134 height 15
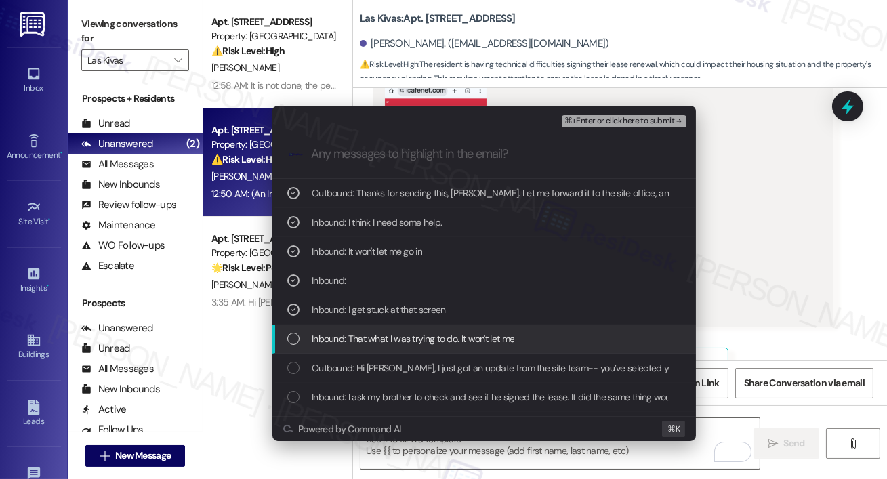
click at [321, 338] on span "Inbound: That what I was trying to do. It won't let me" at bounding box center [413, 338] width 203 height 15
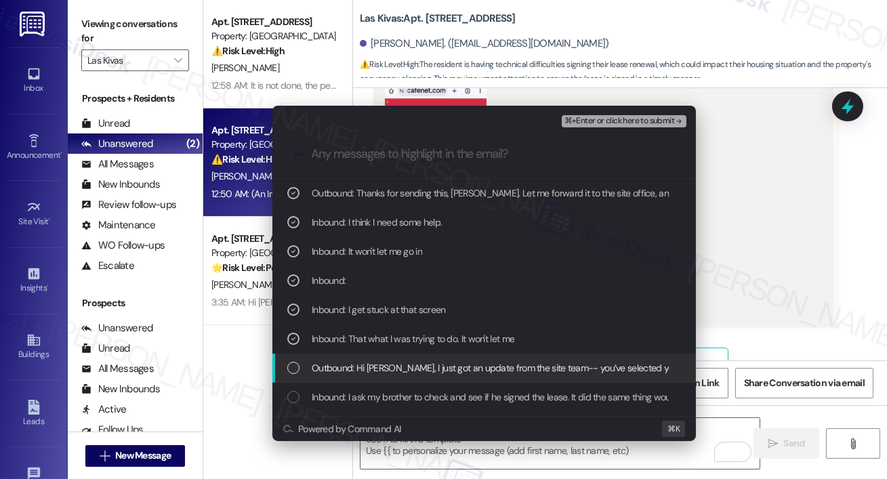
click at [319, 363] on span "Outbound: Hi Marcus, I just got an update from the site team-- you’ve selected …" at bounding box center [863, 367] width 1102 height 15
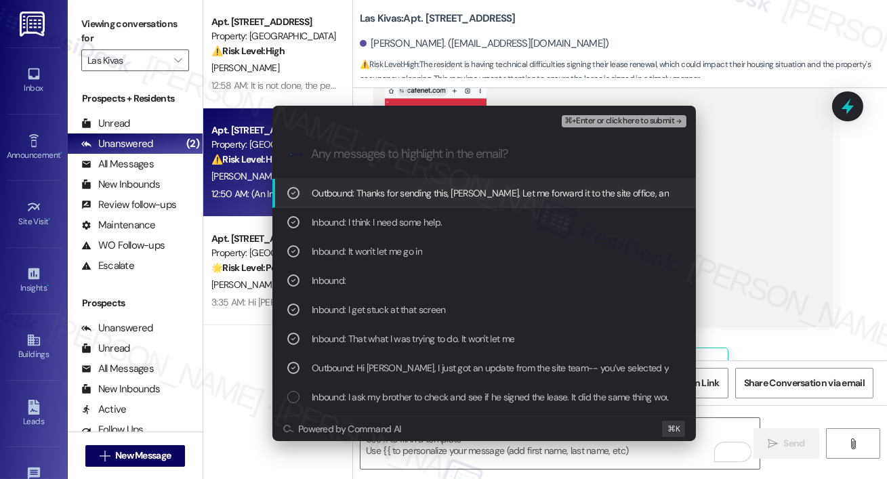
click at [616, 121] on span "⌘+Enter or click here to submit" at bounding box center [619, 120] width 110 height 9
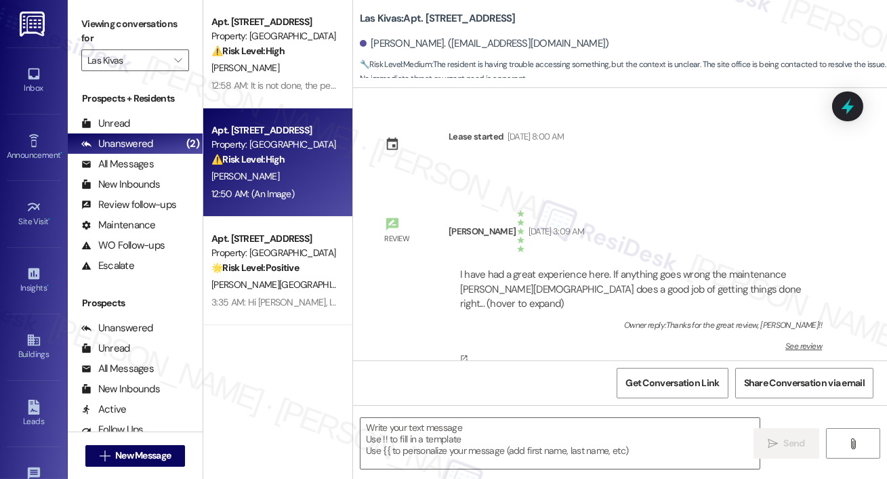
scroll to position [3847, 0]
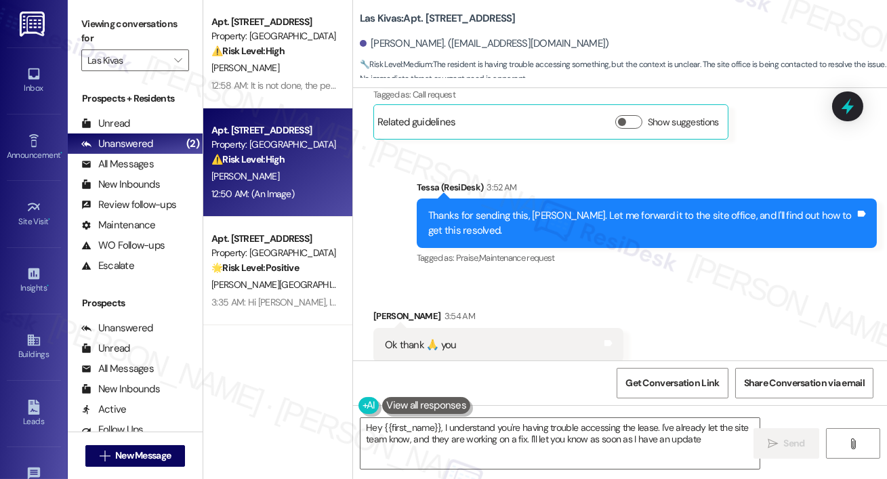
type textarea "Hey {{first_name}}, I understand you're having trouble accessing the lease. I'v…"
click at [177, 60] on icon "" at bounding box center [177, 60] width 7 height 11
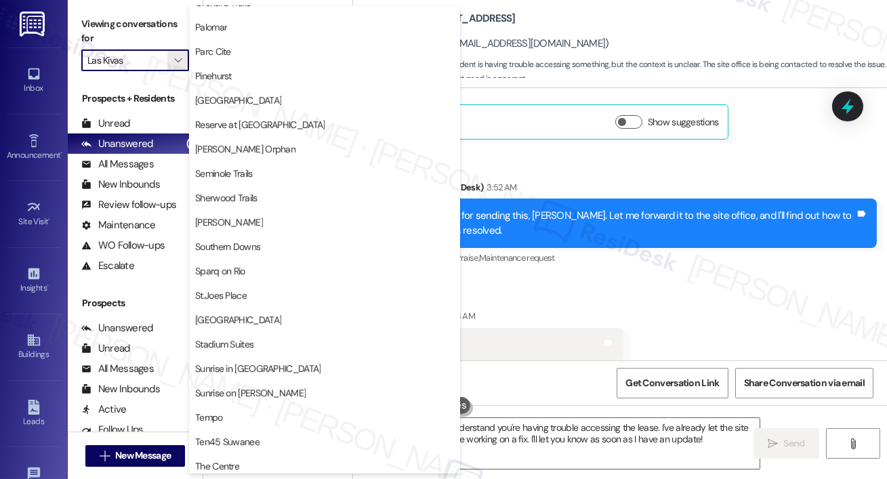
scroll to position [860, 0]
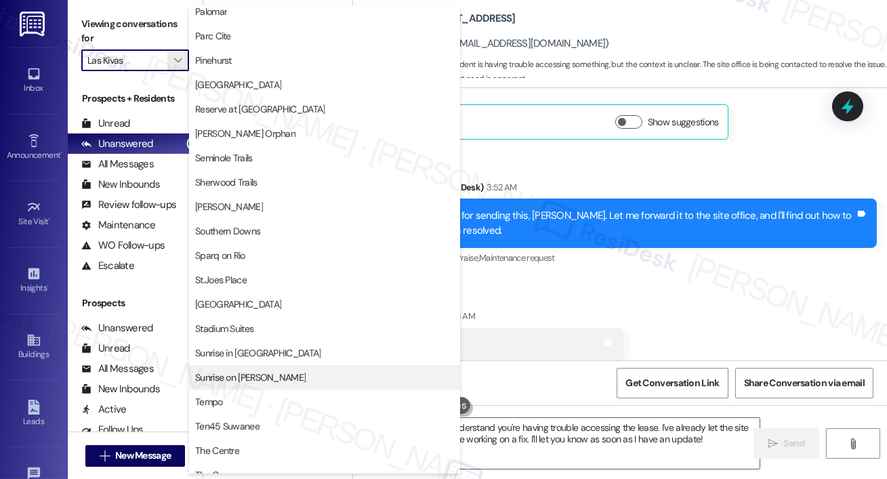
click at [224, 369] on button "Sunrise on [PERSON_NAME]" at bounding box center [324, 377] width 271 height 24
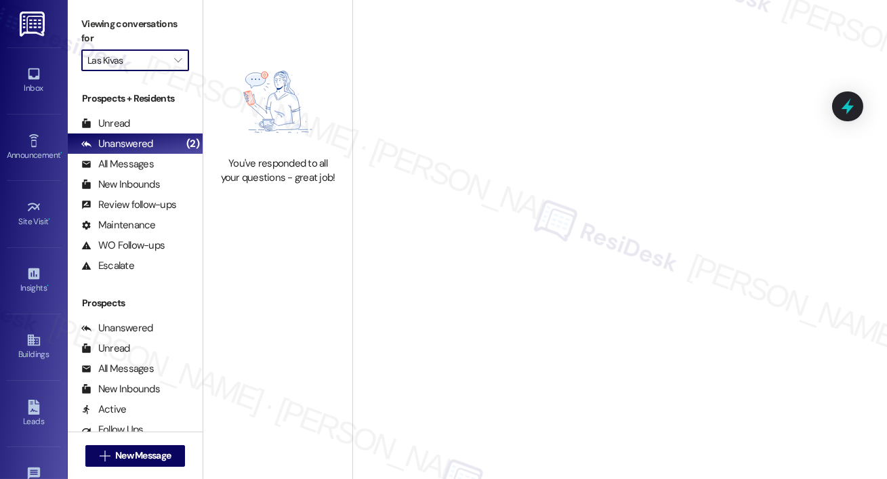
type input "Sunrise on [PERSON_NAME]"
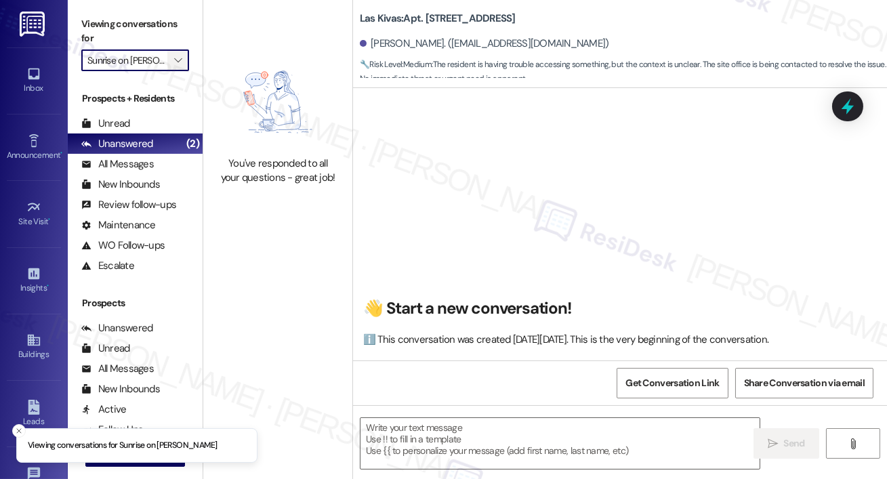
click at [179, 62] on icon "" at bounding box center [177, 60] width 7 height 11
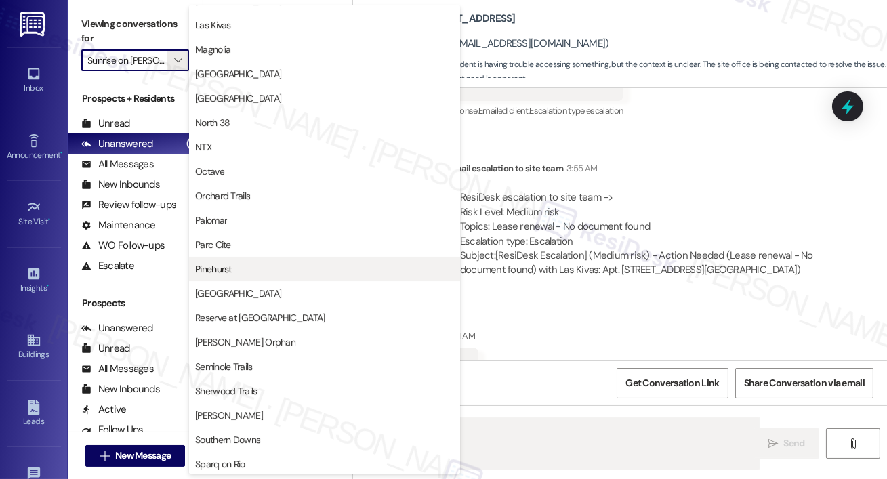
scroll to position [707, 0]
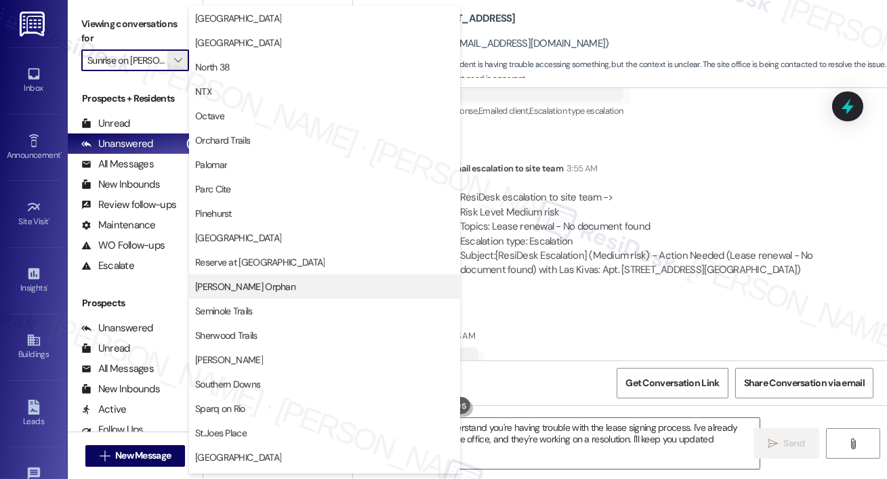
type textarea "Hi {{first_name}}, I understand you're having trouble with the lease signing pr…"
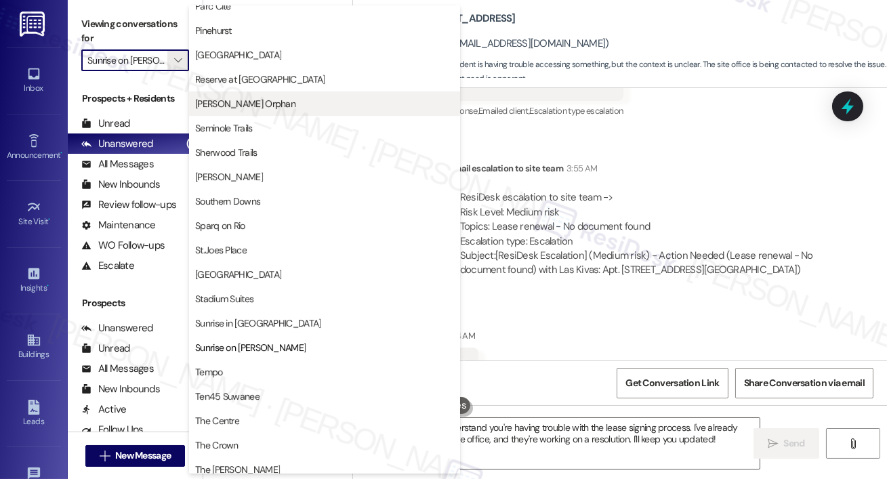
scroll to position [905, 0]
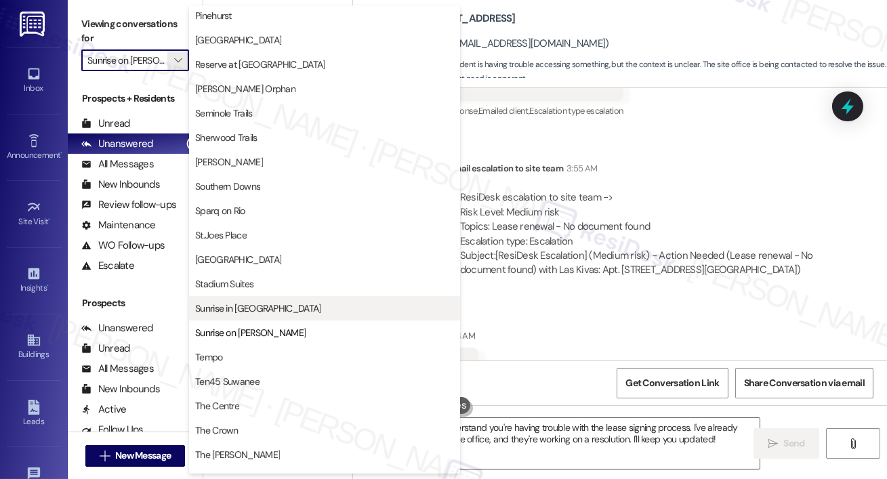
click at [249, 312] on span "Sunrise in [GEOGRAPHIC_DATA]" at bounding box center [257, 308] width 125 height 14
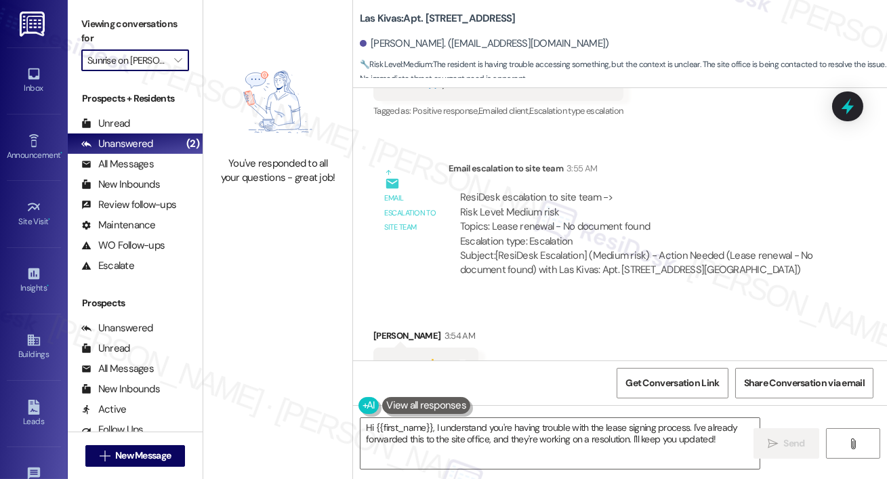
type input "Sunrise in [GEOGRAPHIC_DATA]"
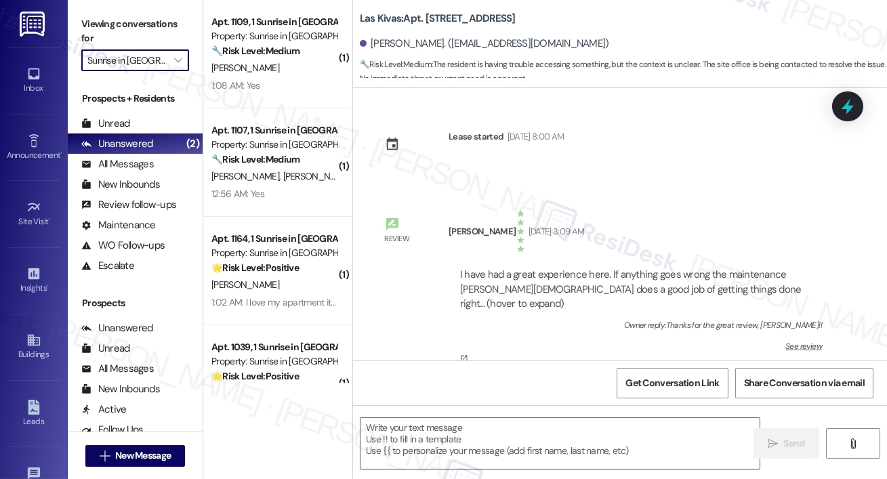
scroll to position [4108, 0]
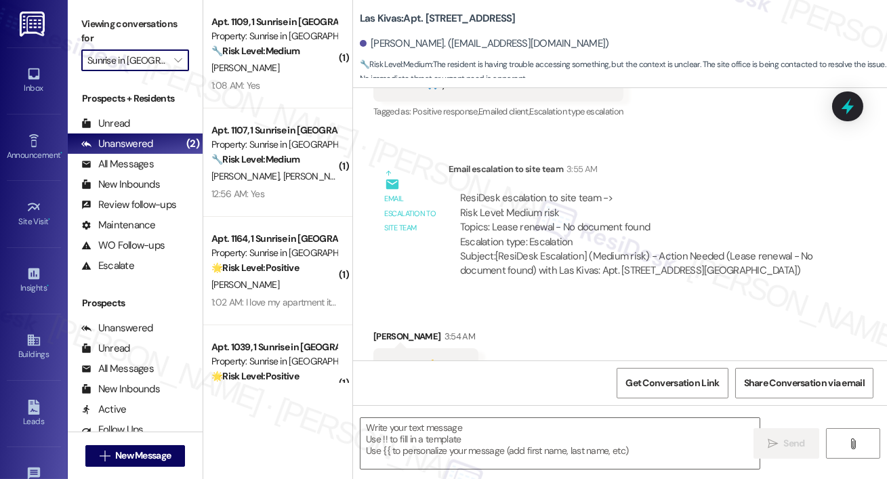
type textarea "Fetching suggested responses. Please feel free to read through the conversation…"
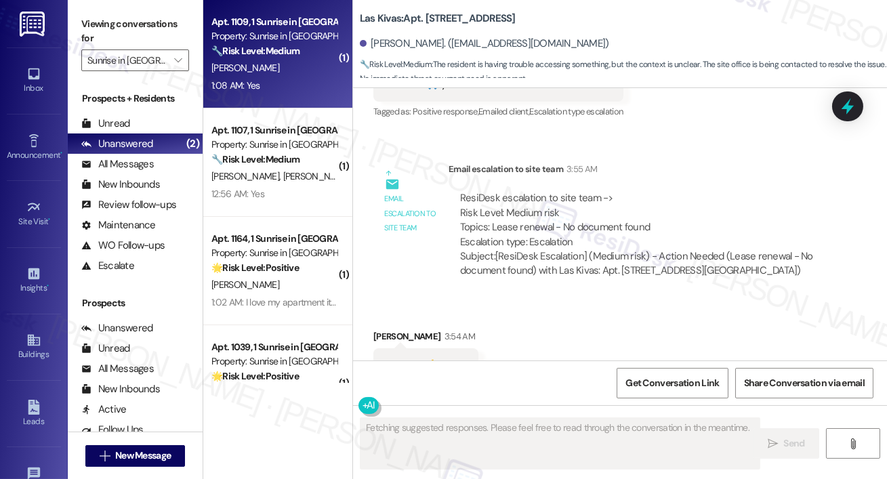
click at [289, 93] on div "1:08 AM: Yes 1:08 AM: Yes" at bounding box center [274, 85] width 128 height 17
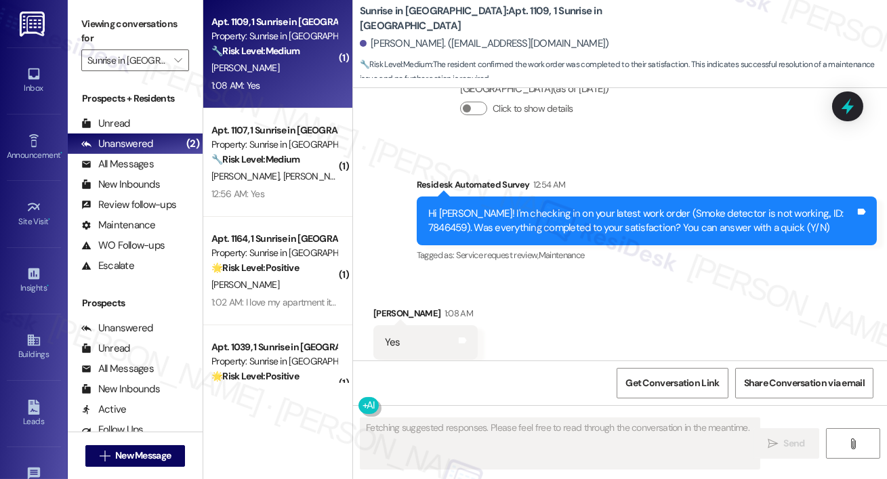
scroll to position [1267, 0]
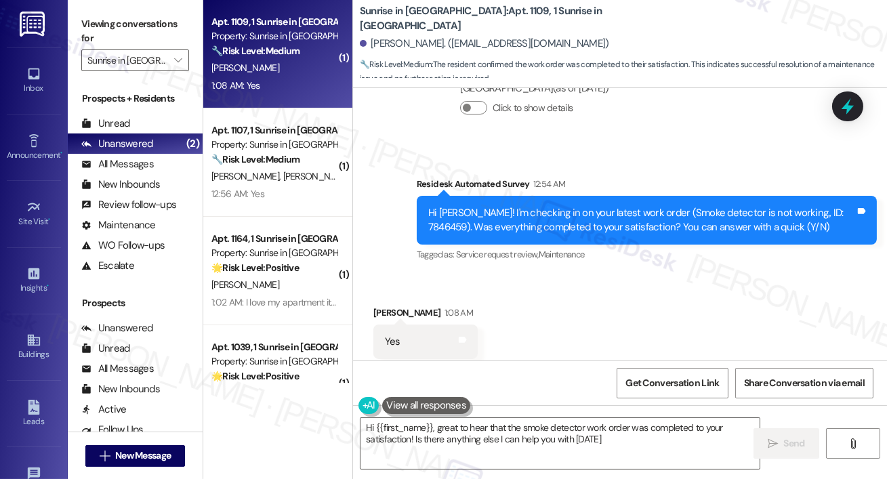
type textarea "Hi {{first_name}}, great to hear that the smoke detector work order was complet…"
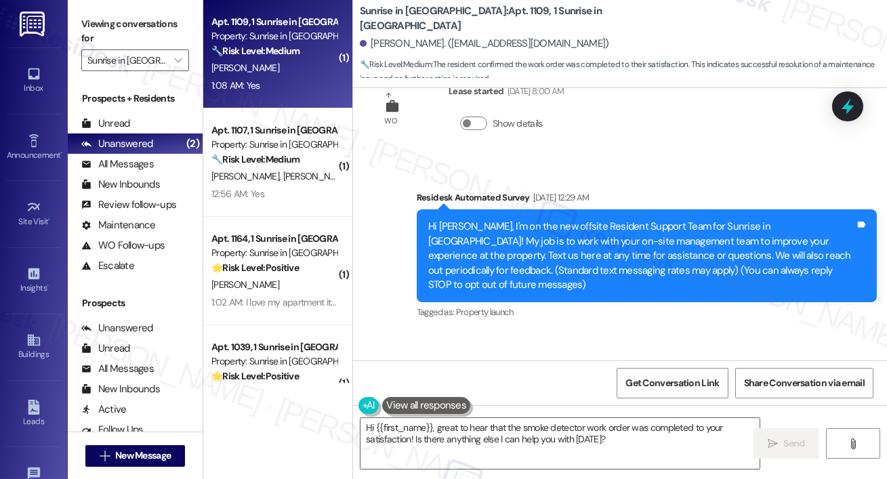
scroll to position [0, 0]
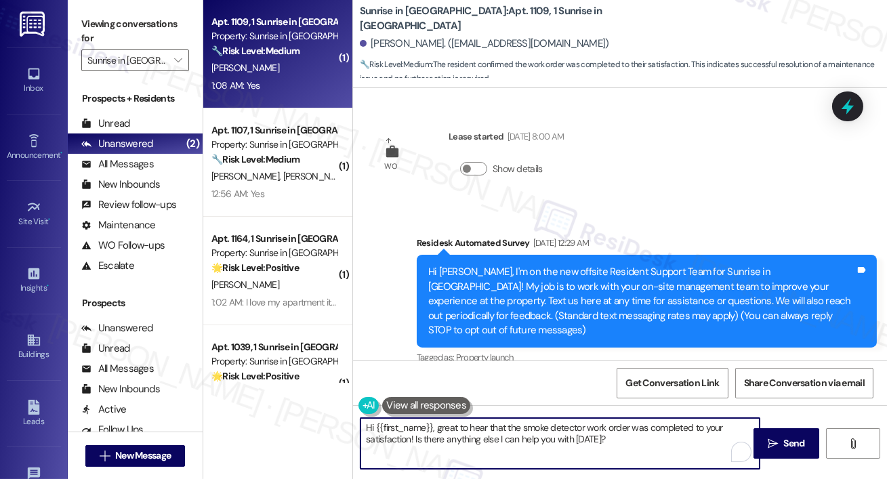
click at [605, 434] on textarea "Hi {{first_name}}, great to hear that the smoke detector work order was complet…" at bounding box center [559, 443] width 399 height 51
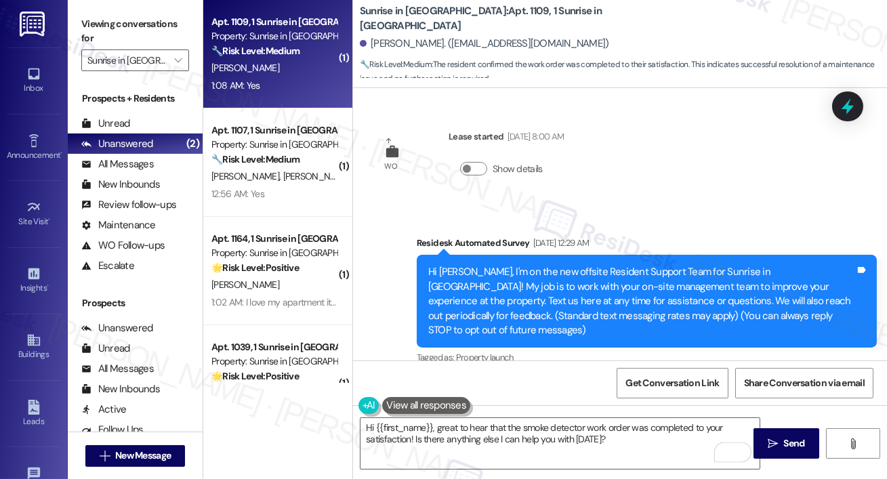
click at [561, 398] on div "Get Conversation Link Share Conversation via email" at bounding box center [620, 382] width 534 height 45
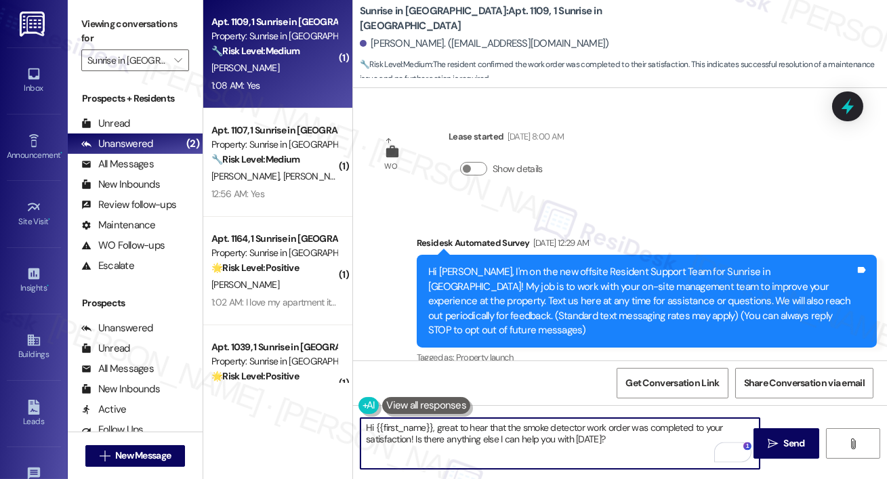
click at [585, 437] on textarea "Hi {{first_name}}, great to hear that the smoke detector work order was complet…" at bounding box center [559, 443] width 399 height 51
click at [612, 449] on textarea "Hi {{first_name}}, great to hear that the smoke detector work order was complet…" at bounding box center [559, 443] width 399 height 51
click at [811, 450] on button " Send" at bounding box center [786, 443] width 66 height 30
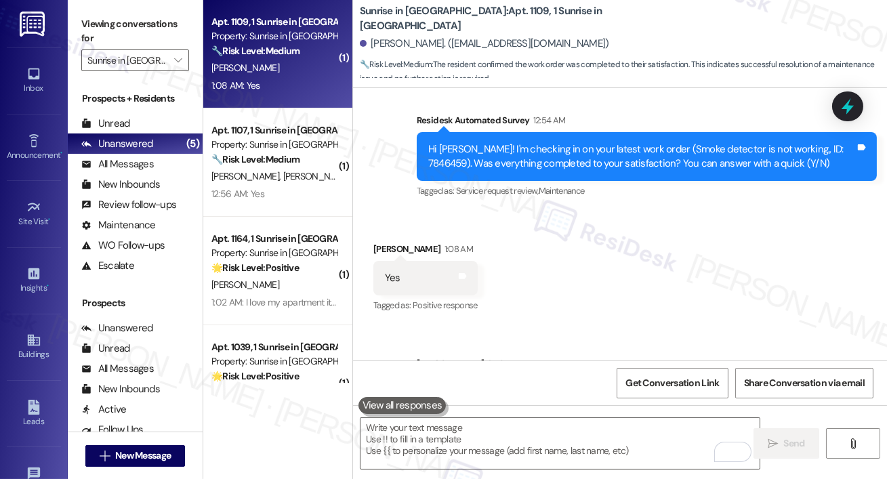
scroll to position [1376, 0]
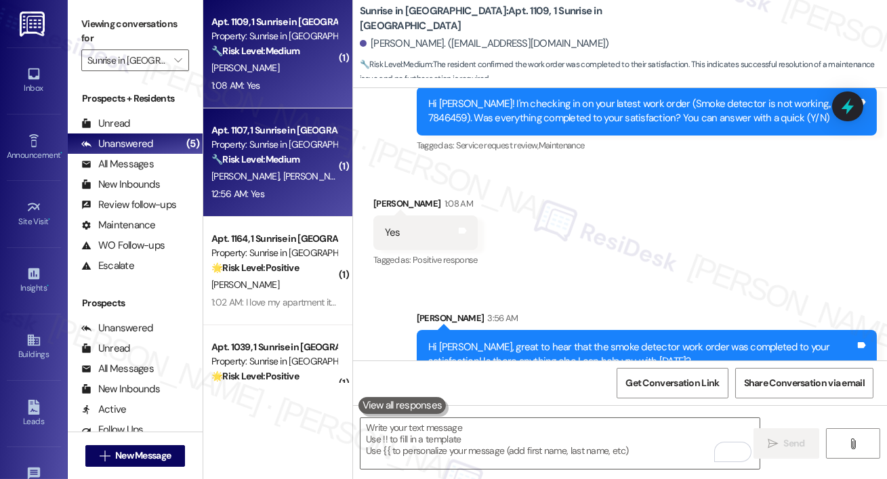
click at [251, 125] on div "Apt. 1107, 1 Sunrise in Chandler" at bounding box center [273, 130] width 125 height 14
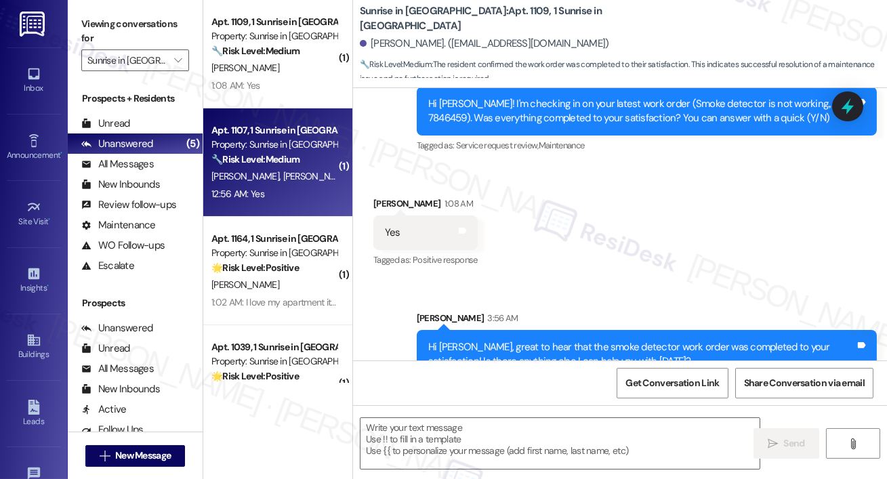
type textarea "Fetching suggested responses. Please feel free to read through the conversation…"
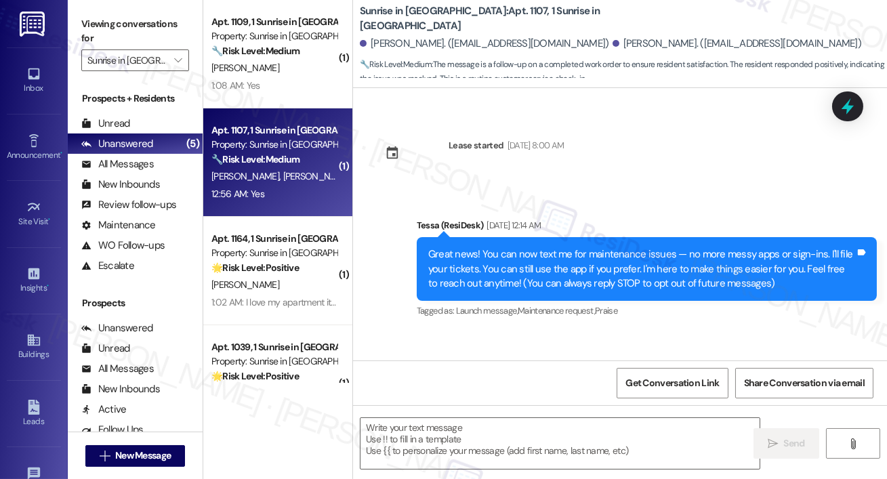
type textarea "Fetching suggested responses. Please feel free to read through the conversation…"
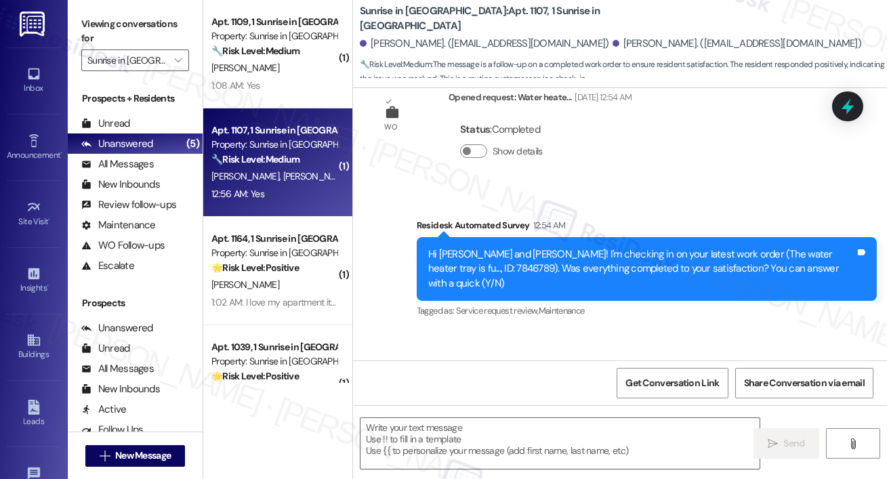
scroll to position [834, 0]
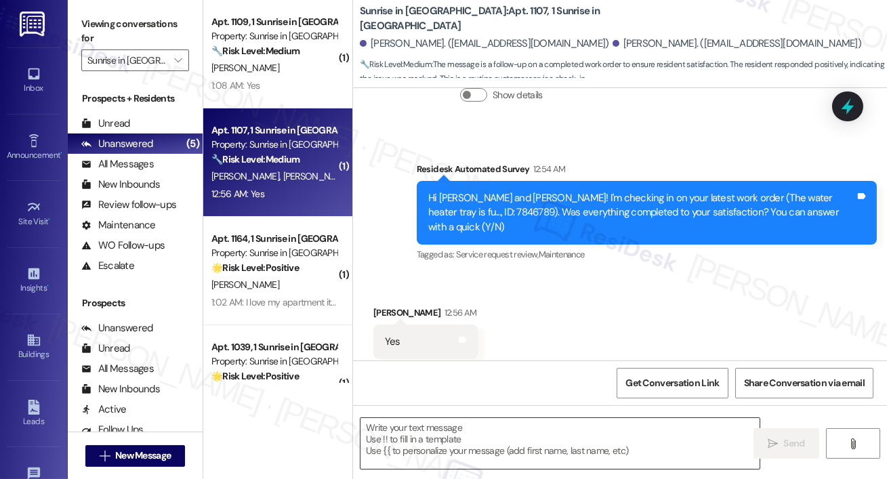
click at [455, 441] on textarea at bounding box center [559, 443] width 399 height 51
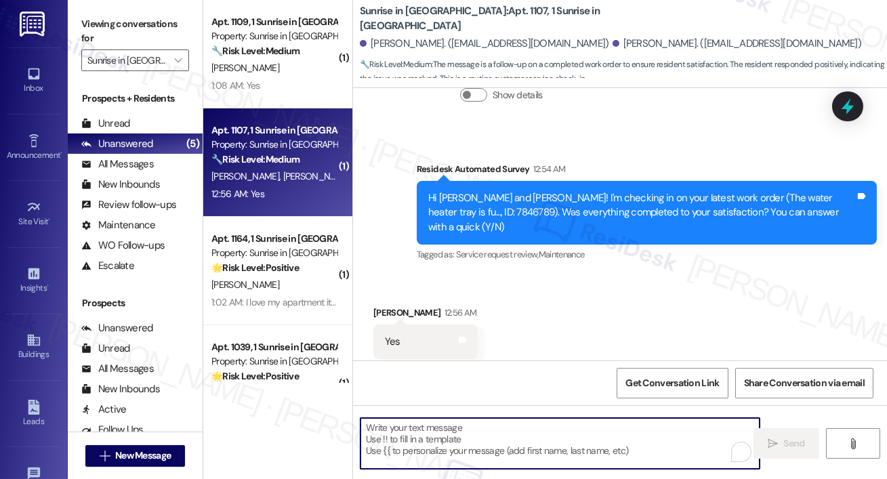
paste textarea "Lease renewal - No document found"
type textarea "Lease renewal - No document found"
click at [542, 306] on div "Received via SMS Allison Bennetti 12:56 AM Yes Tags and notes Tagged as: Positi…" at bounding box center [620, 332] width 534 height 114
click at [505, 457] on textarea "To enrich screen reader interactions, please activate Accessibility in Grammarl…" at bounding box center [559, 443] width 399 height 51
paste textarea "Hi {{first_name}}, I’m glad to hear your work order has been completed! If anyt…"
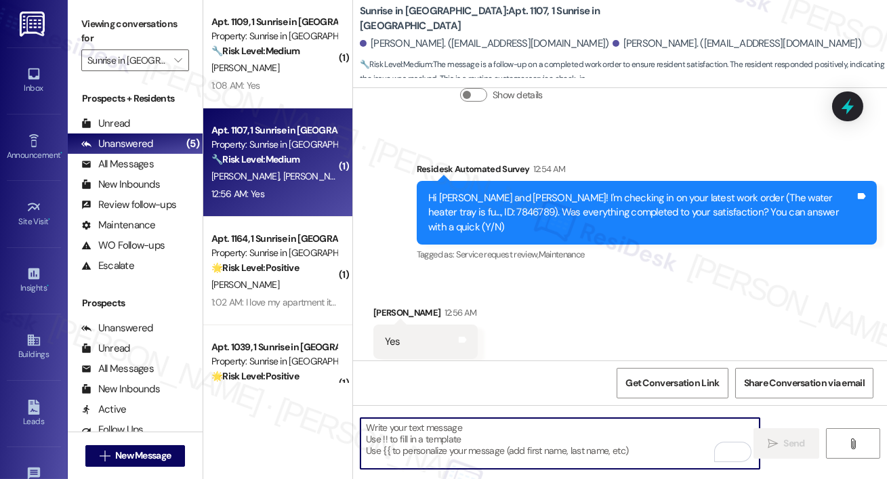
type textarea "Hi {{first_name}}, I’m glad to hear your work order has been completed! If anyt…"
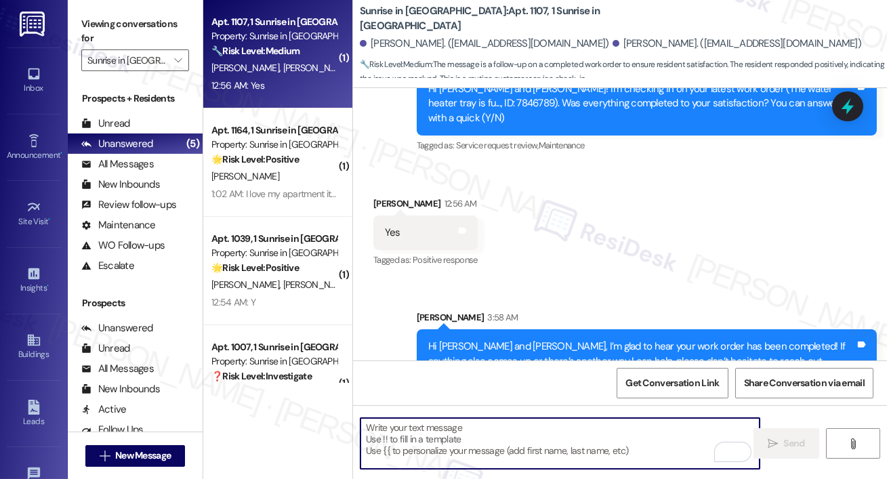
scroll to position [159, 0]
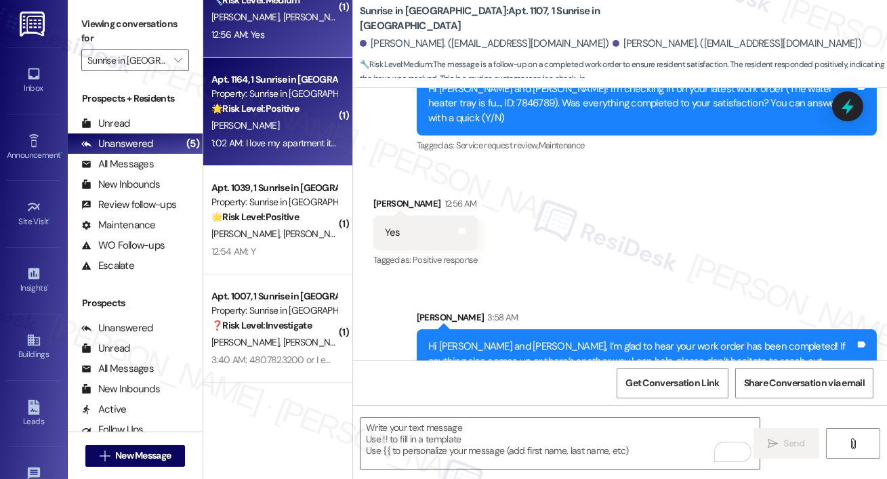
click at [278, 137] on div "1:02 AM: I love my apartment it's perfect size for me it's beautiful and stays …" at bounding box center [621, 143] width 821 height 12
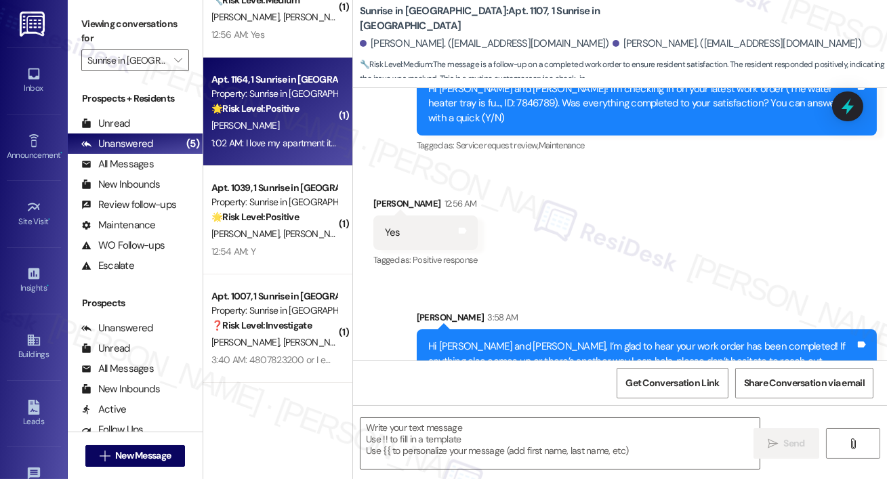
type textarea "Fetching suggested responses. Please feel free to read through the conversation…"
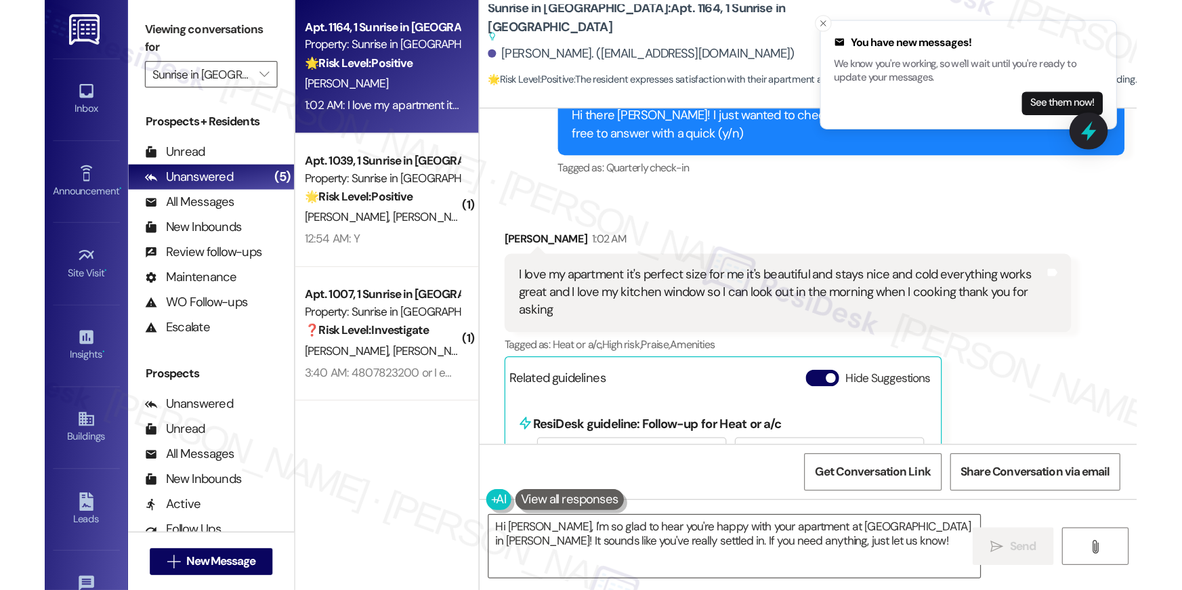
scroll to position [280, 0]
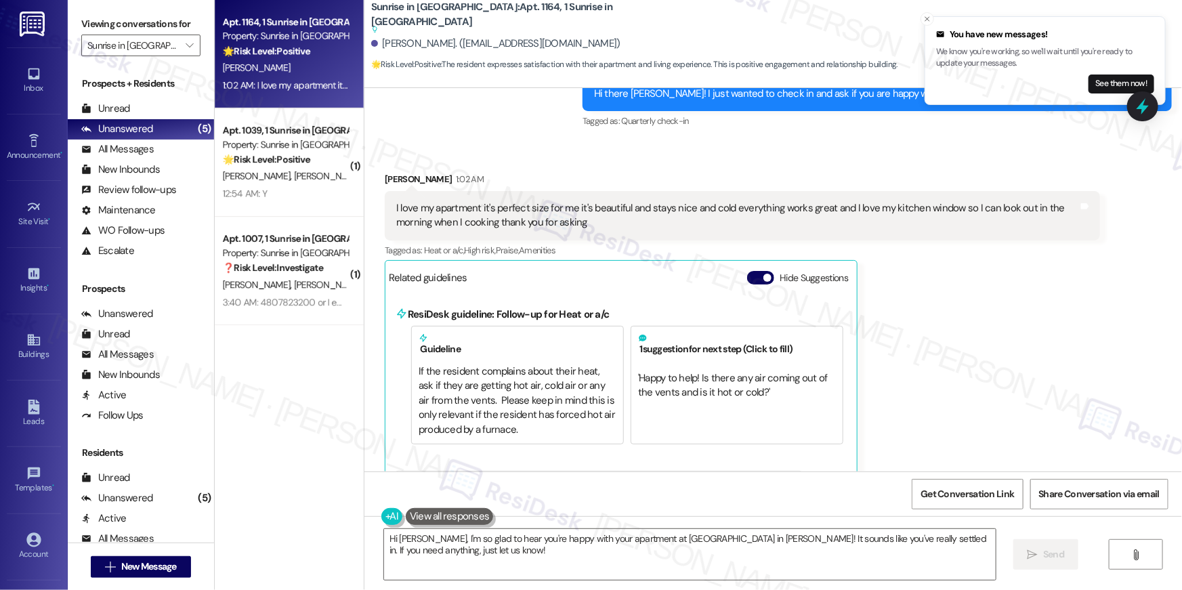
click at [886, 285] on div "Pamela Bates 1:02 AM I love my apartment it's perfect size for me it's beautifu…" at bounding box center [742, 438] width 715 height 533
click at [582, 114] on div "Announcement, sent via SMS Tessa (ResiDesk) Aug 20, 2025 at 1:42 AM Hi Pamela! …" at bounding box center [772, 19] width 817 height 243
click at [596, 226] on div "I love my apartment it's perfect size for me it's beautiful and stays nice and …" at bounding box center [737, 215] width 682 height 29
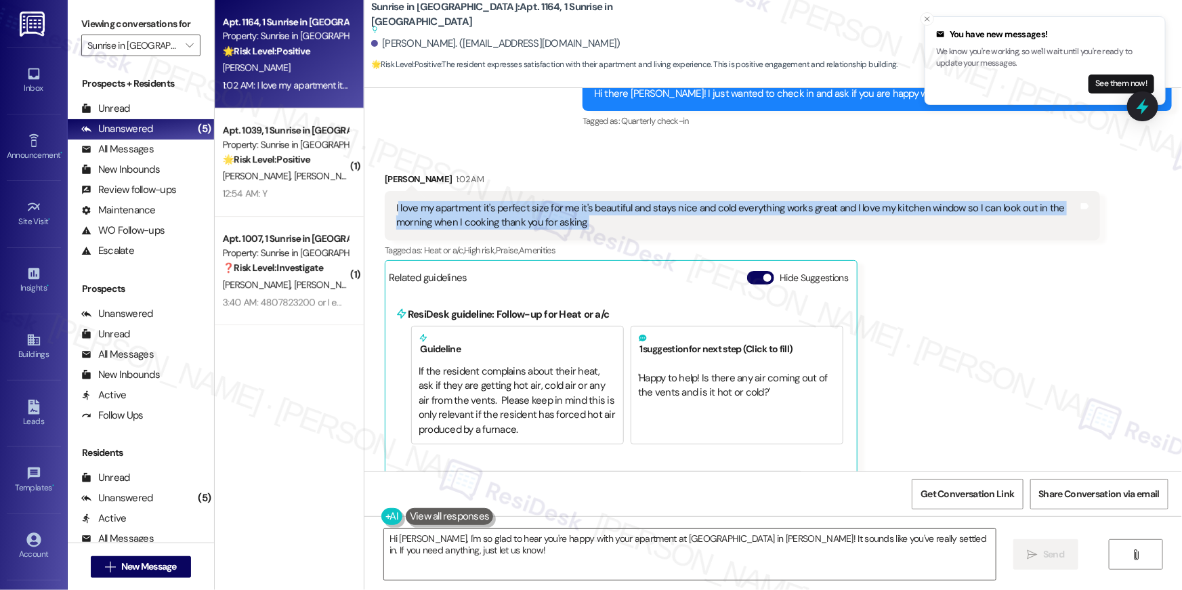
drag, startPoint x: 596, startPoint y: 225, endPoint x: 389, endPoint y: 211, distance: 207.7
click at [396, 211] on div "I love my apartment it's perfect size for me it's beautiful and stays nice and …" at bounding box center [737, 215] width 682 height 29
copy div "love my apartment it's perfect size for me it's beautiful and stays nice and co…"
copy div "I love my apartment it's perfect size for me it's beautiful and stays nice and …"
click at [595, 478] on textarea "Hi Pamela, I'm so glad to hear you're happy with your apartment at Sunrise in C…" at bounding box center [690, 554] width 612 height 51
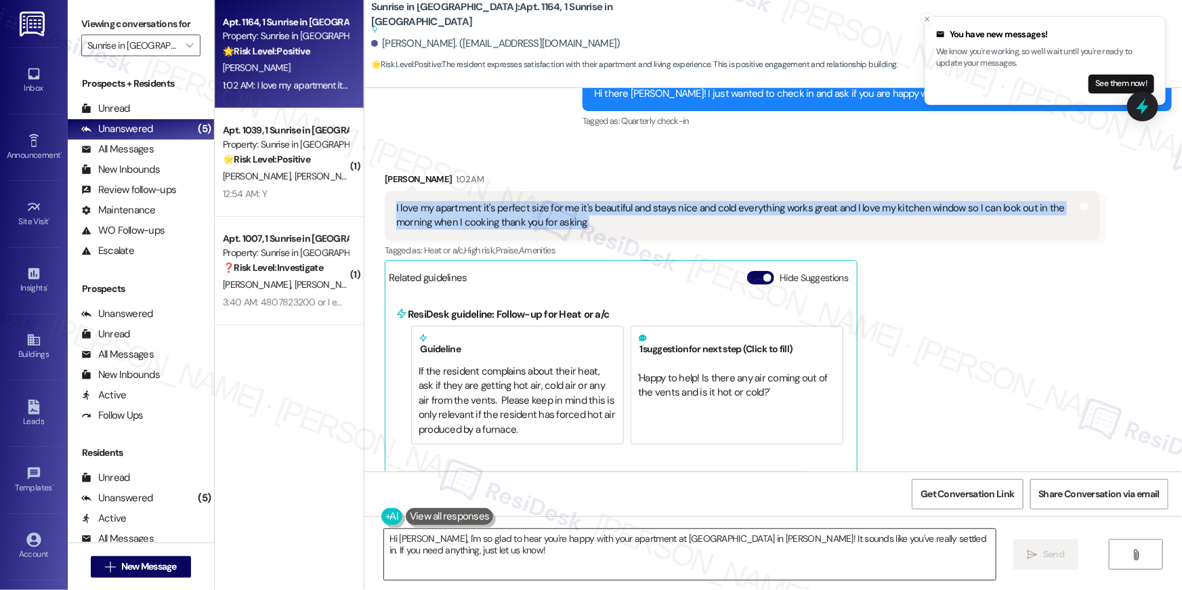
click at [595, 478] on textarea "Hi Pamela, I'm so glad to hear you're happy with your apartment at Sunrise in C…" at bounding box center [690, 554] width 612 height 51
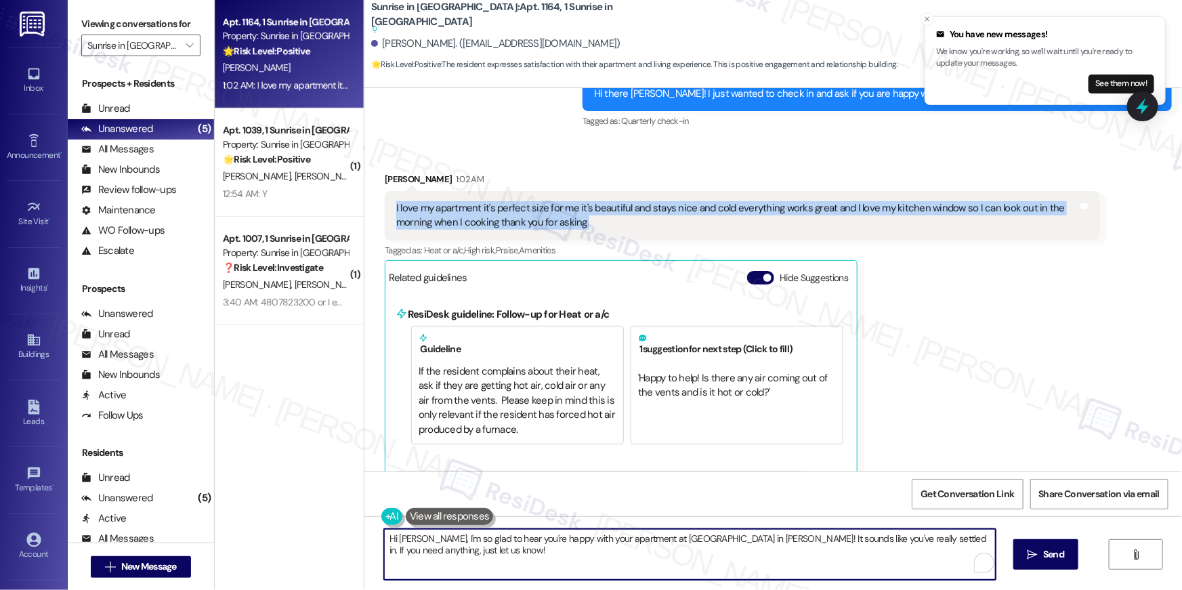
click at [595, 478] on textarea "Hi Pamela, I'm so glad to hear you're happy with your apartment at Sunrise in C…" at bounding box center [690, 554] width 612 height 51
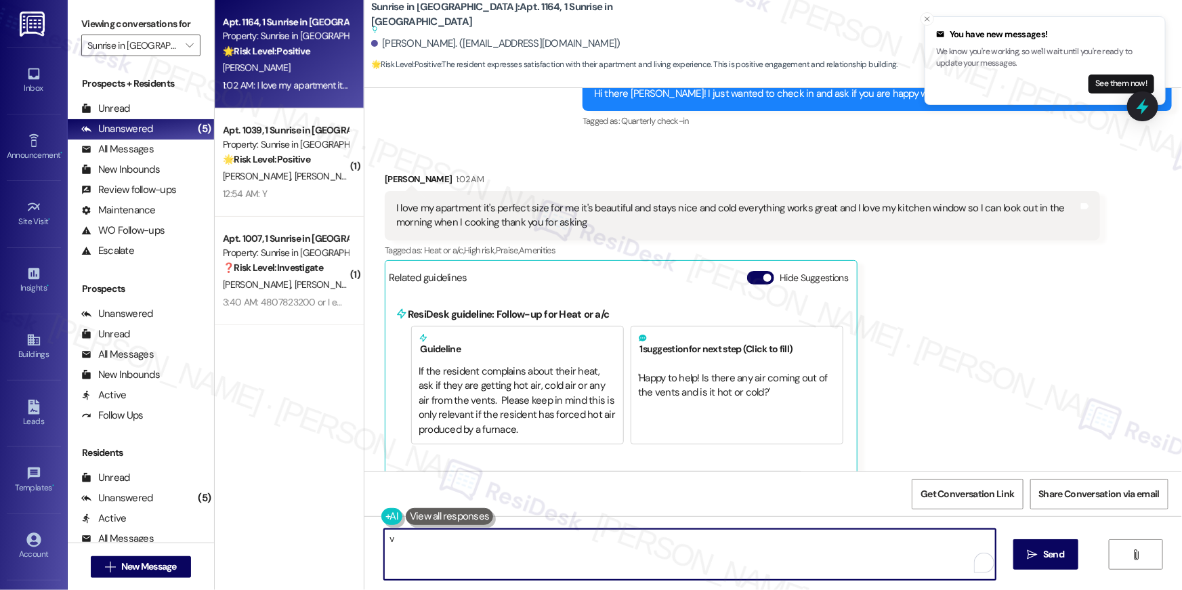
click at [595, 478] on textarea "v" at bounding box center [690, 554] width 612 height 51
click at [595, 478] on textarea "v" at bounding box center [687, 554] width 612 height 51
paste textarea "Hi {{first_name}}, thank you so much for sharing that! I’m so happy to hear you…"
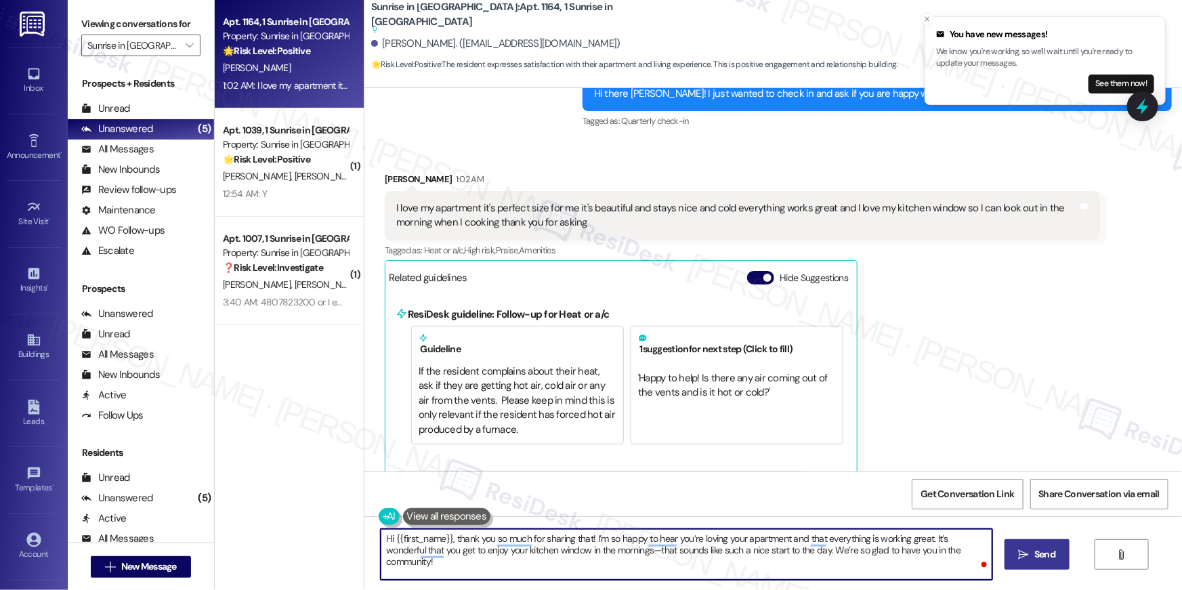
type textarea "Hi {{first_name}}, thank you so much for sharing that! I’m so happy to hear you…"
click at [886, 478] on icon "" at bounding box center [1024, 554] width 10 height 11
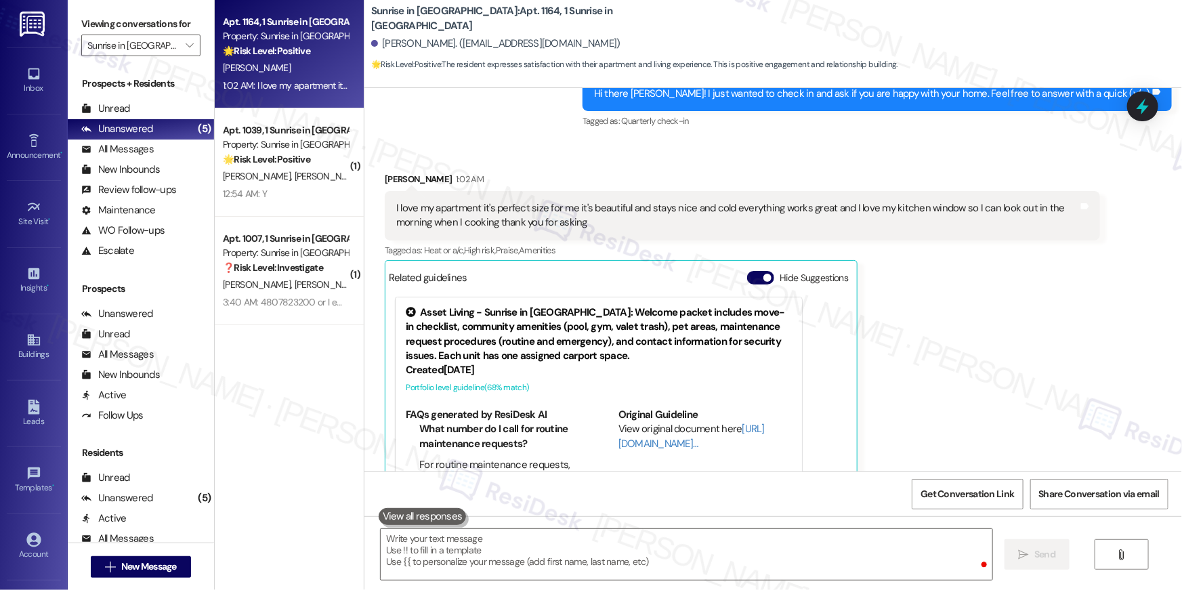
scroll to position [349, 0]
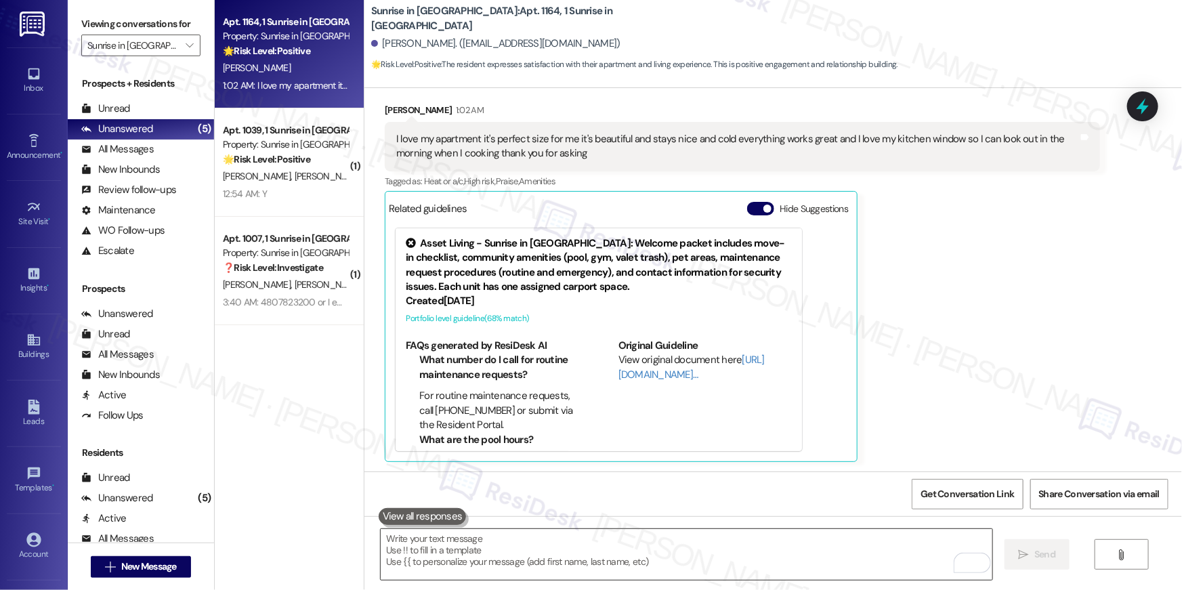
click at [641, 478] on textarea "To enrich screen reader interactions, please activate Accessibility in Grammarl…" at bounding box center [687, 554] width 612 height 51
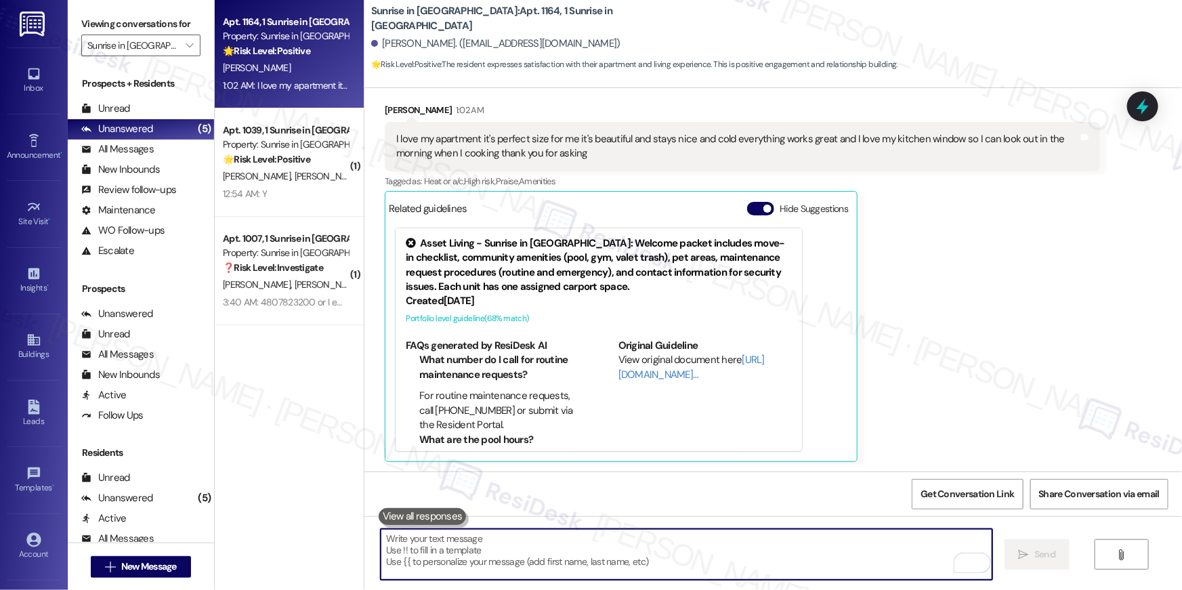
click at [641, 478] on textarea "To enrich screen reader interactions, please activate Accessibility in Grammarl…" at bounding box center [687, 554] width 612 height 51
paste textarea "When you have a moment, would you mind leaving us a quick Google Review? ⭐ It o…"
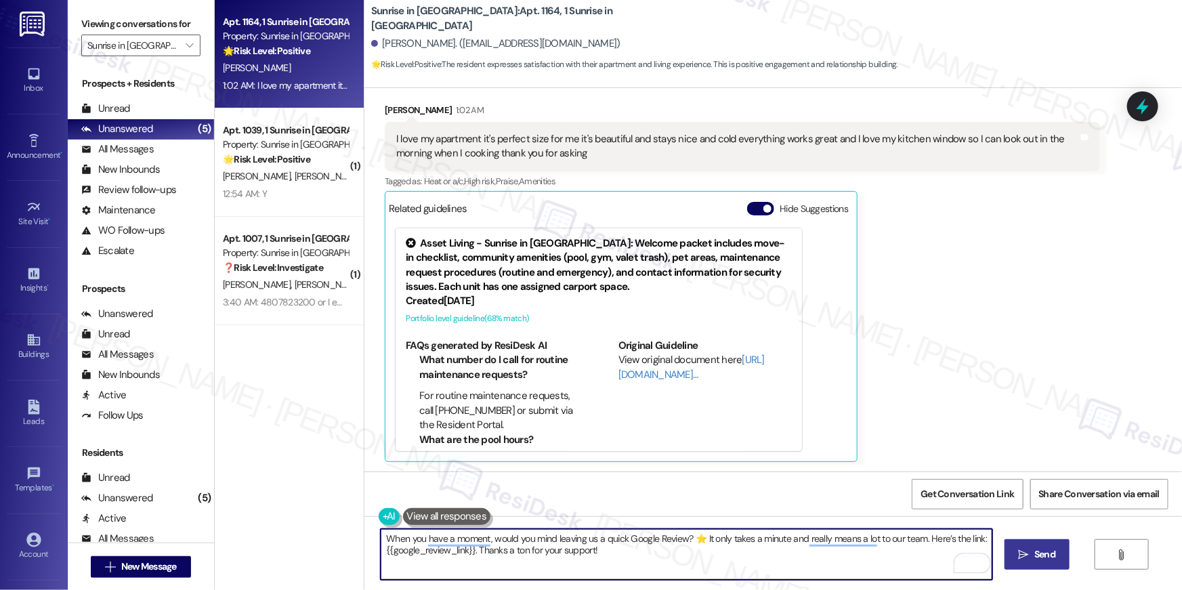
type textarea "When you have a moment, would you mind leaving us a quick Google Review? ⭐ It o…"
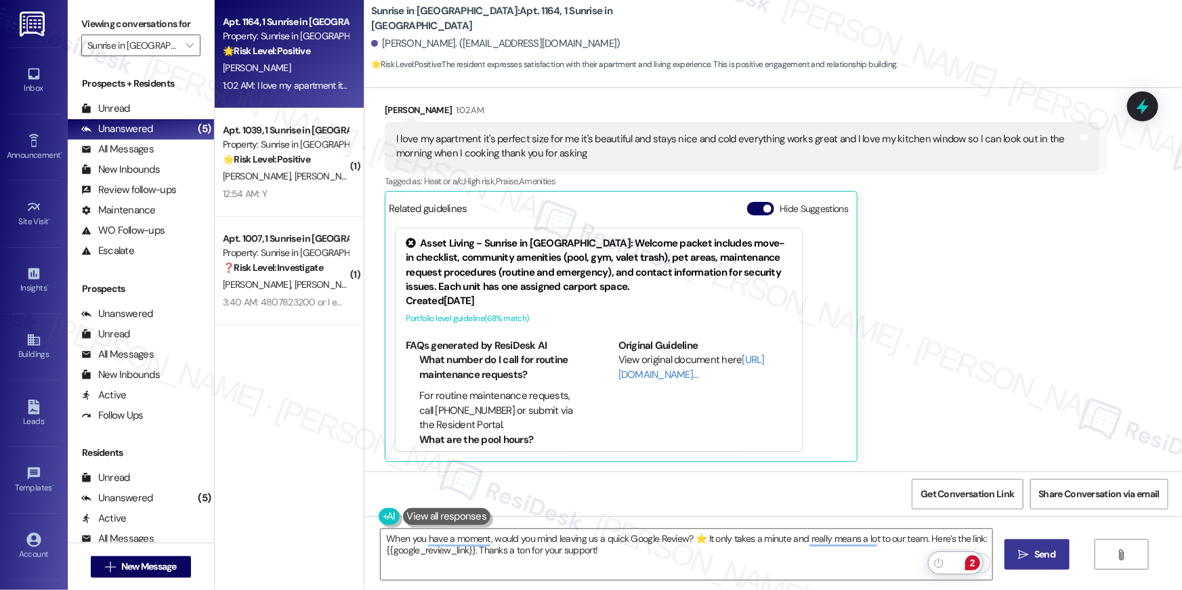
click at [886, 478] on span " Send" at bounding box center [1037, 554] width 43 height 14
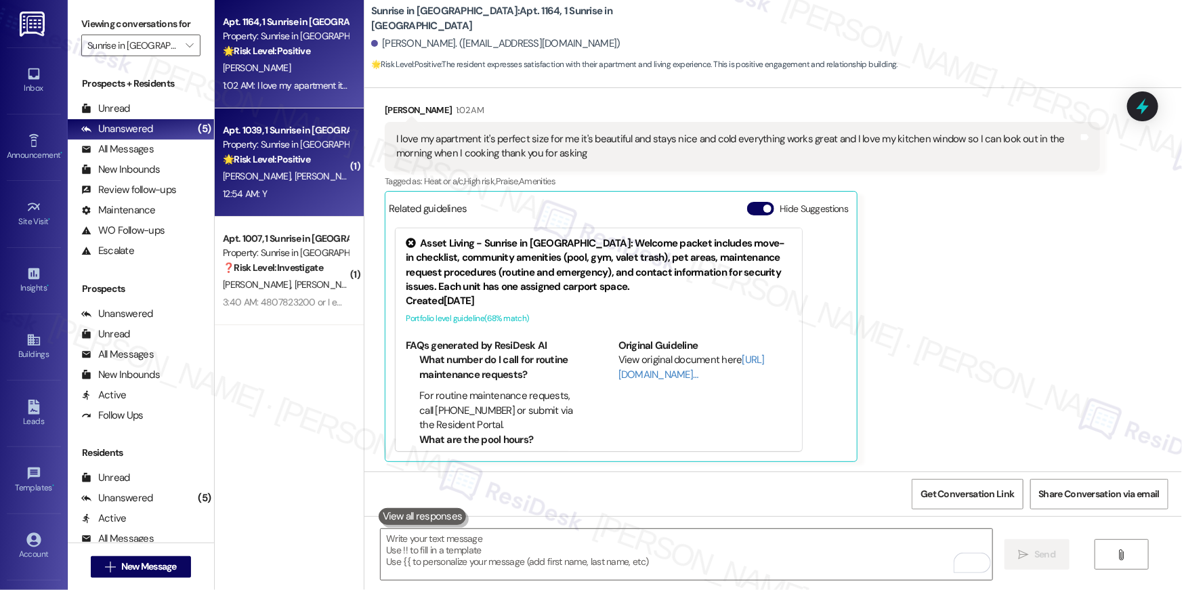
click at [288, 164] on strong "🌟 Risk Level: Positive" at bounding box center [266, 159] width 87 height 12
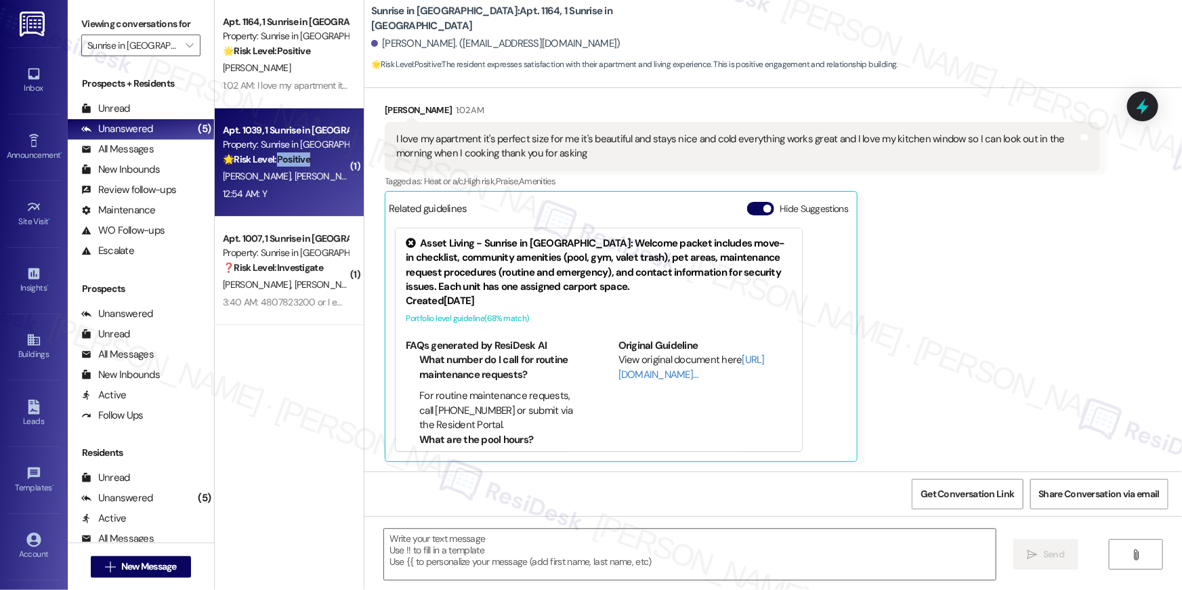
click at [288, 164] on strong "🌟 Risk Level: Positive" at bounding box center [266, 159] width 87 height 12
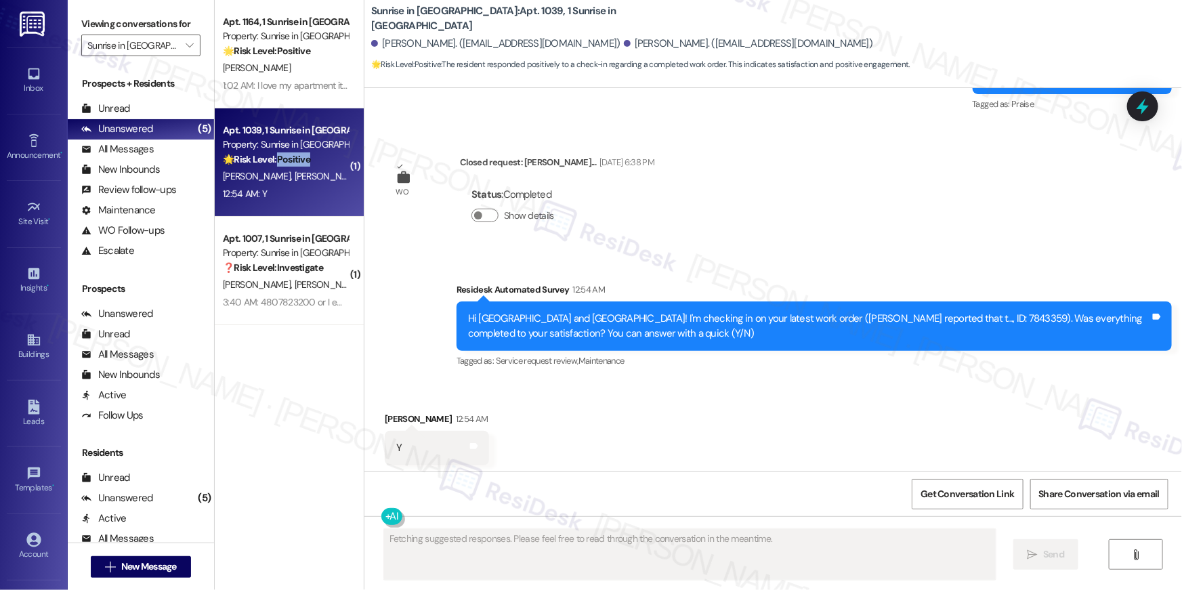
scroll to position [1853, 0]
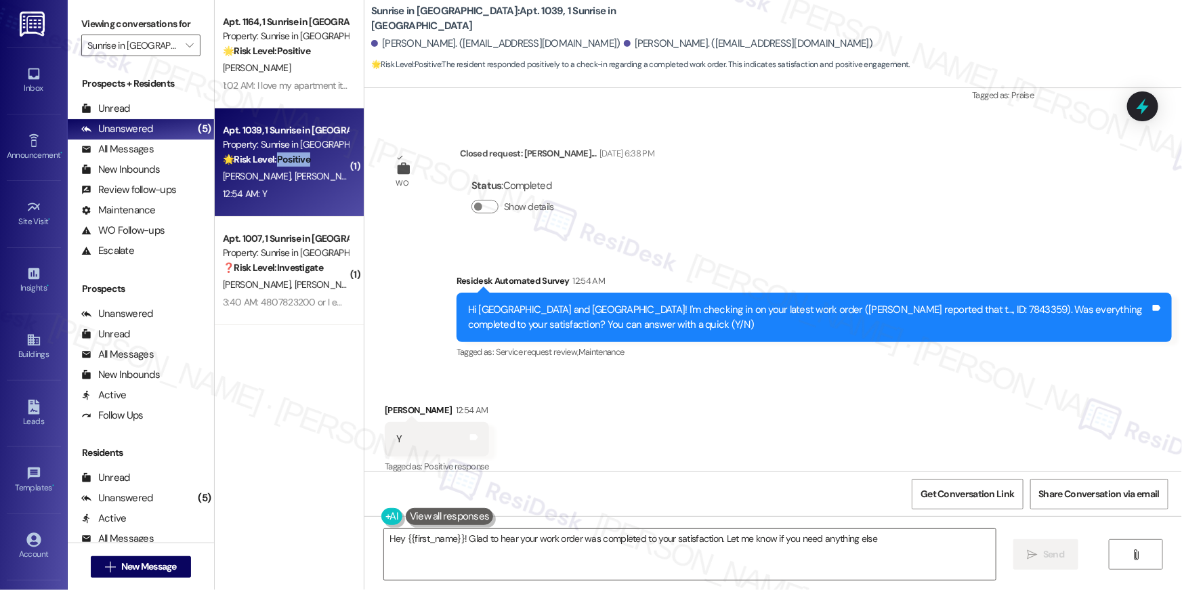
type textarea "Hey {{first_name}}! Glad to hear your work order was completed to your satisfac…"
click at [864, 402] on div "Received via SMS Devon Leday 12:54 AM Y Tags and notes Tagged as: Positive resp…" at bounding box center [772, 430] width 817 height 114
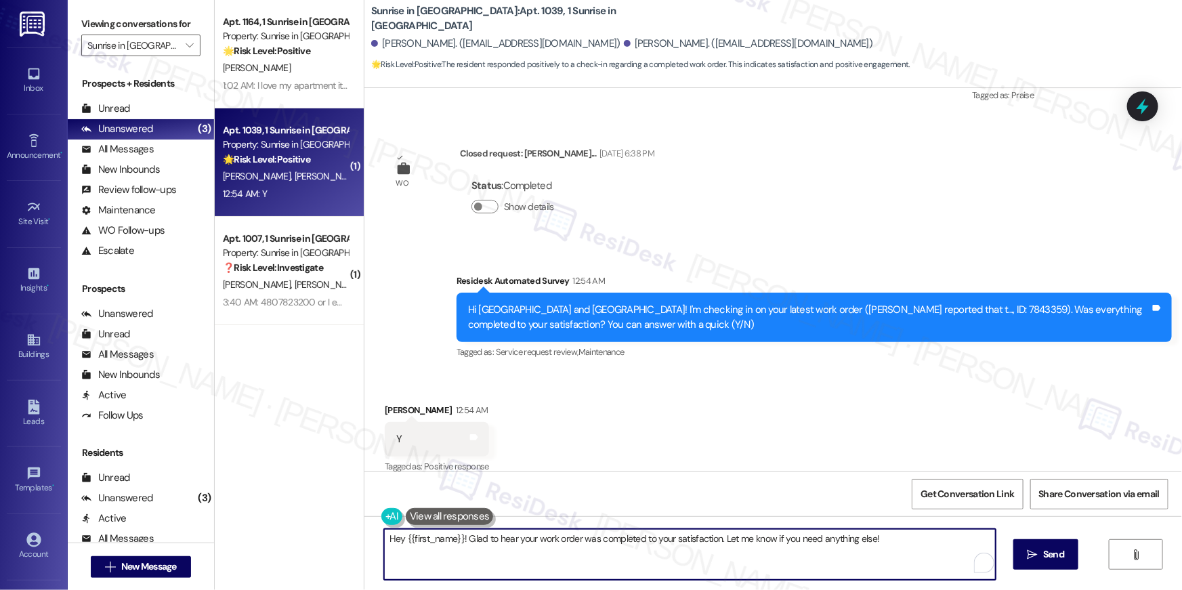
click at [698, 478] on textarea "Hey {{first_name}}! Glad to hear your work order was completed to your satisfac…" at bounding box center [690, 554] width 612 height 51
click at [886, 478] on textarea "Hey {{first_name}}! Glad to hear your work order was completed to your satisfac…" at bounding box center [690, 554] width 612 height 51
click at [886, 478] on span "Send" at bounding box center [1044, 554] width 21 height 14
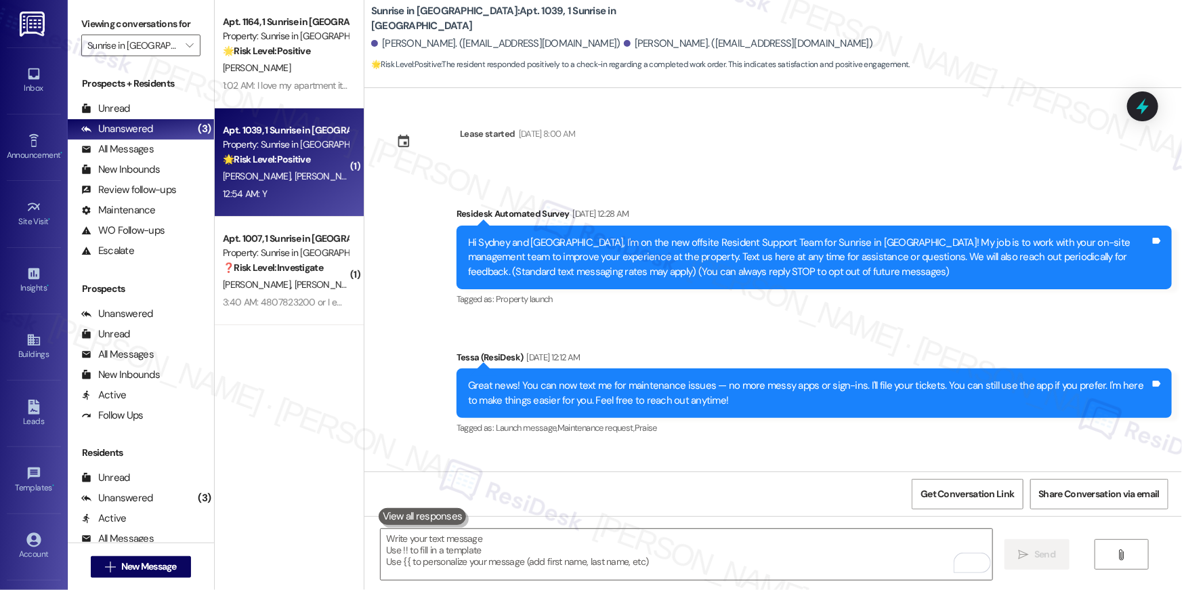
scroll to position [0, 0]
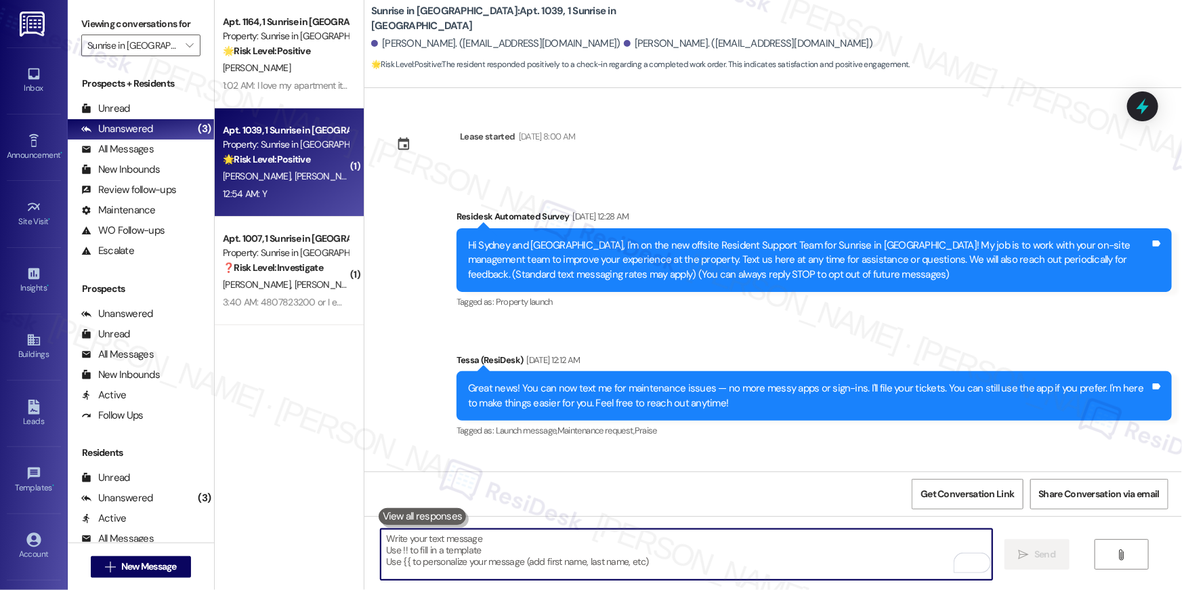
click at [845, 478] on textarea "To enrich screen reader interactions, please activate Accessibility in Grammarl…" at bounding box center [687, 554] width 612 height 51
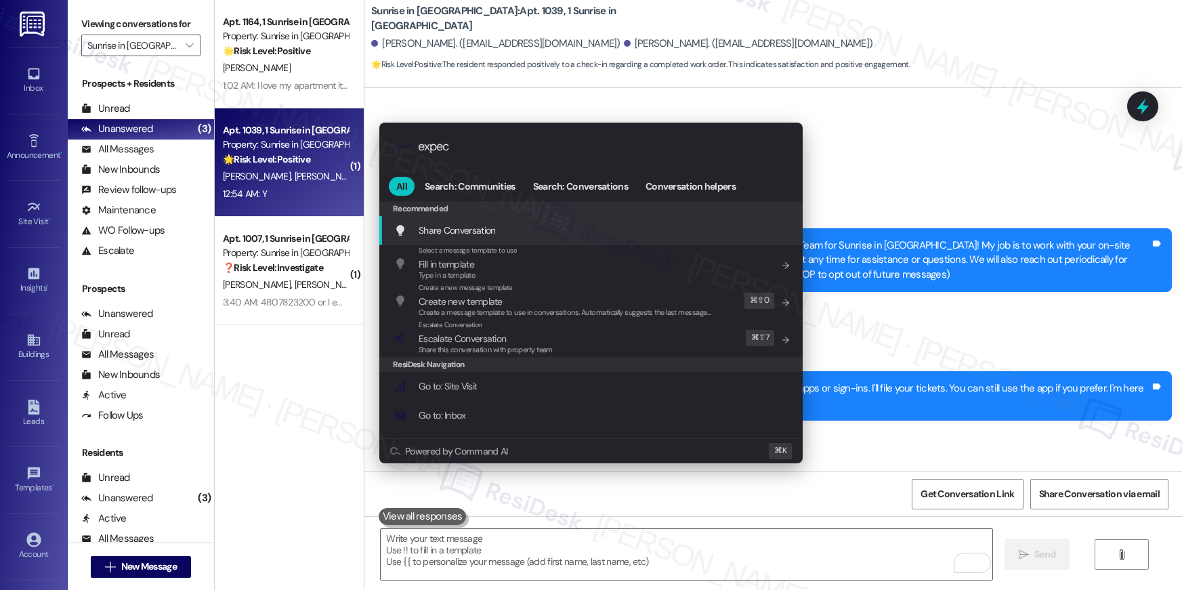
type input "expect"
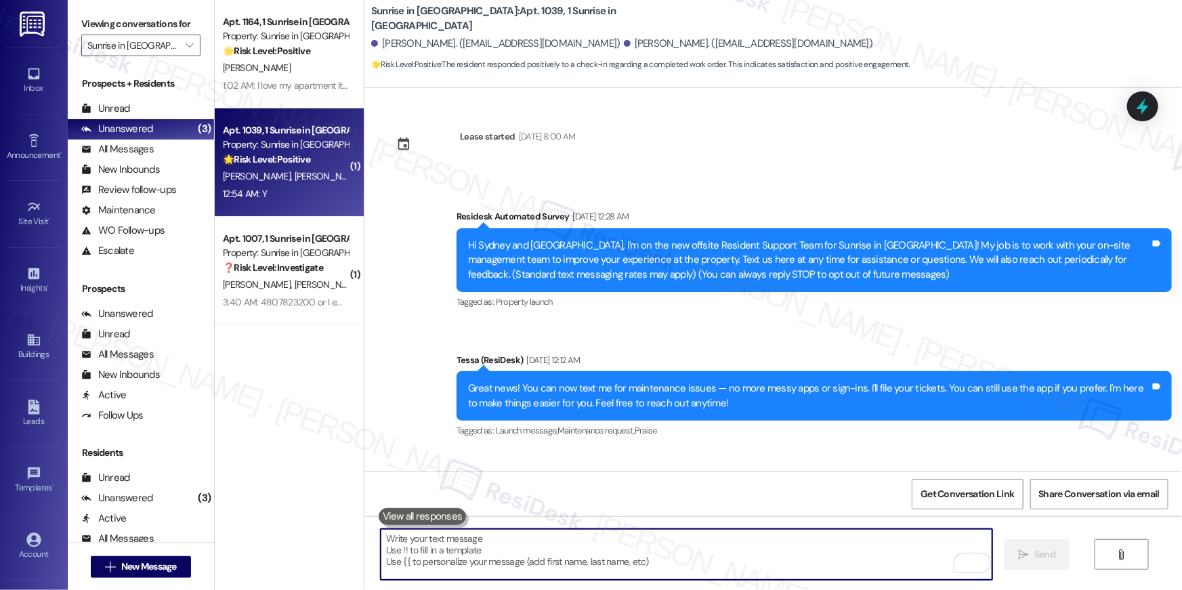
type textarea "If I may ask...has {{property}} lived up to your expectations?"
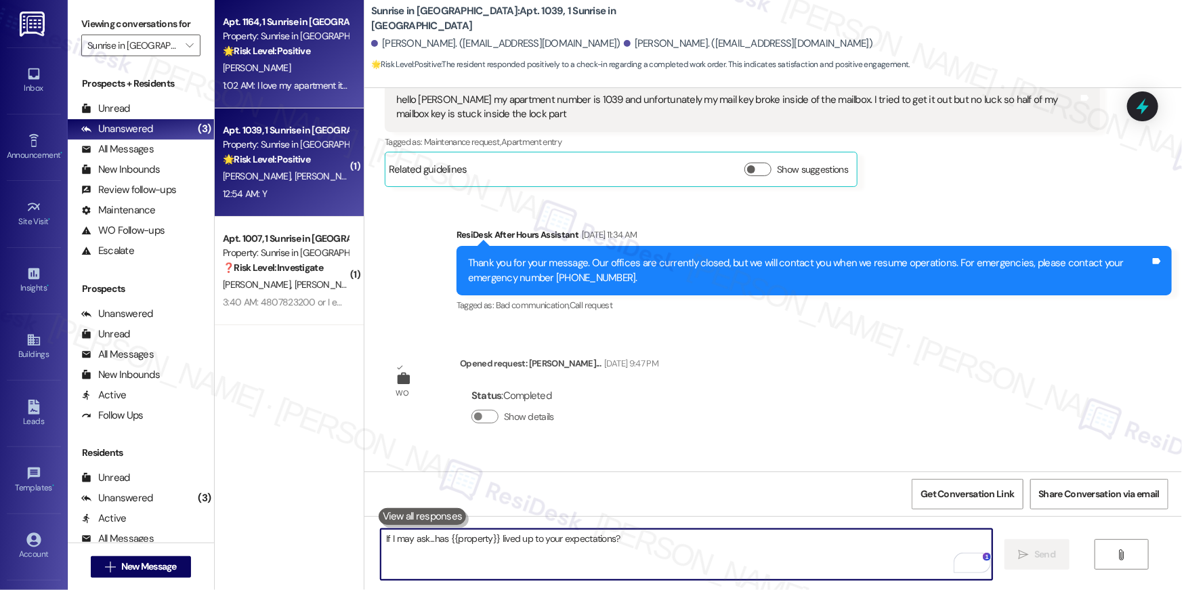
click at [307, 91] on div "1:02 AM: I love my apartment it's perfect size for me it's beautiful and stays …" at bounding box center [633, 85] width 821 height 12
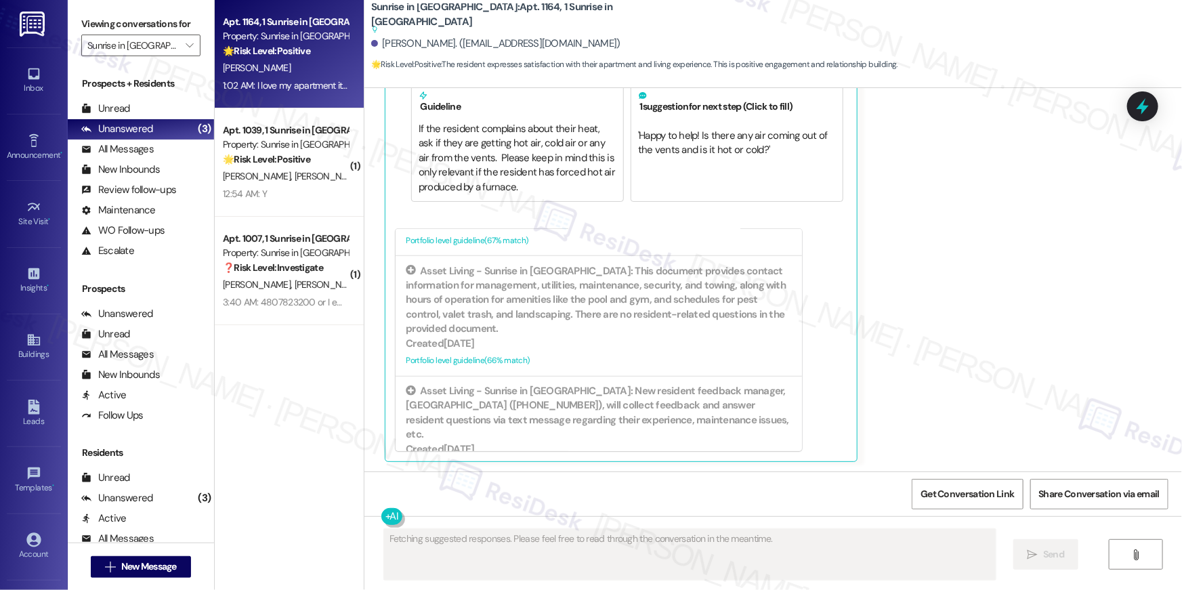
scroll to position [792, 0]
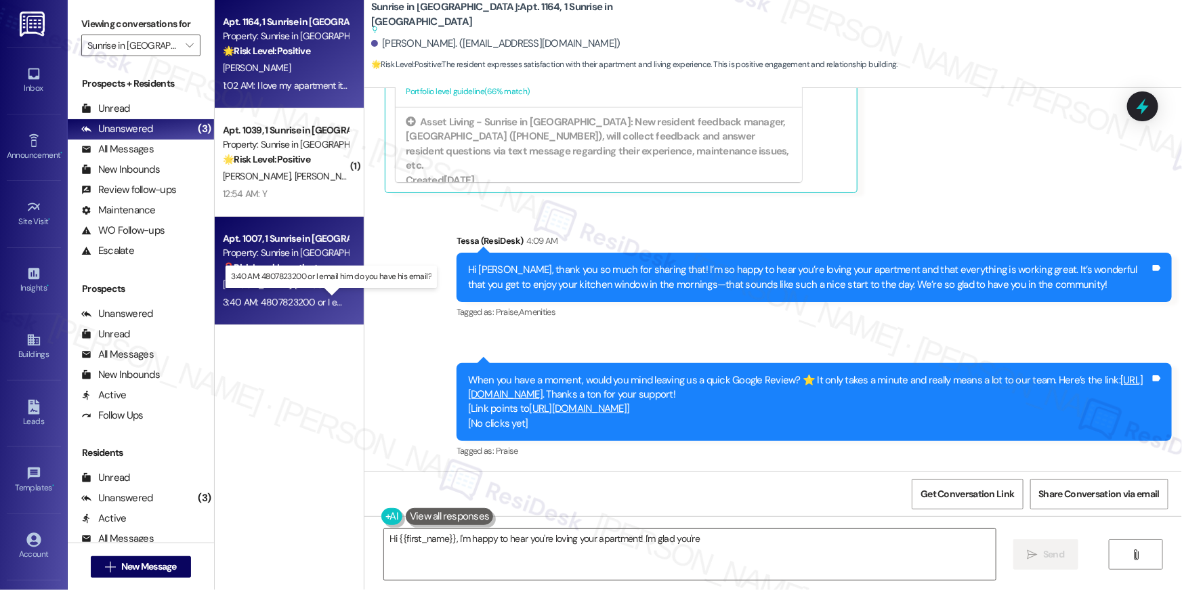
type textarea "Hi {{first_name}}, I'm happy to hear you're loving your apartment! I'm glad you…"
click at [263, 298] on div "3:40 AM: 4807823200 or I email him do you have his email? 3:40 AM: 4807823200 o…" at bounding box center [341, 302] width 236 height 12
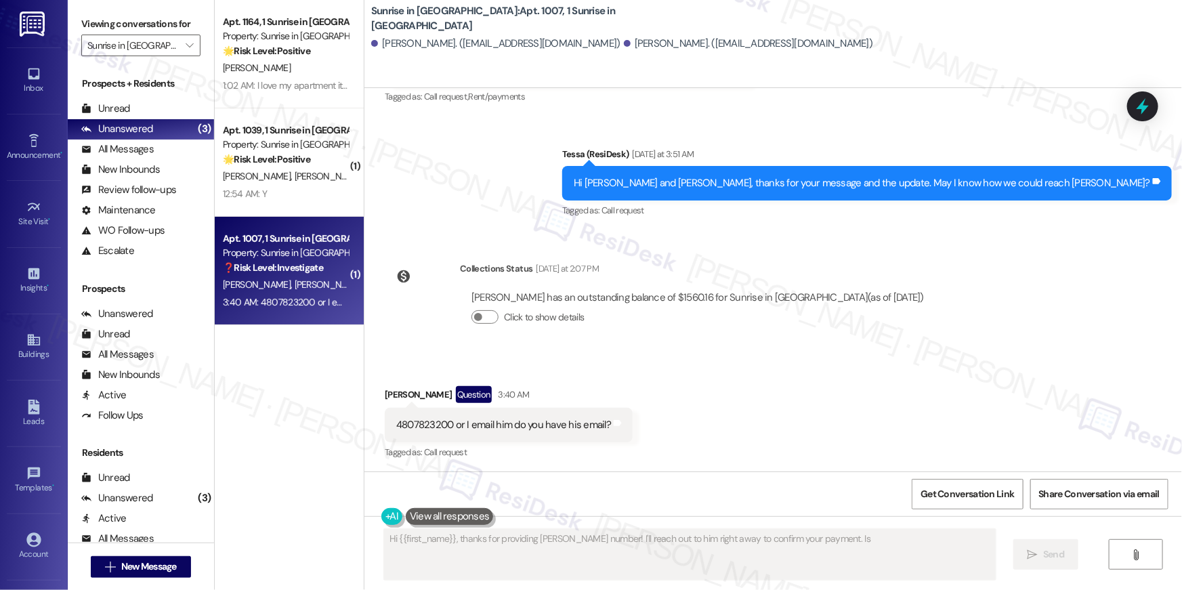
scroll to position [435, 0]
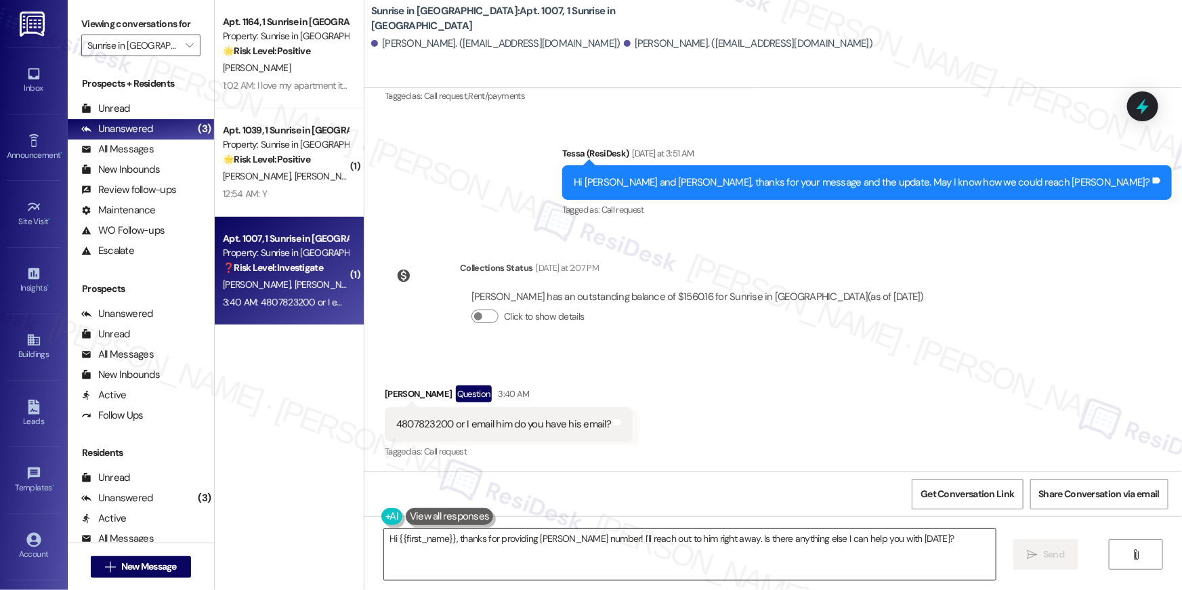
click at [538, 557] on textarea "Hi {{first_name}}, thanks for providing Jordan's number! I'll reach out to him …" at bounding box center [690, 554] width 612 height 51
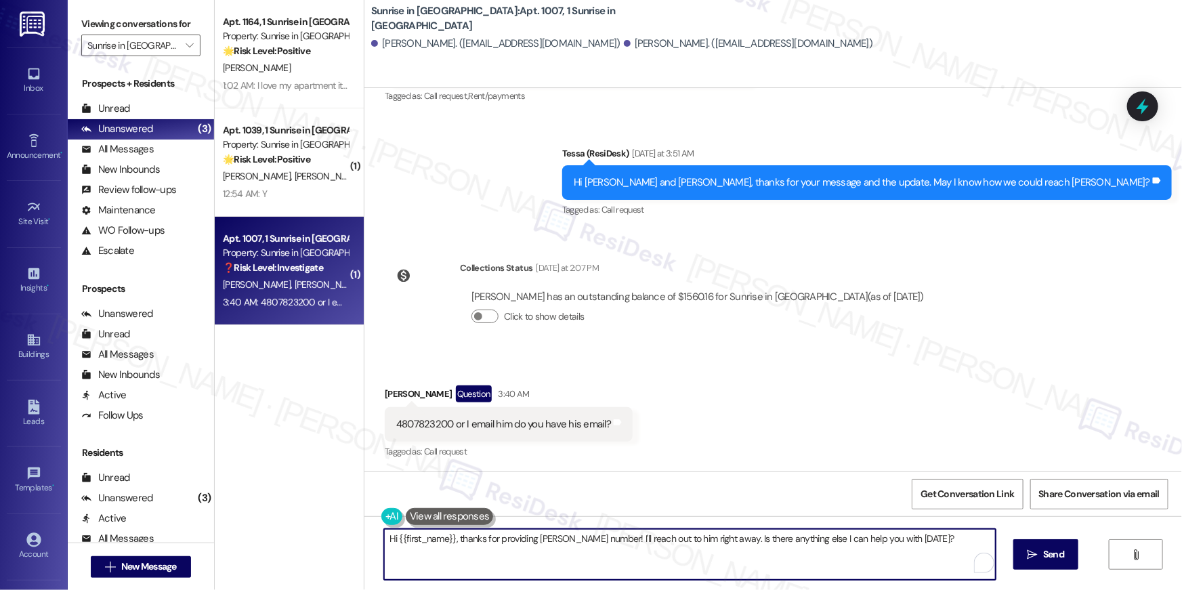
click at [538, 557] on textarea "Hi {{first_name}}, thanks for providing Jordan's number! I'll reach out to him …" at bounding box center [690, 554] width 612 height 51
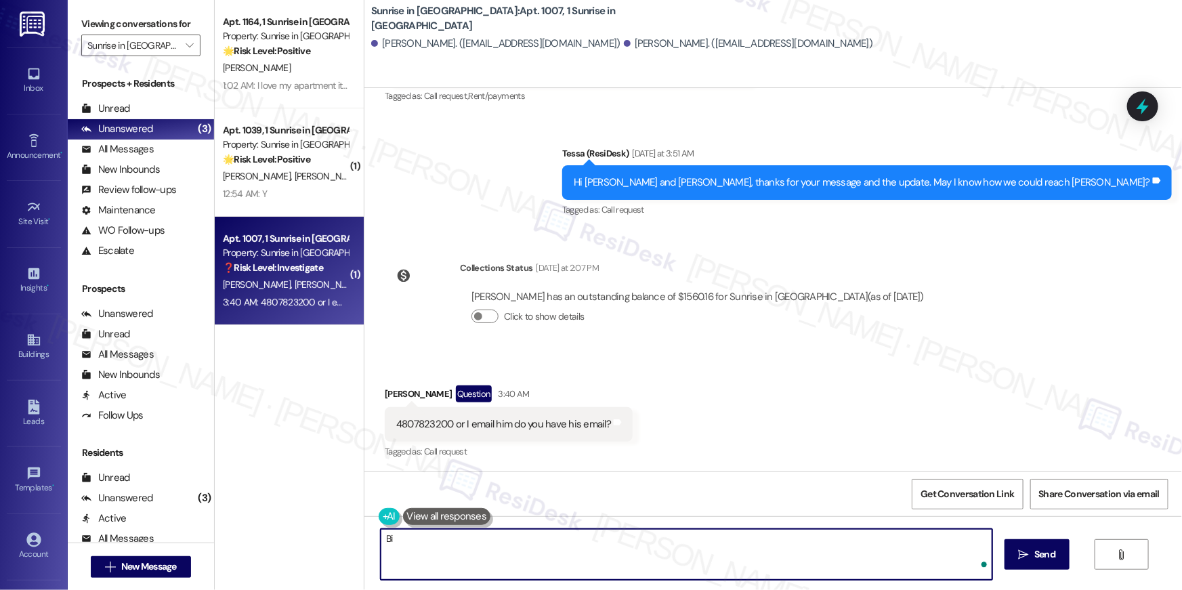
type textarea "B"
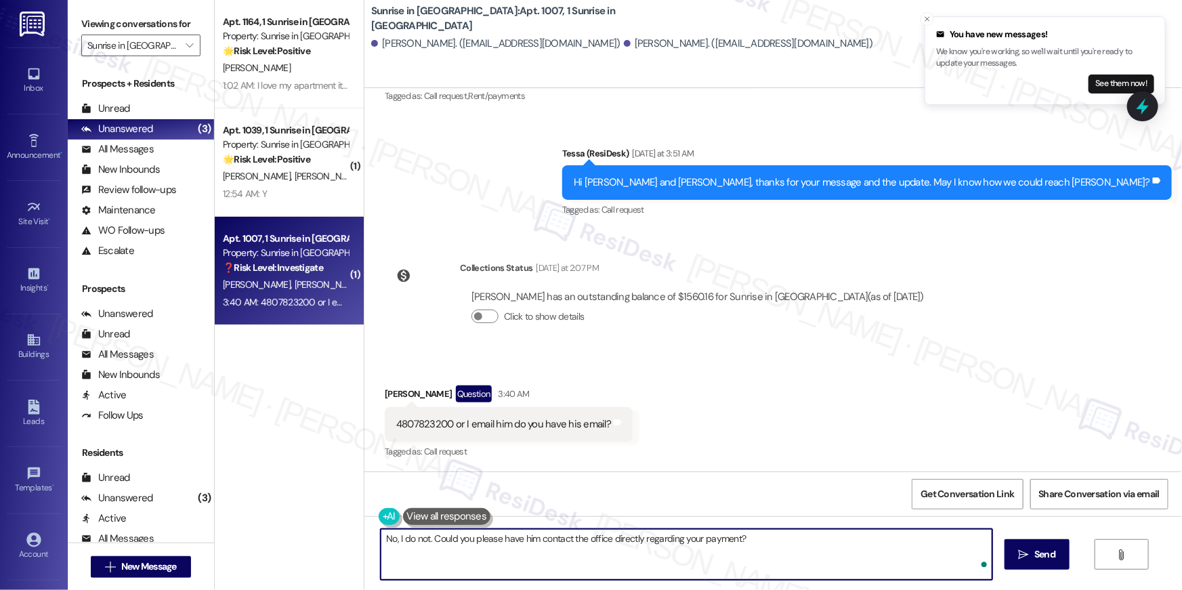
type textarea "No, I do not. Could you please have him contact the office directly regarding y…"
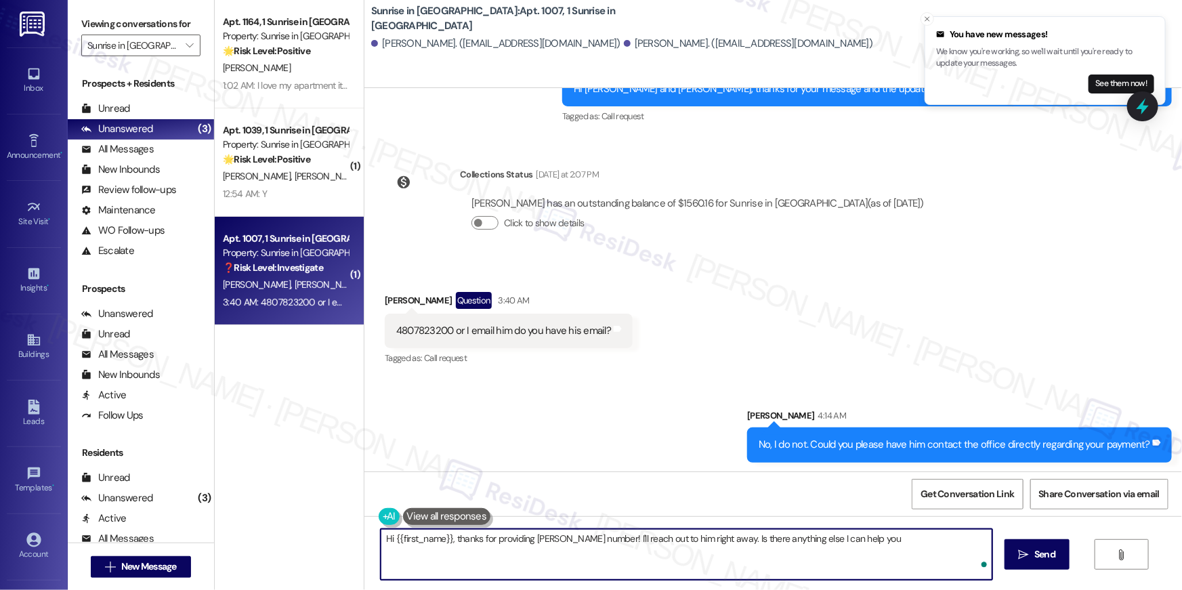
scroll to position [529, 0]
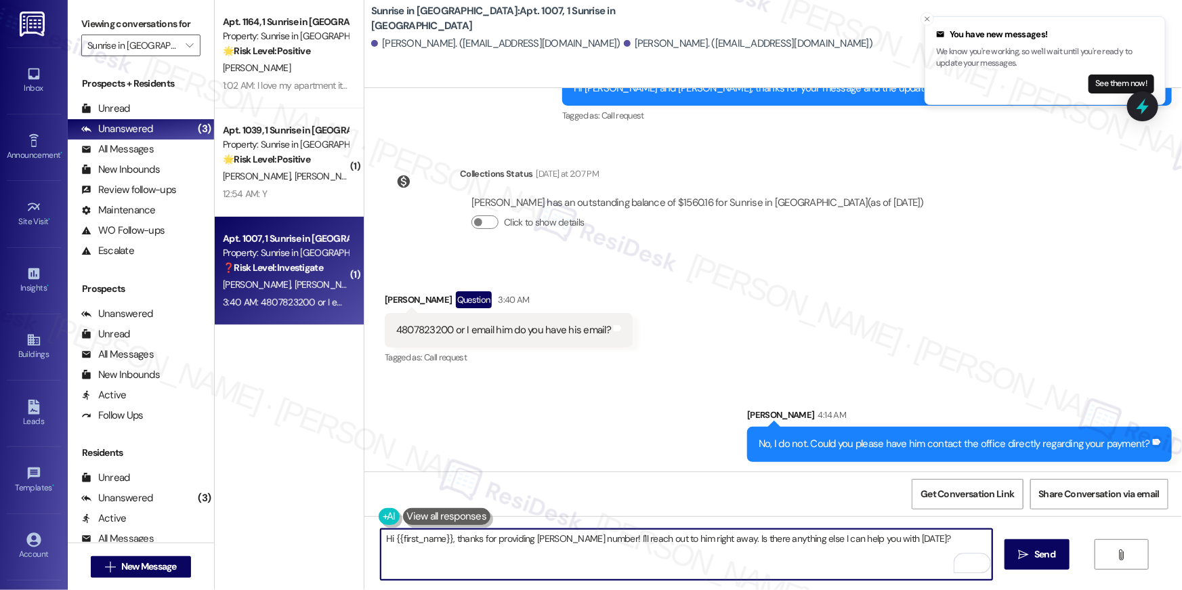
click at [762, 540] on textarea "Hi {{first_name}}, thanks for providing Jordan's number! I'll reach out to him …" at bounding box center [687, 554] width 612 height 51
type textarea "Please let me know if there's anything else I can assist you with in the meanti…"
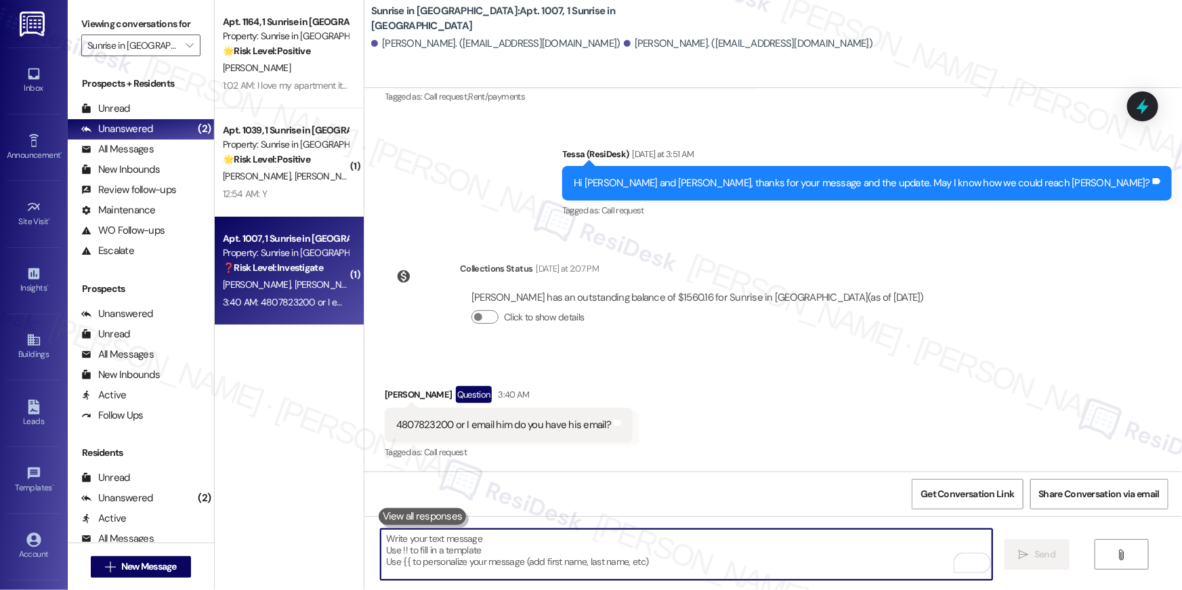
scroll to position [624, 0]
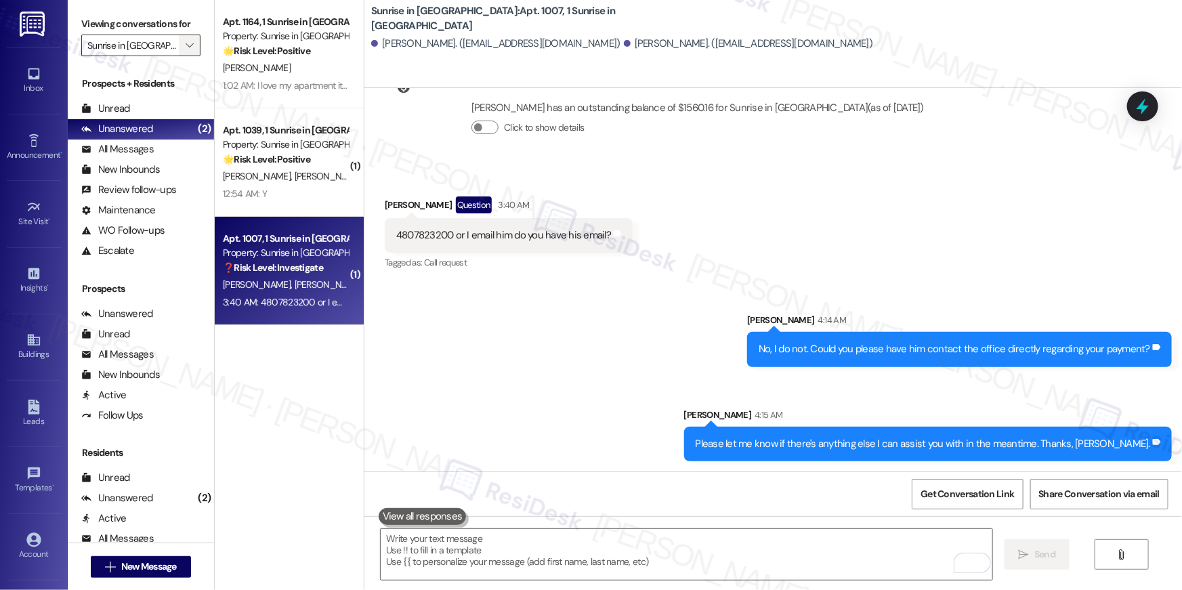
click at [186, 47] on icon "" at bounding box center [189, 45] width 7 height 11
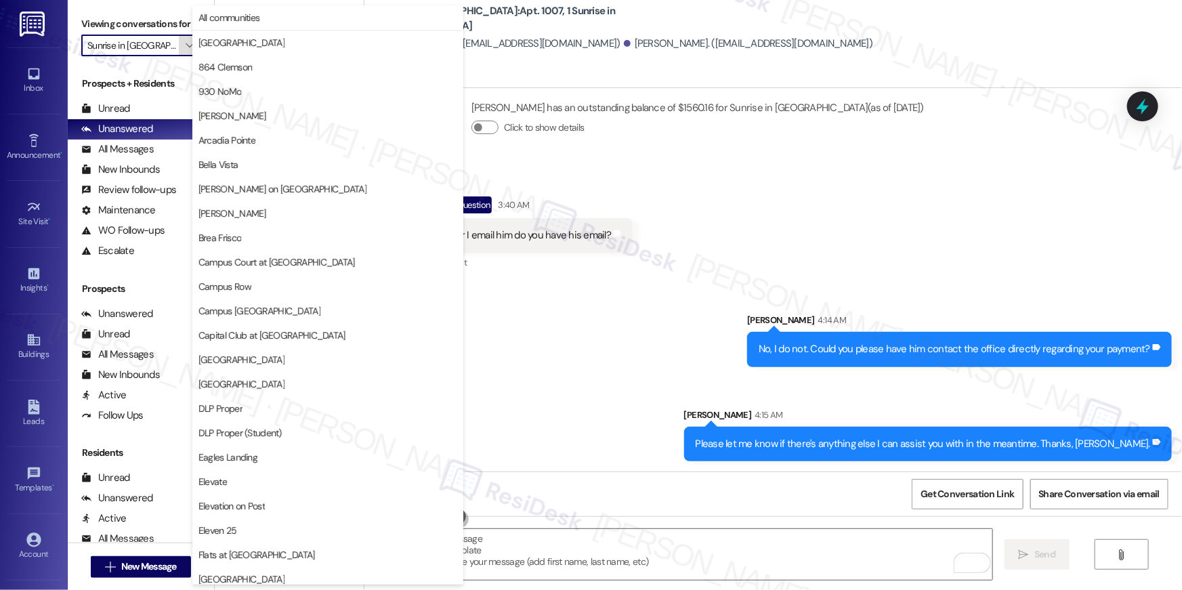
scroll to position [1180, 0]
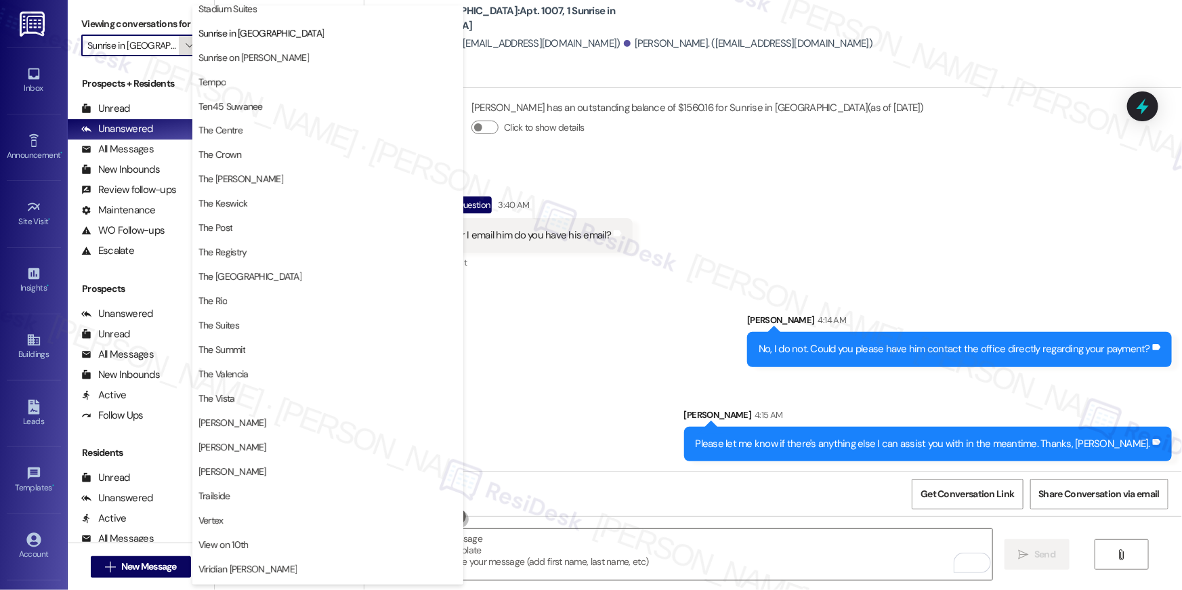
click at [186, 43] on icon "" at bounding box center [189, 45] width 7 height 11
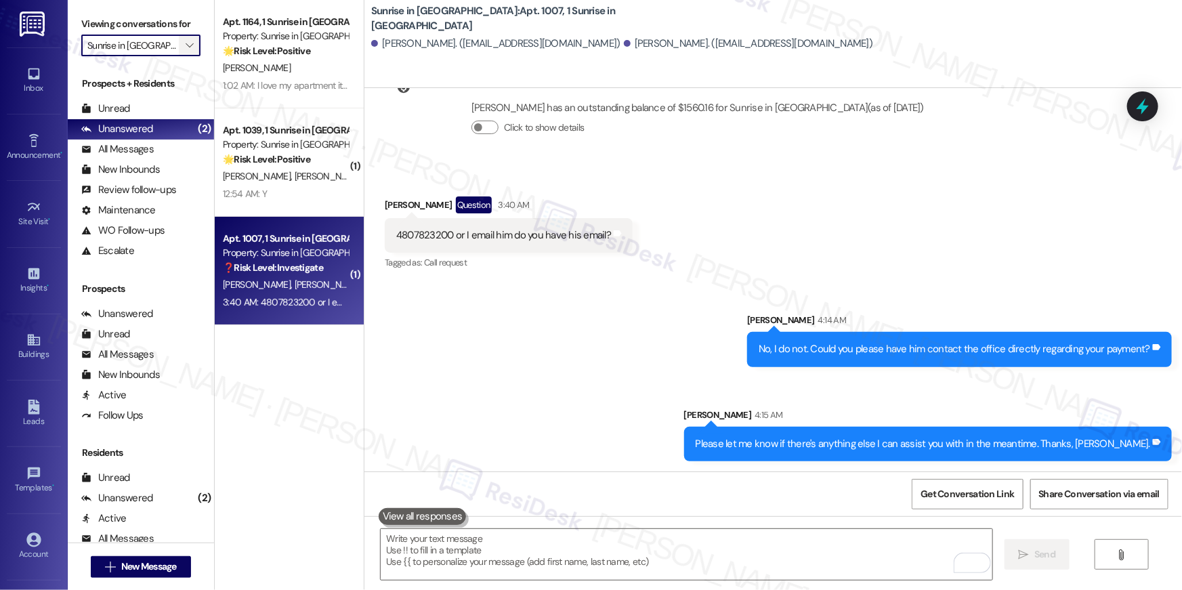
click at [186, 43] on icon "" at bounding box center [189, 45] width 7 height 11
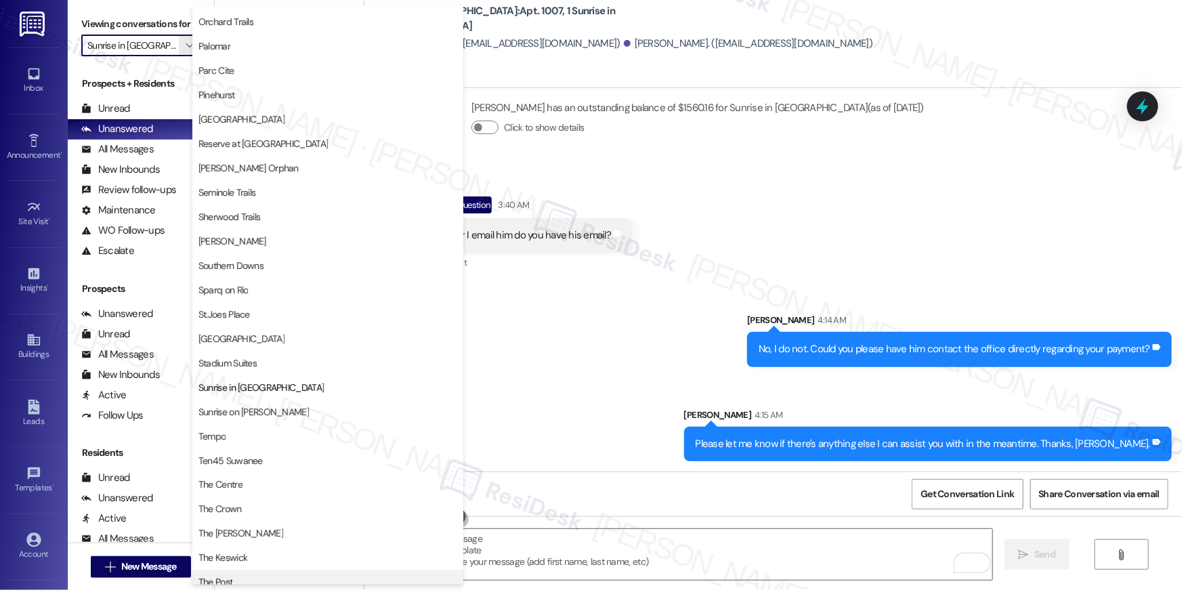
scroll to position [569, 0]
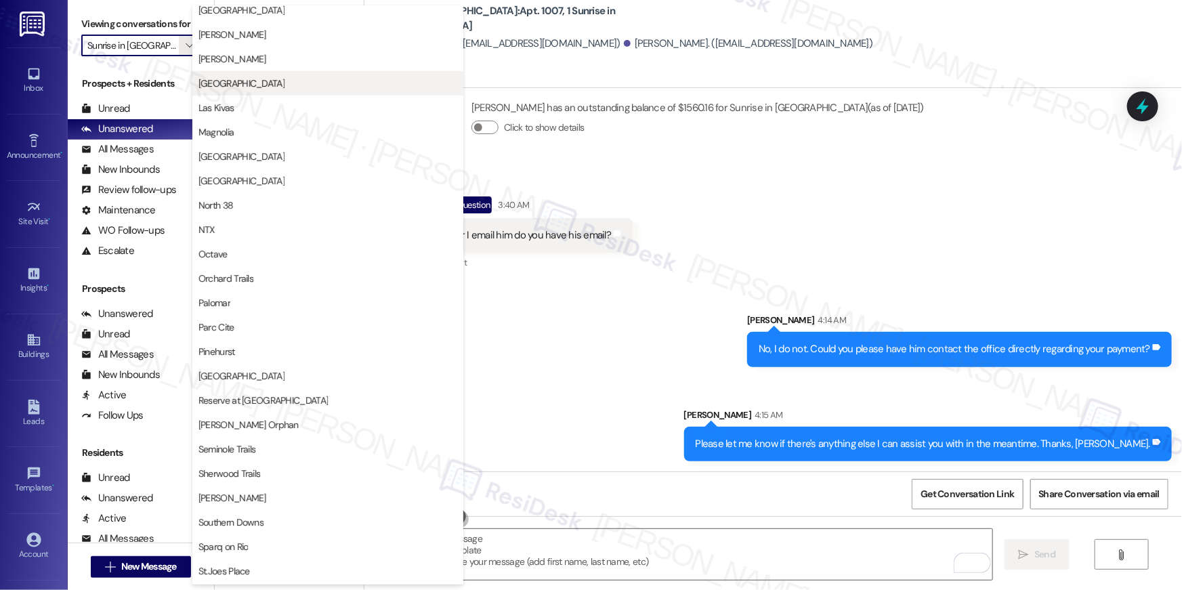
click at [264, 84] on span "[GEOGRAPHIC_DATA]" at bounding box center [327, 84] width 259 height 14
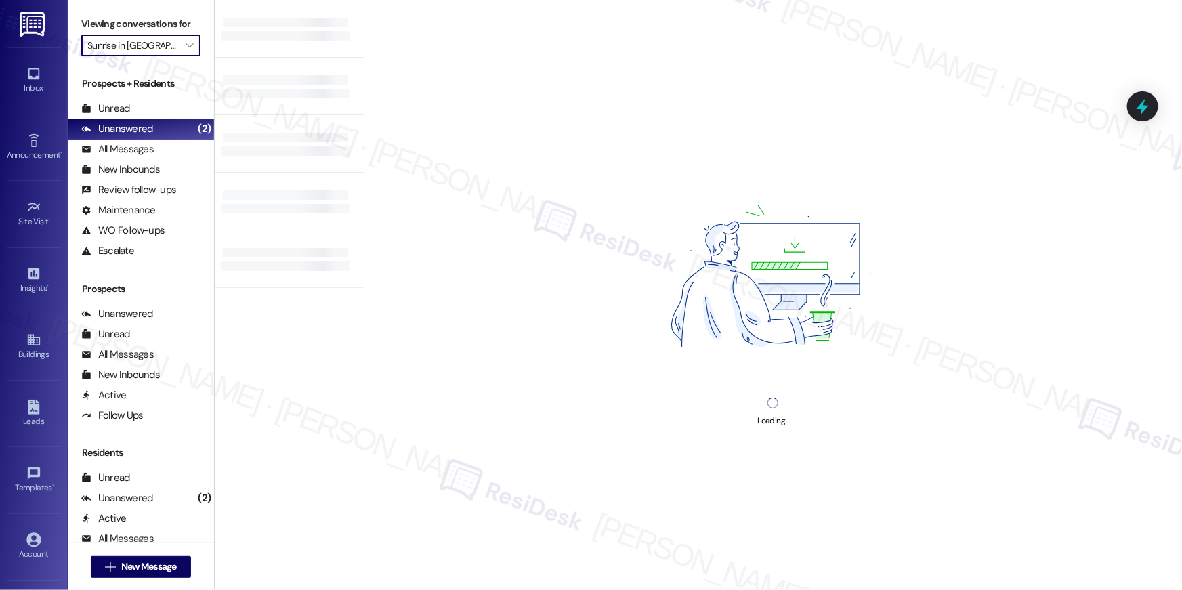
type input "[GEOGRAPHIC_DATA]"
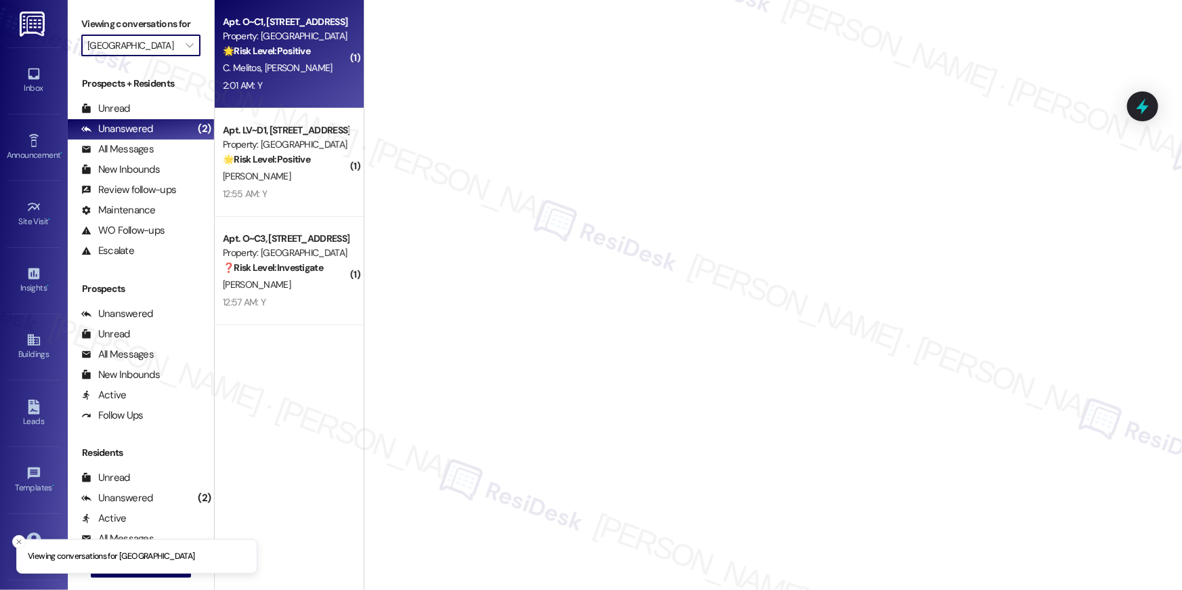
click at [278, 50] on strong "🌟 Risk Level: Positive" at bounding box center [266, 51] width 87 height 12
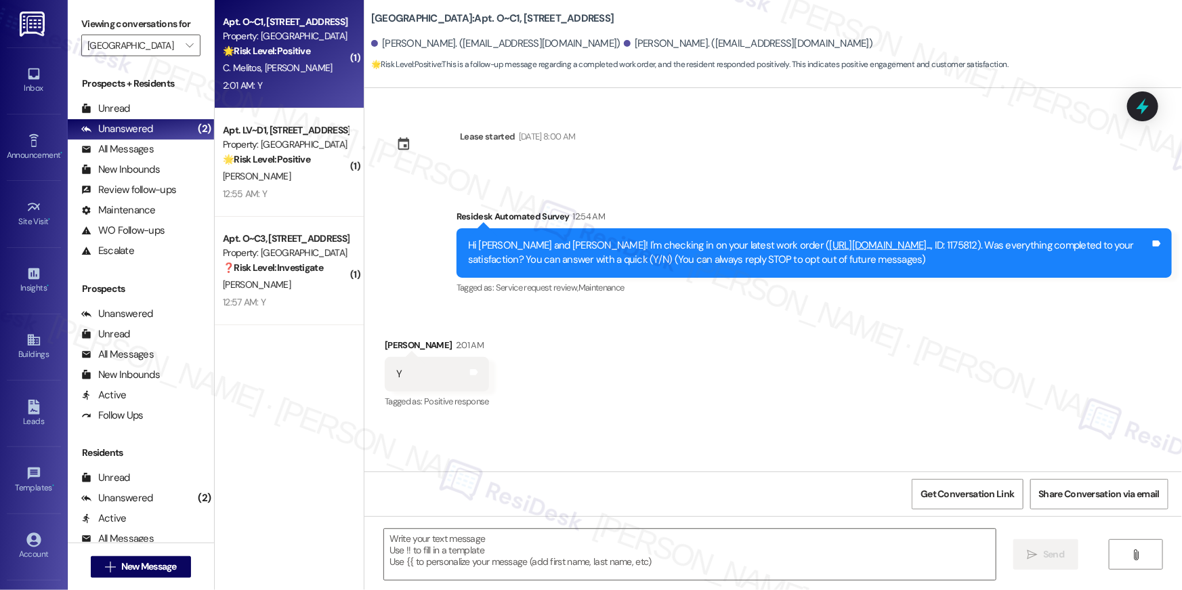
type textarea "Fetching suggested responses. Please feel free to read through the conversation…"
click at [509, 545] on textarea at bounding box center [690, 554] width 612 height 51
paste textarea "Hi {{first_name}}, I’m glad to hear your work order has been completed! If anyt…"
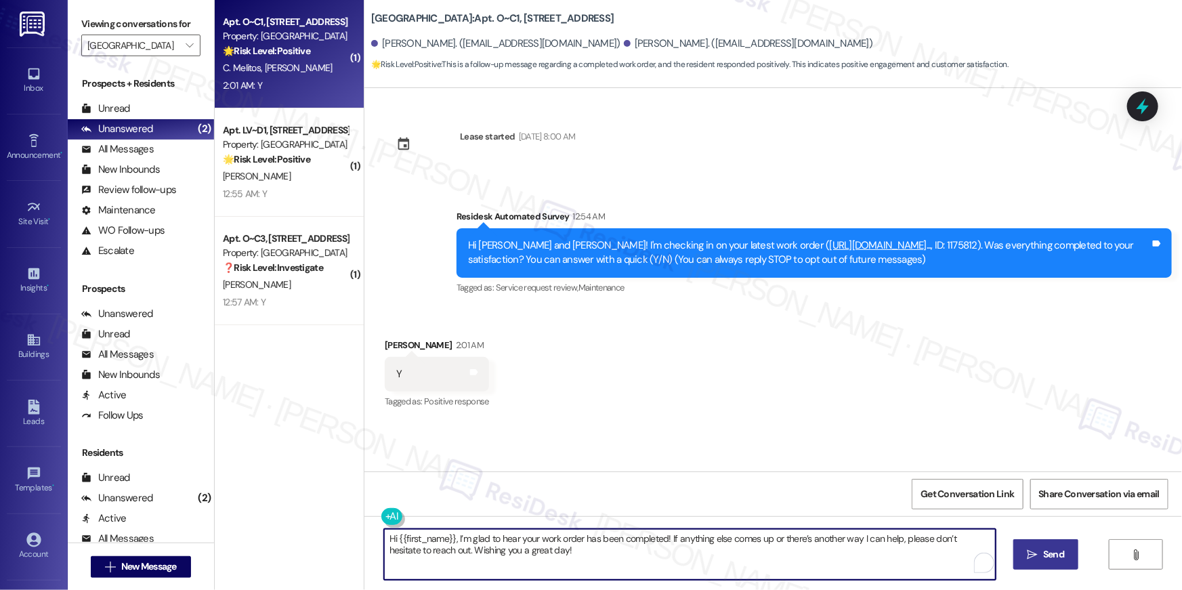
type textarea "Hi {{first_name}}, I’m glad to hear your work order has been completed! If anyt…"
click at [1042, 566] on button " Send" at bounding box center [1046, 554] width 66 height 30
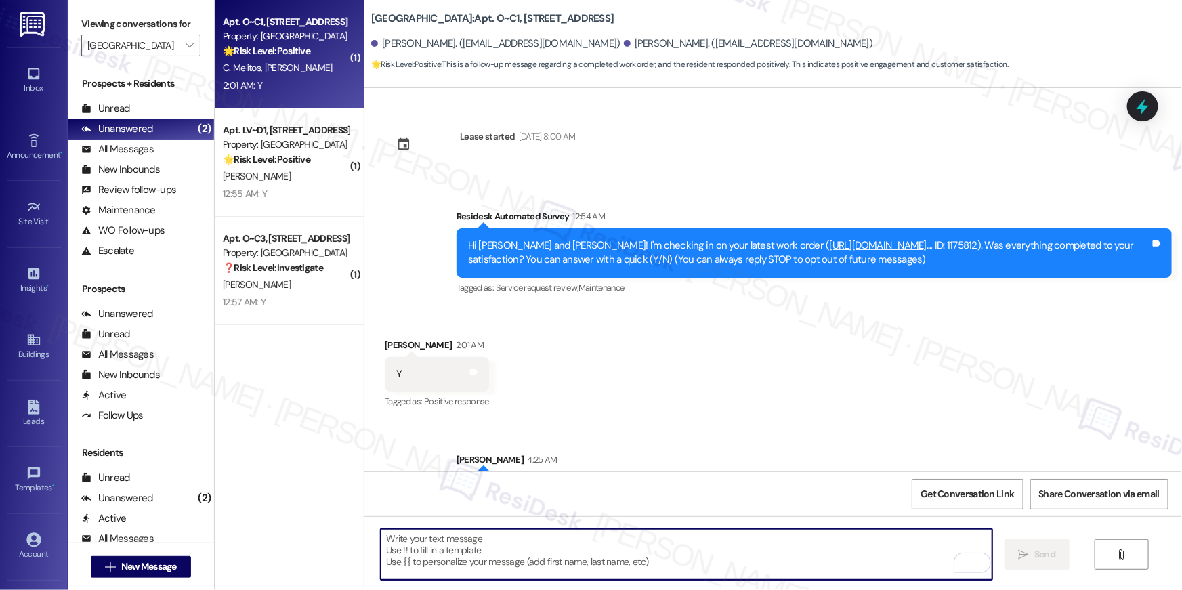
click at [673, 547] on textarea "To enrich screen reader interactions, please activate Accessibility in Grammarl…" at bounding box center [687, 554] width 612 height 51
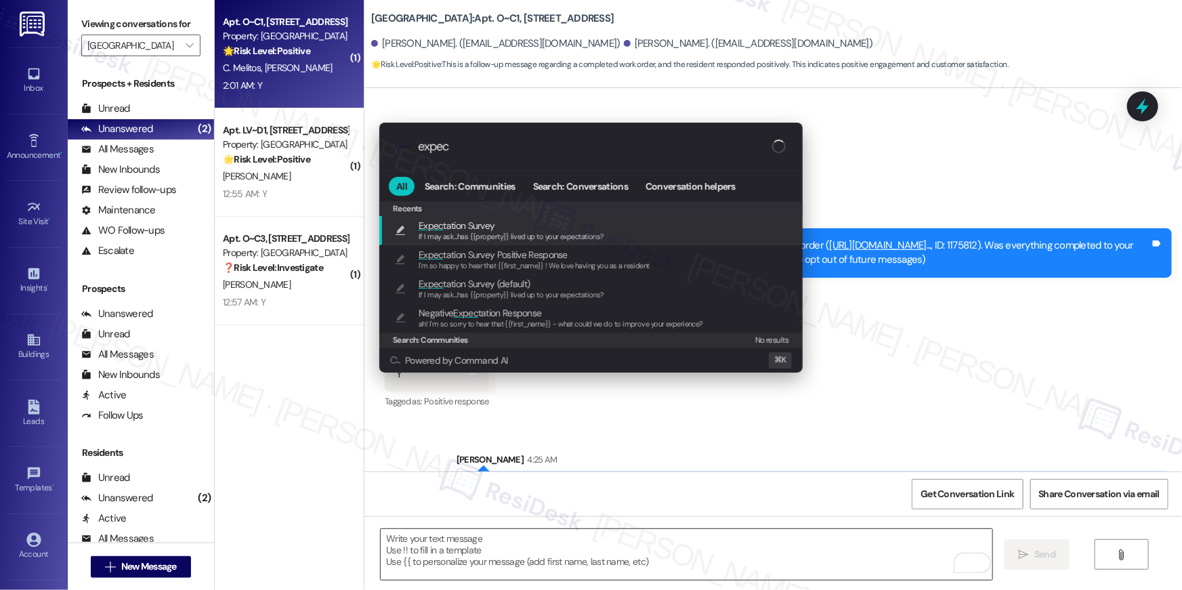
type input "expect"
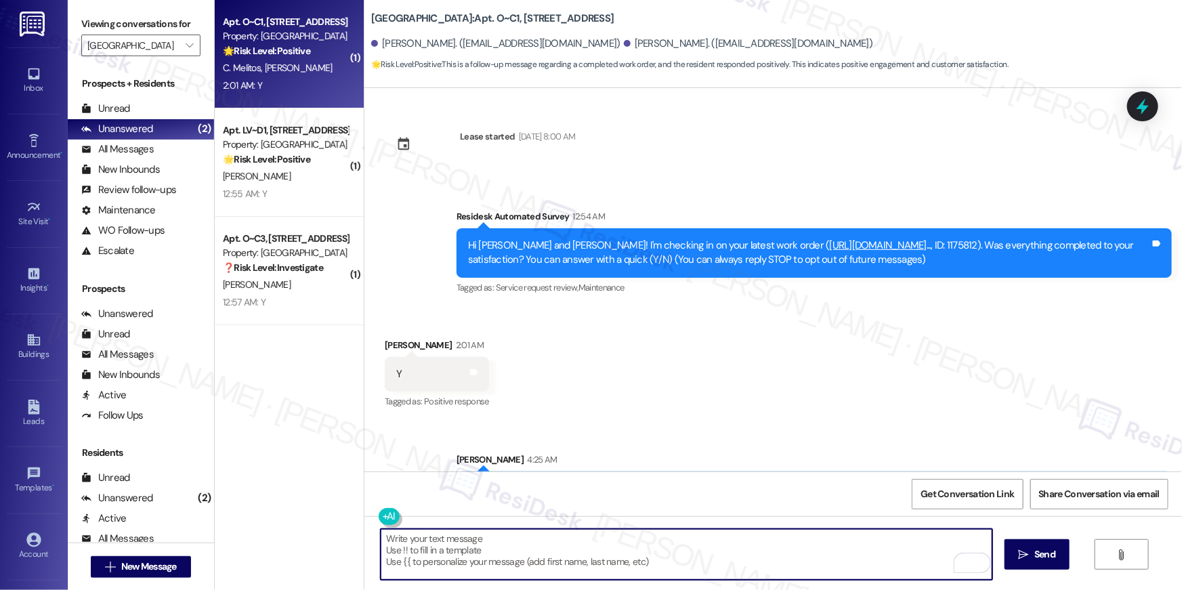
type textarea "If I may ask...has {{property}} lived up to your expectations?"
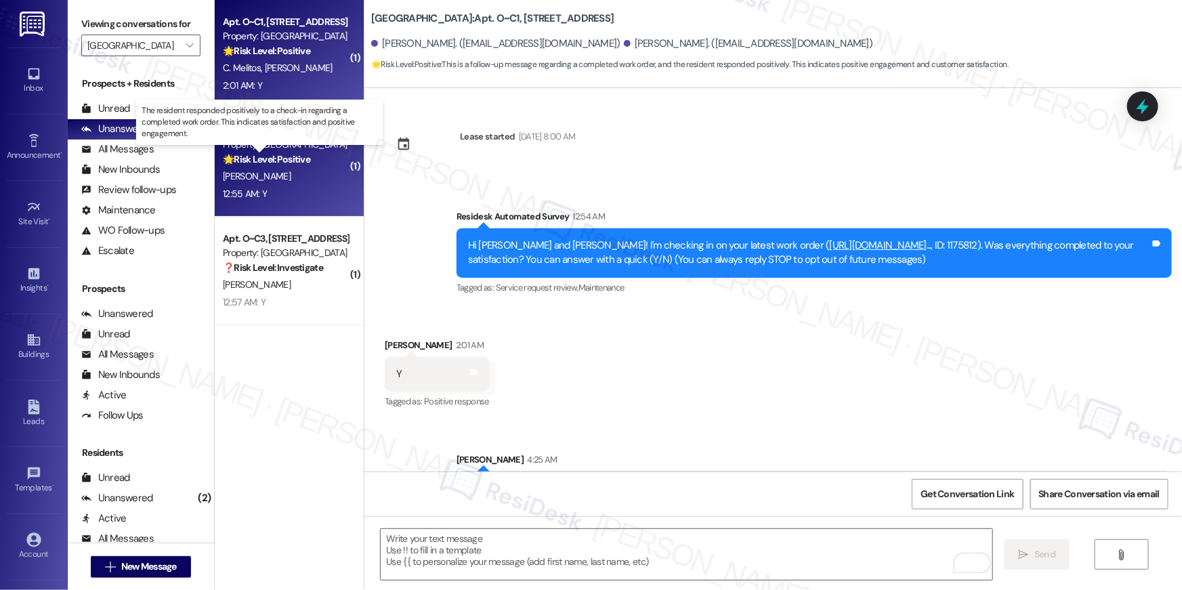
click at [287, 161] on strong "🌟 Risk Level: Positive" at bounding box center [266, 159] width 87 height 12
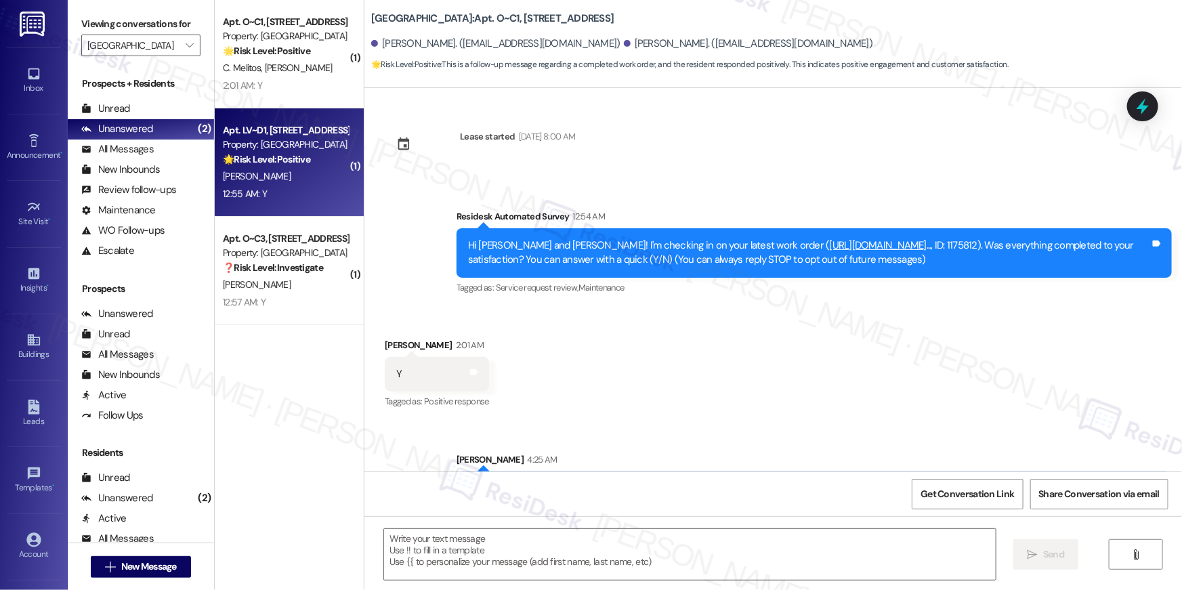
type textarea "Fetching suggested responses. Please feel free to read through the conversation…"
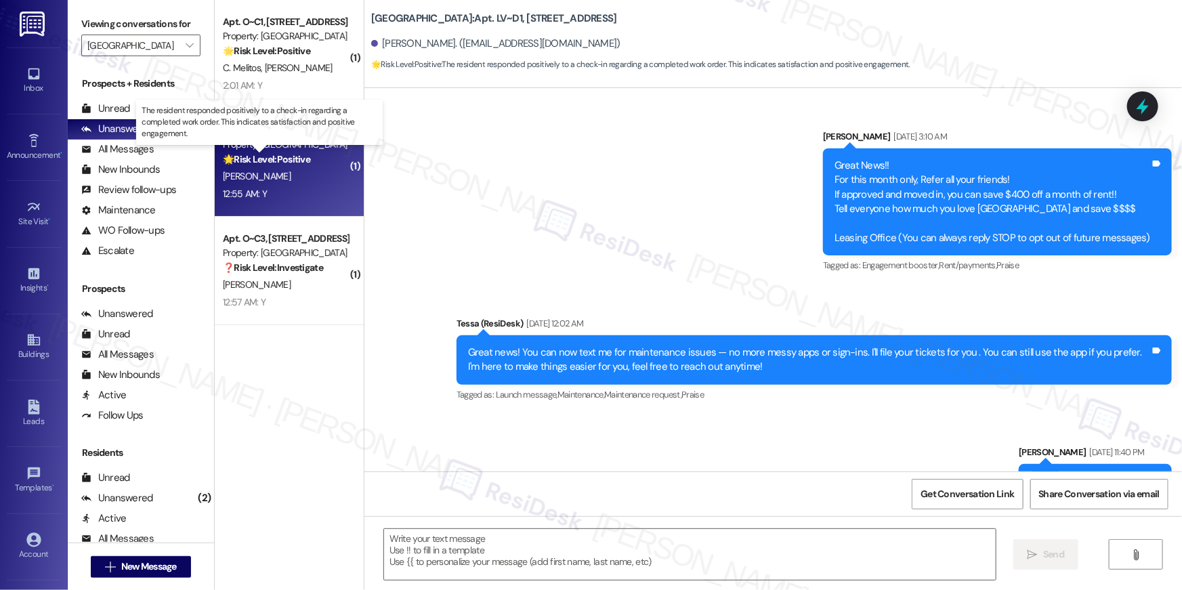
scroll to position [1622, 0]
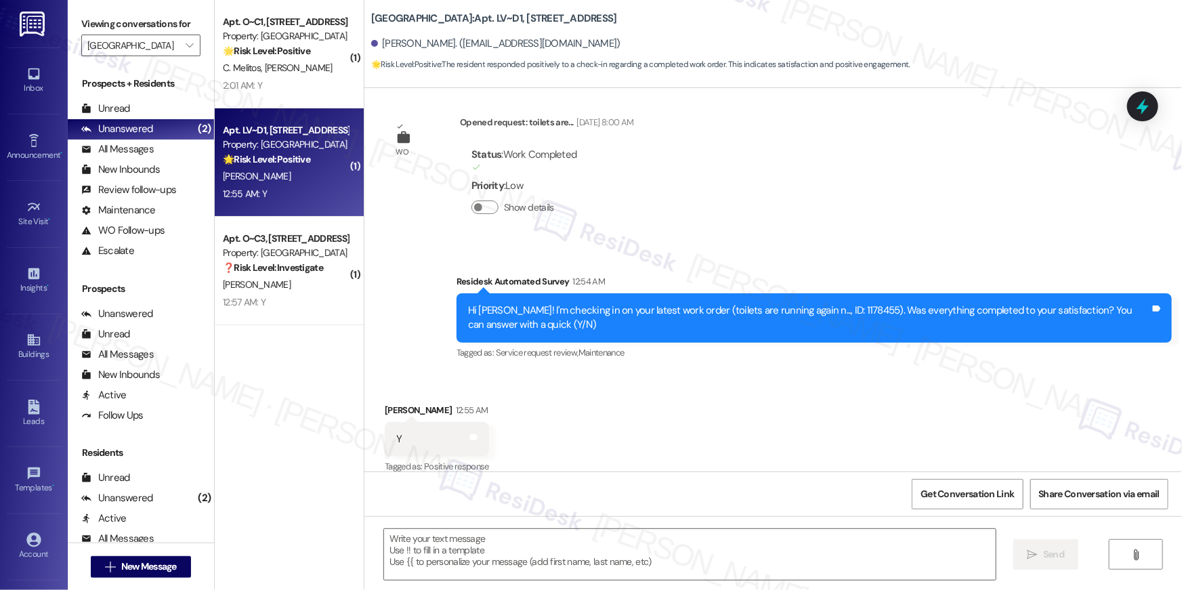
type textarea "Fetching suggested responses. Please feel free to read through the conversation…"
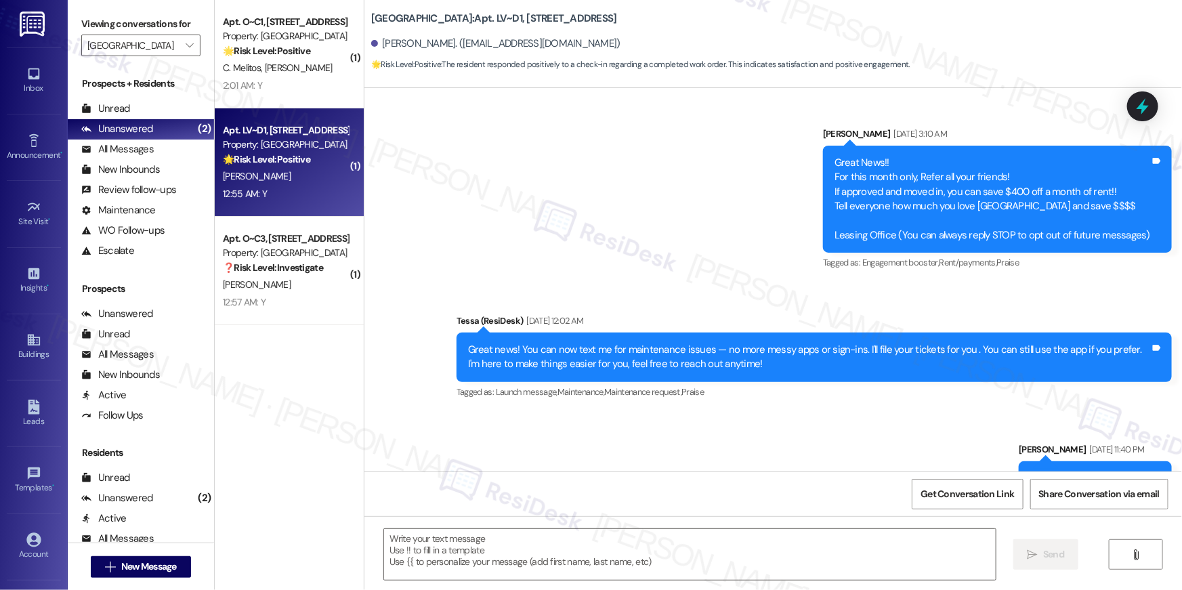
scroll to position [0, 0]
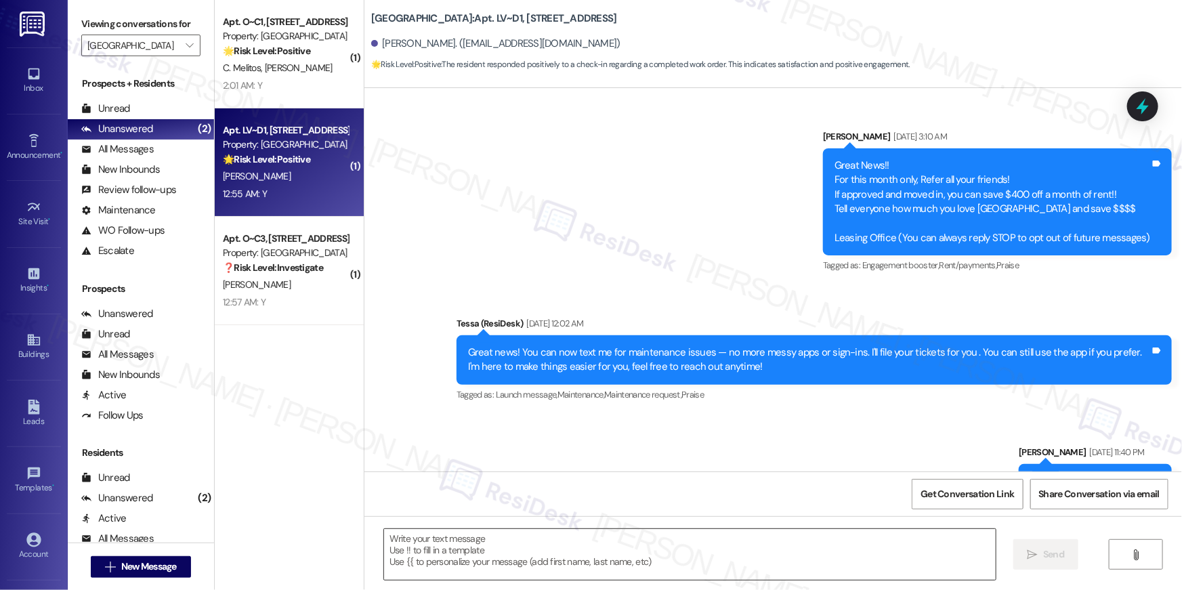
click at [710, 563] on textarea at bounding box center [690, 554] width 612 height 51
click at [710, 562] on textarea at bounding box center [690, 554] width 612 height 51
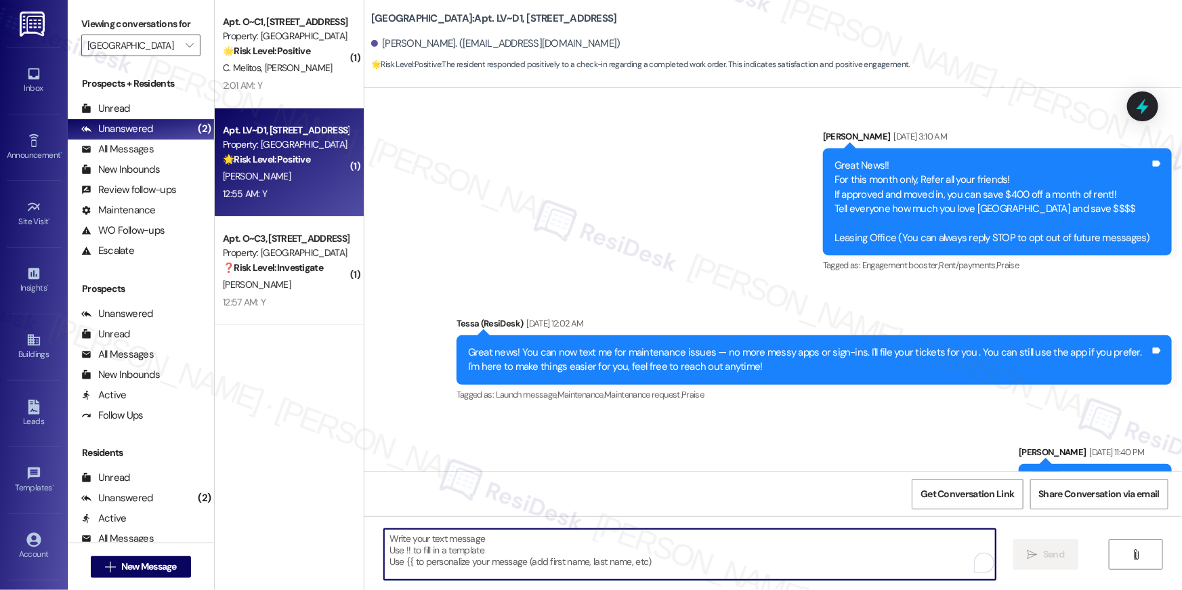
paste textarea "Hi {{first_name}}, I’m glad to hear your work order has been completed! If anyt…"
type textarea "Hi {{first_name}}, I’m glad to hear your work order has been completed! If anyt…"
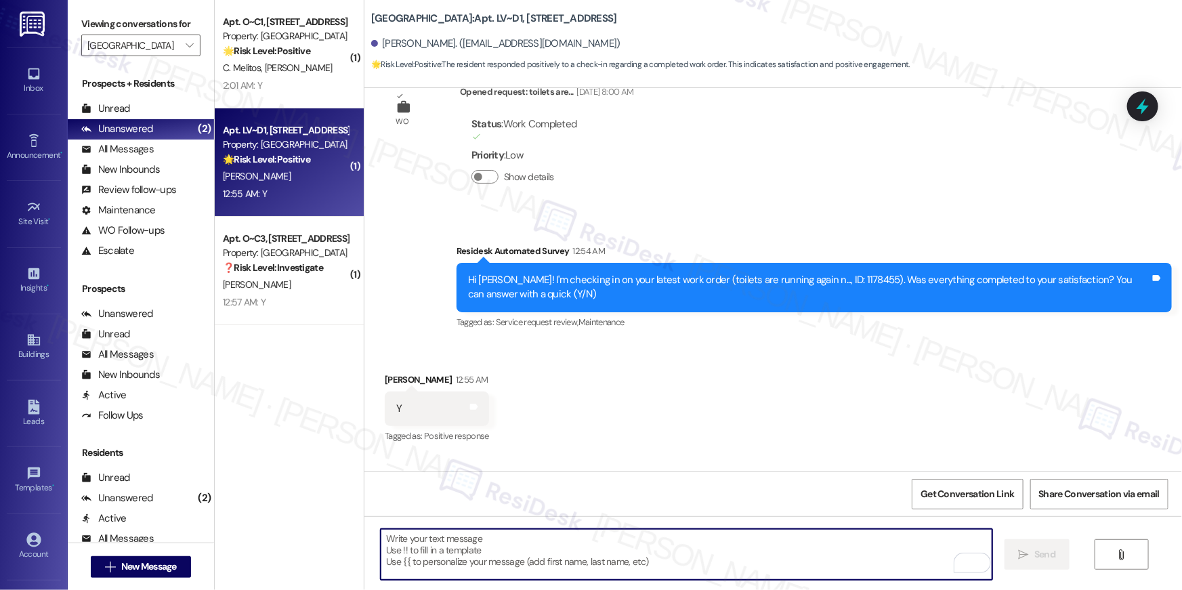
scroll to position [1667, 0]
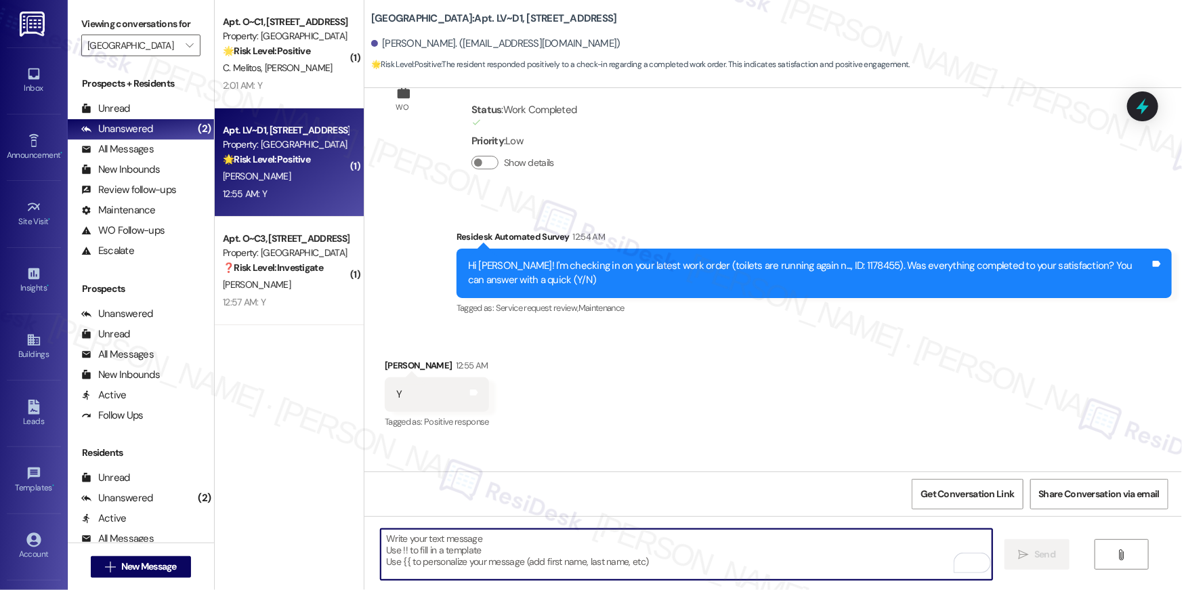
drag, startPoint x: 726, startPoint y: 560, endPoint x: 742, endPoint y: 545, distance: 22.1
click at [726, 560] on textarea "To enrich screen reader interactions, please activate Accessibility in Grammarl…" at bounding box center [687, 554] width 612 height 51
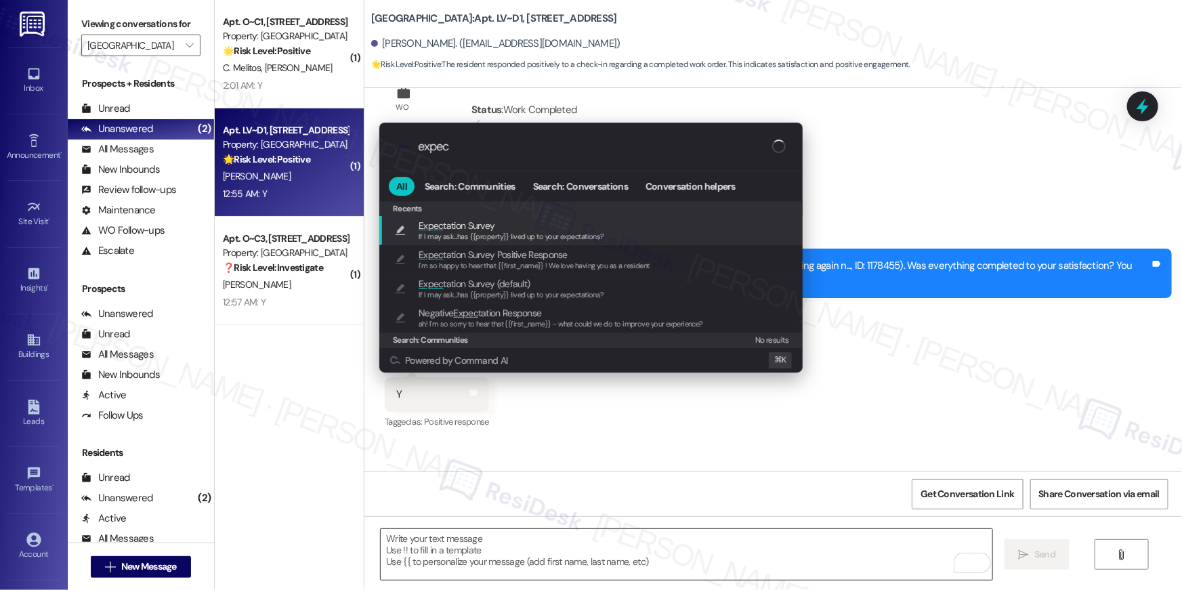
type input "expect"
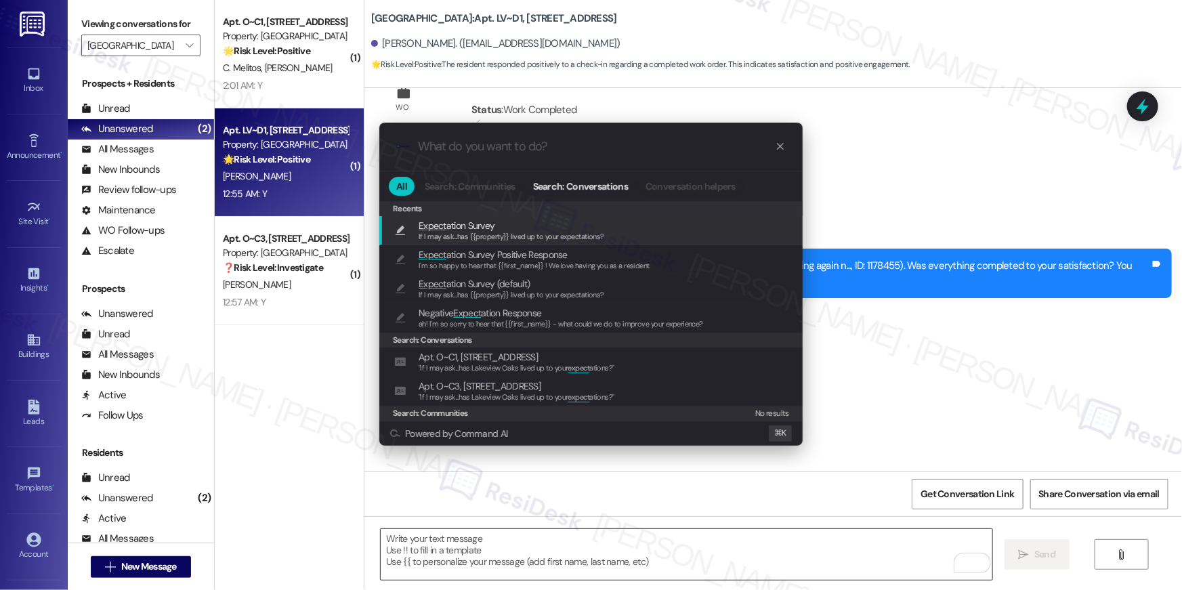
type textarea "If I may ask...has {{property}} lived up to your expectations?"
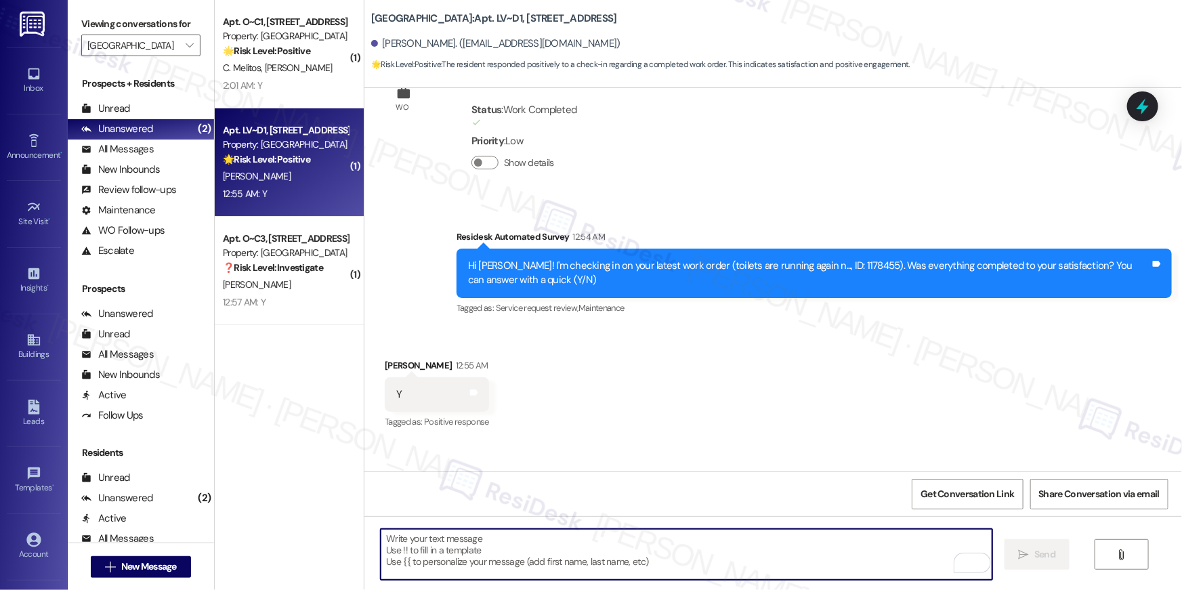
scroll to position [1622, 0]
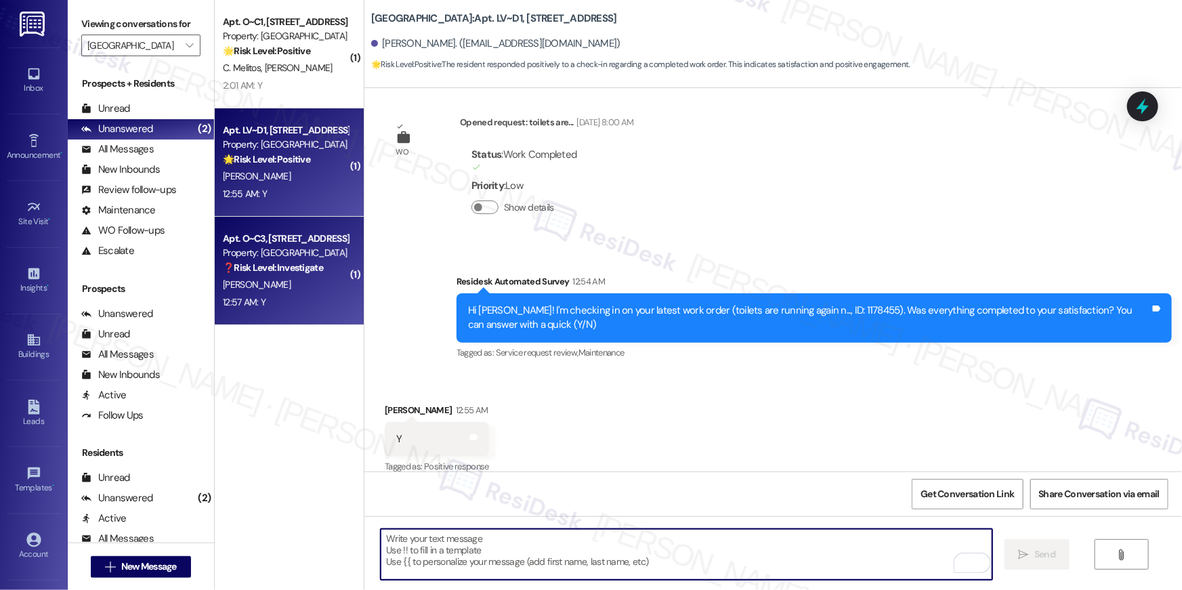
click at [260, 324] on div "Apt. O~C3, 1102 Mohawk Street Property: Lakeview Oaks ❓ Risk Level: Investigate…" at bounding box center [289, 271] width 149 height 108
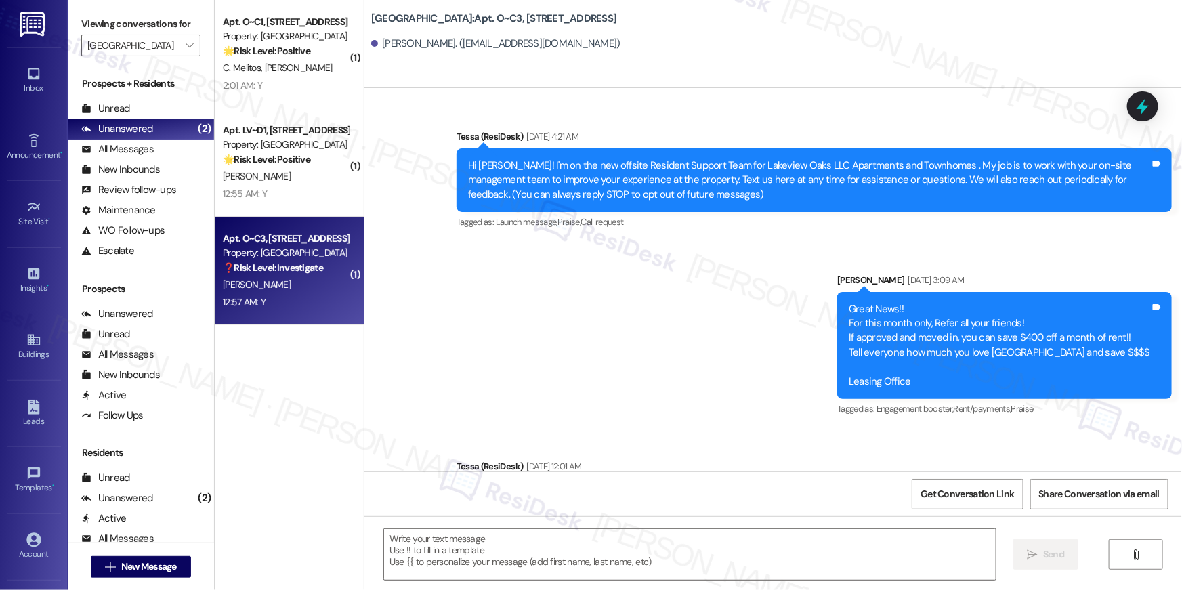
scroll to position [3854, 0]
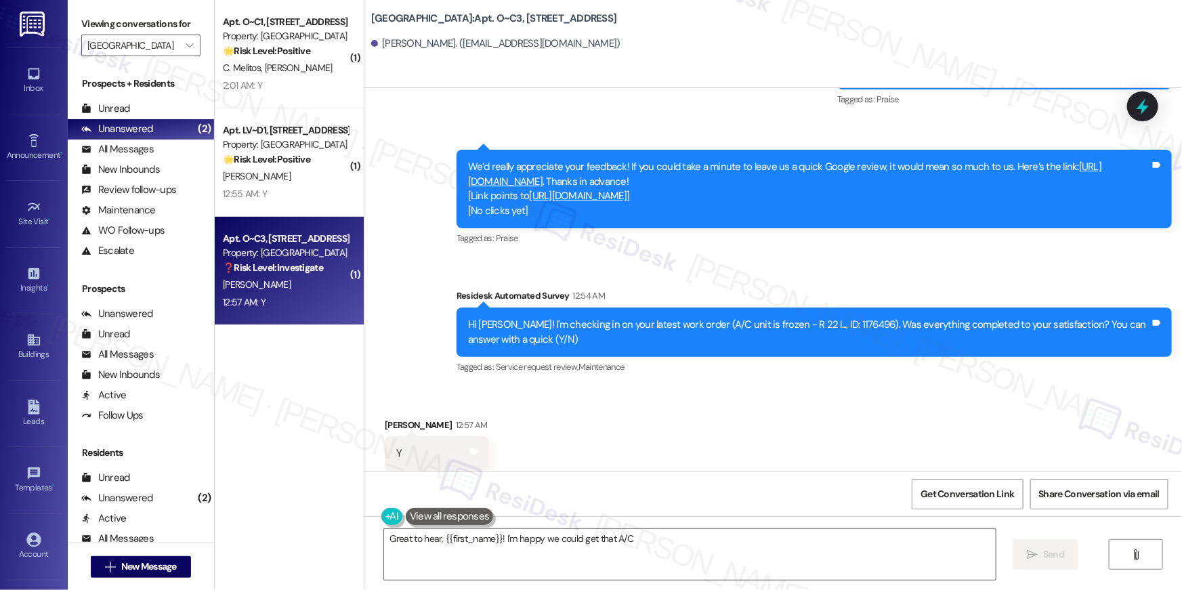
click at [705, 394] on div "Received via SMS Charlesetta Wright 12:57 AM Y Tags and notes Tagged as: Positi…" at bounding box center [772, 444] width 817 height 114
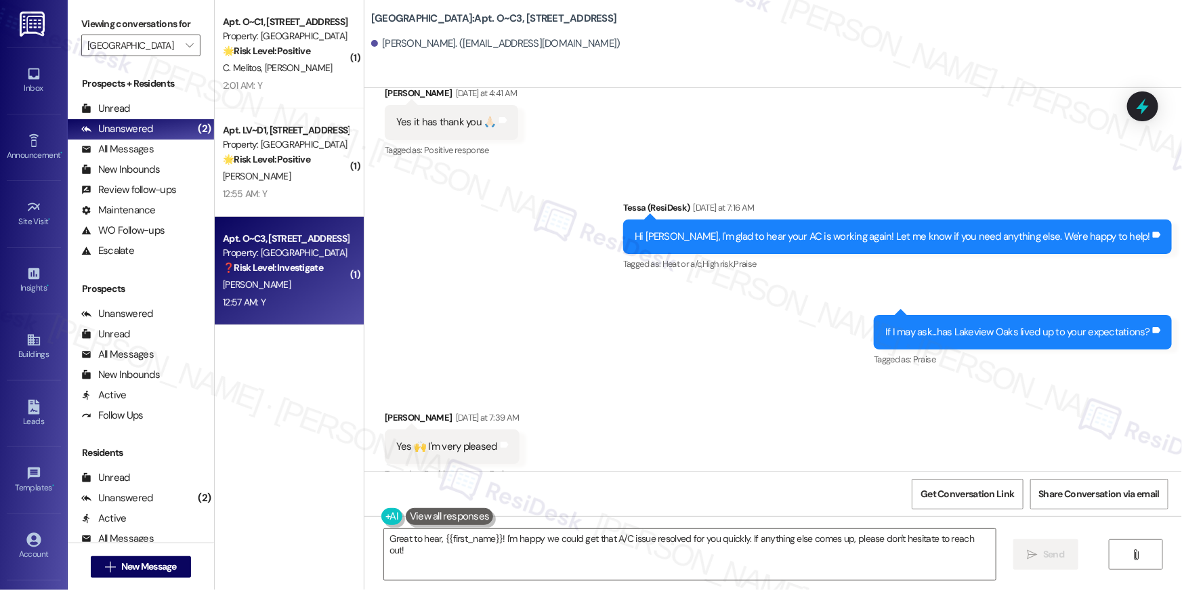
scroll to position [3360, 0]
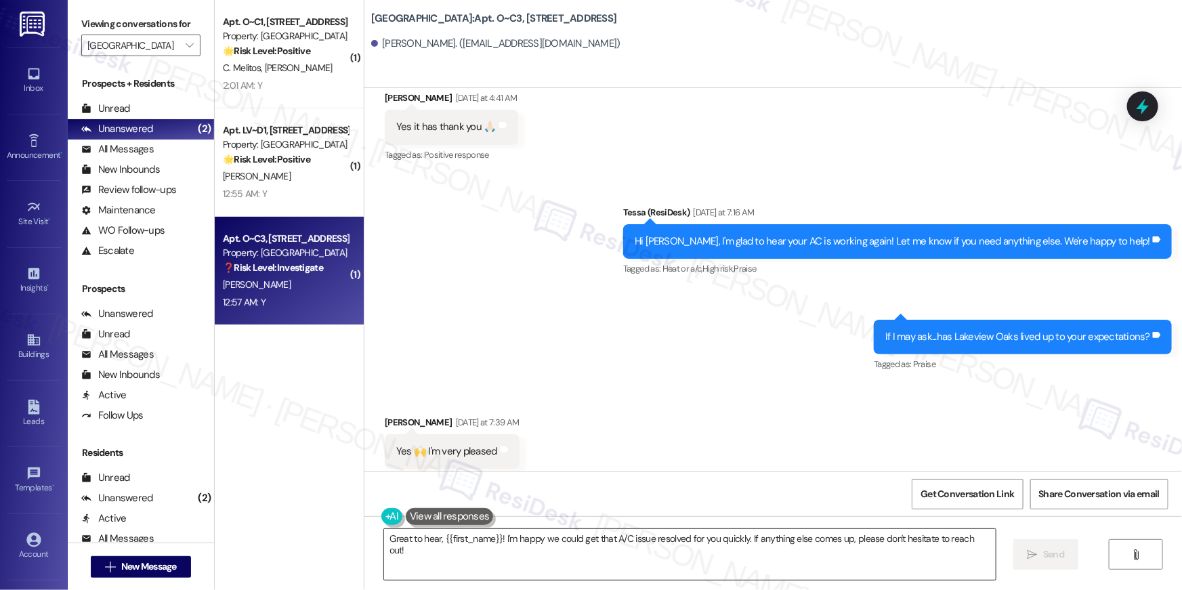
click at [721, 559] on textarea "Great to hear, {{first_name}}! I'm happy we could get that A/C issue resolved f…" at bounding box center [690, 554] width 612 height 51
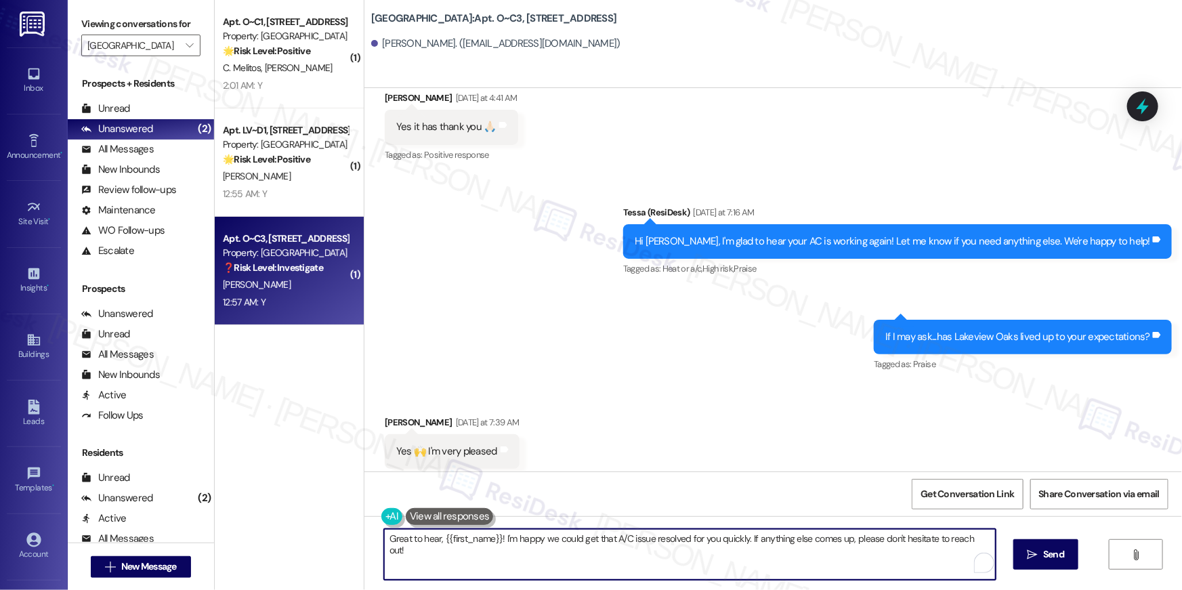
click at [721, 559] on textarea "Great to hear, {{first_name}}! I'm happy we could get that A/C issue resolved f…" at bounding box center [690, 554] width 612 height 51
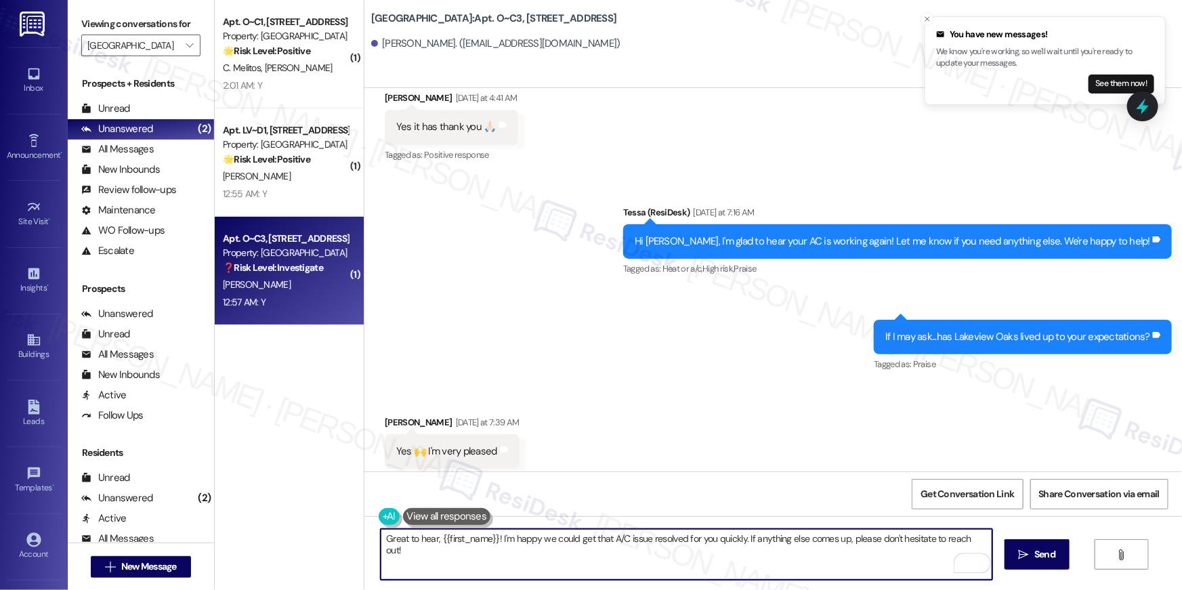
paste textarea "Hi {{first_name}}, I’m glad to hear your work order has been completed! If anyt…"
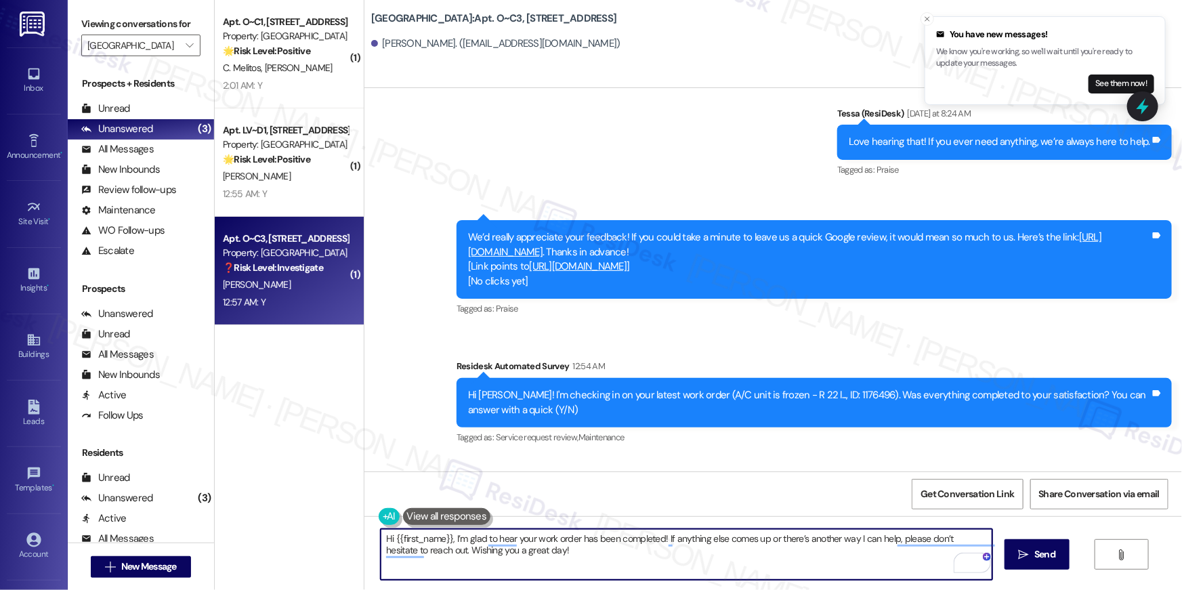
scroll to position [3854, 0]
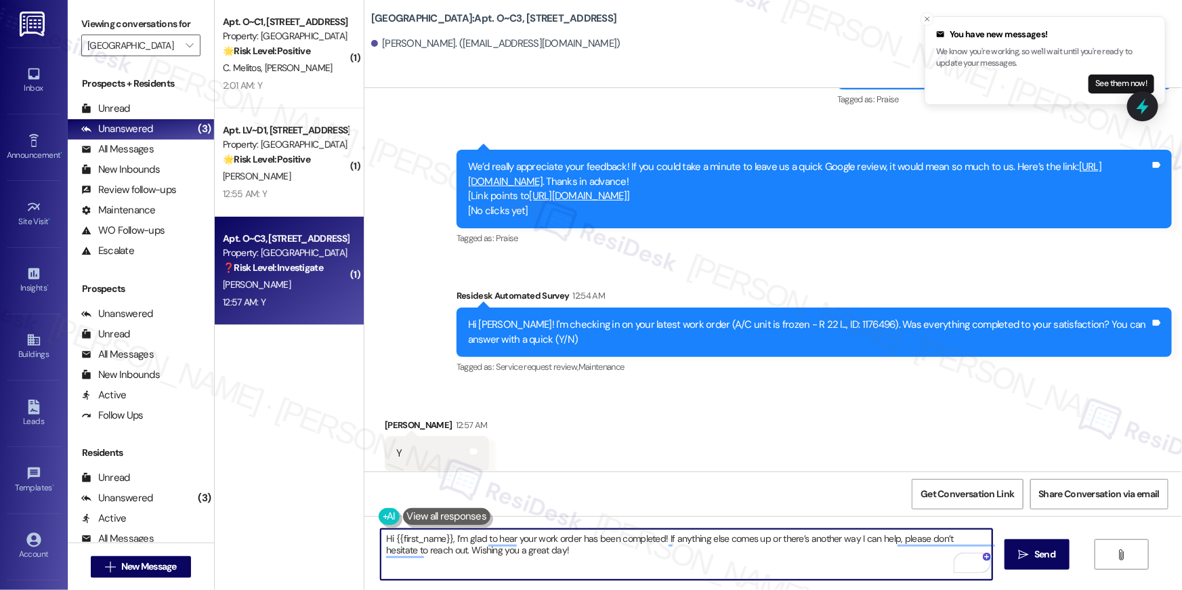
click at [552, 564] on textarea "Hi {{first_name}}, I’m glad to hear your work order has been completed! If anyt…" at bounding box center [687, 554] width 612 height 51
type textarea "Hi {{first_name}}, I’m glad to hear your work order has been completed! If anyt…"
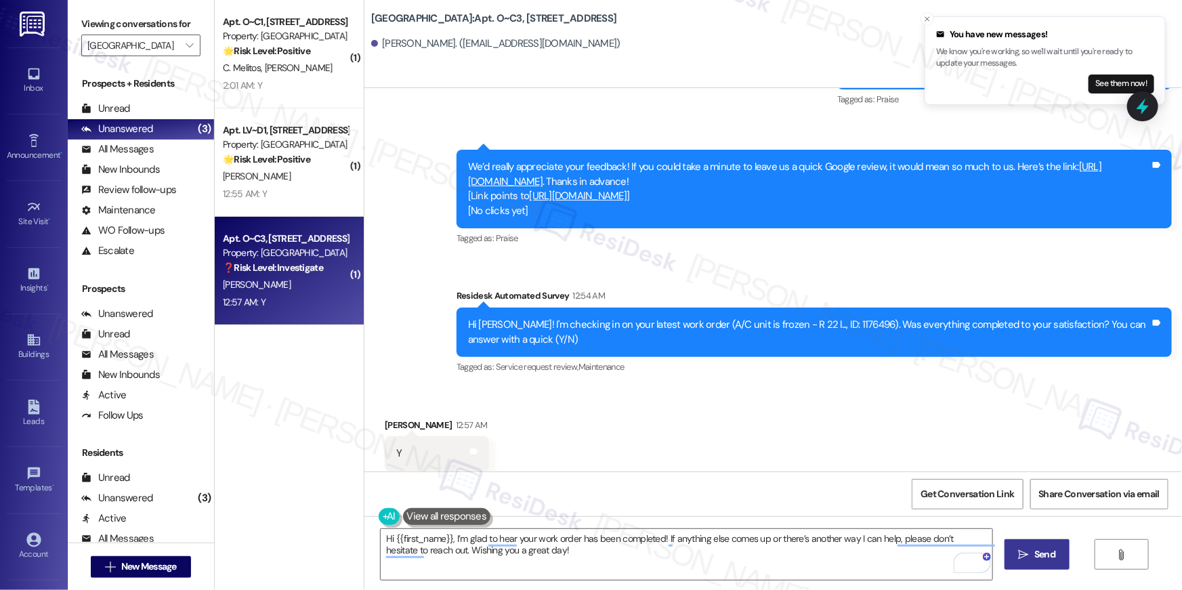
click at [1038, 554] on span "Send" at bounding box center [1044, 554] width 21 height 14
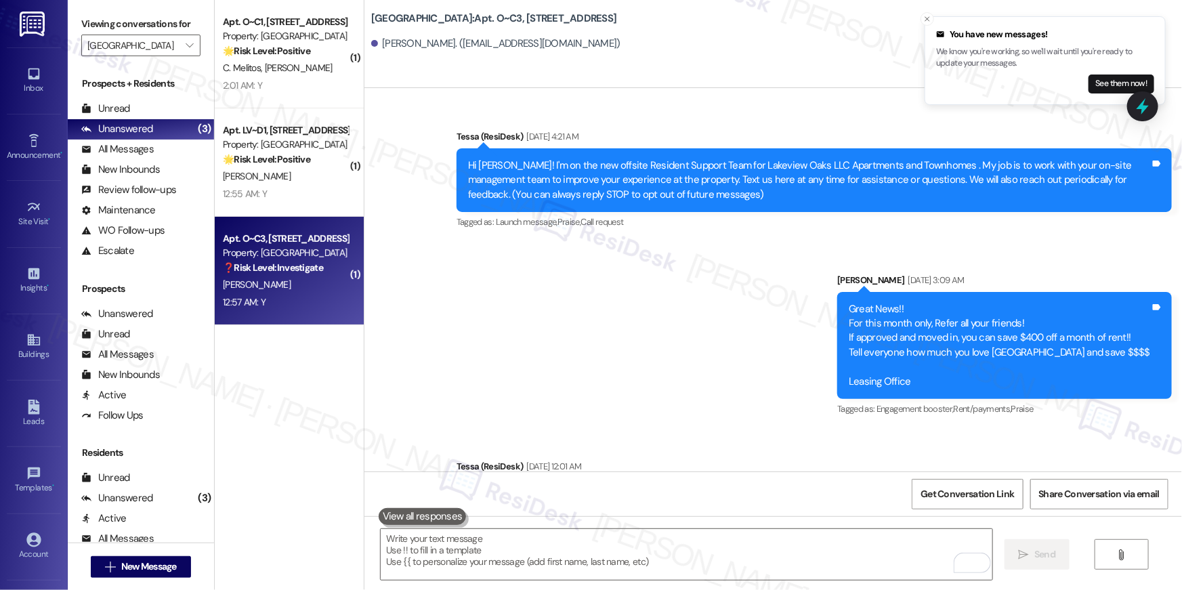
scroll to position [3854, 0]
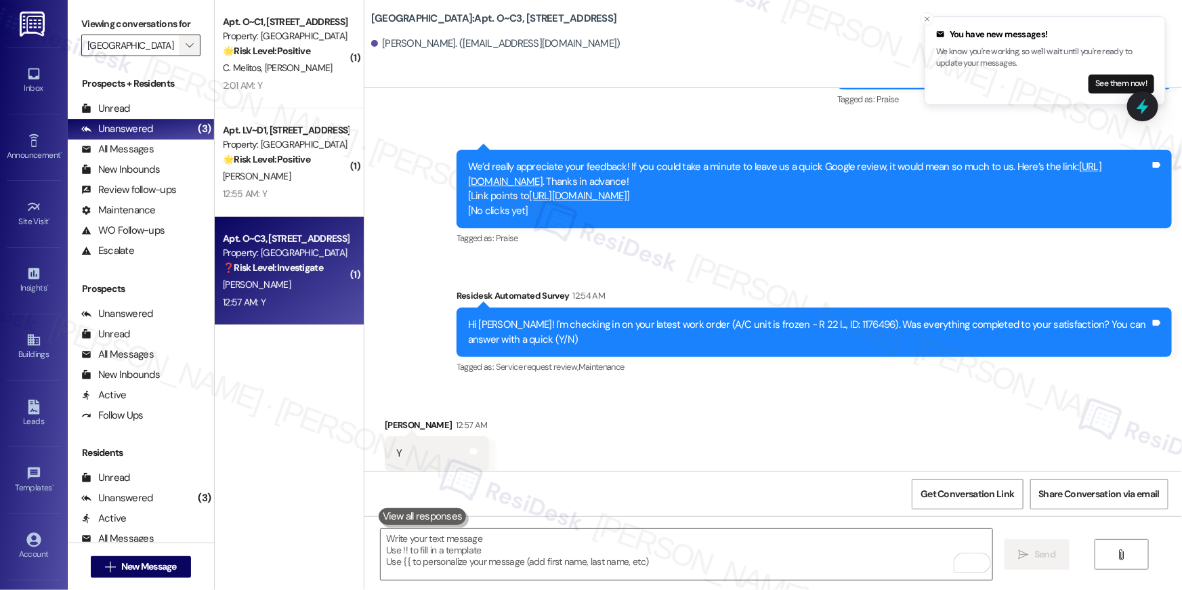
click at [186, 43] on icon "" at bounding box center [189, 45] width 7 height 11
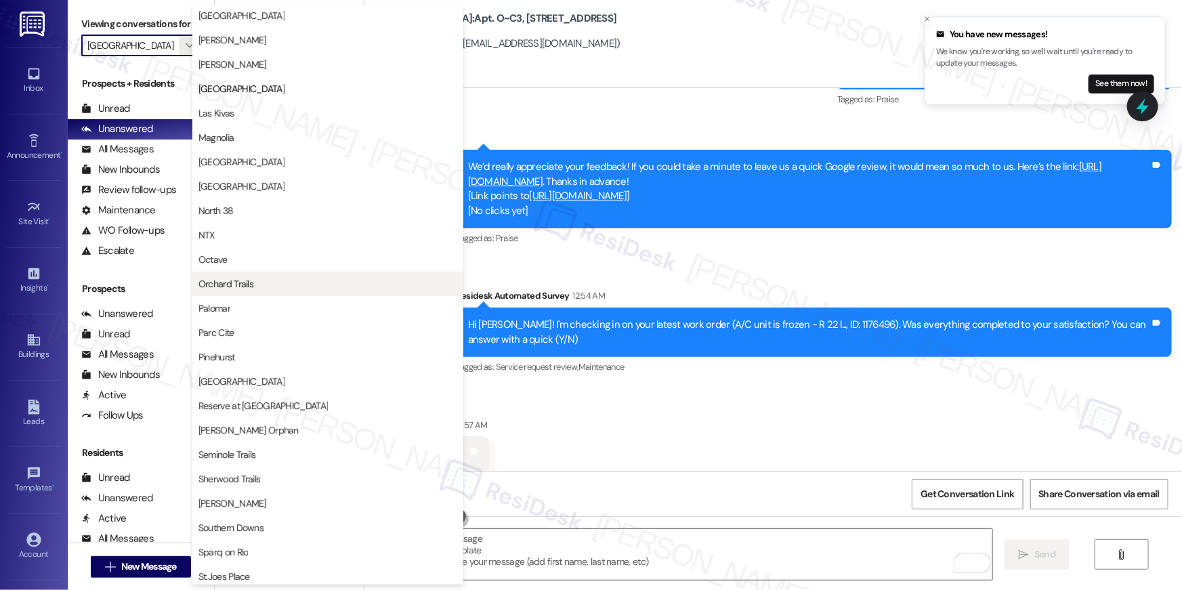
scroll to position [482, 0]
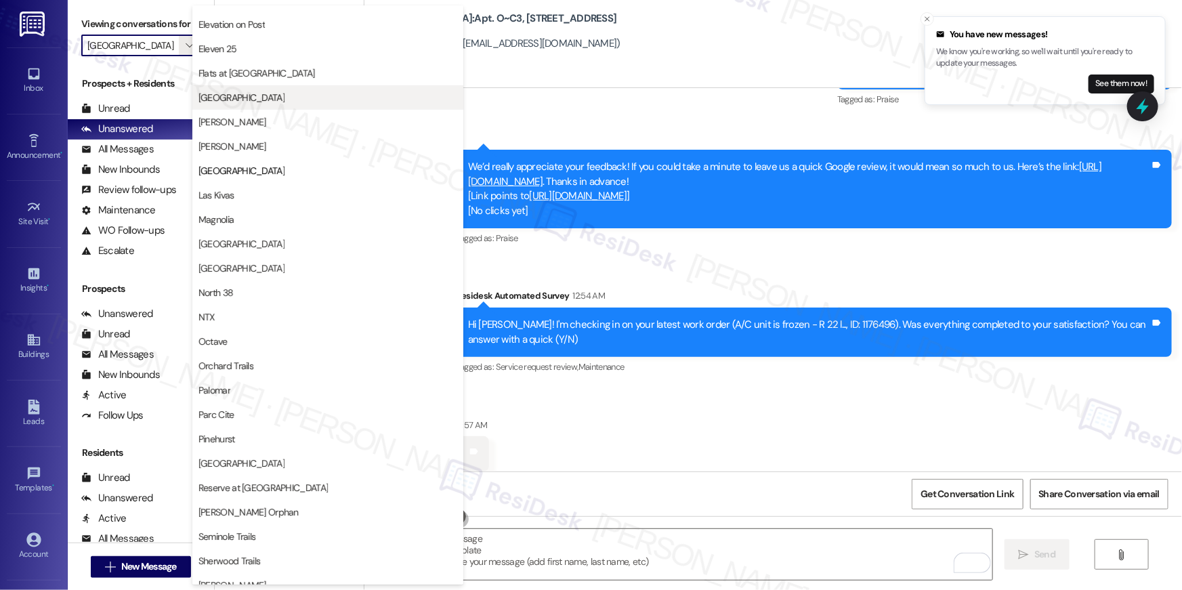
click at [240, 98] on span "[GEOGRAPHIC_DATA]" at bounding box center [241, 98] width 86 height 14
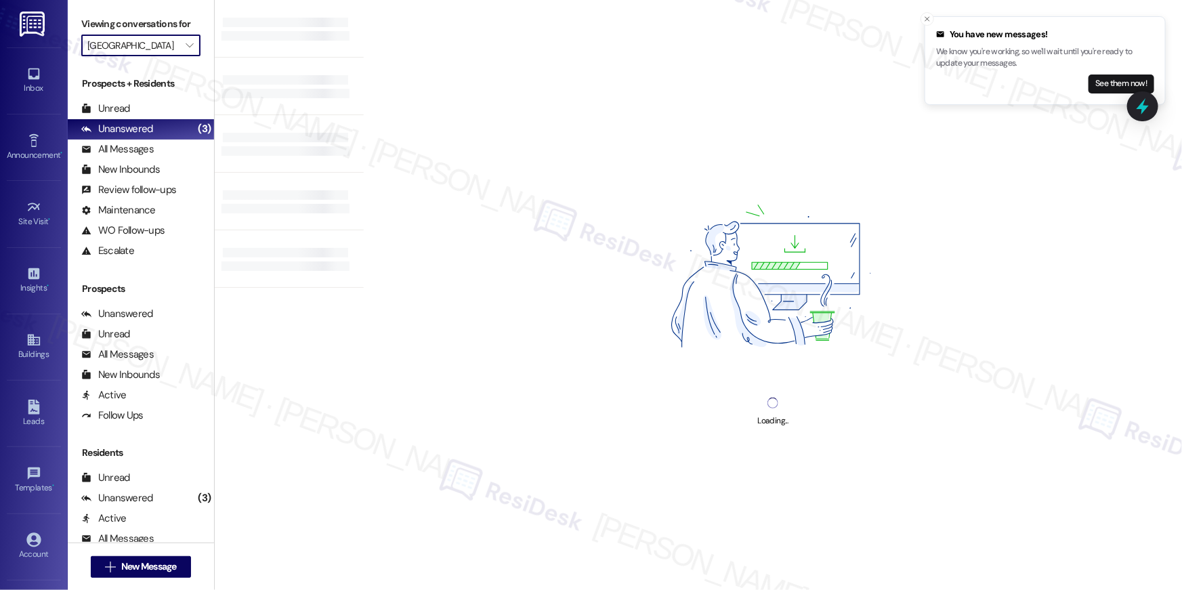
type input "[GEOGRAPHIC_DATA]"
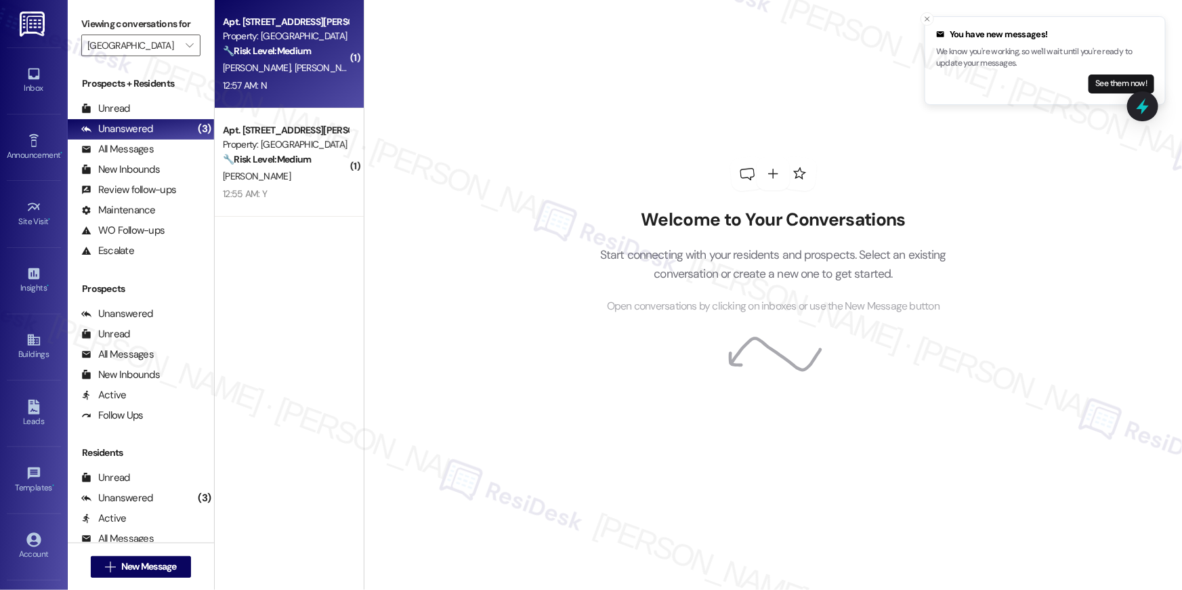
click at [297, 89] on div "12:57 AM: N 12:57 AM: N" at bounding box center [285, 85] width 128 height 17
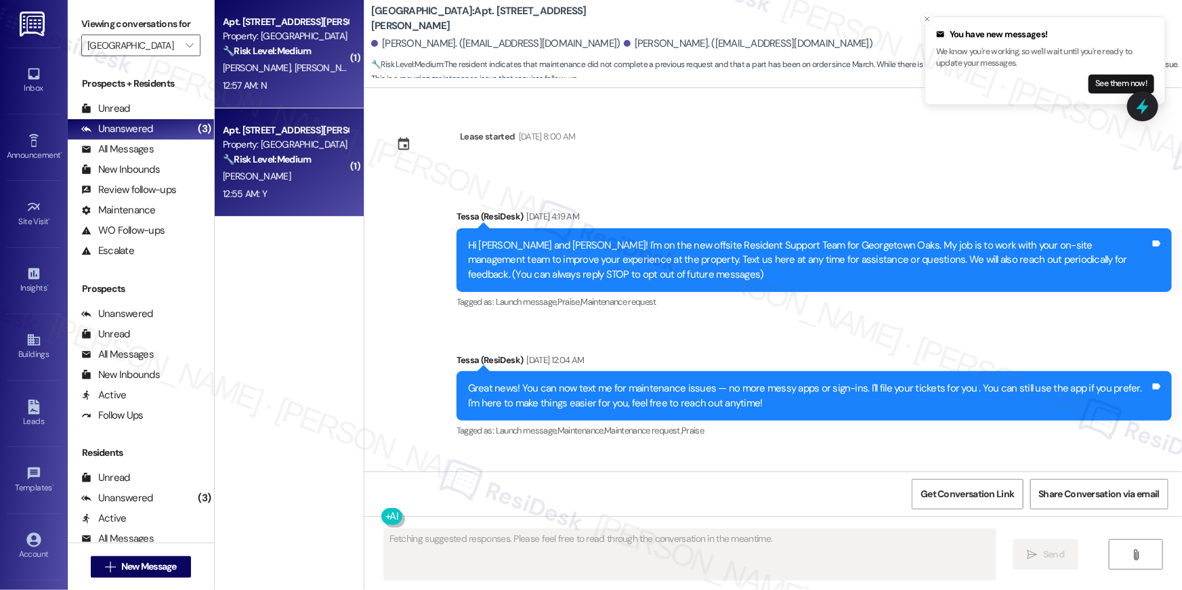
type textarea "Fetching suggested responses. Please feel free to read through the conversation…"
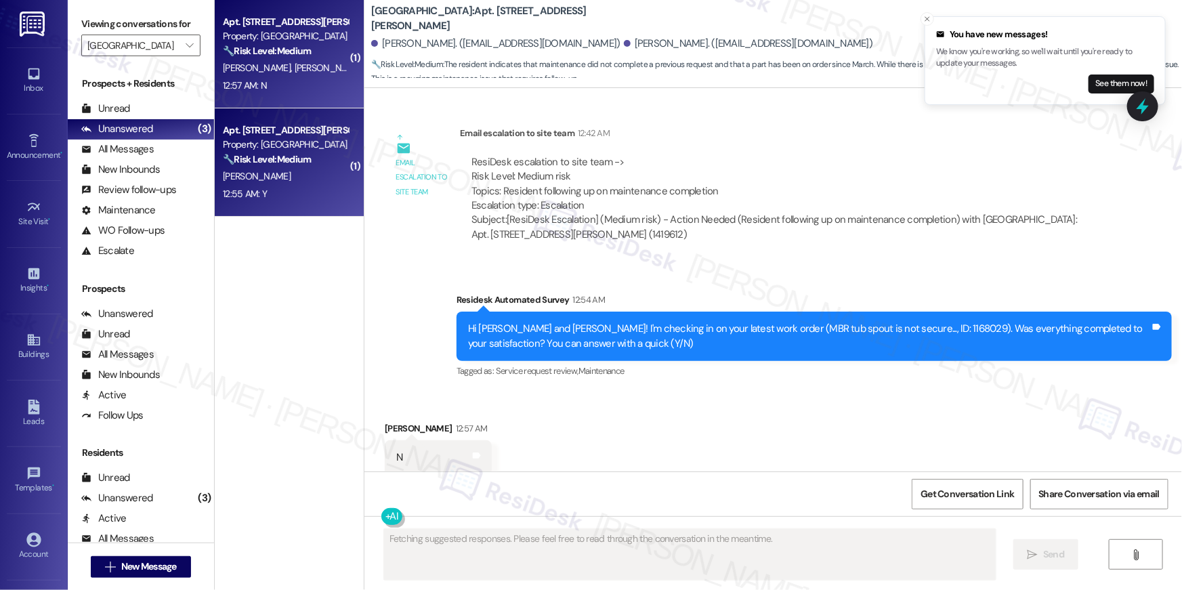
click at [297, 181] on div "[PERSON_NAME]" at bounding box center [285, 176] width 128 height 17
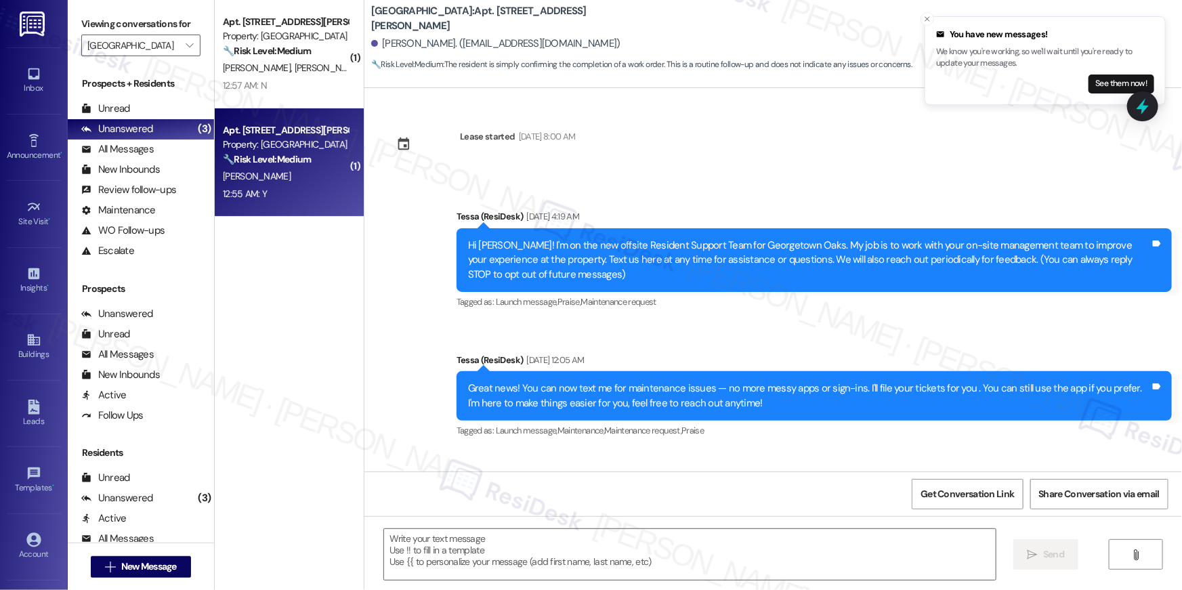
scroll to position [1636, 0]
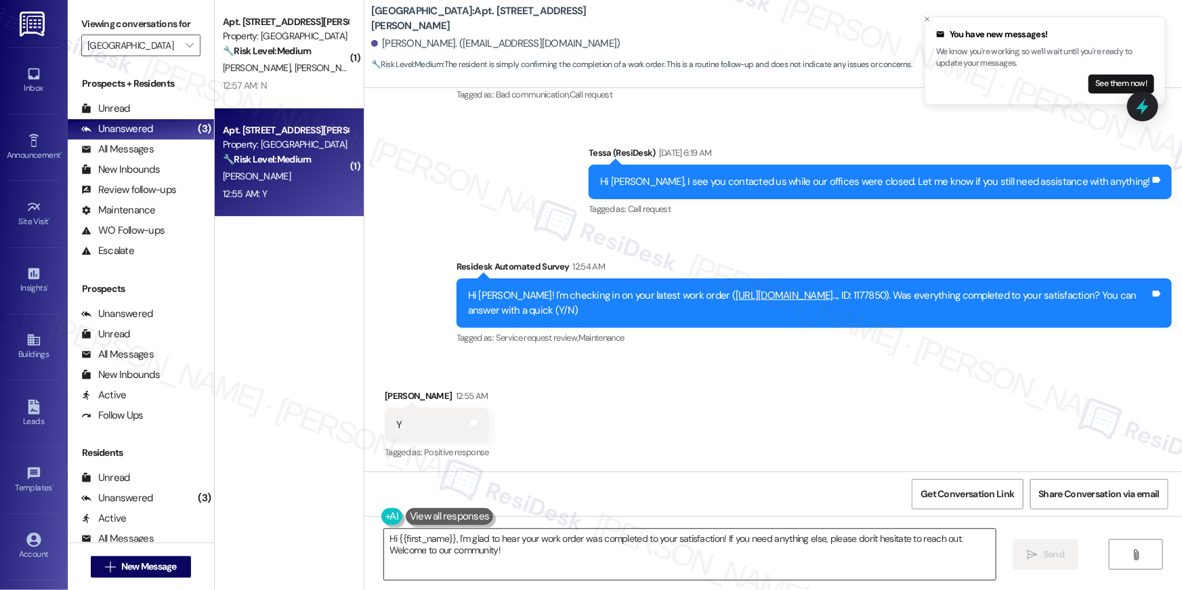
click at [832, 559] on textarea "Hi {{first_name}}, I'm glad to hear your work order was completed to your satis…" at bounding box center [690, 554] width 612 height 51
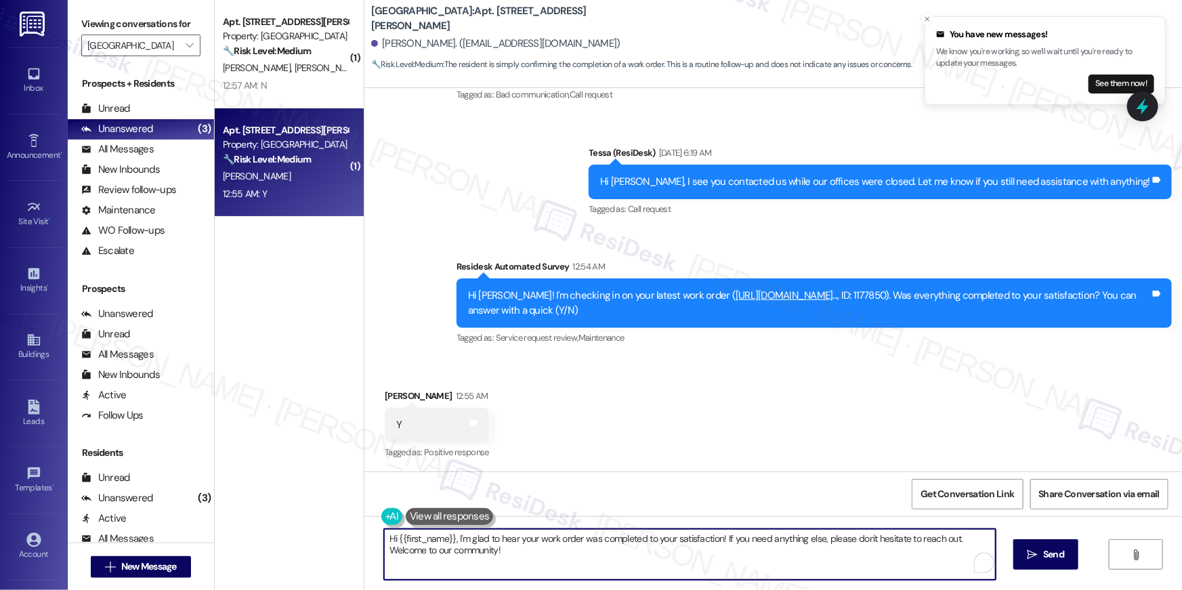
paste textarea "’m glad to hear your work order has been completed! If anything else comes up o…"
type textarea "Hi {{first_name}}, I’m glad to hear your work order has been completed! If anyt…"
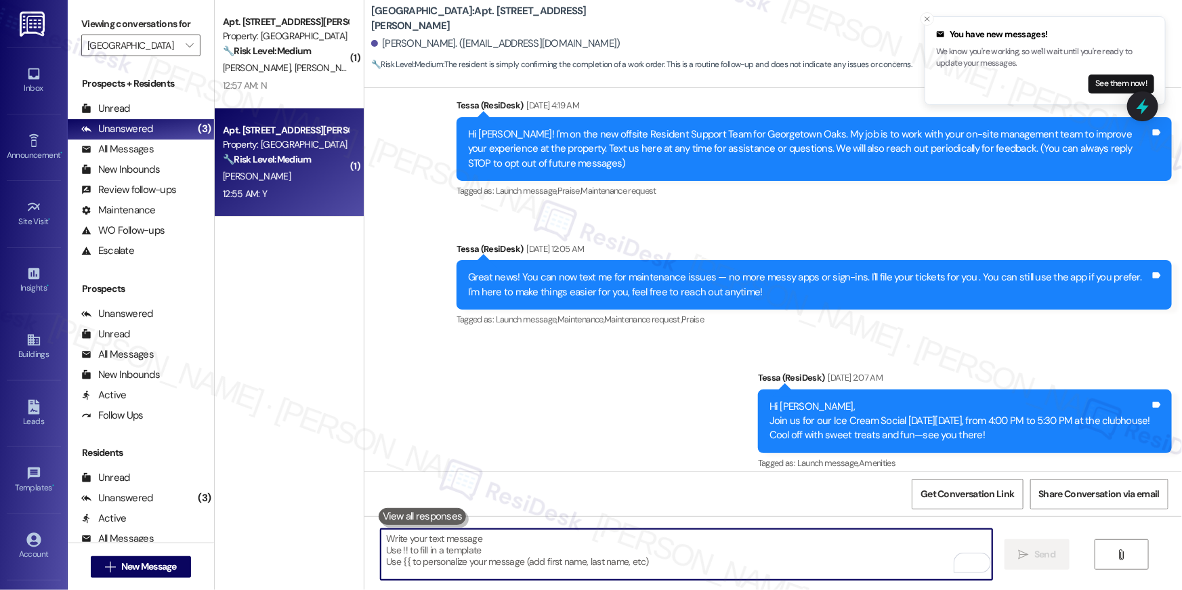
scroll to position [0, 0]
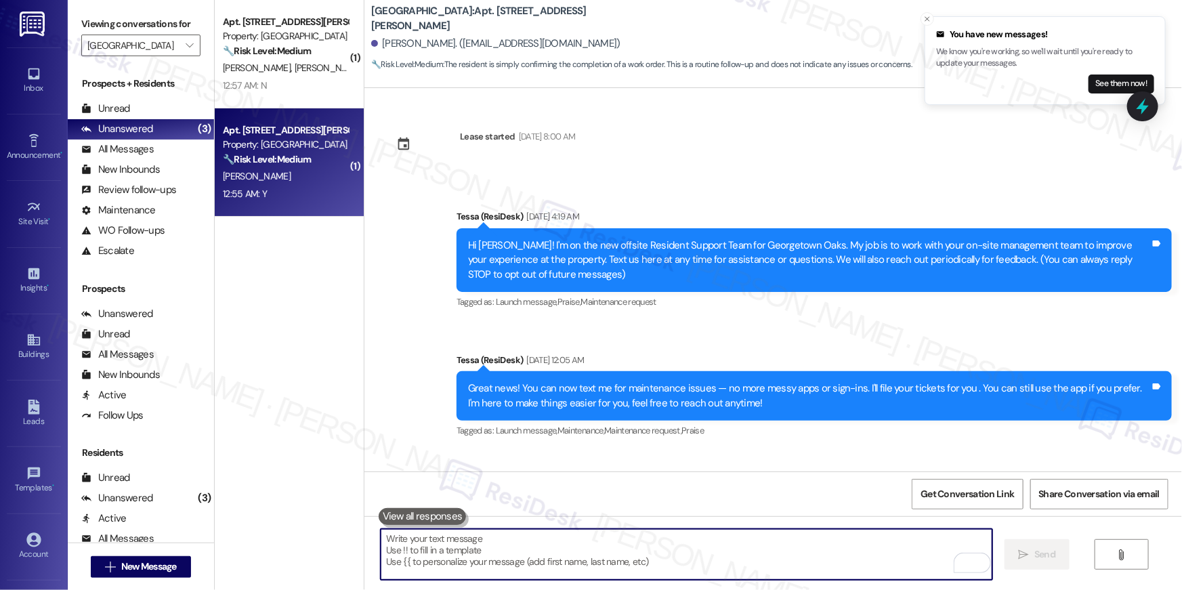
click at [804, 552] on textarea "To enrich screen reader interactions, please activate Accessibility in Grammarl…" at bounding box center [687, 554] width 612 height 51
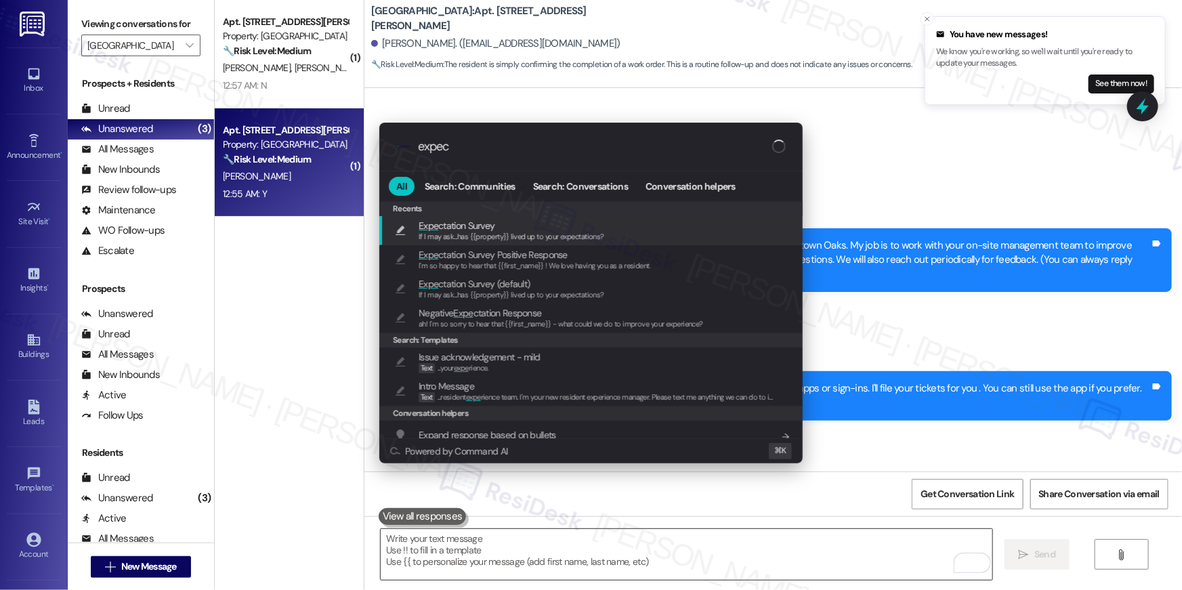
type input "expect"
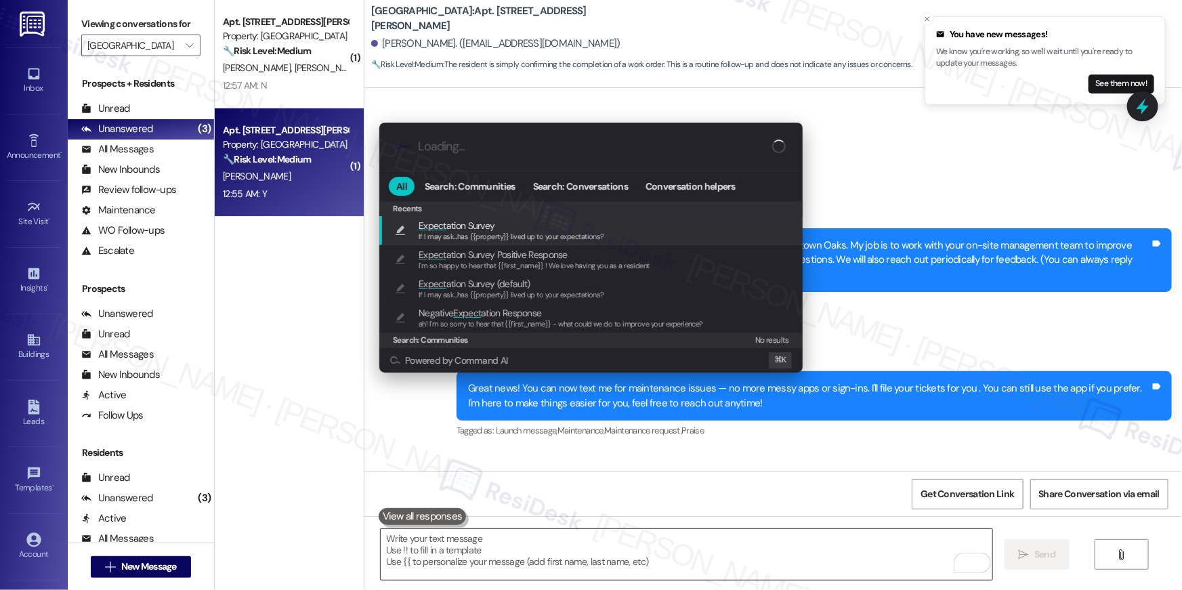
type textarea "If I may ask...has {{property}} lived up to your expectations?"
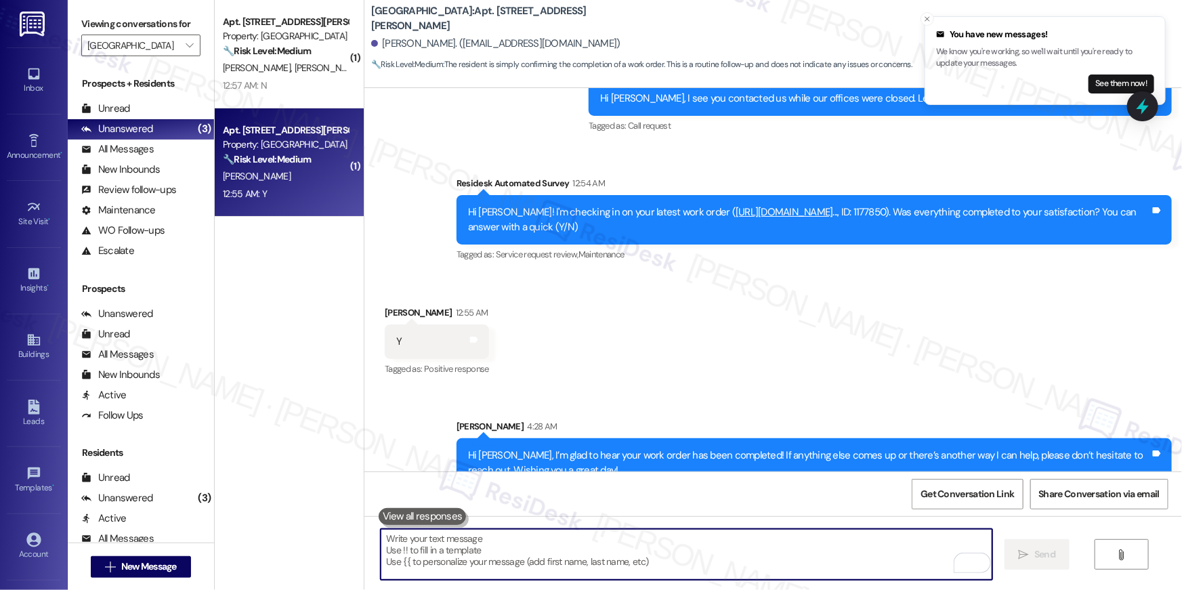
scroll to position [1840, 0]
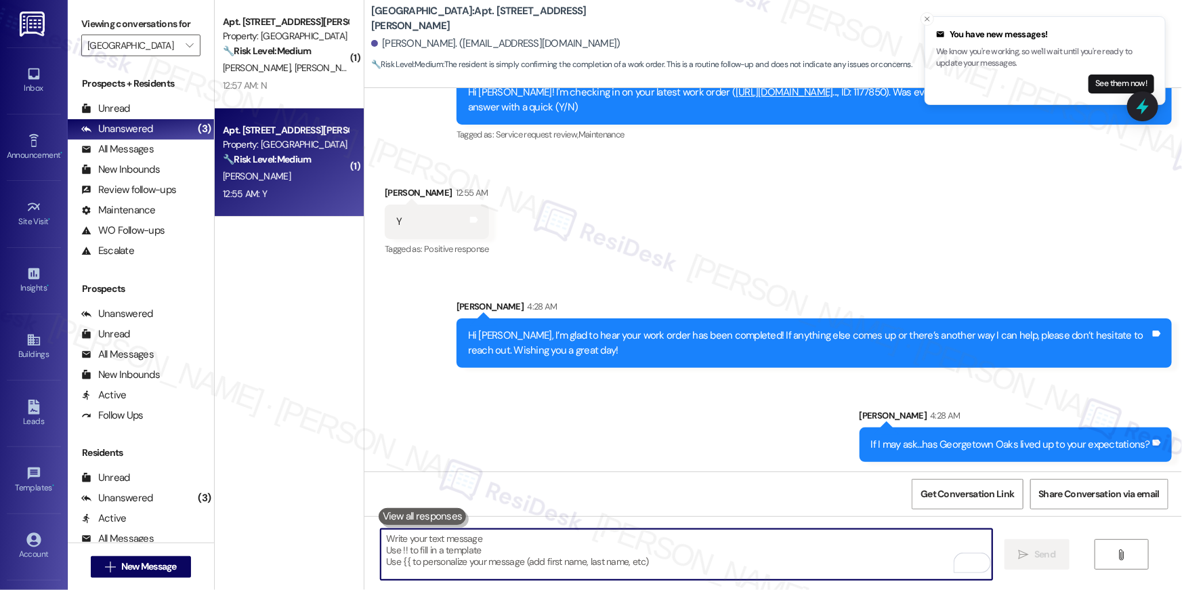
click at [680, 549] on textarea "To enrich screen reader interactions, please activate Accessibility in Grammarl…" at bounding box center [687, 554] width 612 height 51
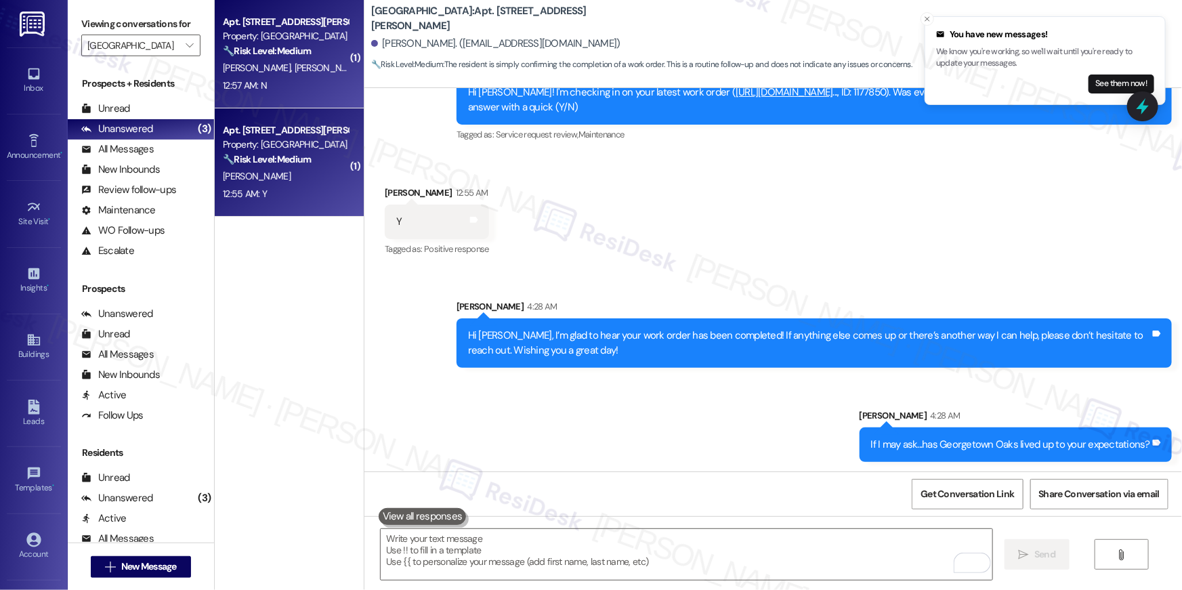
click at [252, 80] on div "12:57 AM: N 12:57 AM: N" at bounding box center [245, 85] width 44 height 12
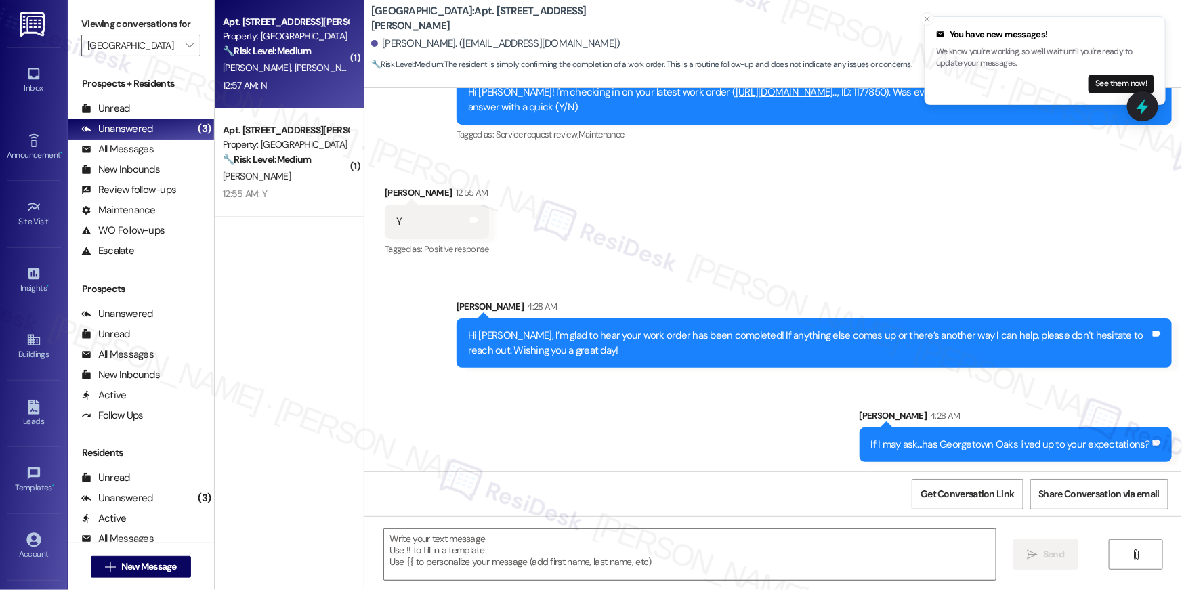
type textarea "Fetching suggested responses. Please feel free to read through the conversation…"
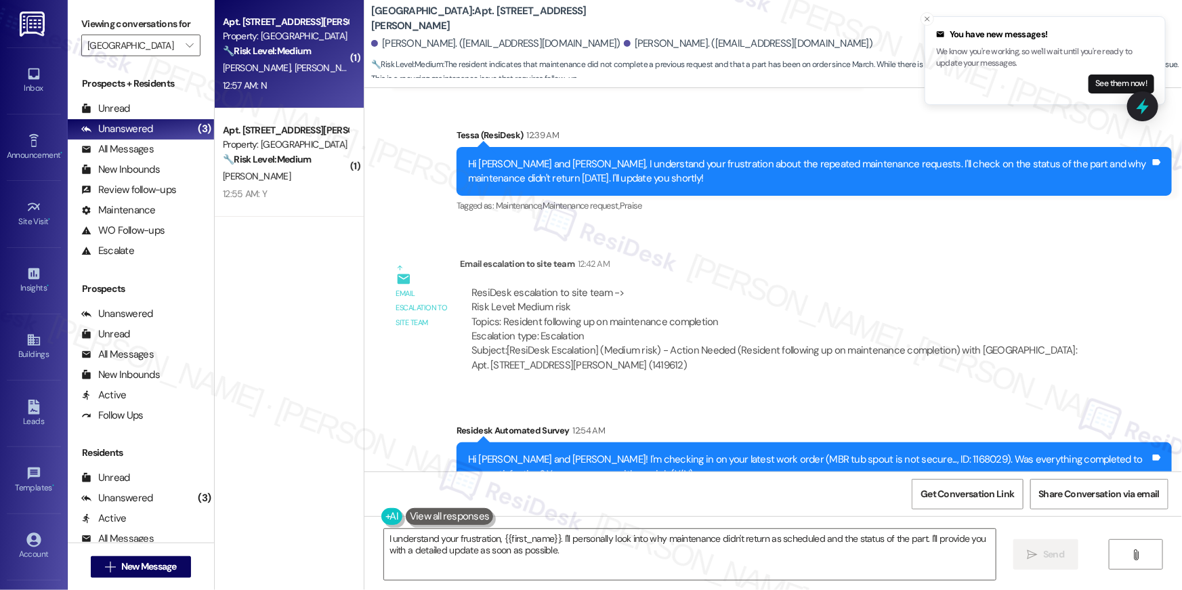
scroll to position [8617, 0]
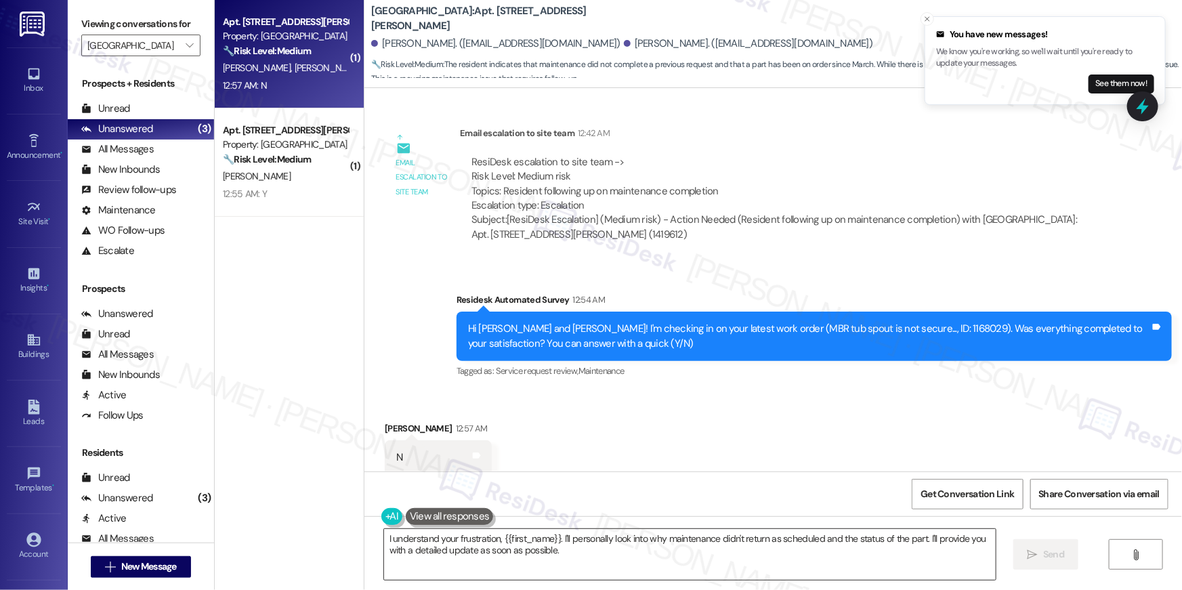
click at [677, 566] on textarea "I understand your frustration, {{first_name}}. I'll personally look into why ma…" at bounding box center [690, 554] width 612 height 51
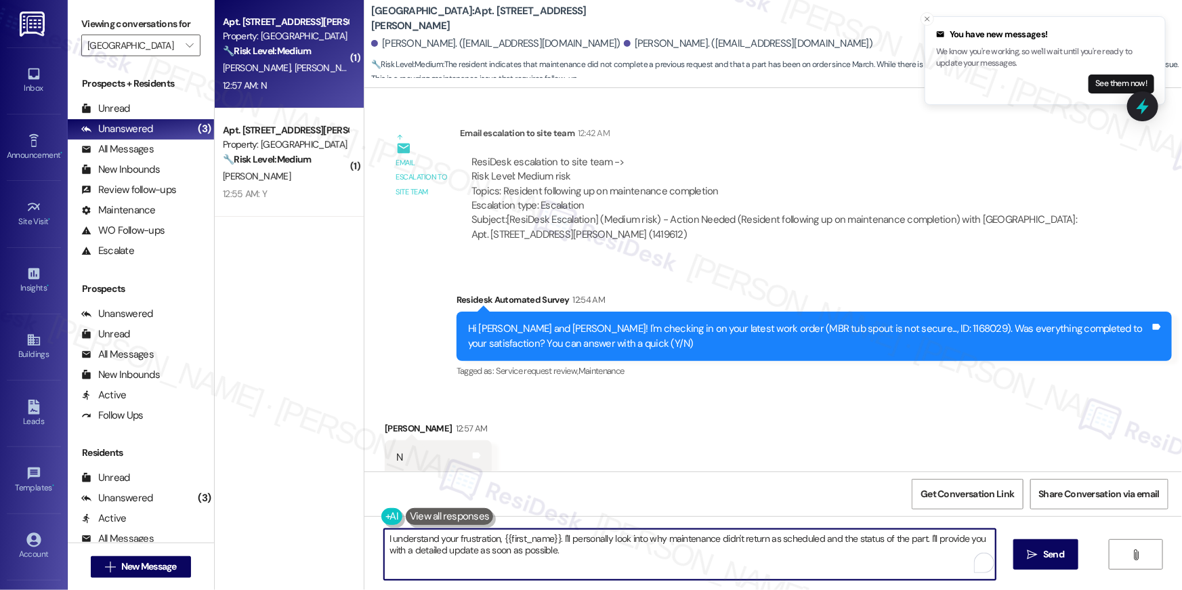
click at [677, 566] on textarea "I understand your frustration, {{first_name}}. I'll personally look into why ma…" at bounding box center [690, 554] width 612 height 51
paste textarea "Hi {{first_name}}, I’m sorry to hear your work order hasn’t been fully complete…"
type textarea "Hi {{first_name}}, I’m sorry to hear your work order hasn’t been fully complete…"
click at [1033, 561] on button " Send" at bounding box center [1037, 554] width 66 height 30
